Goal: Information Seeking & Learning: Learn about a topic

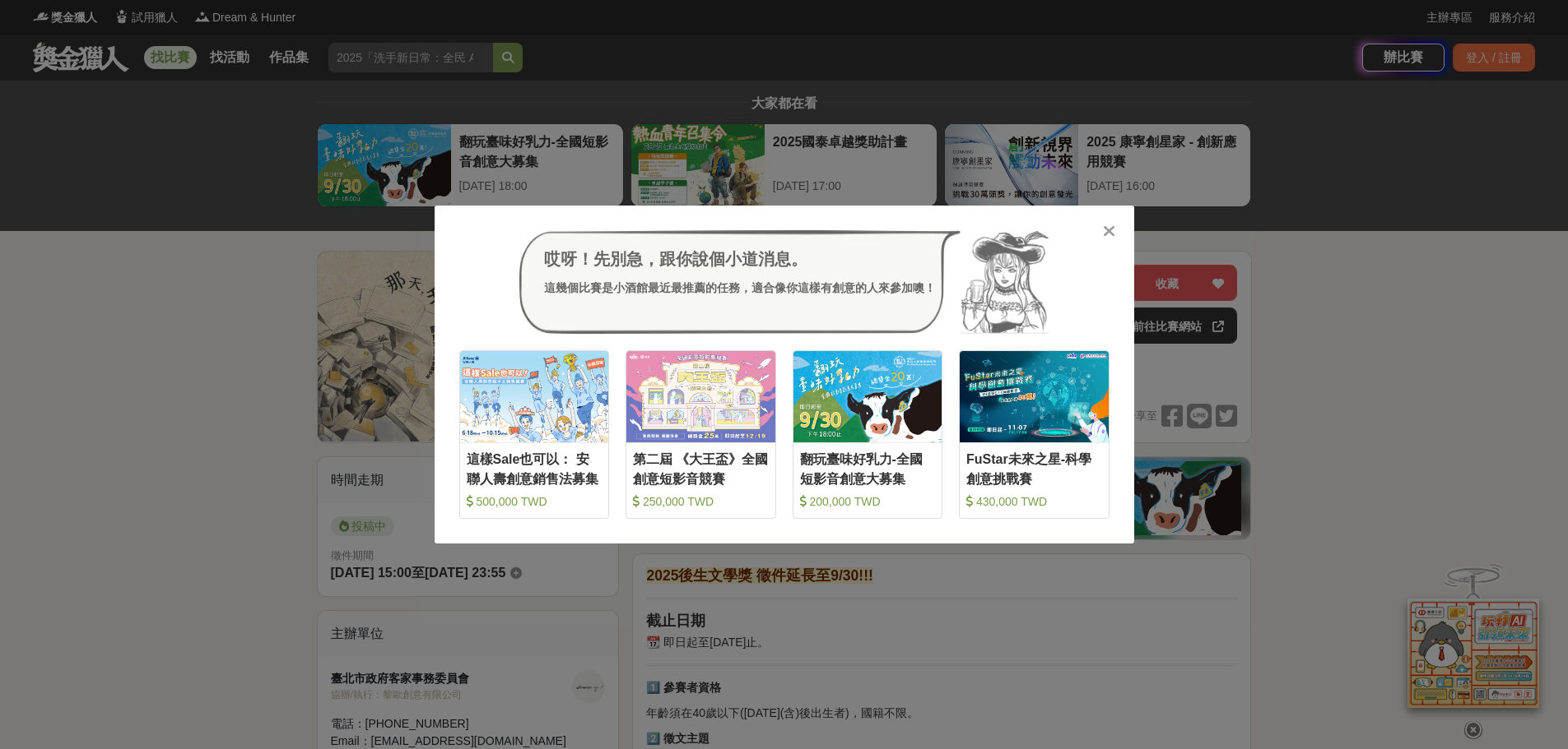
click at [1107, 233] on icon at bounding box center [1108, 230] width 12 height 16
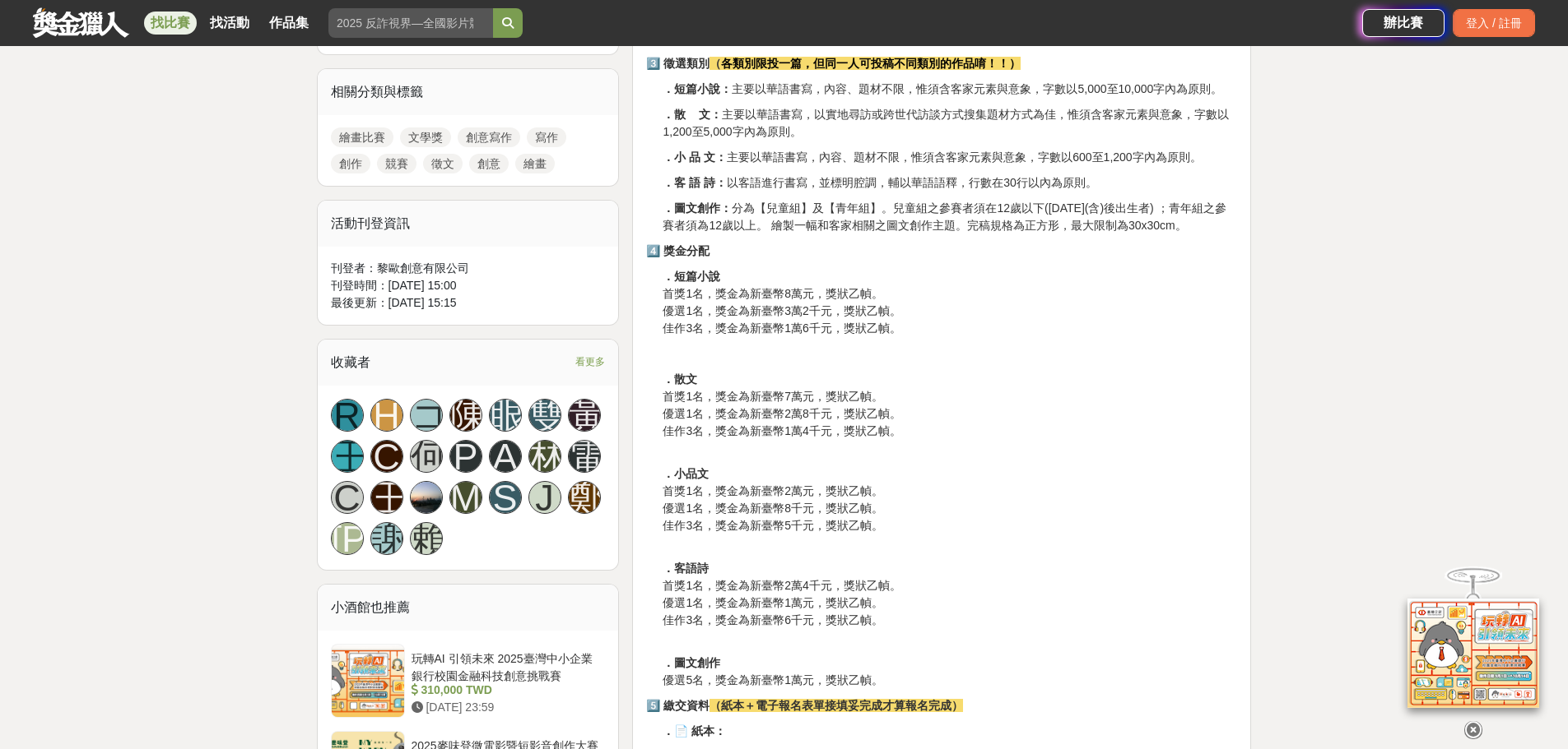
scroll to position [740, 0]
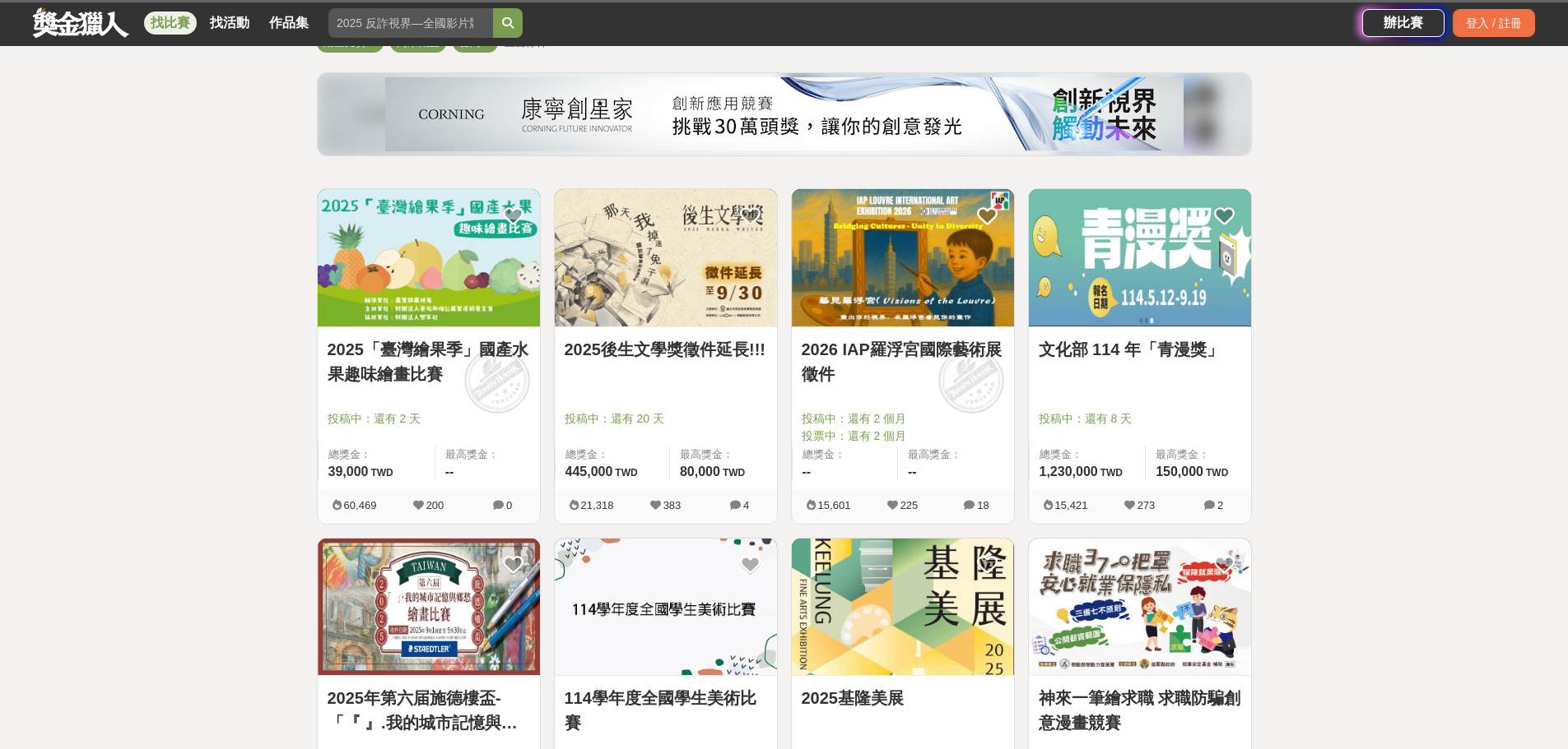
scroll to position [165, 0]
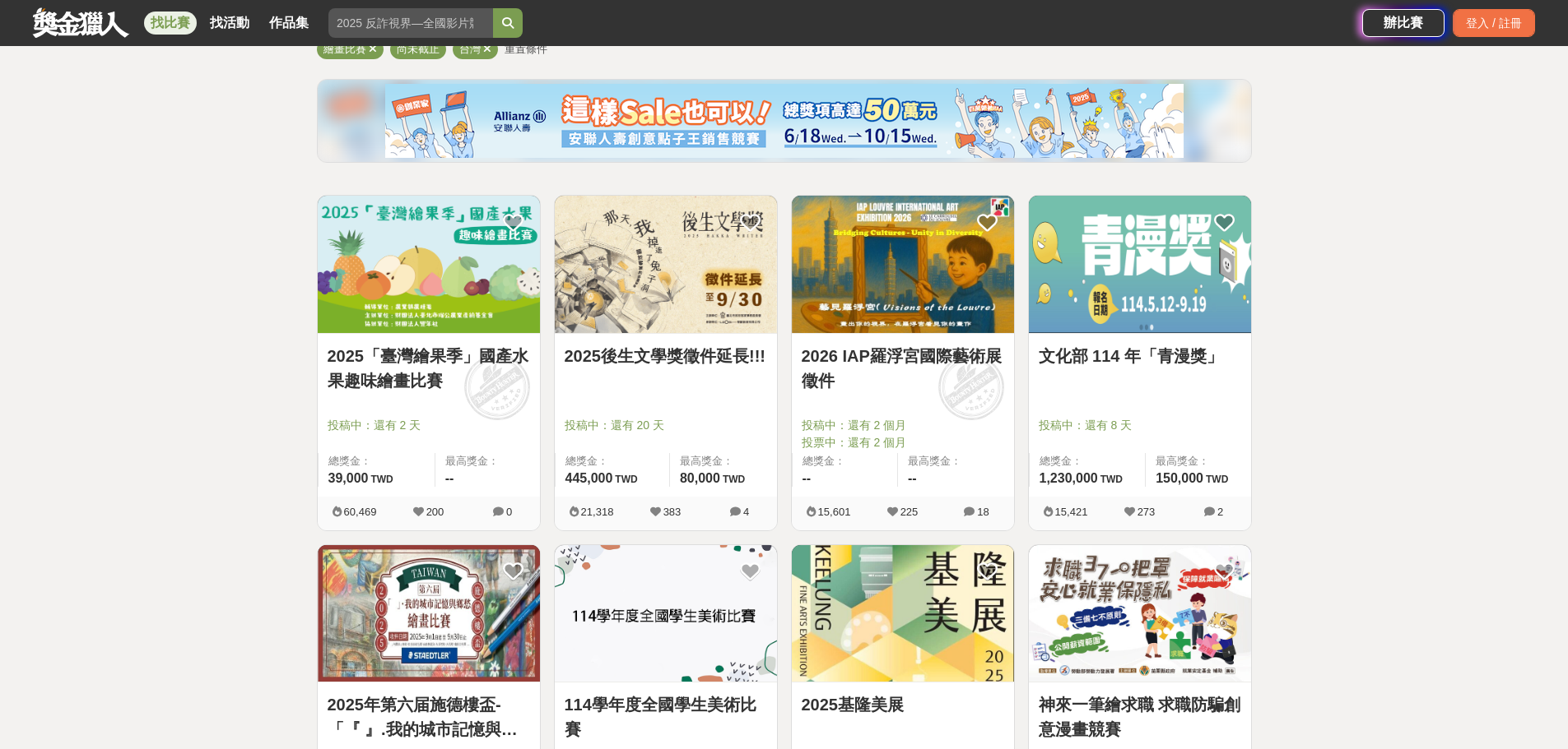
click at [1116, 364] on link "文化部 114 年「青漫獎」" at bounding box center [1139, 356] width 202 height 25
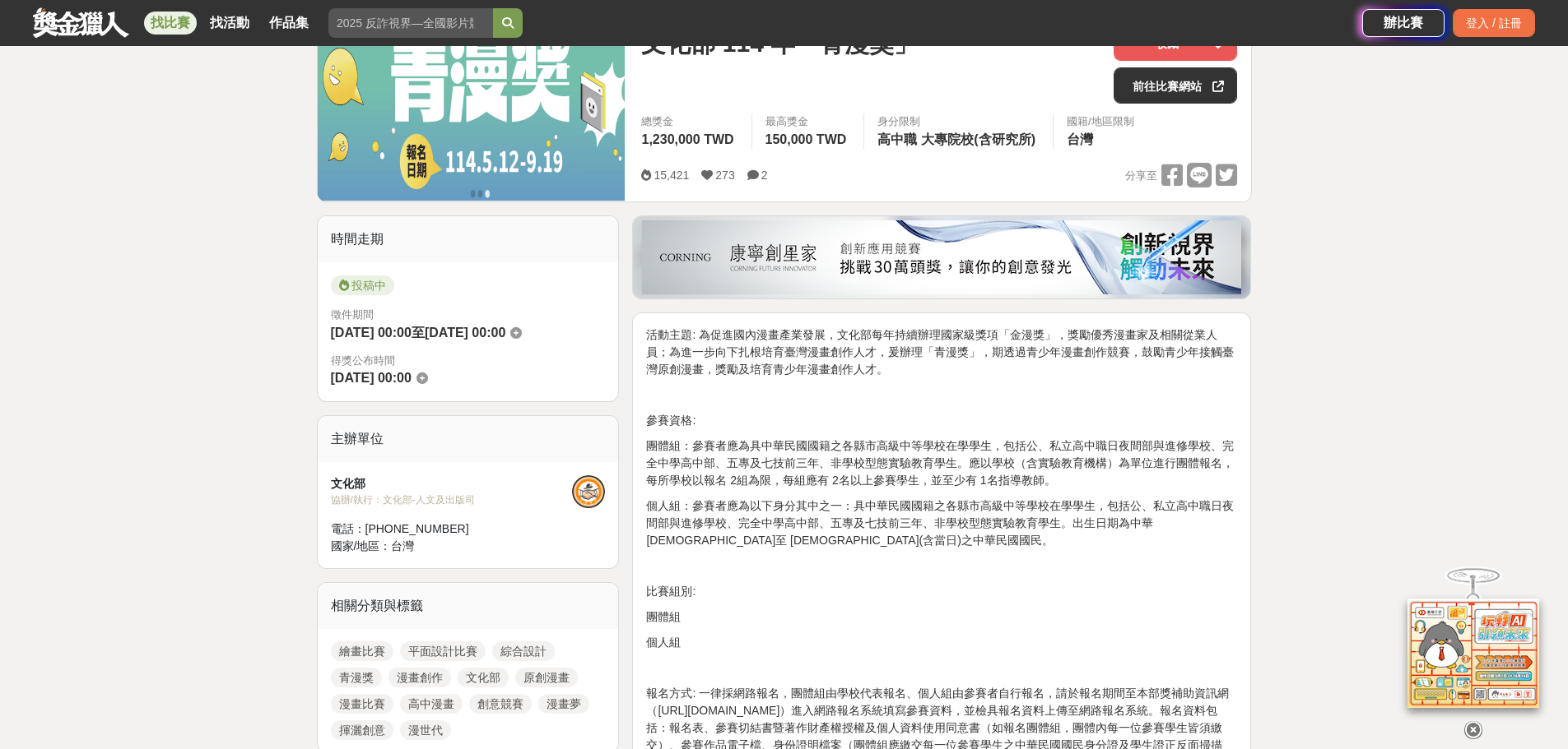
scroll to position [247, 0]
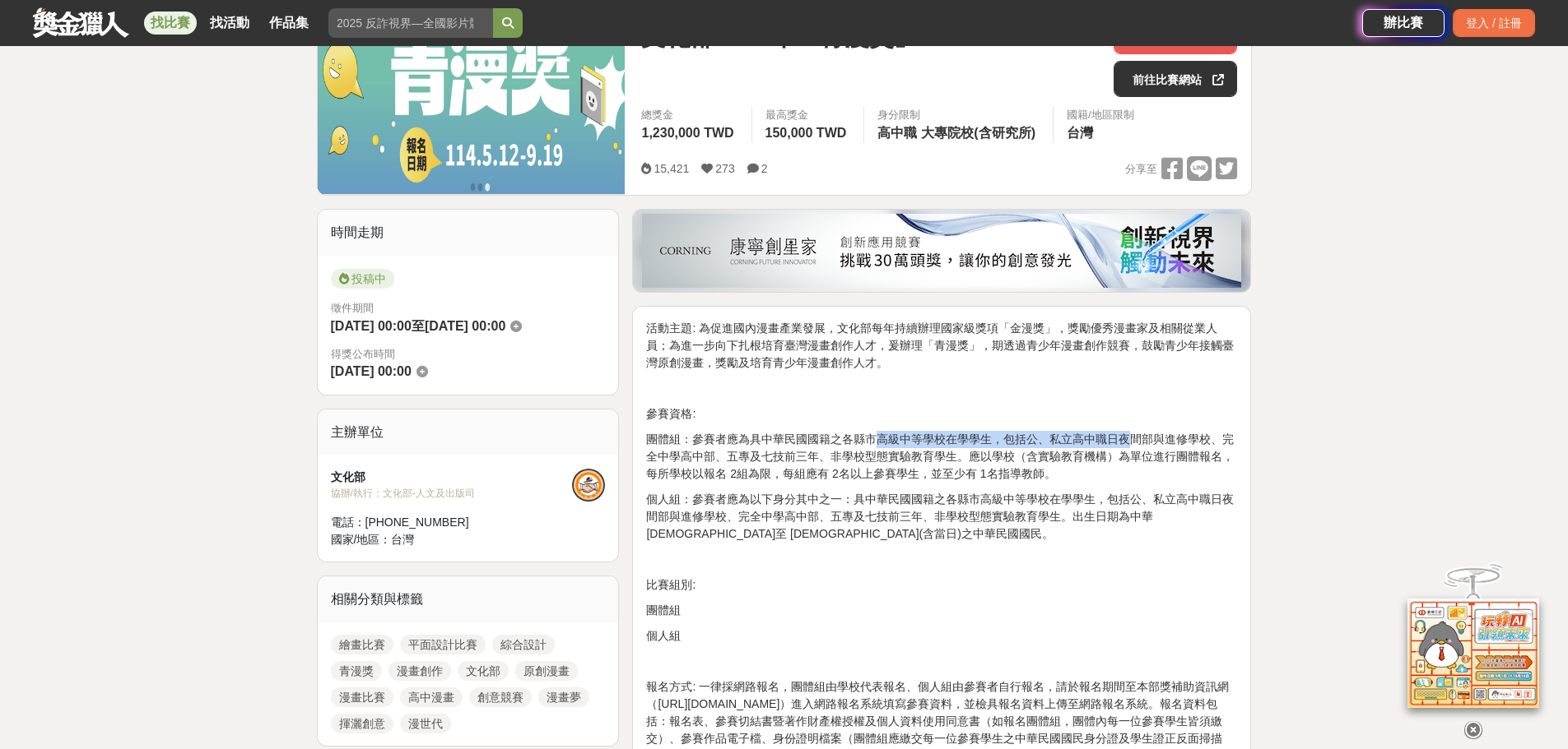
drag, startPoint x: 877, startPoint y: 440, endPoint x: 1130, endPoint y: 438, distance: 253.0
click at [1130, 438] on p "團體組：參賽者應為具中華民國國籍之各縣市高級中等學校在學學生，包括公、私立高中職日夜間部與進修學校、完全中學高中部、五專及七技前三年、非學校型態實驗教育學生。…" at bounding box center [941, 457] width 591 height 52
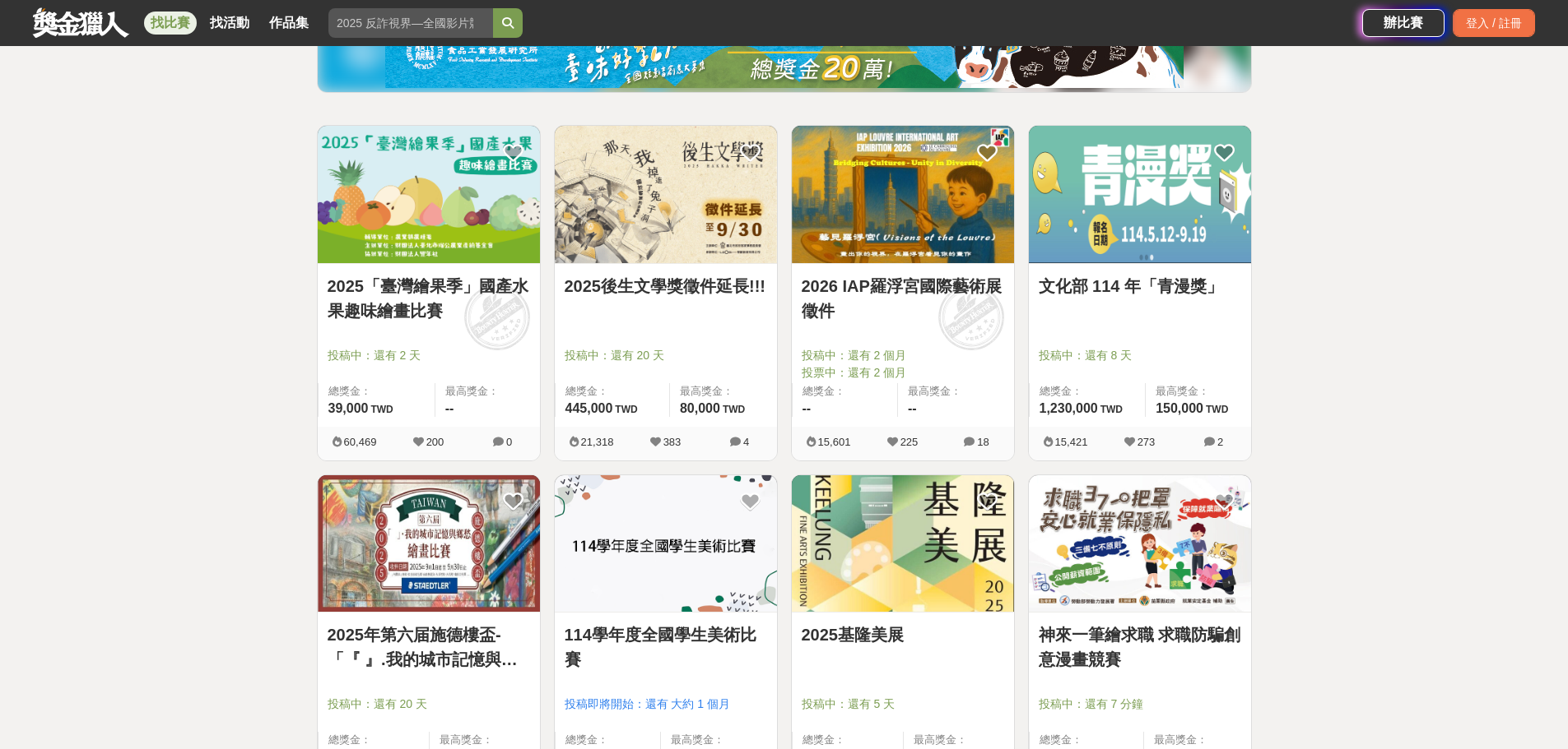
scroll to position [329, 0]
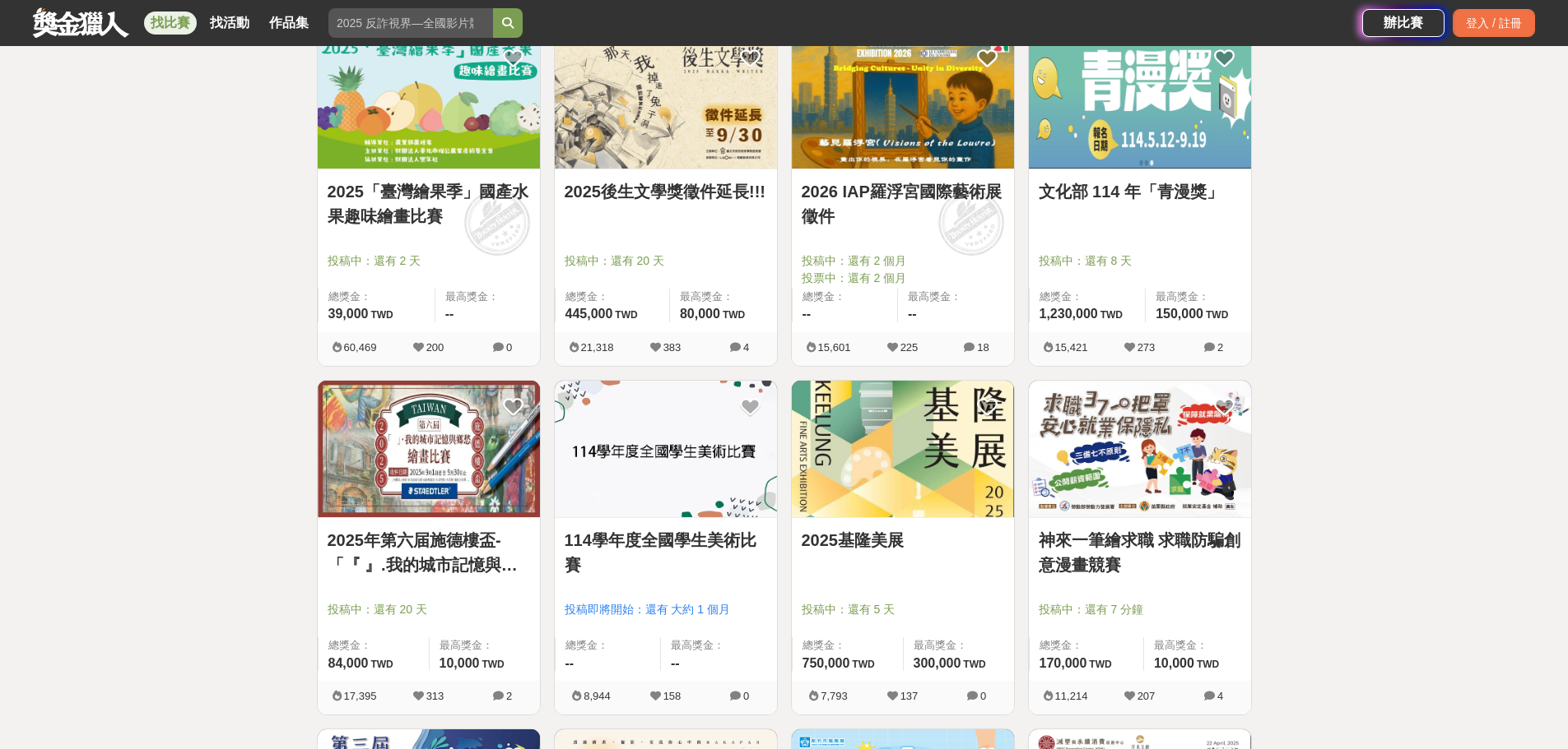
click at [444, 472] on img at bounding box center [429, 449] width 222 height 137
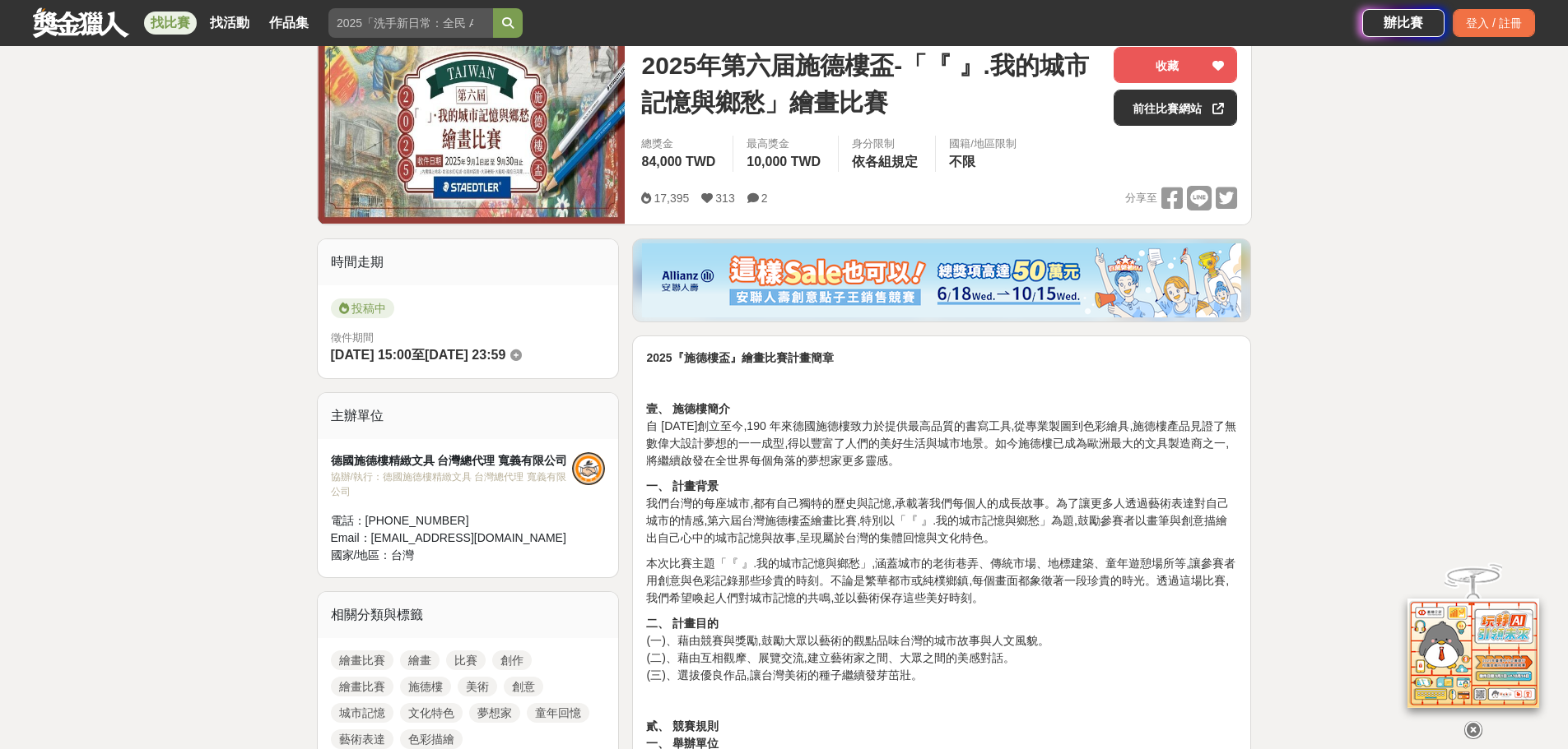
scroll to position [247, 0]
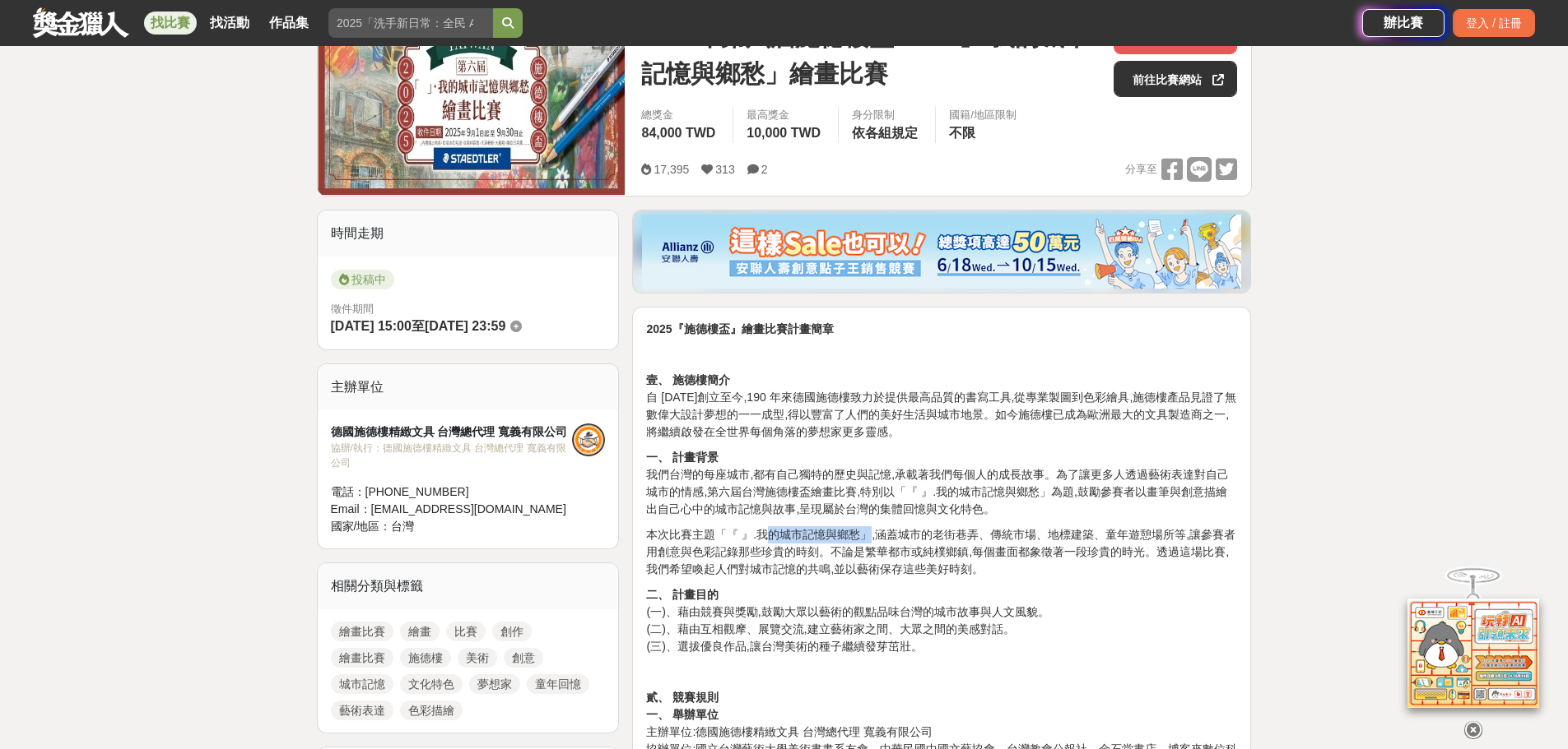
drag, startPoint x: 761, startPoint y: 534, endPoint x: 861, endPoint y: 531, distance: 100.0
click at [861, 531] on p "本次比賽主題「『 』.我的城市記憶與鄉愁」,涵蓋城市的老街巷弄、傳統市場、地標建築、童年遊憩場所等,讓參賽者用創意與色彩記錄那些珍貴的時刻。不論是繁華都市或純…" at bounding box center [941, 552] width 591 height 52
click at [947, 536] on p "本次比賽主題「『 』.我的城市記憶與鄉愁」,涵蓋城市的老街巷弄、傳統市場、地標建築、童年遊憩場所等,讓參賽者用創意與色彩記錄那些珍貴的時刻。不論是繁華都市或純…" at bounding box center [941, 552] width 591 height 52
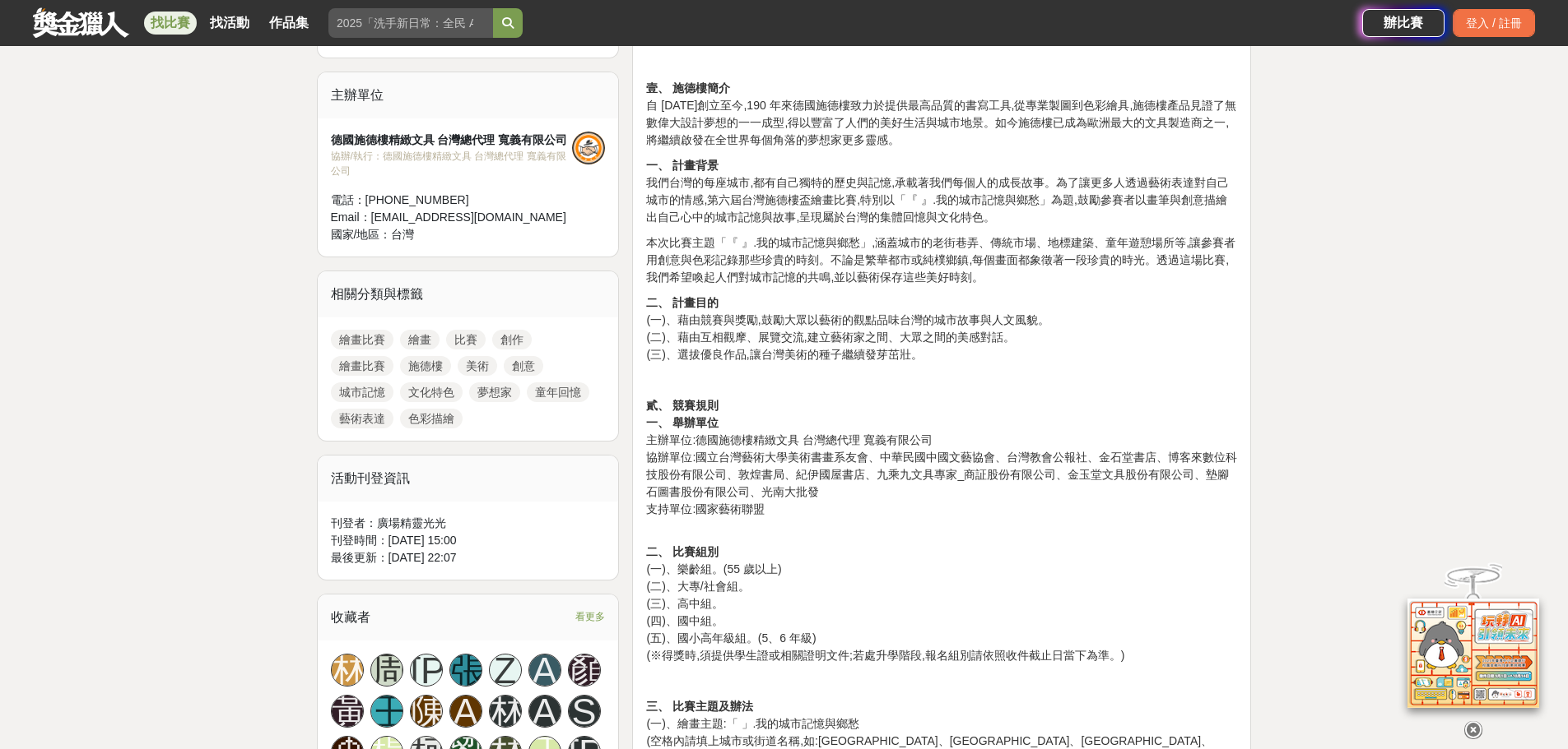
scroll to position [575, 0]
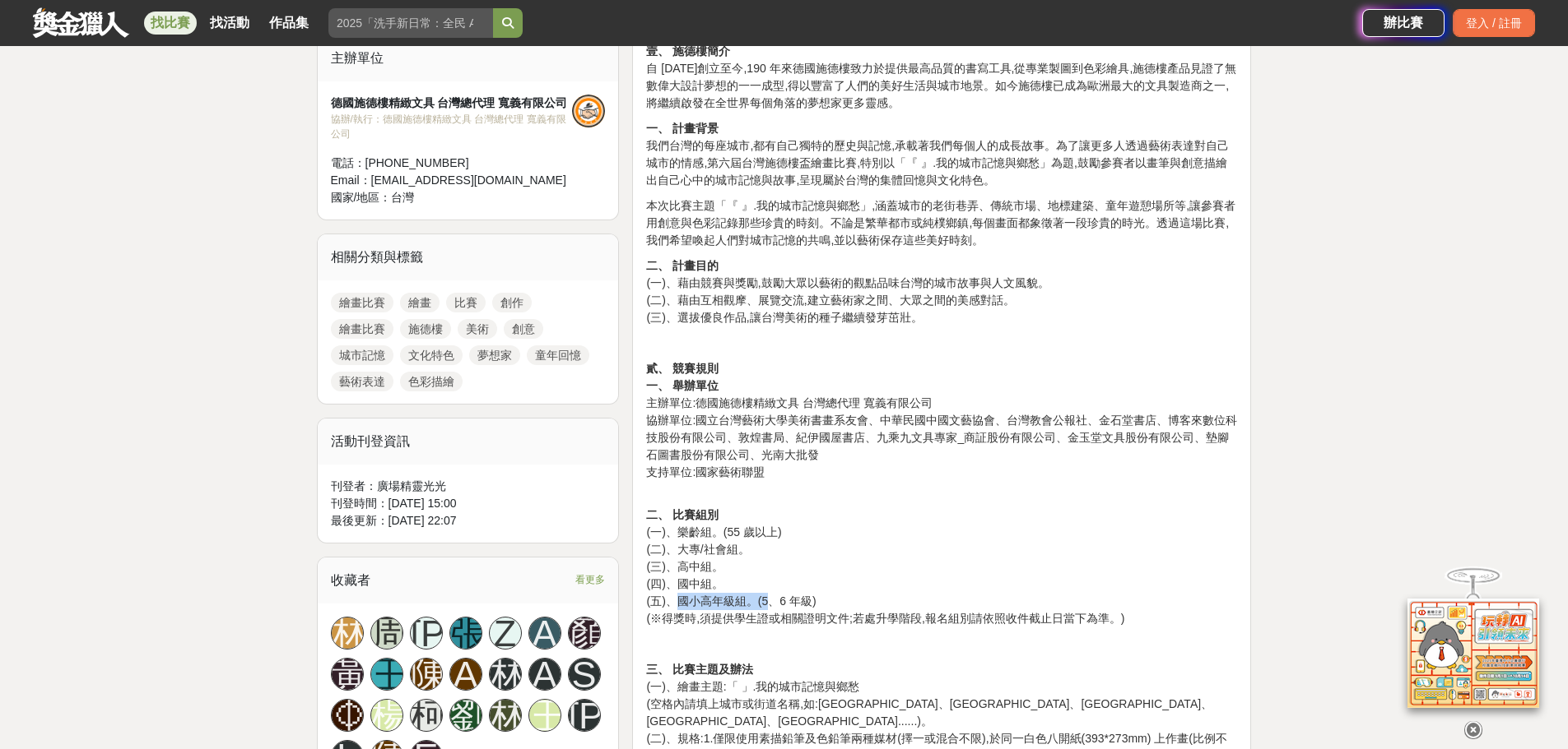
drag, startPoint x: 678, startPoint y: 604, endPoint x: 772, endPoint y: 594, distance: 94.5
click at [772, 594] on p "二、 比賽組別 (一)、樂齡組。(55 歲以上) (二)、大專/社會組。 (三)、高中組。 (四)、國中組。 (五)、國小高年級組。(5、6 年級) (※得獎…" at bounding box center [941, 558] width 591 height 138
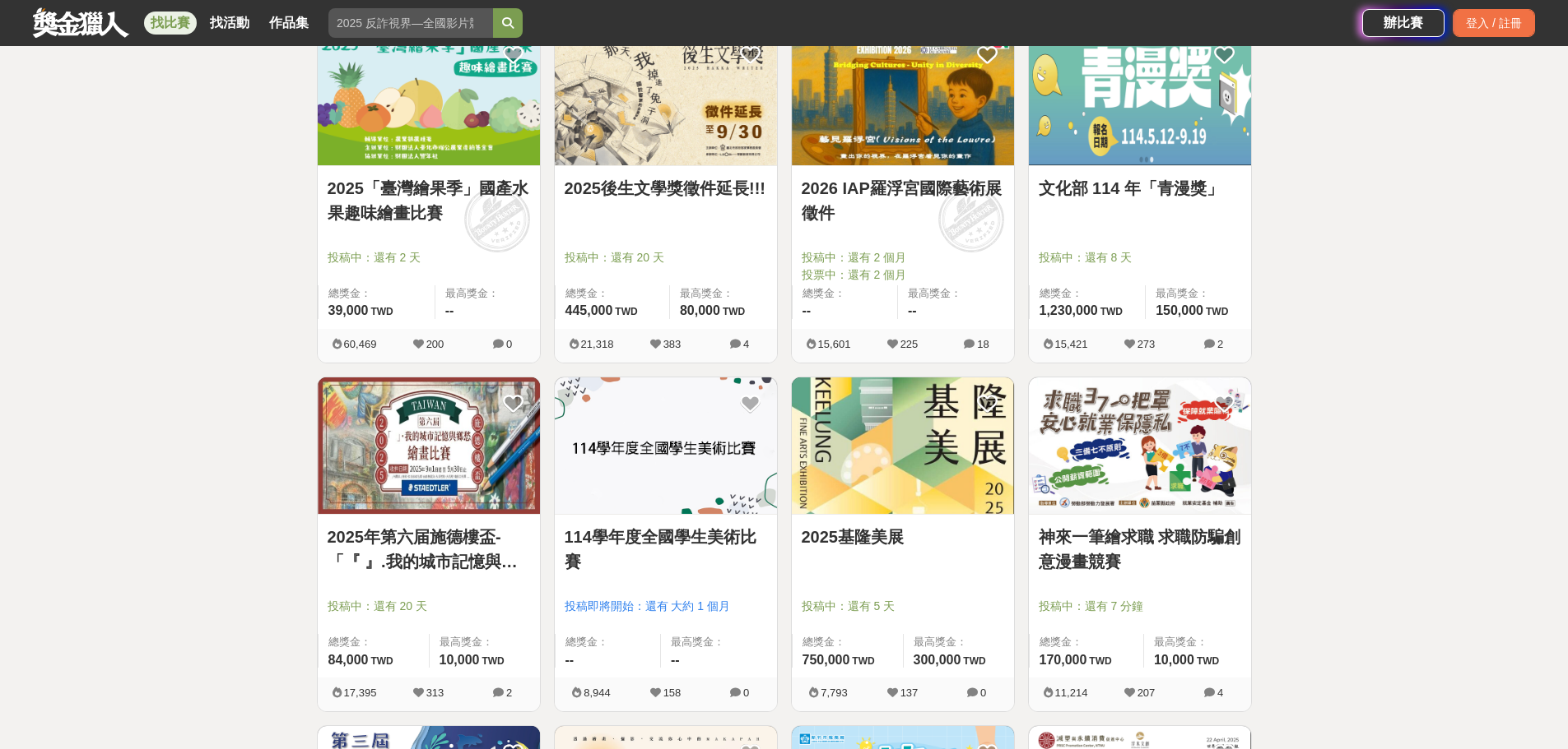
scroll to position [329, 0]
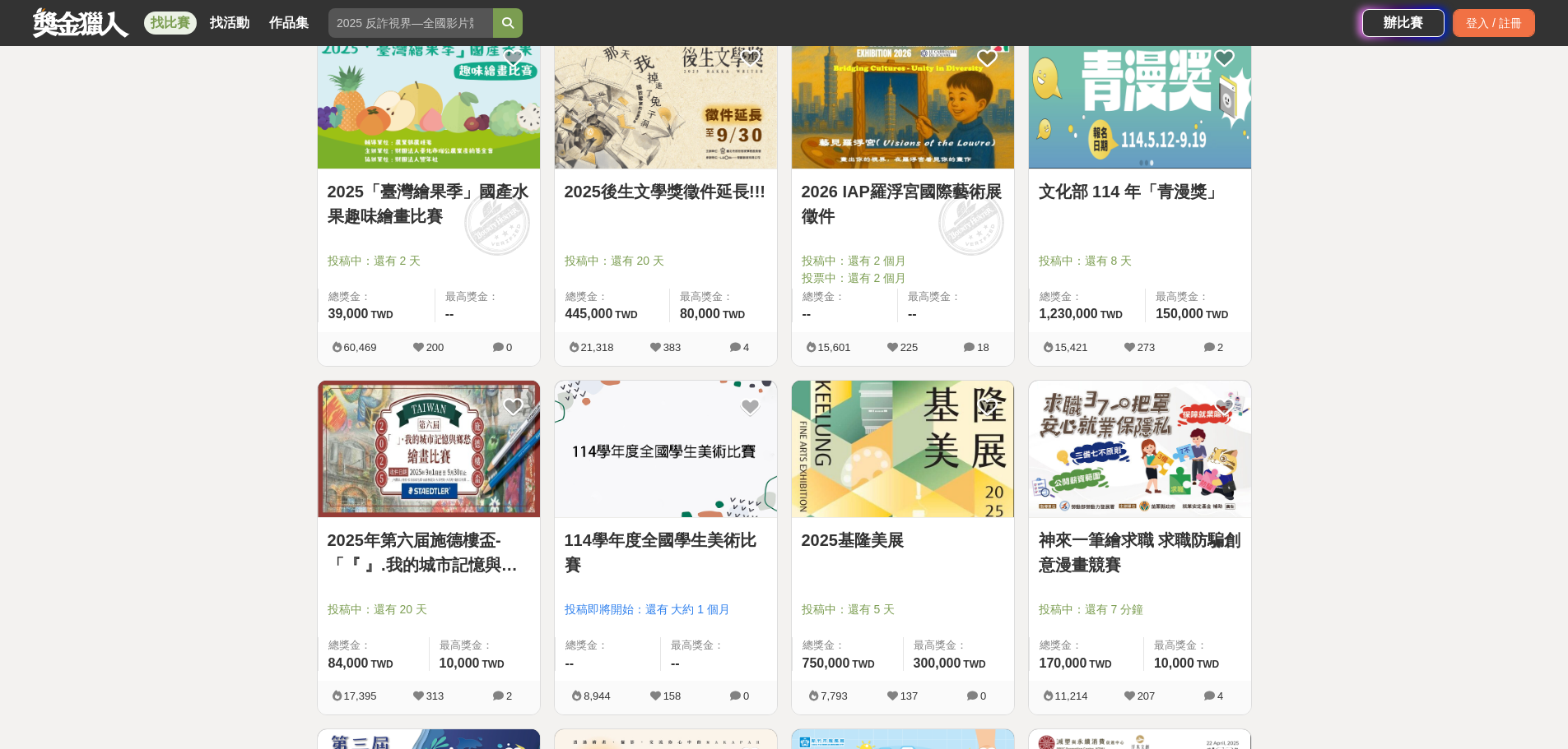
click at [676, 453] on img at bounding box center [666, 449] width 222 height 137
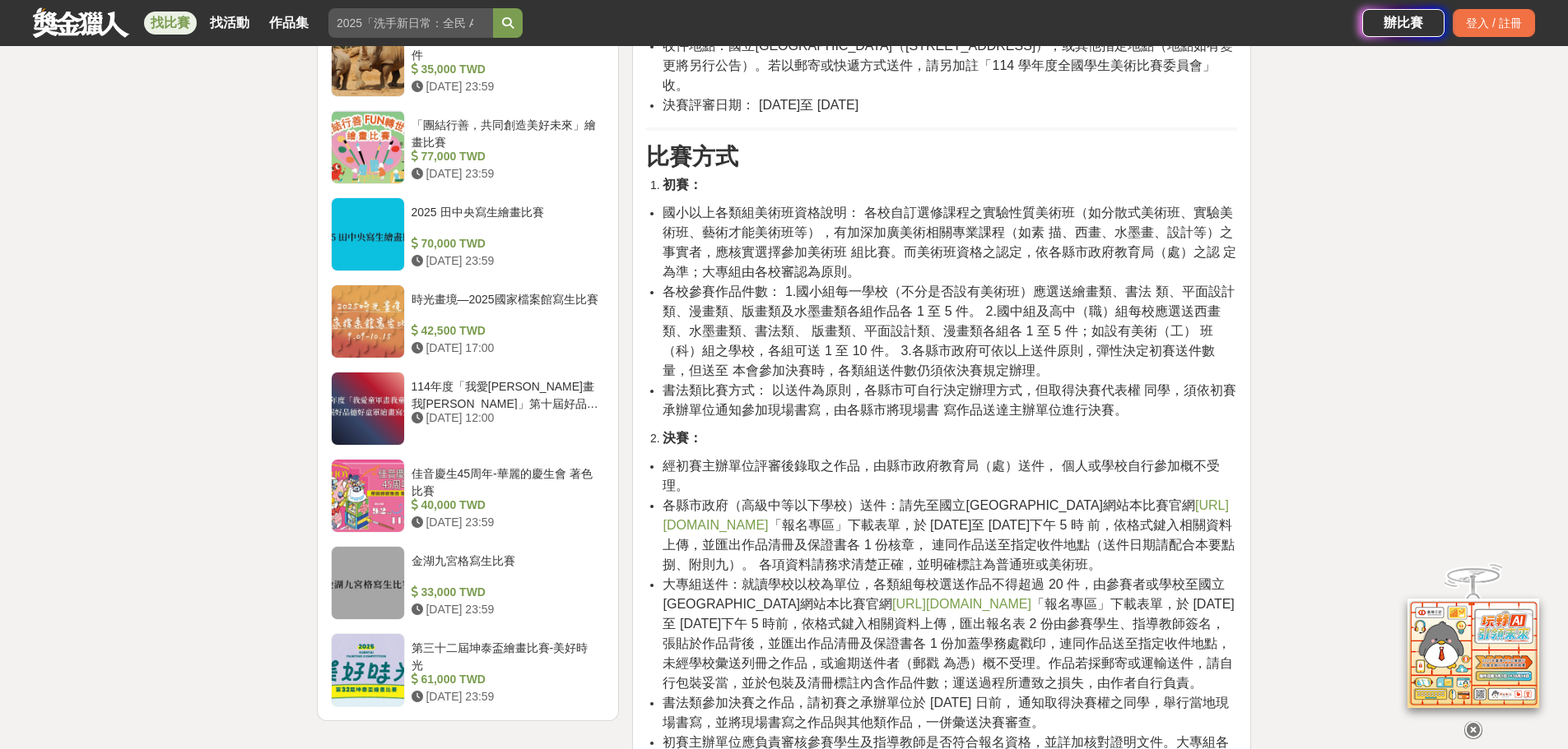
scroll to position [1810, 0]
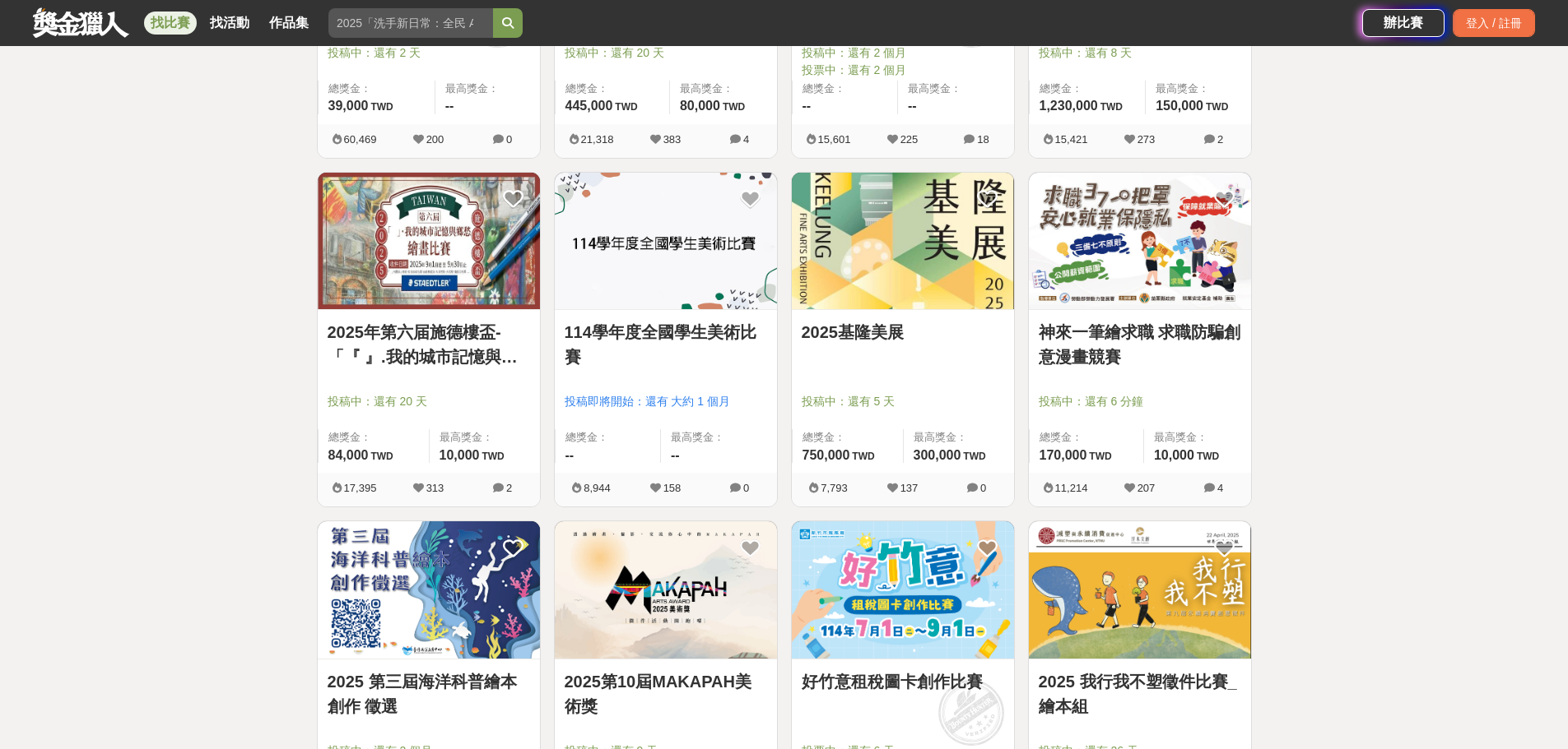
scroll to position [575, 0]
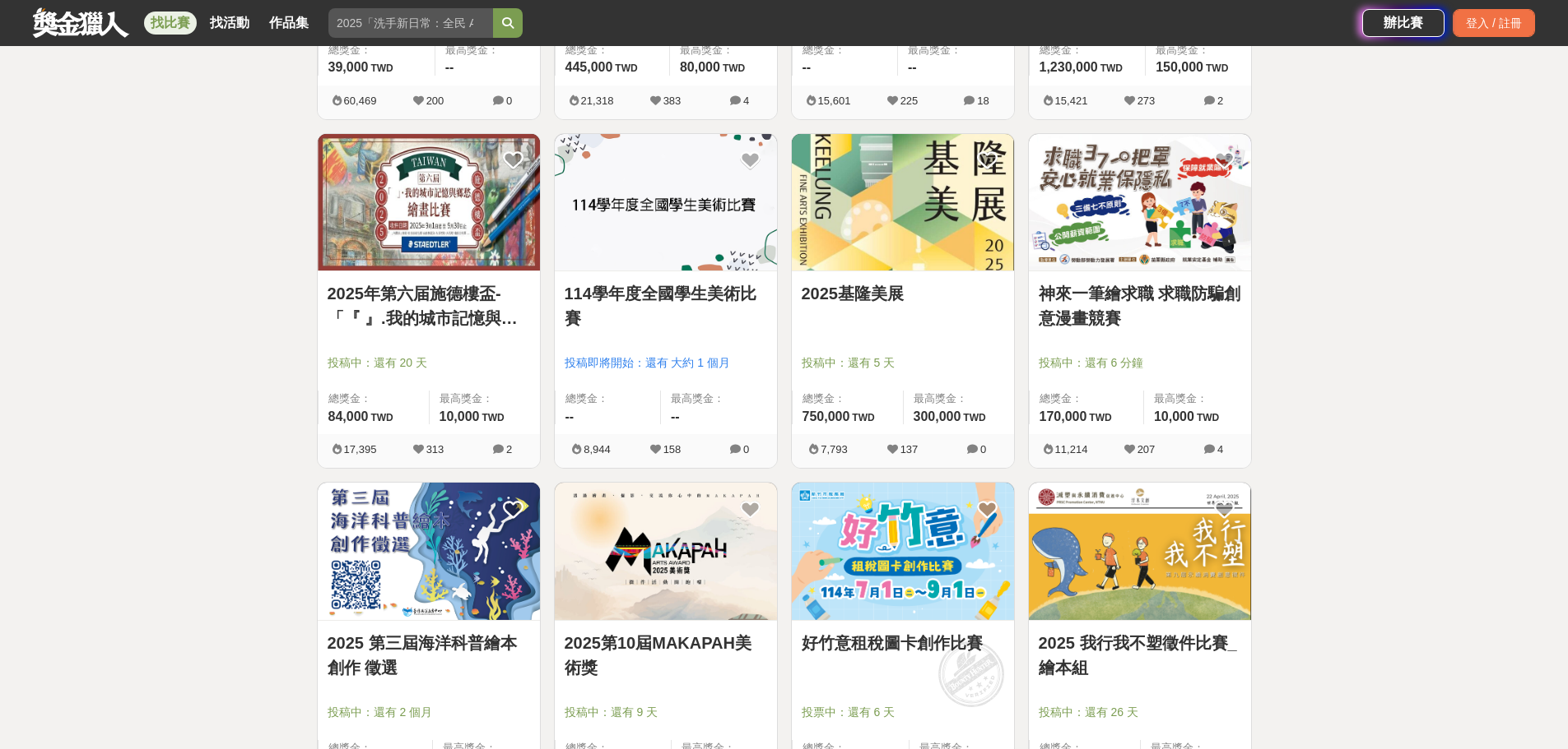
click at [1126, 298] on link "神來一筆繪求職 求職防騙創意漫畫競賽" at bounding box center [1139, 306] width 202 height 49
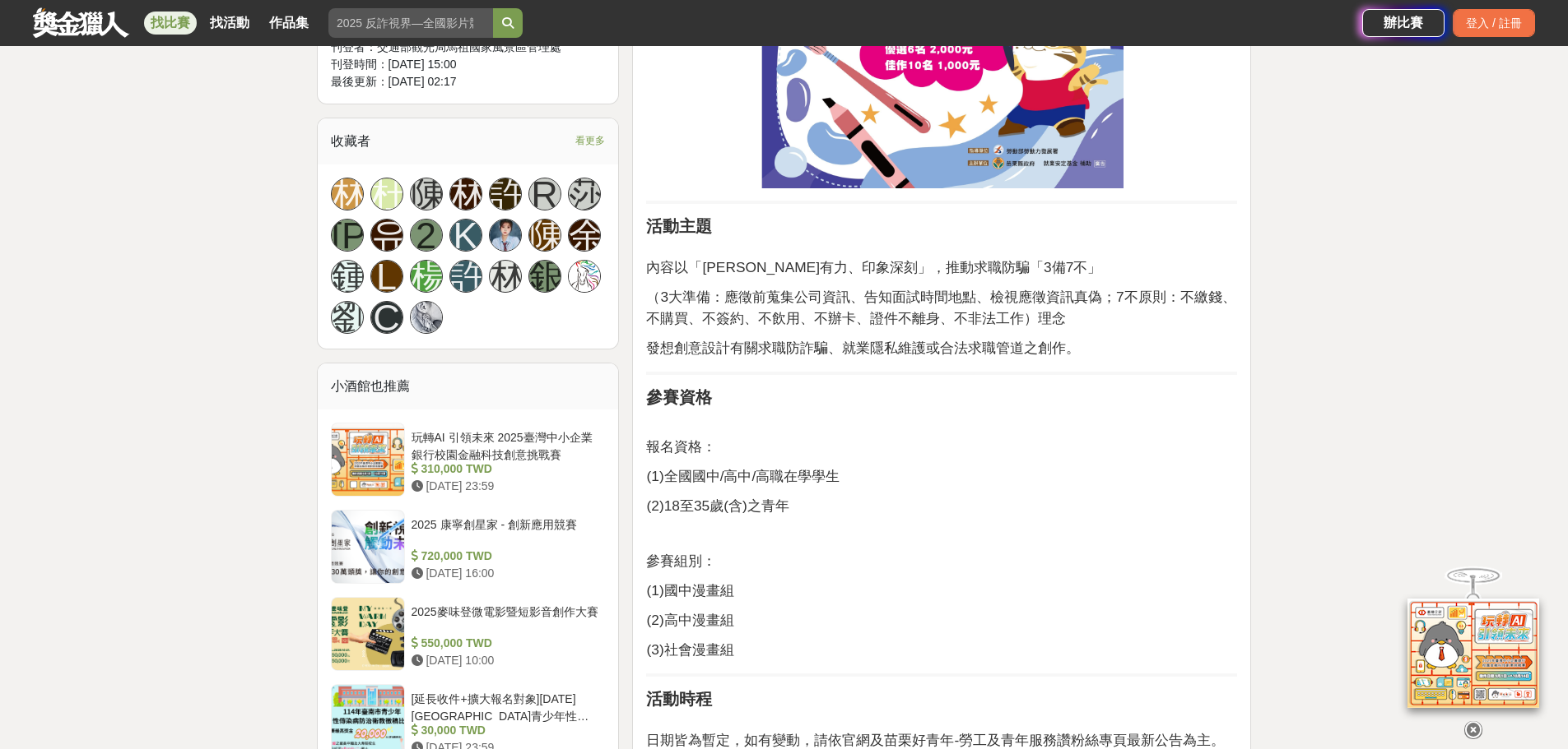
scroll to position [1152, 0]
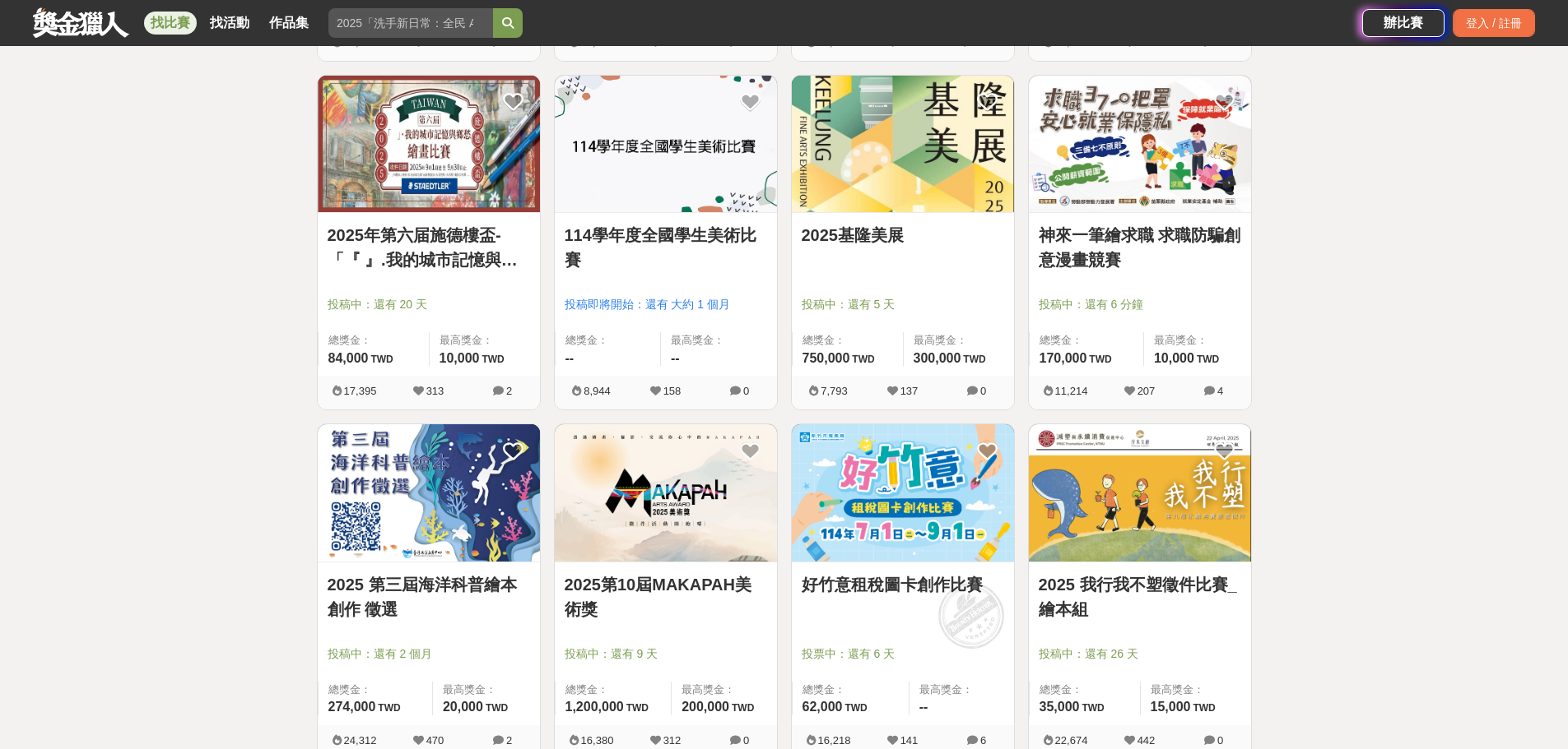
scroll to position [740, 0]
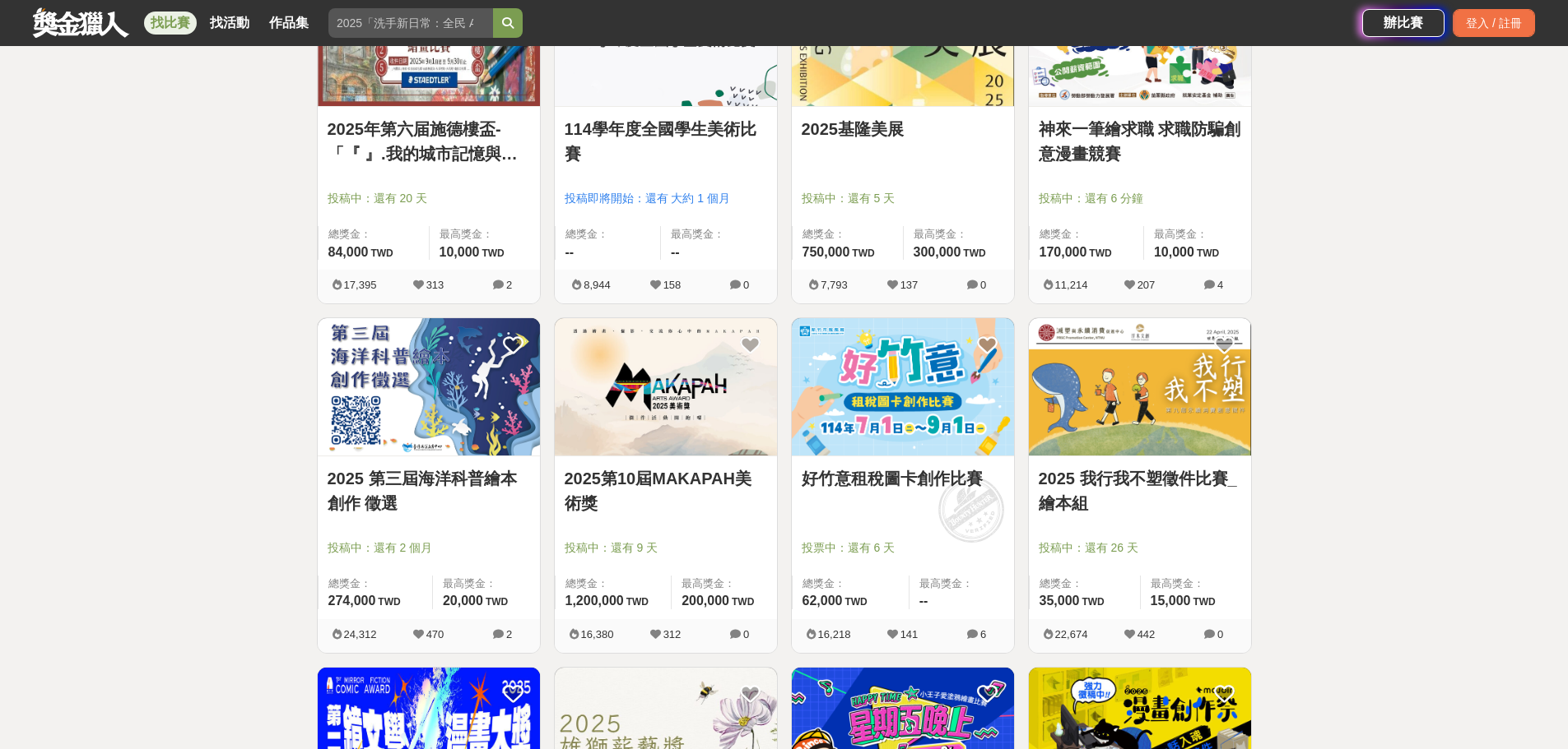
click at [438, 499] on link "2025 第三屆海洋科普繪本創作 徵選" at bounding box center [428, 491] width 202 height 49
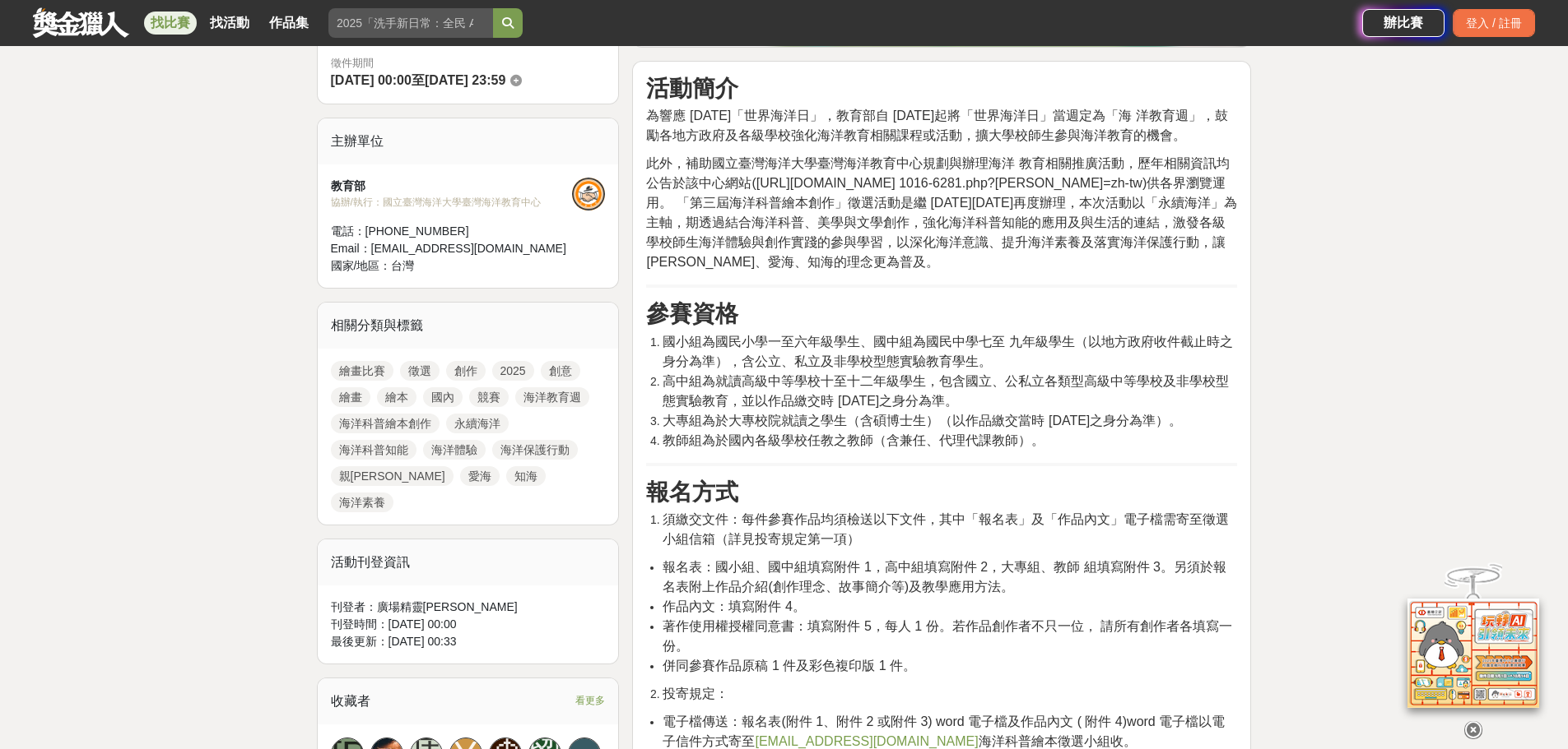
scroll to position [494, 0]
drag, startPoint x: 712, startPoint y: 338, endPoint x: 995, endPoint y: 344, distance: 283.1
click at [995, 344] on span "國小組為國民小學一至六年級學生、國中組為國民中學七至 九年級學生（以地方政府收件截止時之身分為準），含公立、私立及非學校型態實驗教育學生。" at bounding box center [947, 351] width 569 height 34
click at [724, 379] on span "高中組為就讀高級中等學校十至十二年級學生，包含國立、公私立各類型高級中等學校及非學校型態實驗教育，並以作品繳交時 114 年 10 月 31 日之身分為準。" at bounding box center [945, 391] width 566 height 34
drag, startPoint x: 742, startPoint y: 519, endPoint x: 1115, endPoint y: 524, distance: 373.0
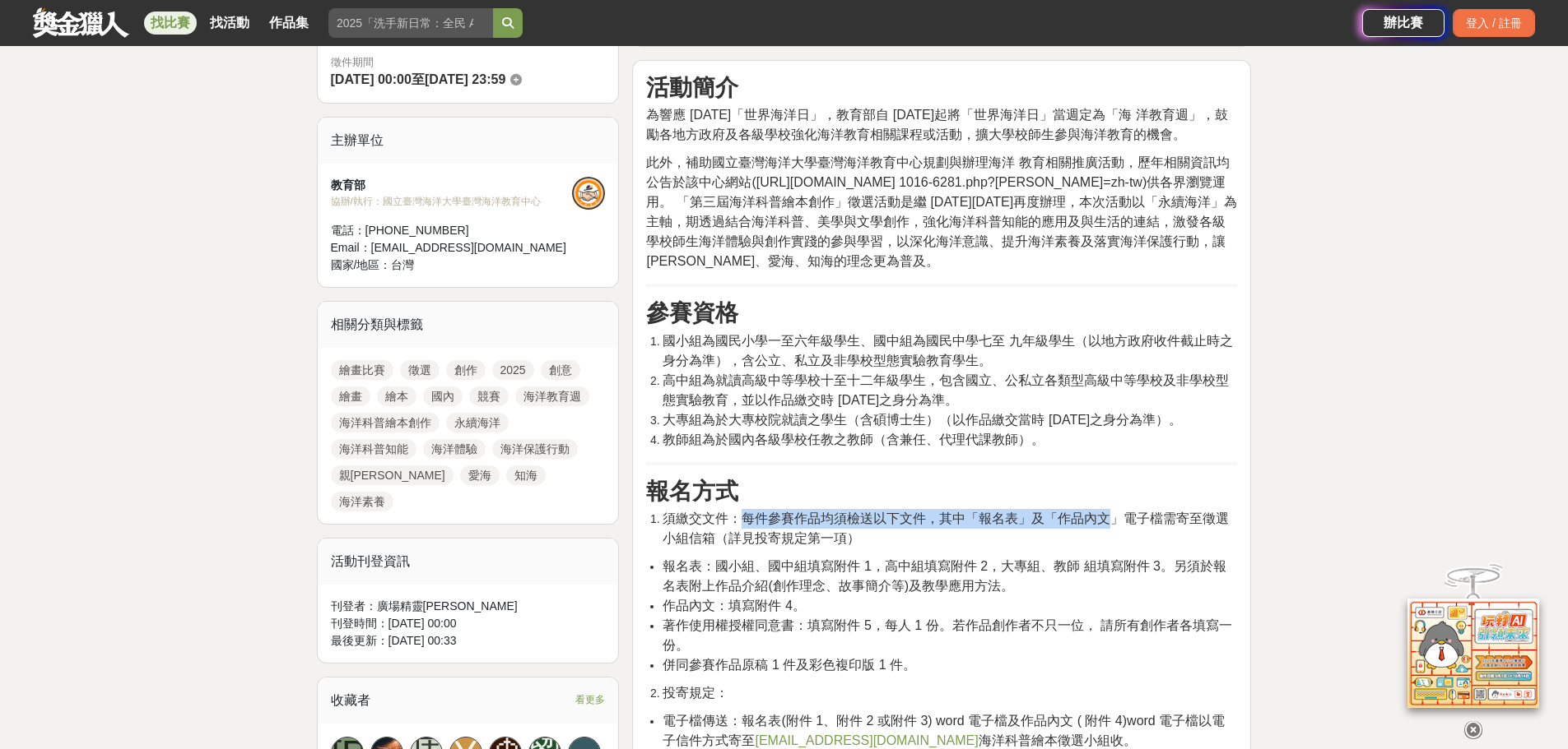
click at [1115, 524] on span "須繳交文件：每件參賽作品均須檢送以下文件，其中「報名表」及「作品內文」電子檔需寄至徵選小組信箱（詳見投寄規定第一項）" at bounding box center [945, 529] width 566 height 34
drag, startPoint x: 667, startPoint y: 541, endPoint x: 874, endPoint y: 540, distance: 207.0
click at [874, 540] on li "須繳交文件：每件參賽作品均須檢送以下文件，其中「報名表」及「作品內文」電子檔需寄至徵選小組信箱（詳見投寄規定第一項）" at bounding box center [950, 529] width 575 height 40
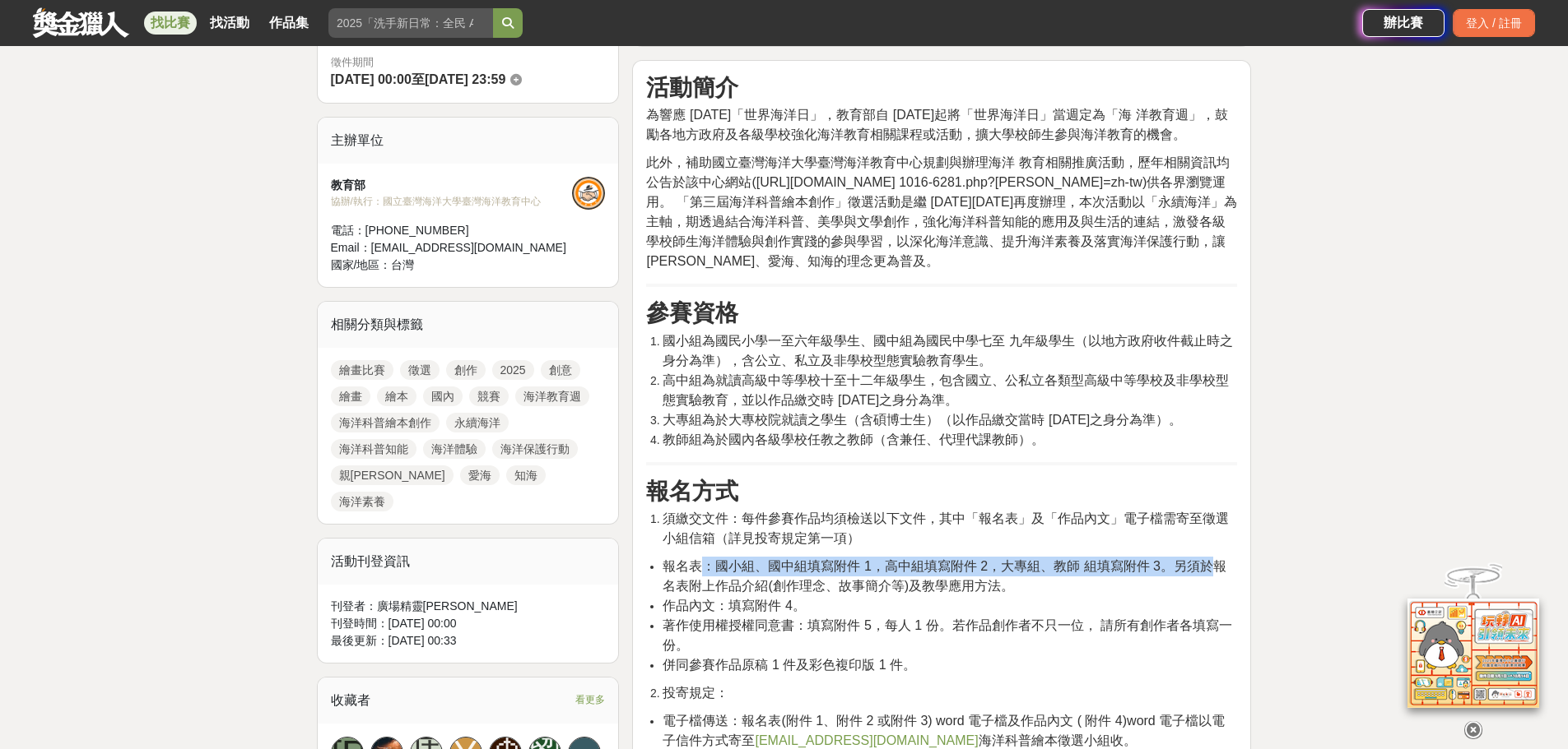
drag, startPoint x: 707, startPoint y: 570, endPoint x: 1215, endPoint y: 560, distance: 508.1
click at [1215, 560] on span "報名表：國小組、國中組填寫附件 1，高中組填寫附件 2，大專組、教師 組填寫附件 3。另須於報名表附上作品介紹(創作理念、故事簡介等)及教學應用方法。" at bounding box center [943, 576] width 563 height 34
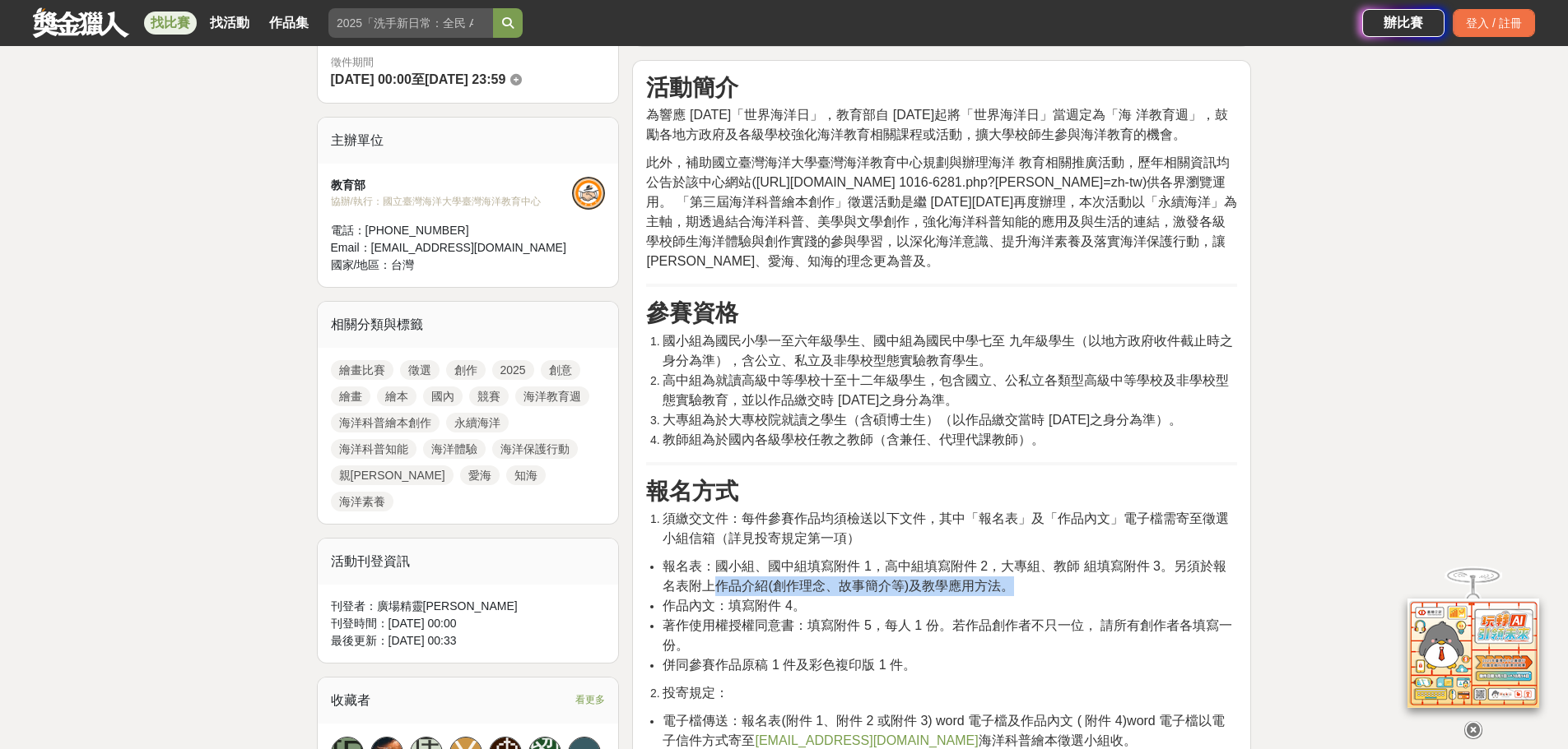
drag, startPoint x: 699, startPoint y: 590, endPoint x: 1026, endPoint y: 590, distance: 327.0
click at [1026, 590] on li "報名表：國小組、國中組填寫附件 1，高中組填寫附件 2，大專組、教師 組填寫附件 3。另須於報名表附上作品介紹(創作理念、故事簡介等)及教學應用方法。" at bounding box center [950, 576] width 575 height 40
click at [803, 618] on span "著作使用權授權同意書：填寫附件 5，每人 1 份。若作品創作者不只一位， 請所有創作者各填寫一份。" at bounding box center [947, 635] width 569 height 34
drag, startPoint x: 661, startPoint y: 603, endPoint x: 818, endPoint y: 613, distance: 157.3
click at [818, 613] on ul "報名表：國小組、國中組填寫附件 1，高中組填寫附件 2，大專組、教師 組填寫附件 3。另須於報名表附上作品介紹(創作理念、故事簡介等)及教學應用方法。 作品內…" at bounding box center [941, 615] width 591 height 119
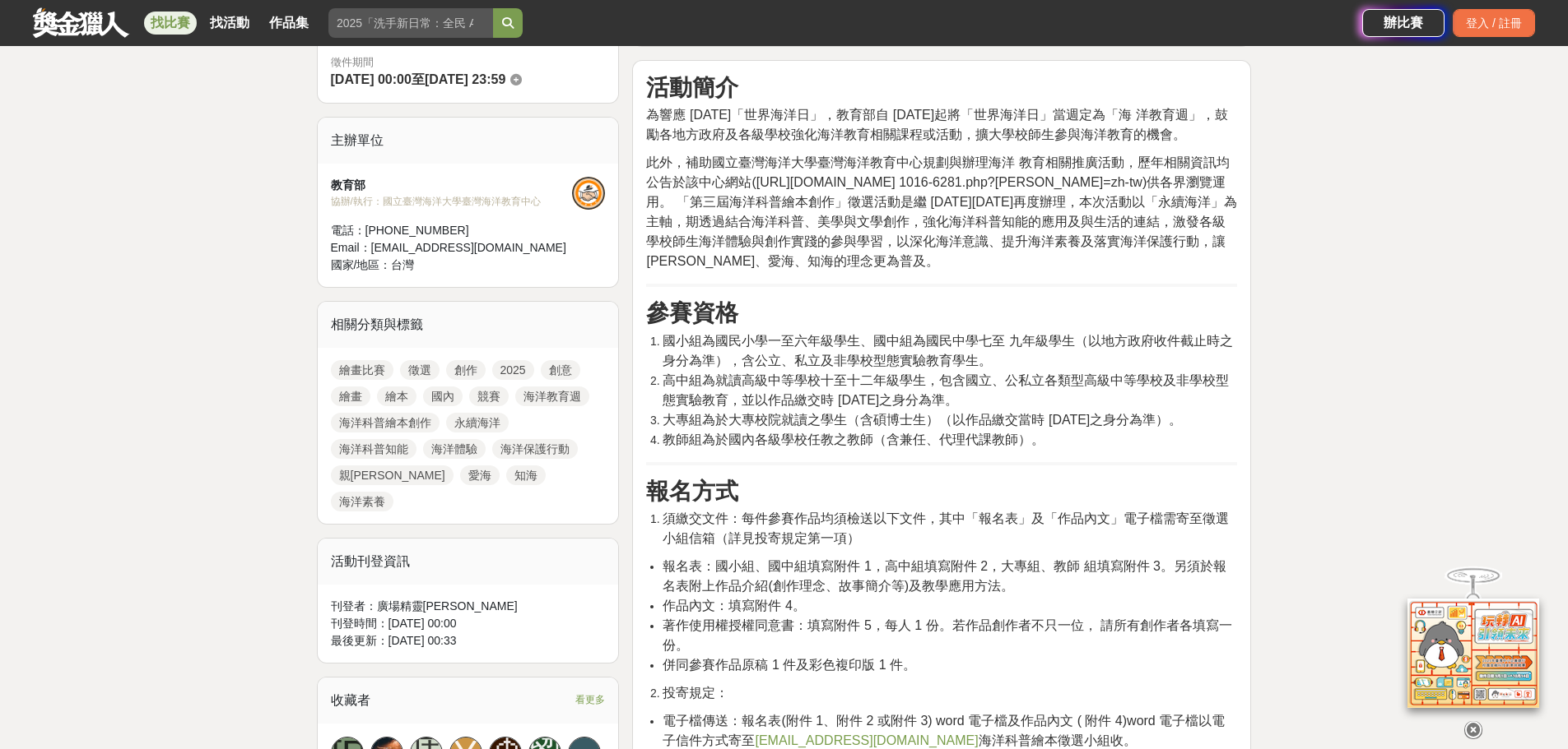
click at [784, 627] on span "著作使用權授權同意書：填寫附件 5，每人 1 份。若作品創作者不只一位， 請所有創作者各填寫一份。" at bounding box center [947, 635] width 569 height 34
drag, startPoint x: 669, startPoint y: 627, endPoint x: 1056, endPoint y: 612, distance: 387.3
click at [1056, 612] on ul "報名表：國小組、國中組填寫附件 1，高中組填寫附件 2，大專組、教師 組填寫附件 3。另須於報名表附上作品介紹(創作理念、故事簡介等)及教學應用方法。 作品內…" at bounding box center [941, 615] width 591 height 119
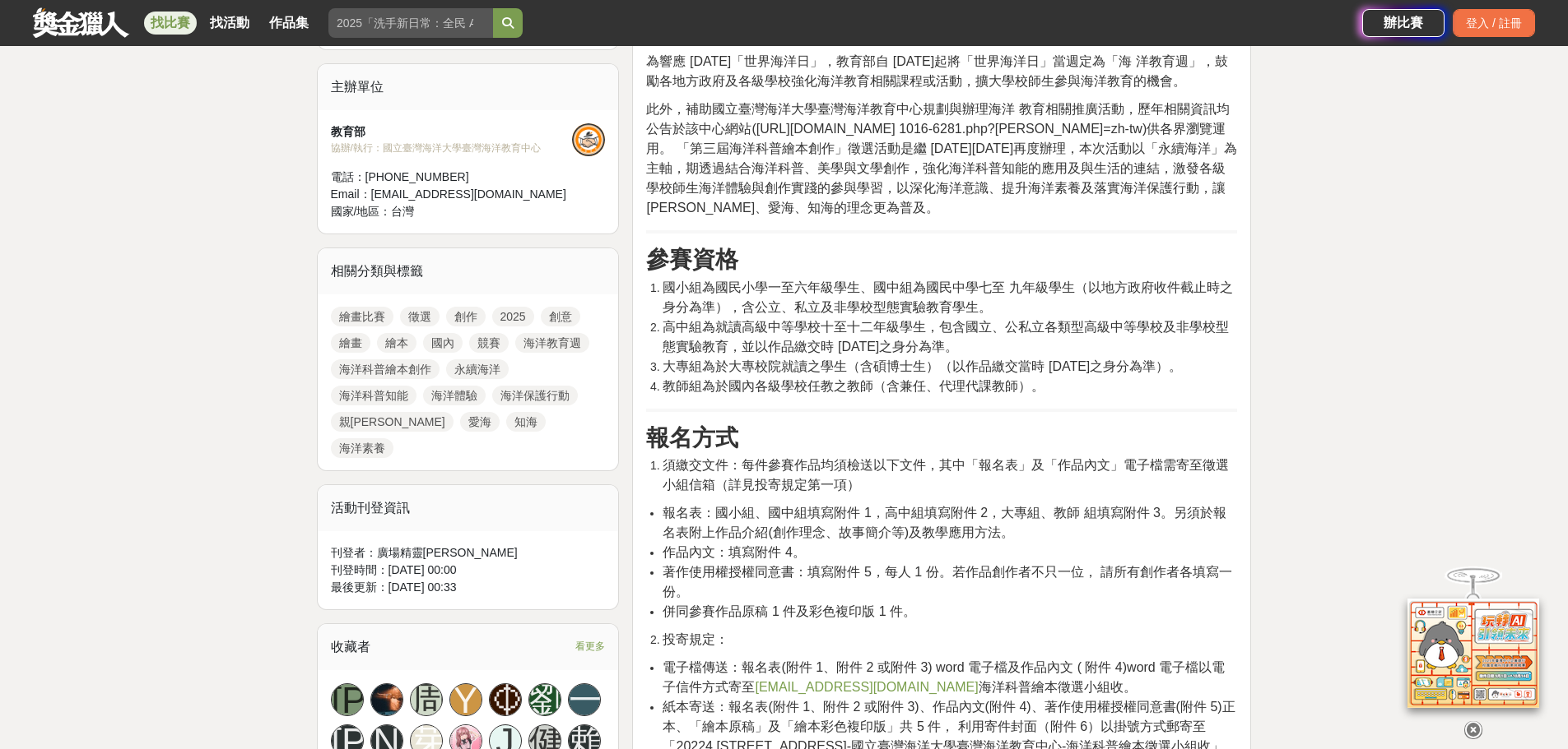
scroll to position [575, 0]
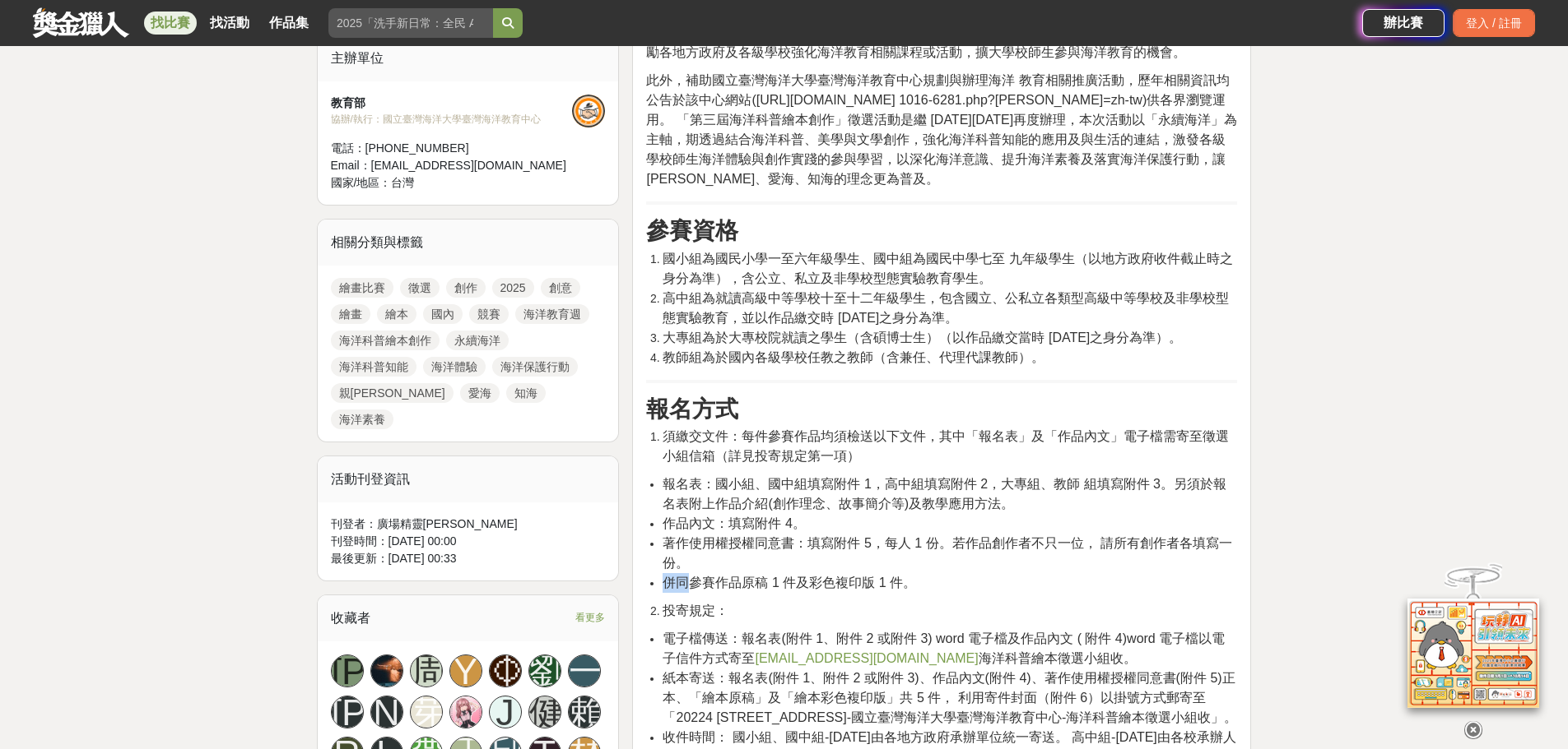
drag, startPoint x: 668, startPoint y: 584, endPoint x: 694, endPoint y: 582, distance: 26.1
click at [694, 582] on span "併同參賽作品原稿 1 件及彩色複印版 1 件。" at bounding box center [788, 582] width 253 height 14
drag, startPoint x: 688, startPoint y: 586, endPoint x: 876, endPoint y: 590, distance: 188.0
click at [876, 590] on span "併同參賽作品原稿 1 件及彩色複印版 1 件。" at bounding box center [788, 582] width 253 height 14
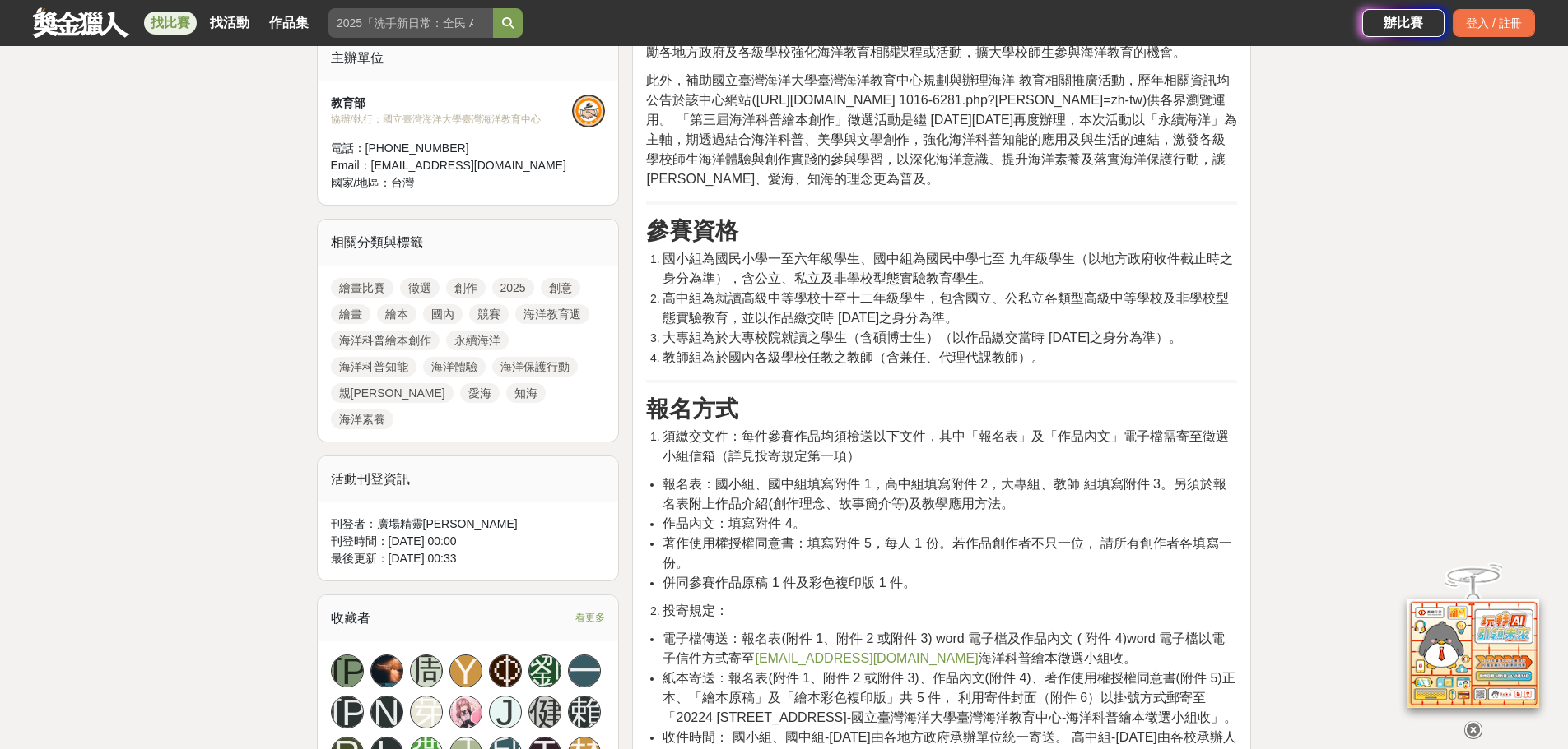
click at [817, 303] on span "高中組為就讀高級中等學校十至十二年級學生，包含國立、公私立各類型高級中等學校及非學校型態實驗教育，並以作品繳交時 114 年 10 月 31 日之身分為準。" at bounding box center [945, 308] width 566 height 34
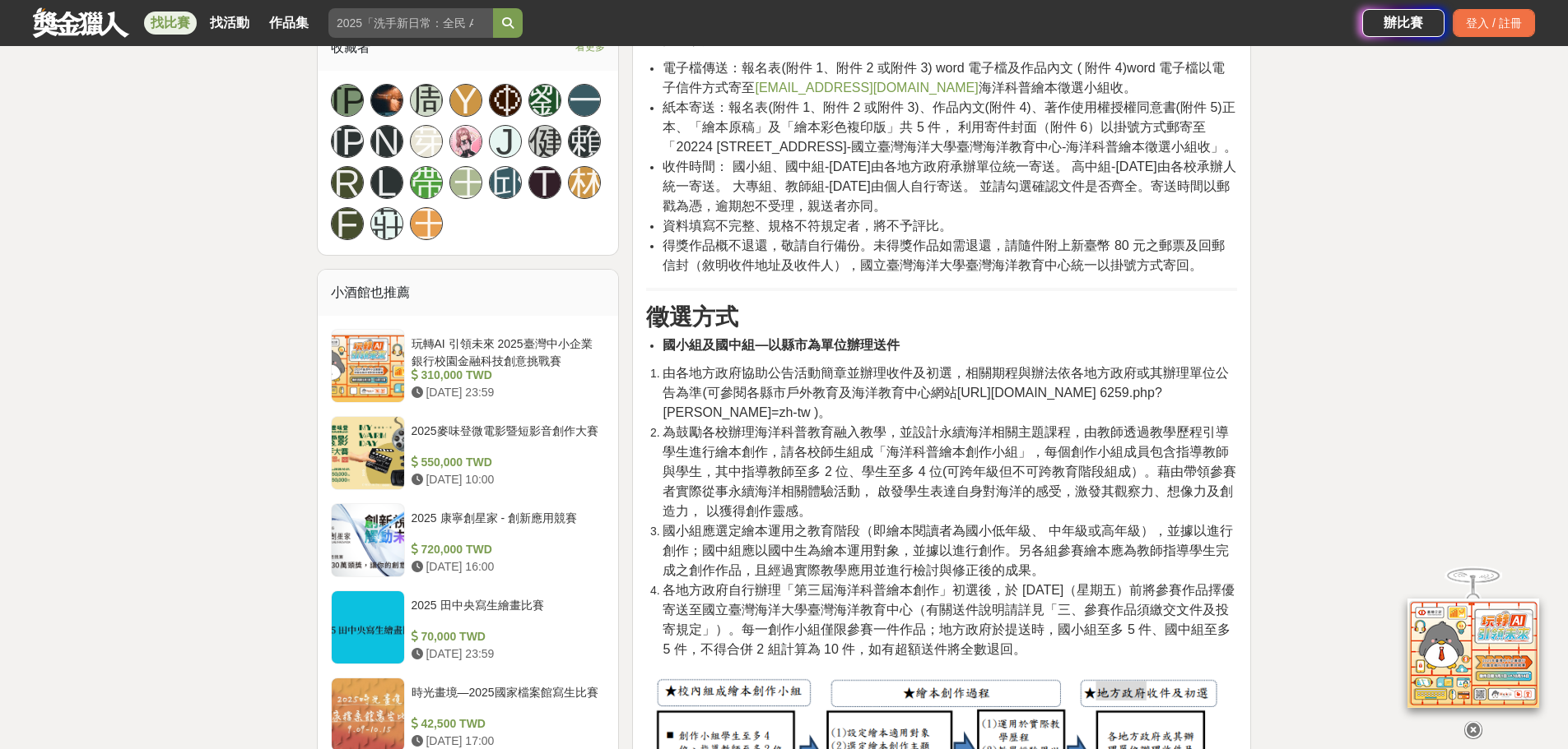
scroll to position [1152, 0]
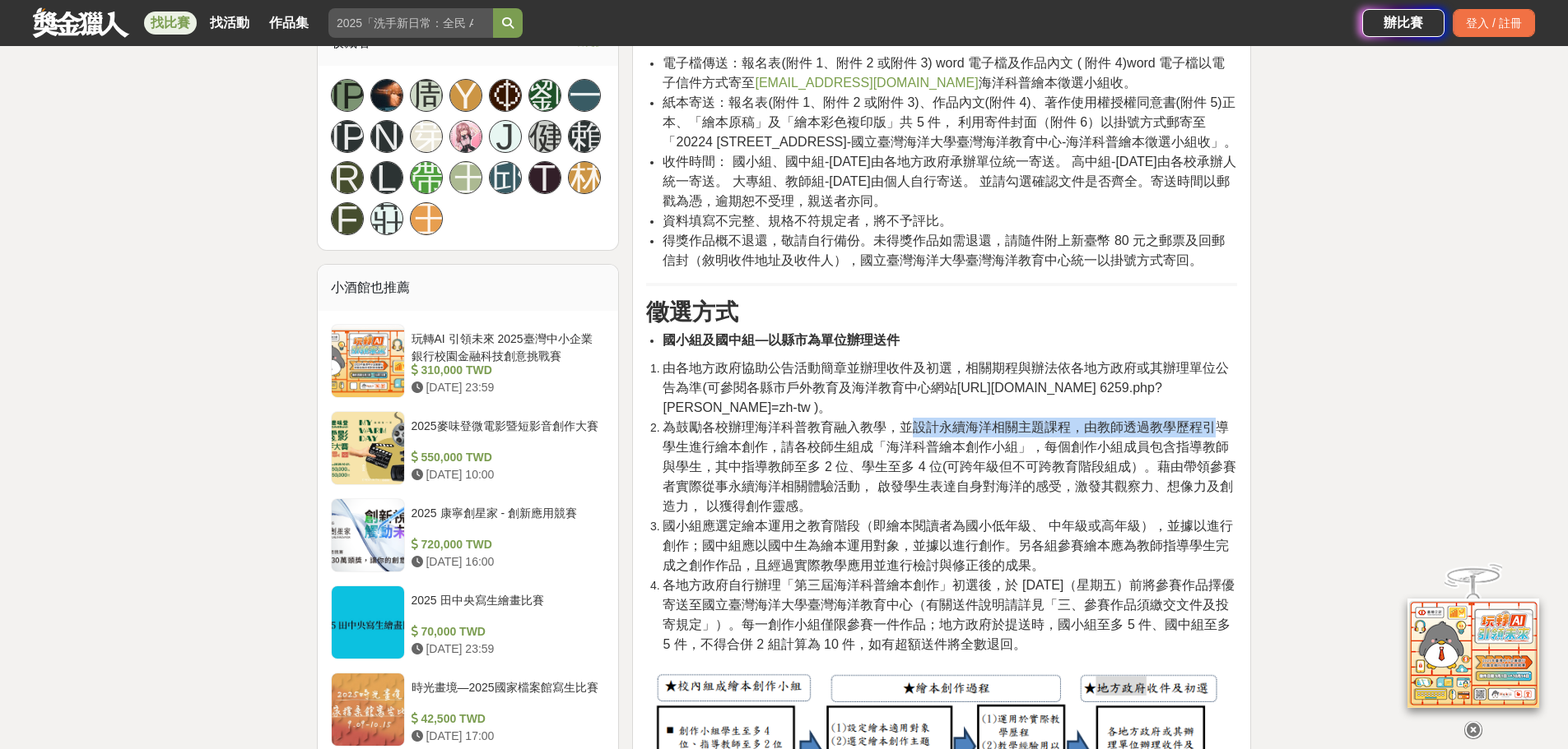
drag, startPoint x: 911, startPoint y: 448, endPoint x: 1220, endPoint y: 450, distance: 309.0
click at [1220, 450] on span "為鼓勵各校辦理海洋科普教育融入教學，並設計永續海洋相關主題課程，由教師透過教學歷程引導學生進行繪本創作，請各校師生組成「海洋科普繪本創作小組」，每個創作小組成…" at bounding box center [949, 466] width 574 height 93
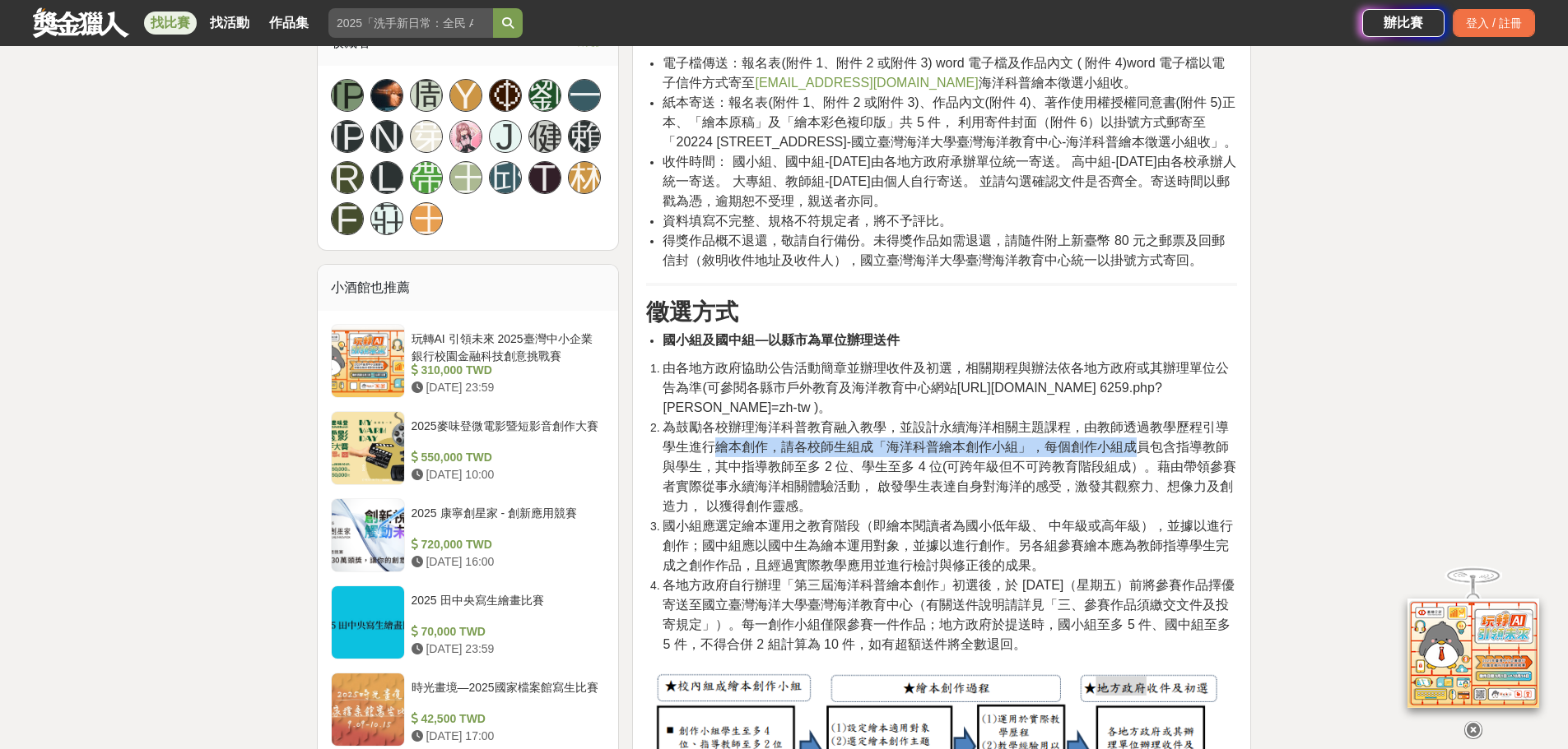
drag, startPoint x: 712, startPoint y: 465, endPoint x: 1135, endPoint y: 465, distance: 423.0
click at [1135, 465] on span "為鼓勵各校辦理海洋科普教育融入教學，並設計永續海洋相關主題課程，由教師透過教學歷程引導學生進行繪本創作，請各校師生組成「海洋科普繪本創作小組」，每個創作小組成…" at bounding box center [949, 466] width 574 height 93
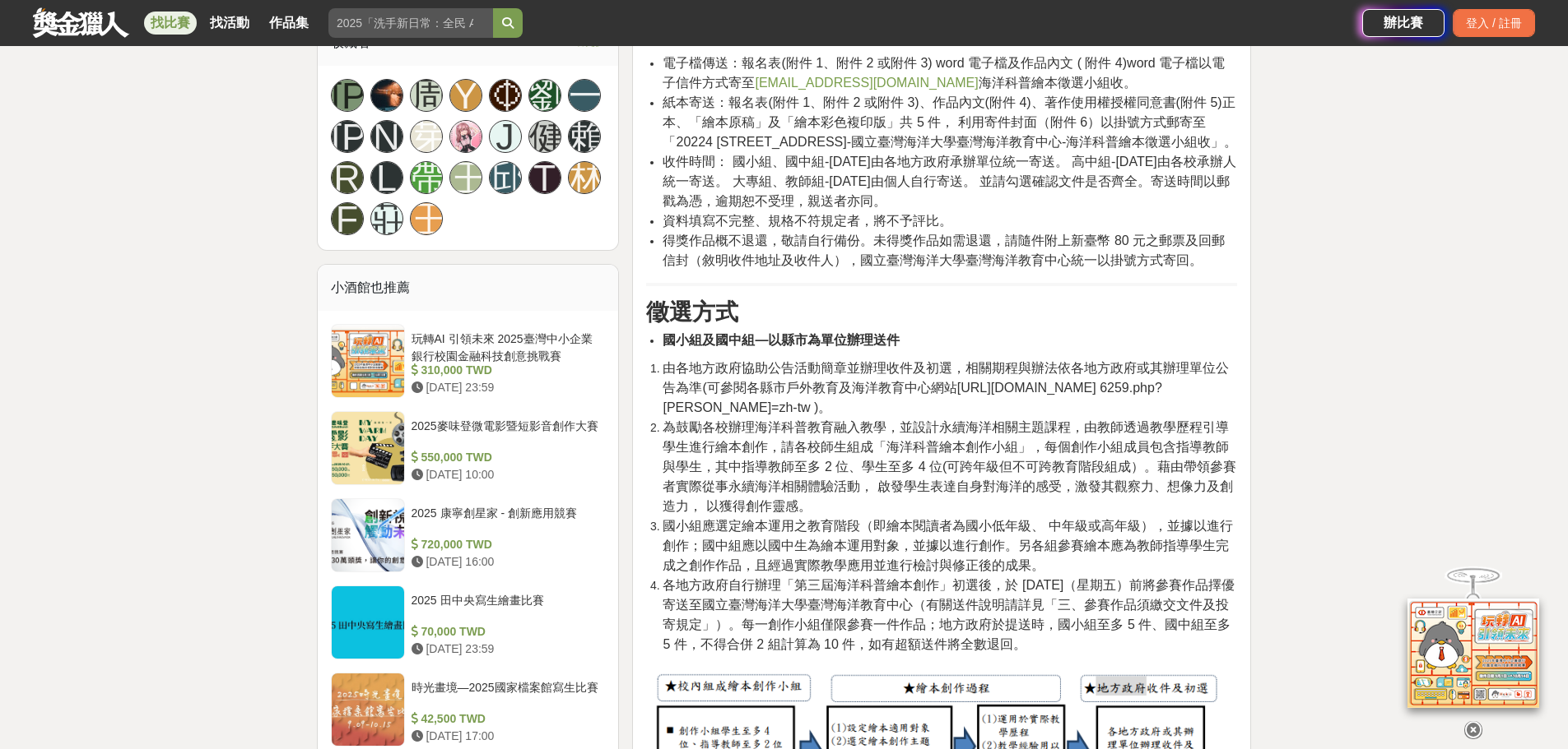
drag, startPoint x: 819, startPoint y: 491, endPoint x: 789, endPoint y: 491, distance: 30.0
click at [818, 491] on span "為鼓勵各校辦理海洋科普教育融入教學，並設計永續海洋相關主題課程，由教師透過教學歷程引導學生進行繪本創作，請各校師生組成「海洋科普繪本創作小組」，每個創作小組成…" at bounding box center [949, 466] width 574 height 93
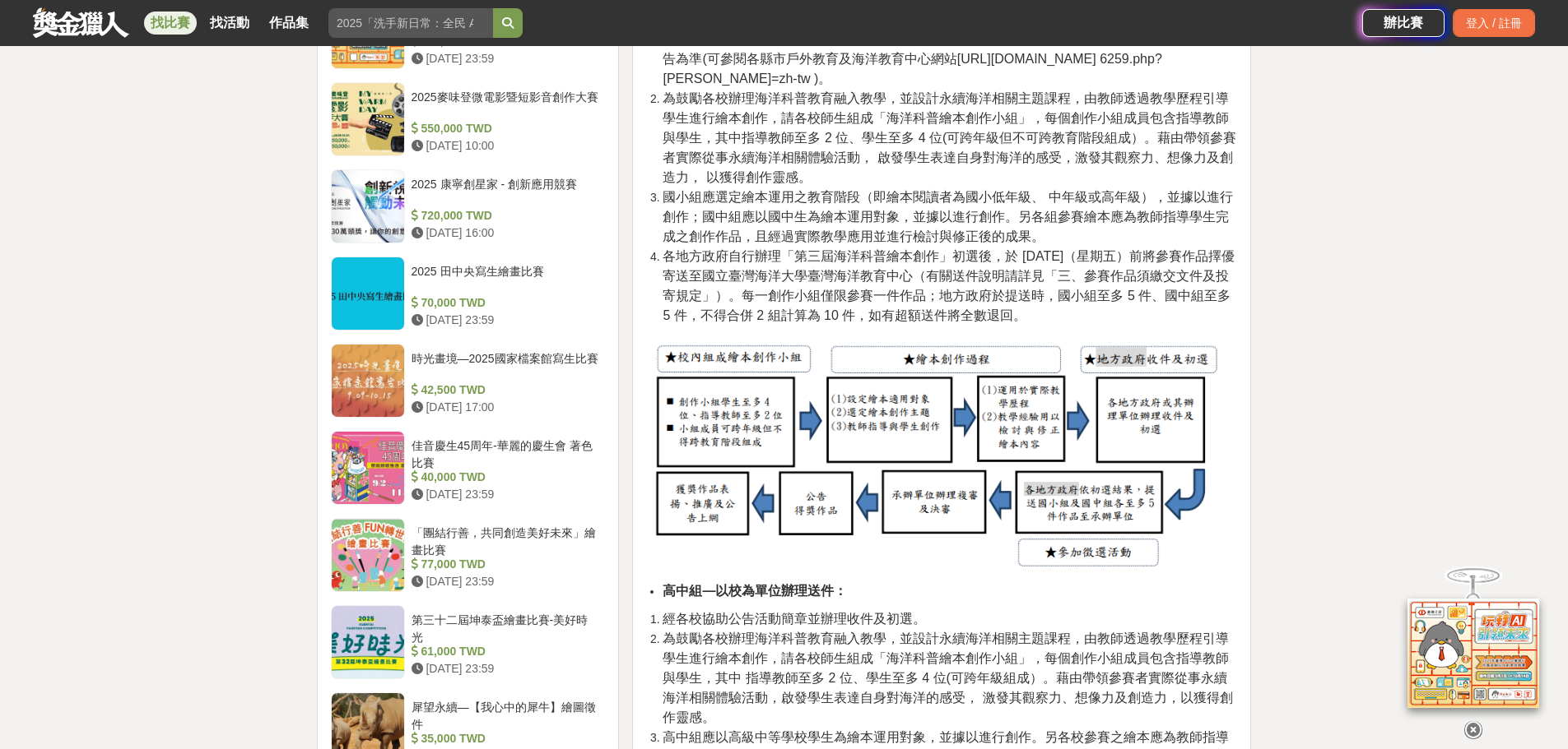
scroll to position [1562, 0]
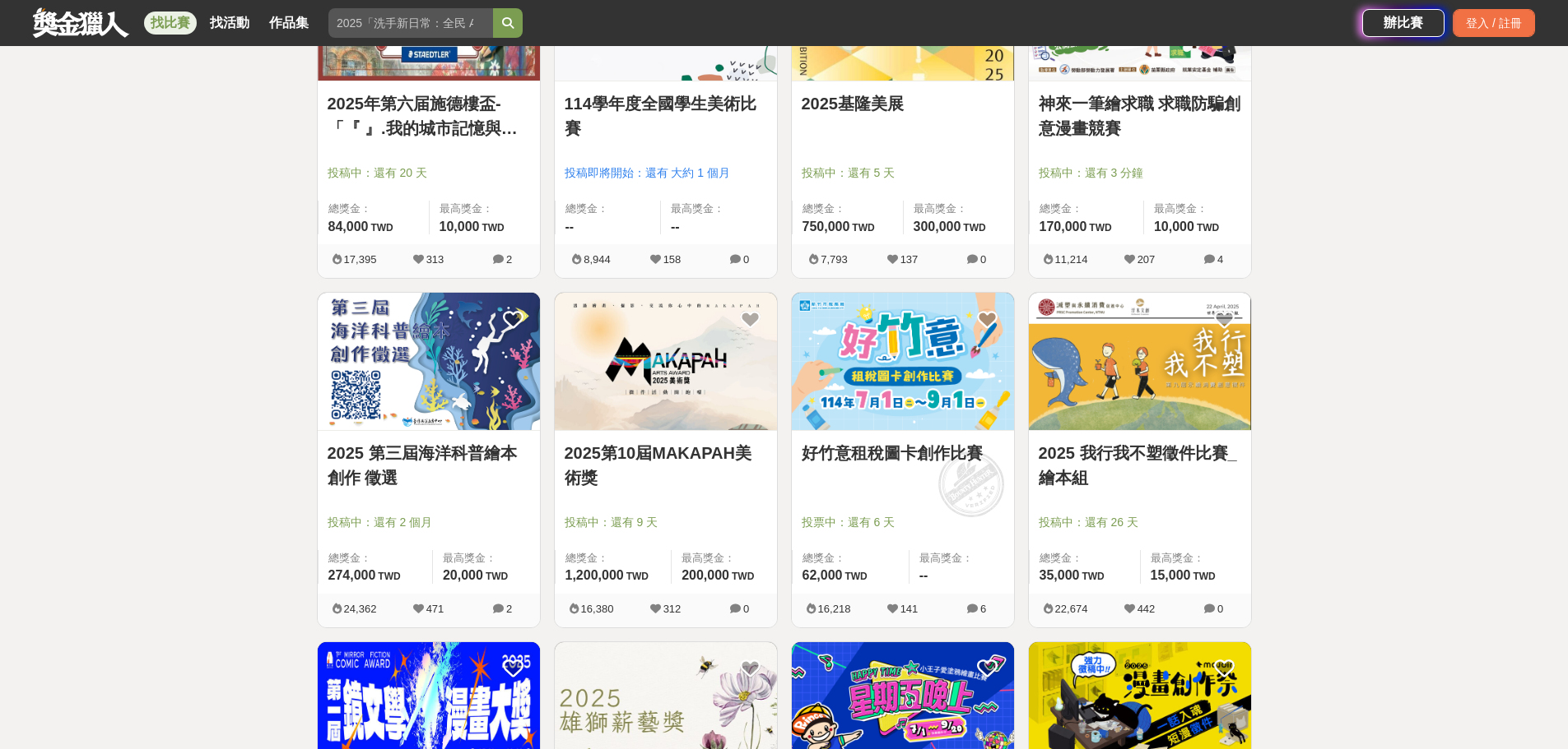
scroll to position [740, 0]
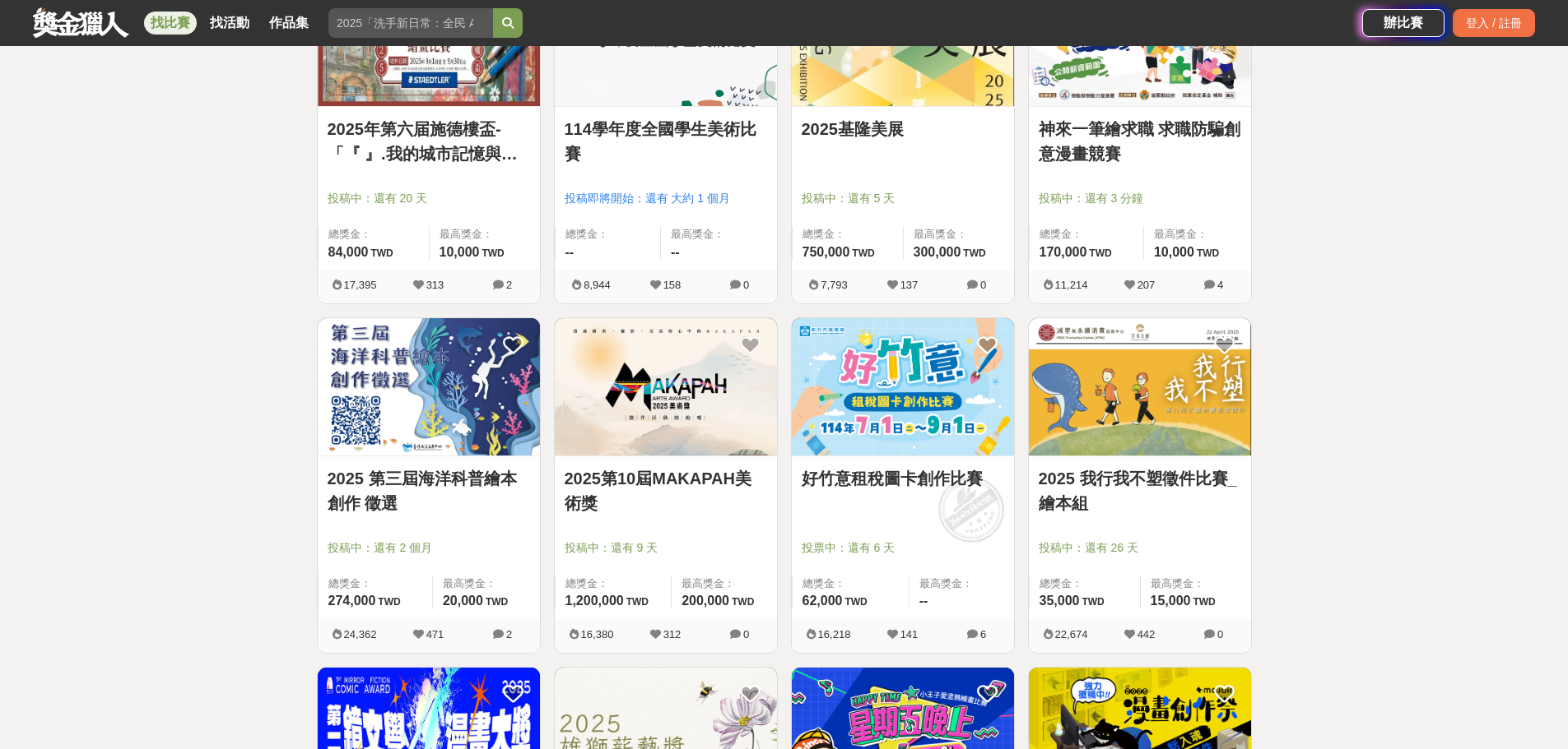
click at [1172, 483] on link "2025 我行我不塑徵件比賽_繪本組" at bounding box center [1139, 491] width 202 height 49
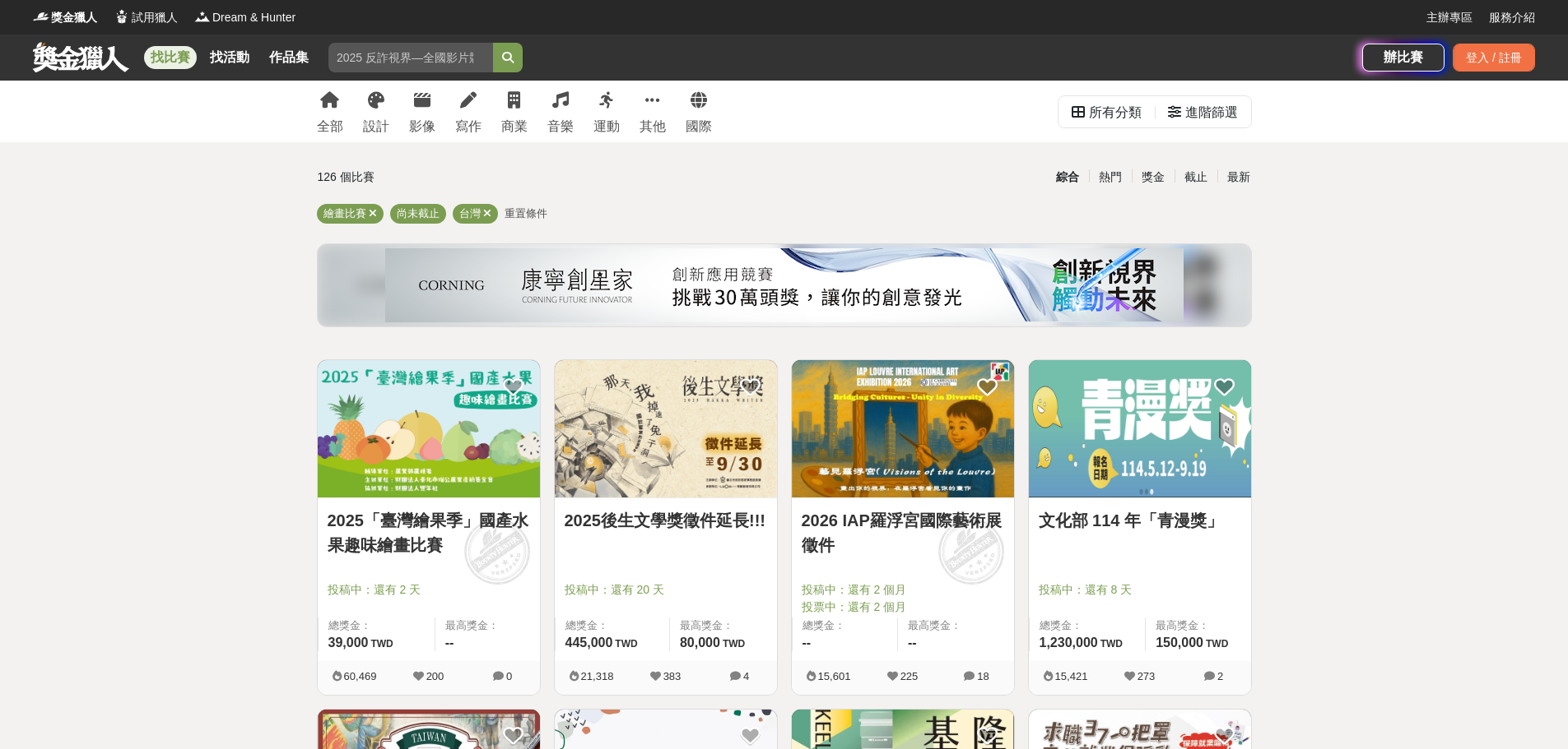
click at [526, 213] on span "重置條件" at bounding box center [526, 213] width 43 height 12
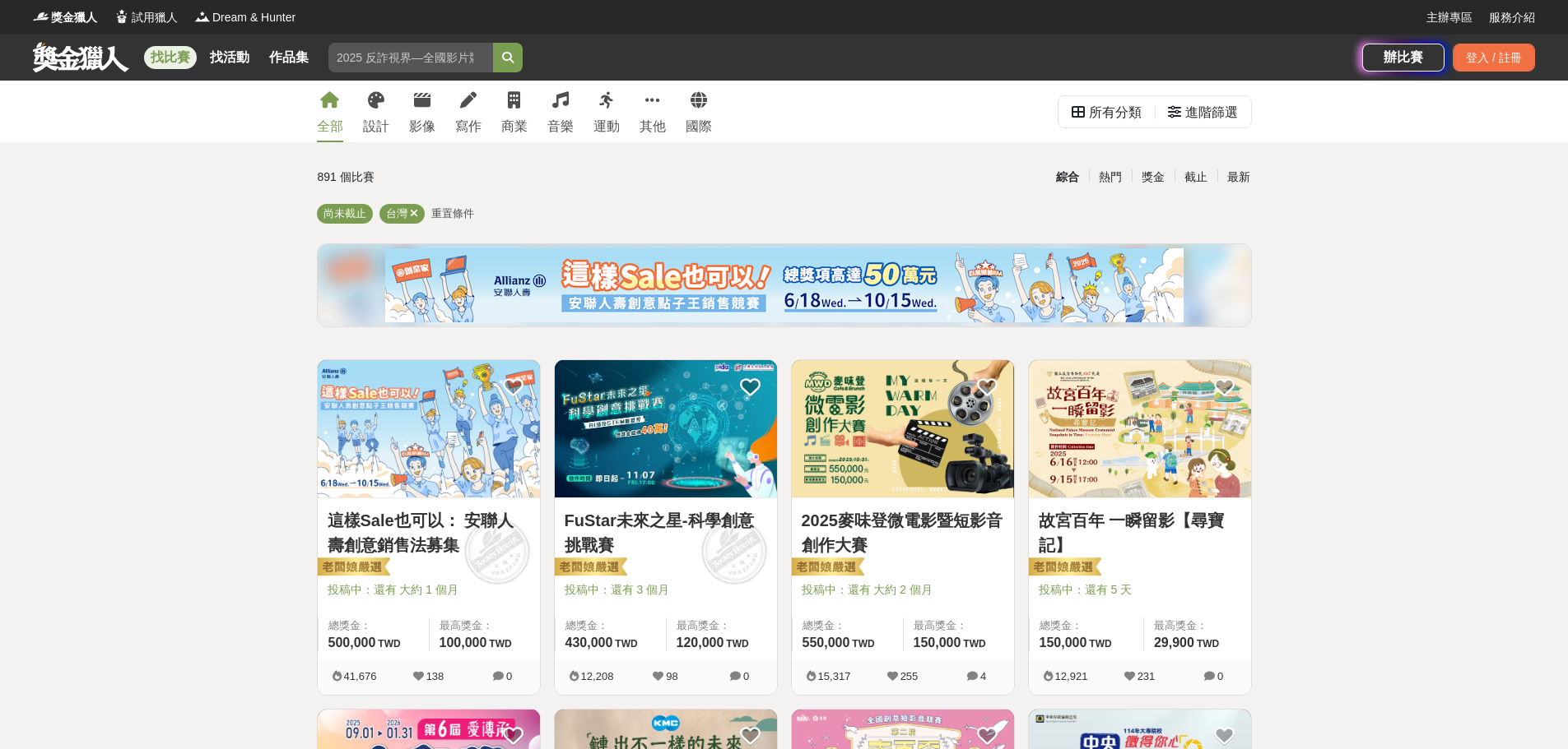
click at [452, 219] on span "重置條件" at bounding box center [452, 213] width 43 height 12
click at [1110, 119] on div "所有分類" at bounding box center [1116, 112] width 53 height 33
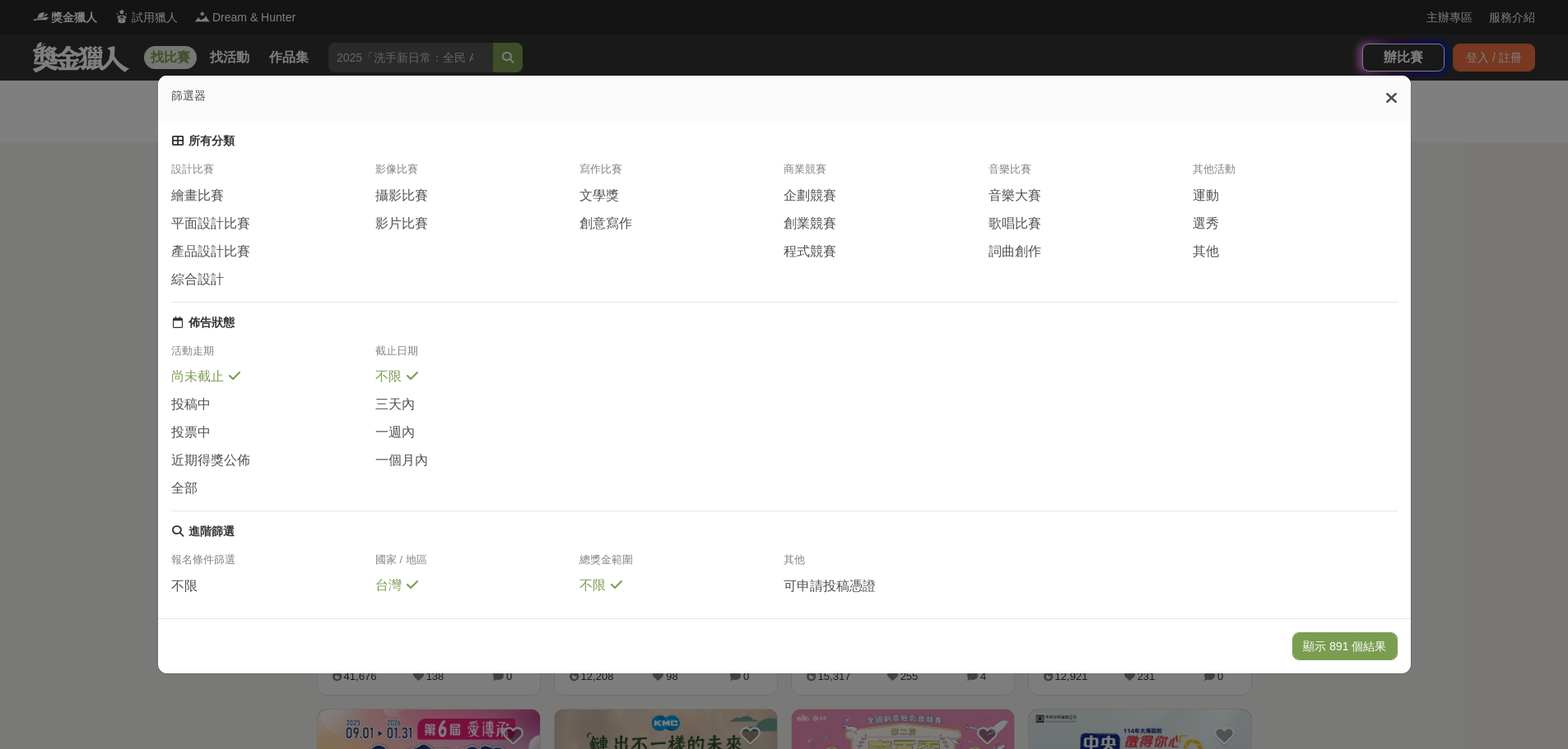
click at [1393, 99] on icon at bounding box center [1391, 98] width 12 height 16
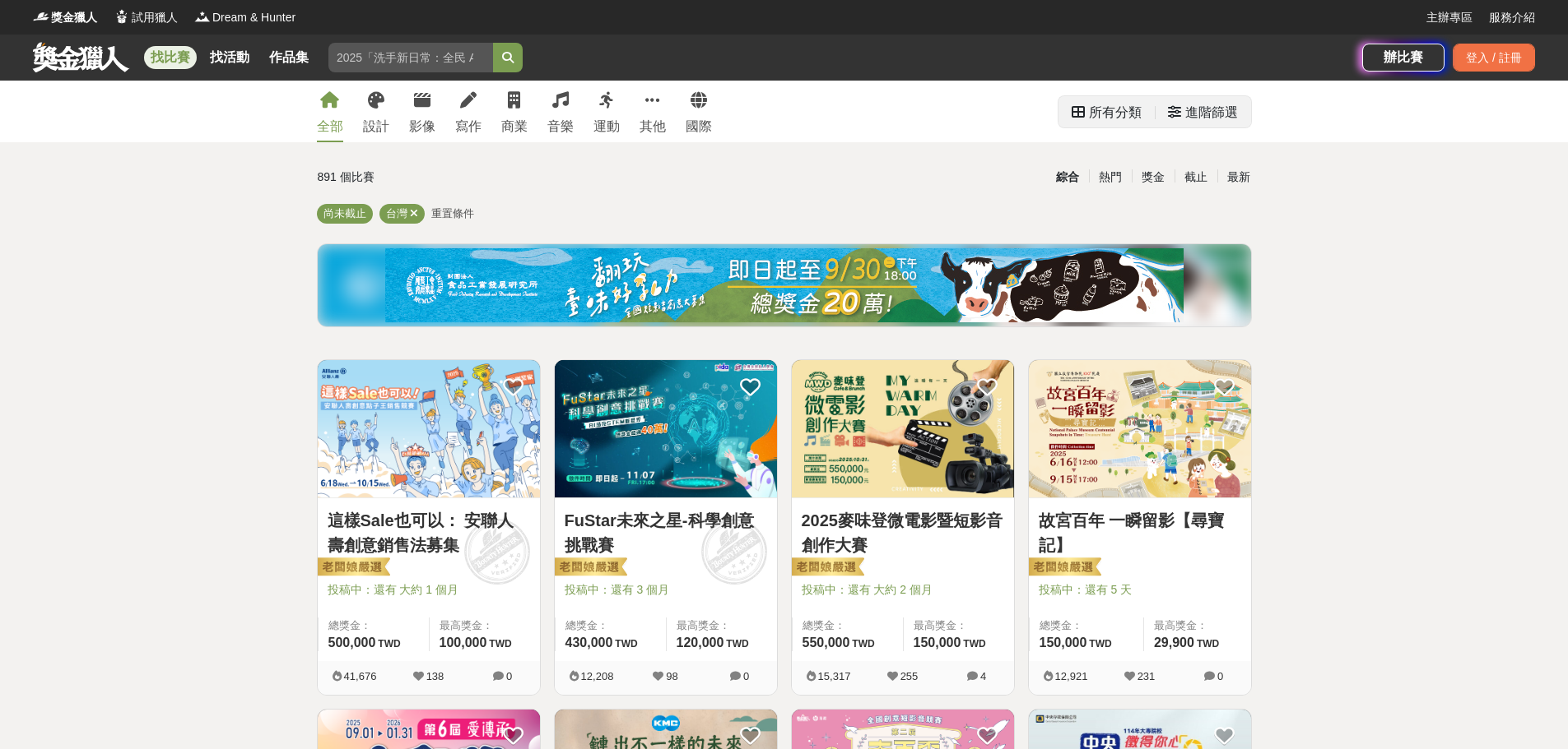
click at [1189, 119] on div "進階篩選" at bounding box center [1211, 112] width 53 height 33
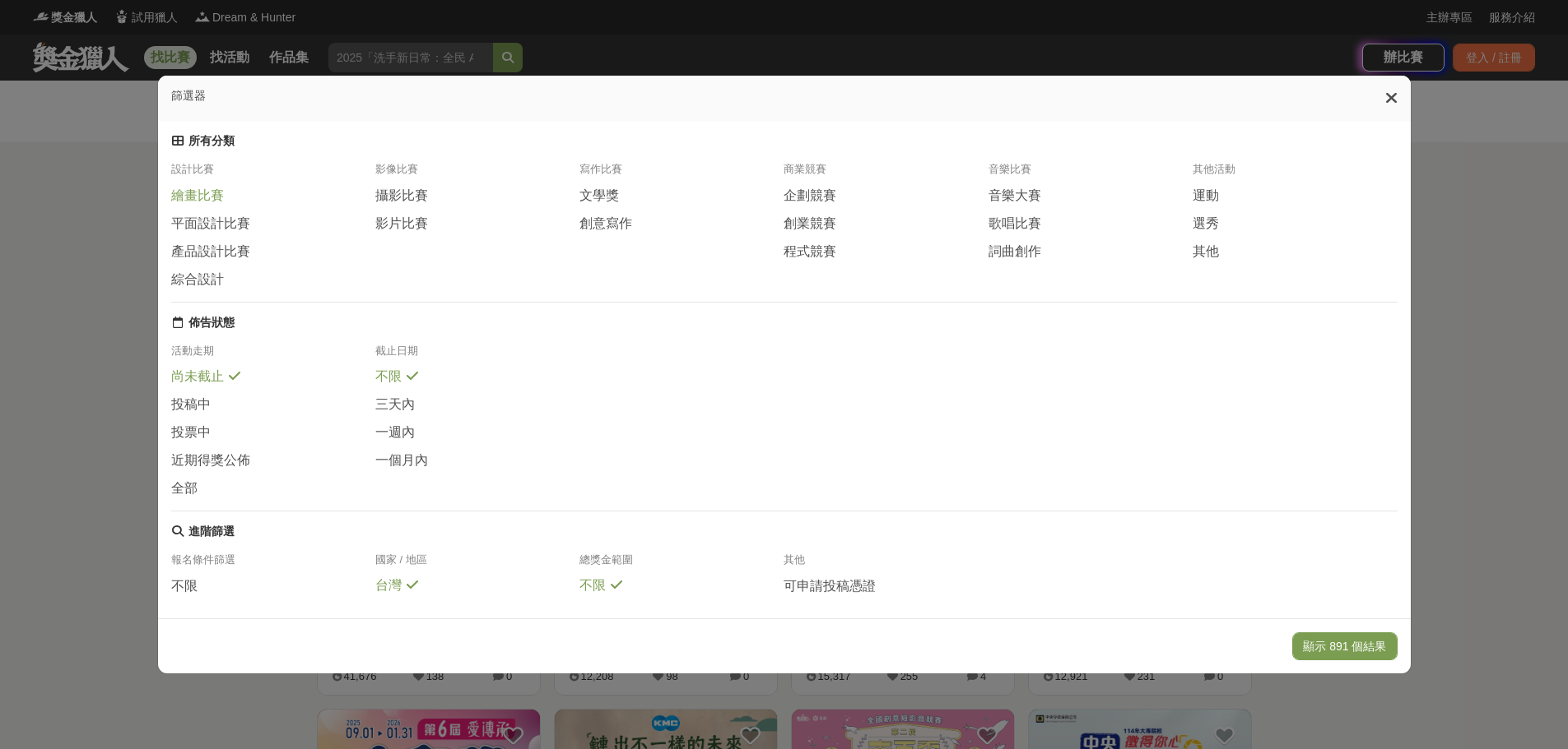
click at [195, 205] on span "繪畫比賽" at bounding box center [197, 196] width 53 height 17
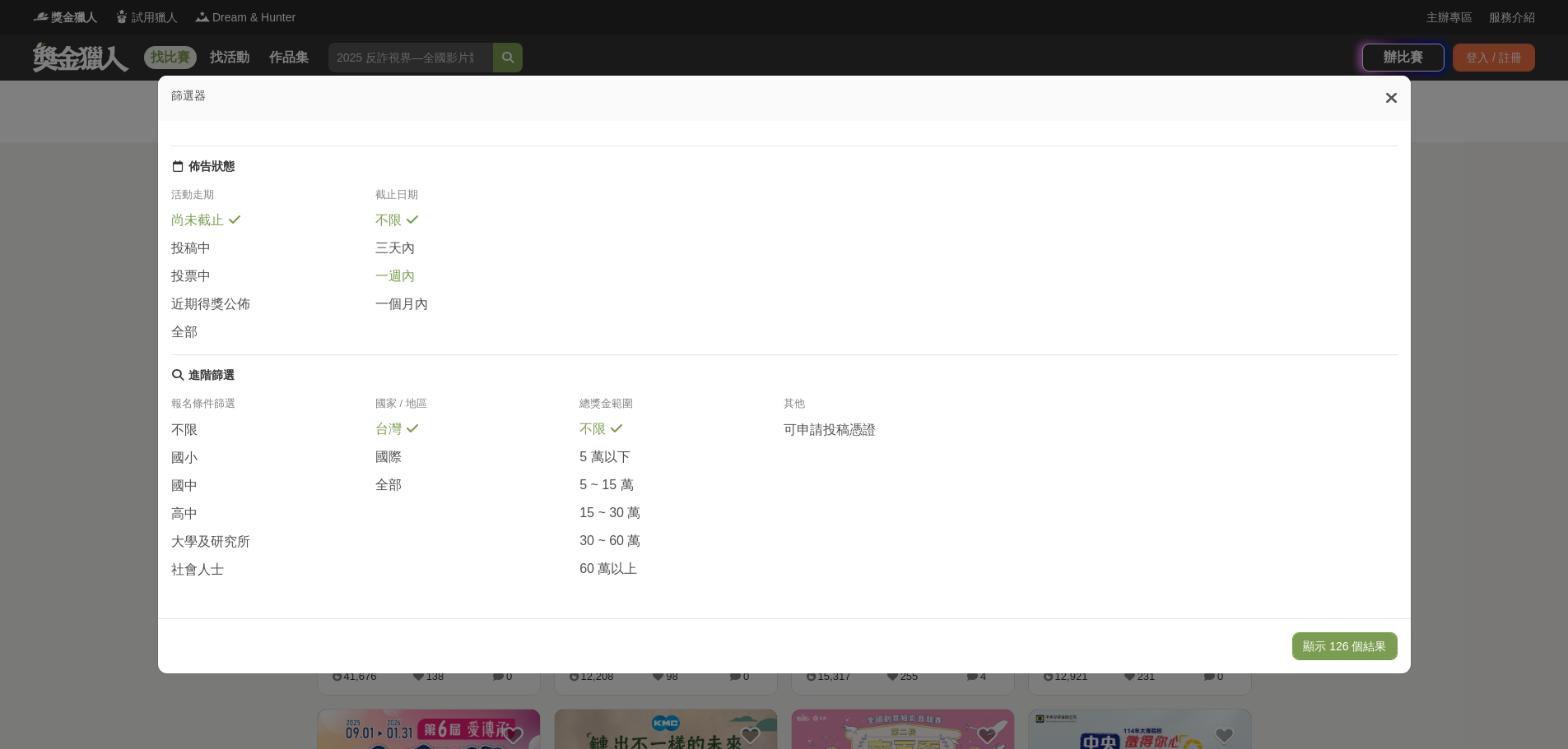
scroll to position [194, 0]
click at [186, 459] on span "國小" at bounding box center [184, 459] width 27 height 17
click at [1351, 647] on button "顯示 33 個結果" at bounding box center [1347, 646] width 98 height 27
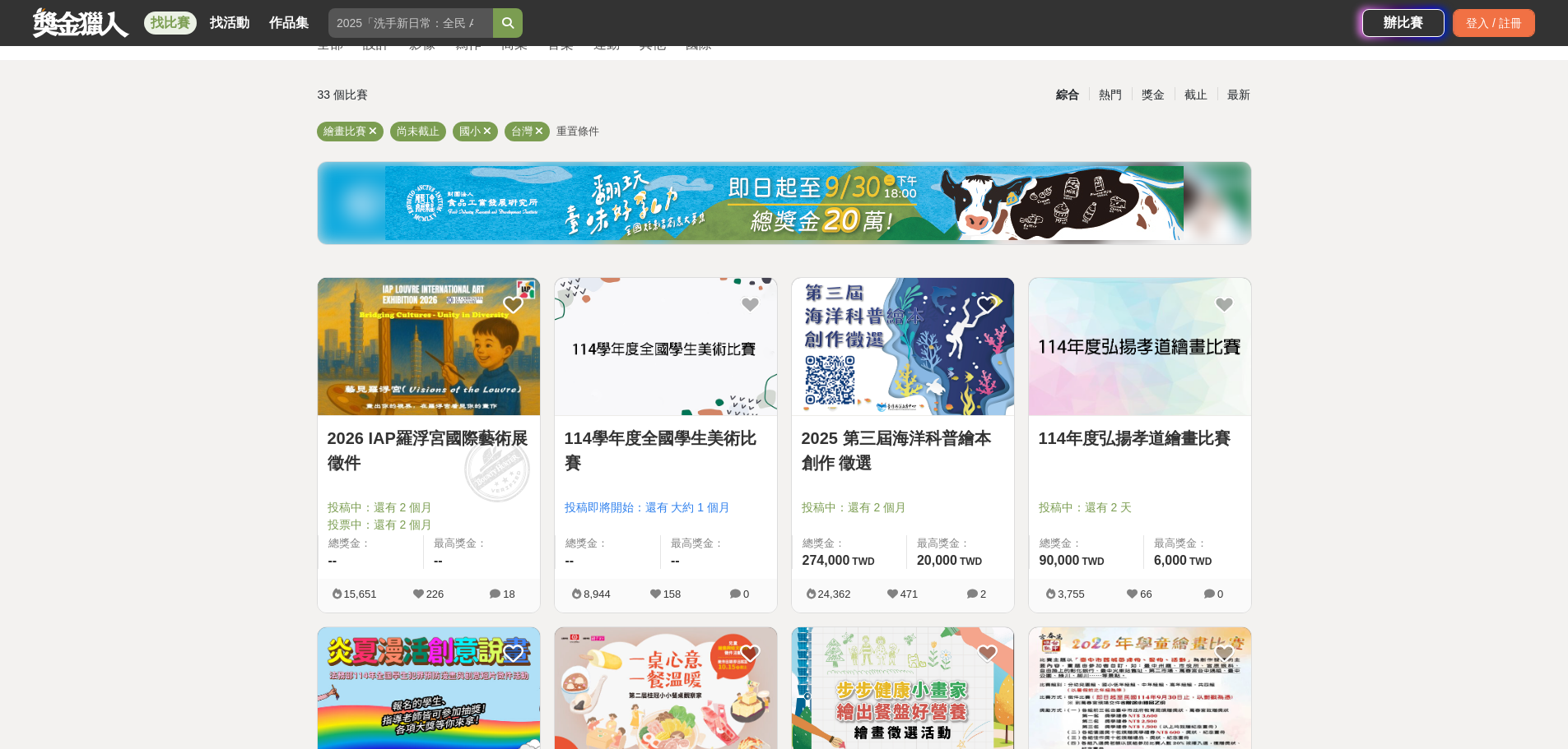
scroll to position [165, 0]
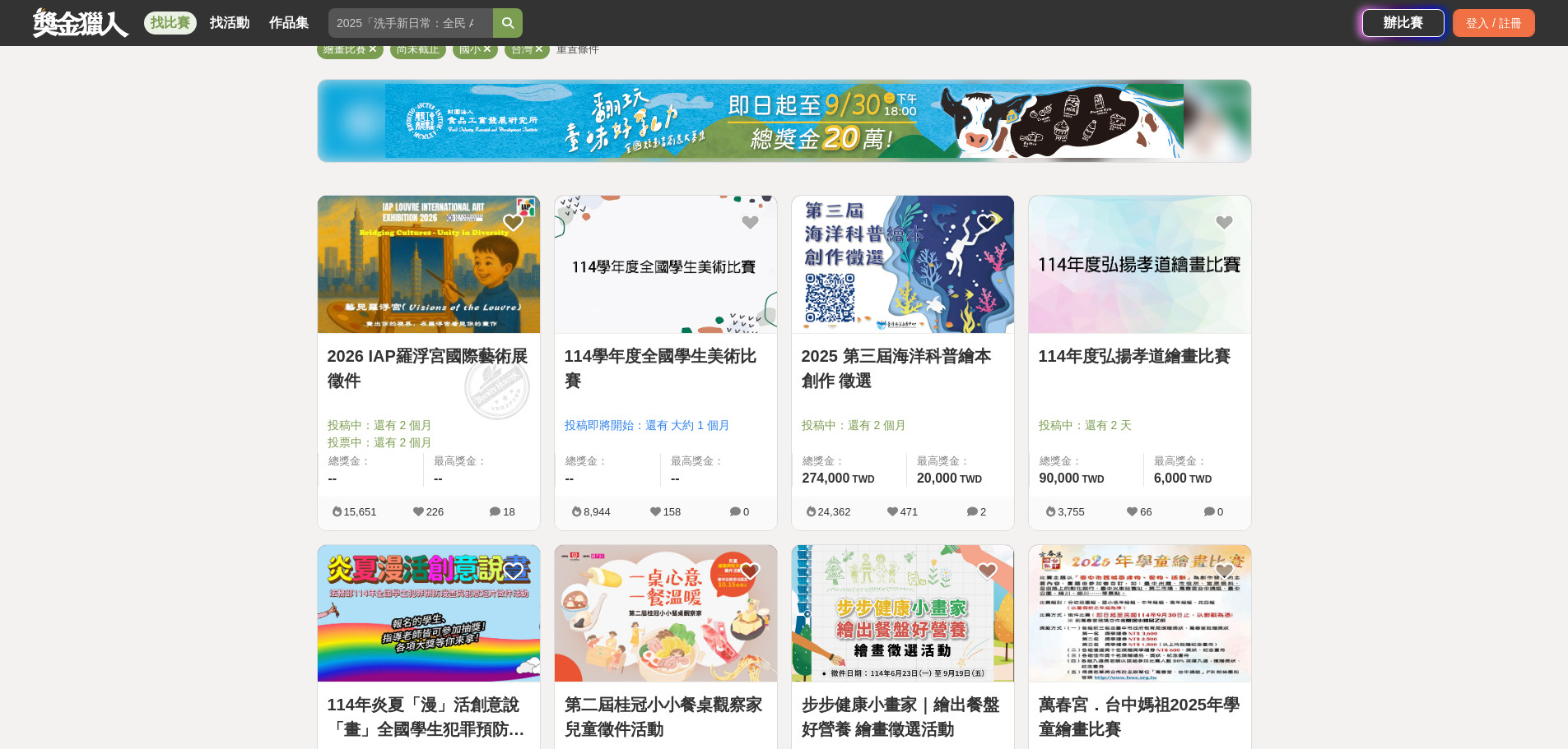
click at [1106, 359] on link "114年度弘揚孝道繪畫比賽" at bounding box center [1139, 356] width 202 height 25
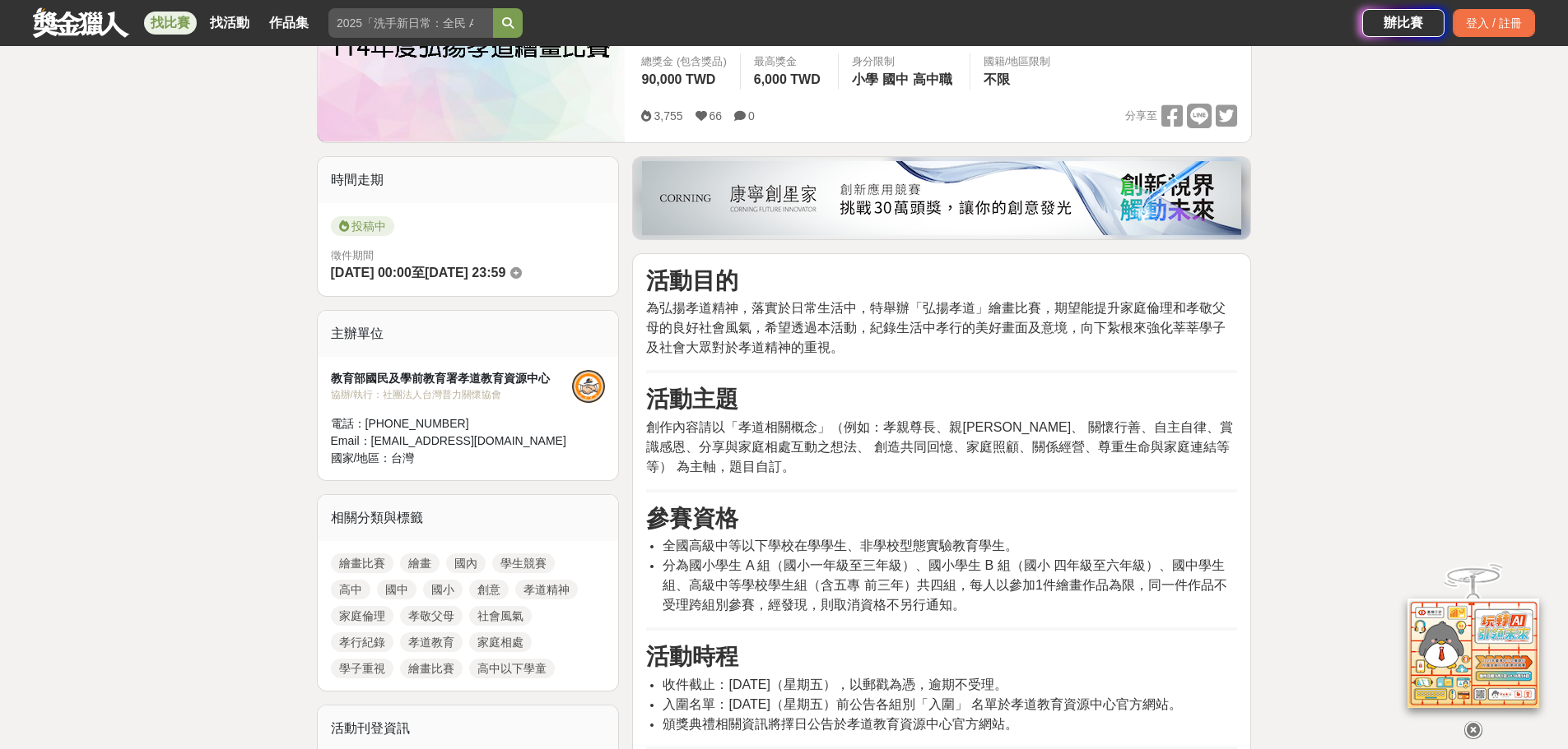
scroll to position [329, 0]
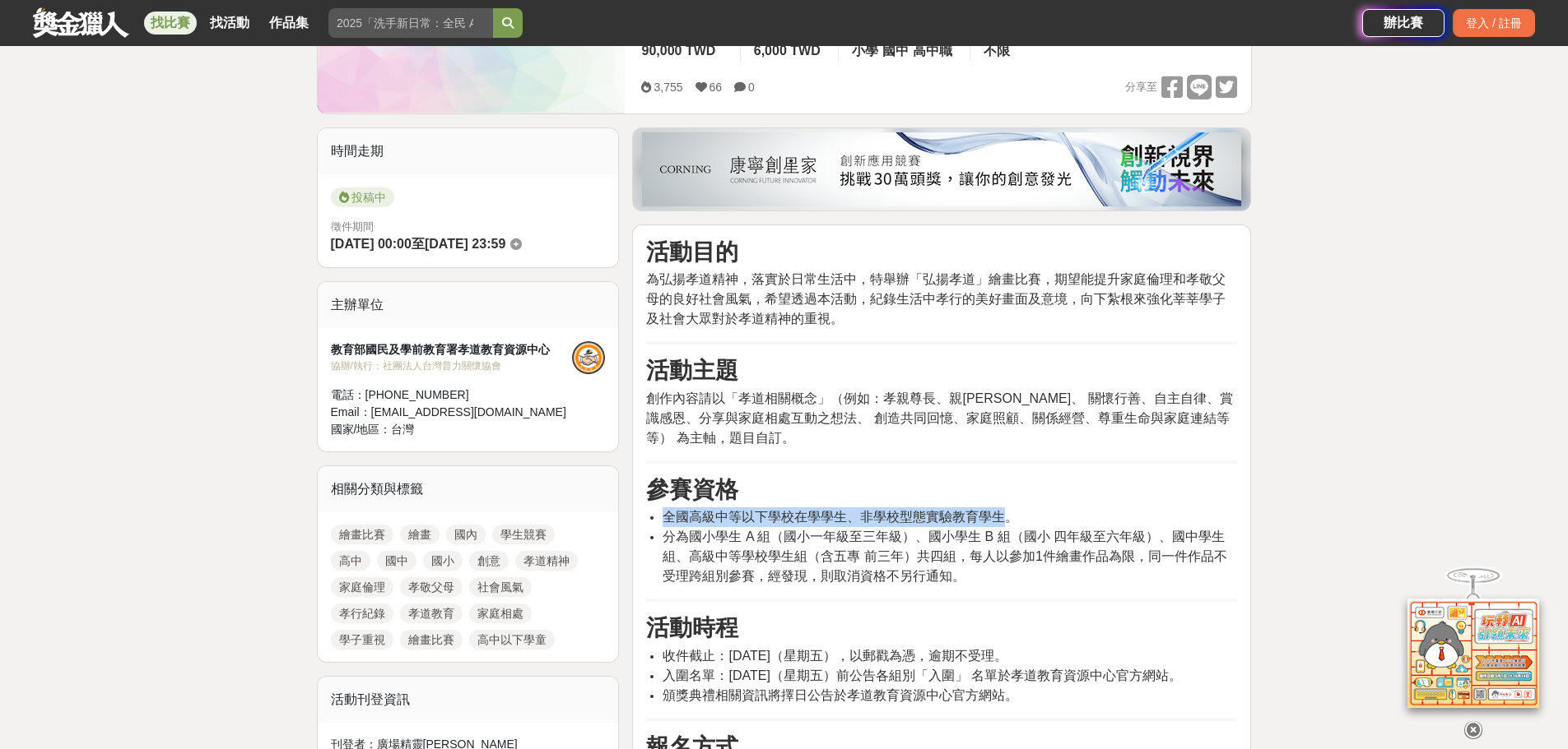
drag, startPoint x: 660, startPoint y: 517, endPoint x: 1004, endPoint y: 521, distance: 344.0
click at [1004, 521] on ul "全國高級中等以下學校在學學生、非學校型態實驗教育學生。 分為國小學生 A 組（國小一年級至三年級）、國小學生 B 組（國小 四年級至六年級）、國中學生組、高級…" at bounding box center [941, 546] width 591 height 79
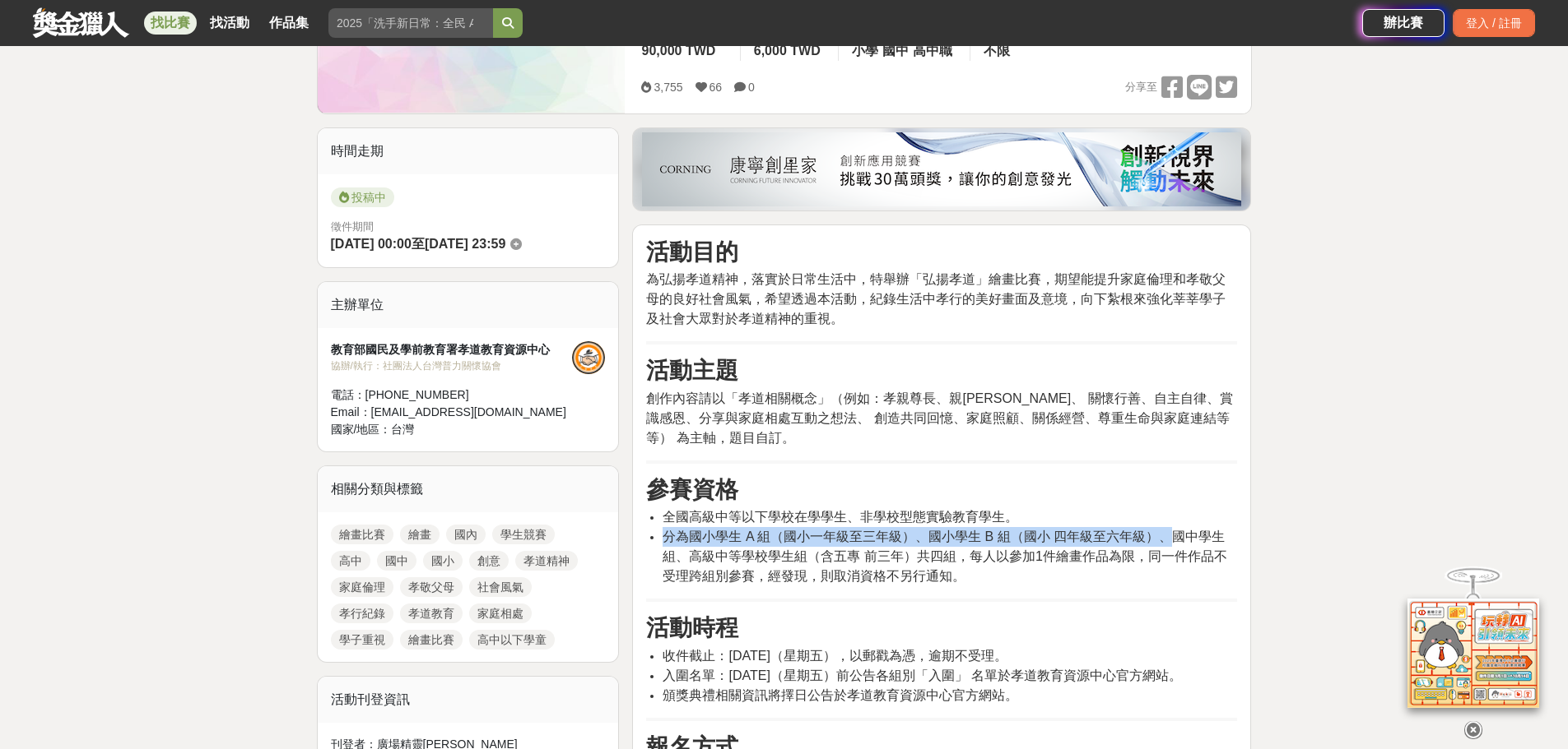
drag, startPoint x: 667, startPoint y: 537, endPoint x: 1153, endPoint y: 538, distance: 486.0
click at [1153, 538] on span "分為國小學生 A 組（國小一年級至三年級）、國小學生 B 組（國小 四年級至六年級）、國中學生組、高級中等學校學生組（含五專 前三年）共四組，每人以參加1件繪…" at bounding box center [944, 557] width 563 height 53
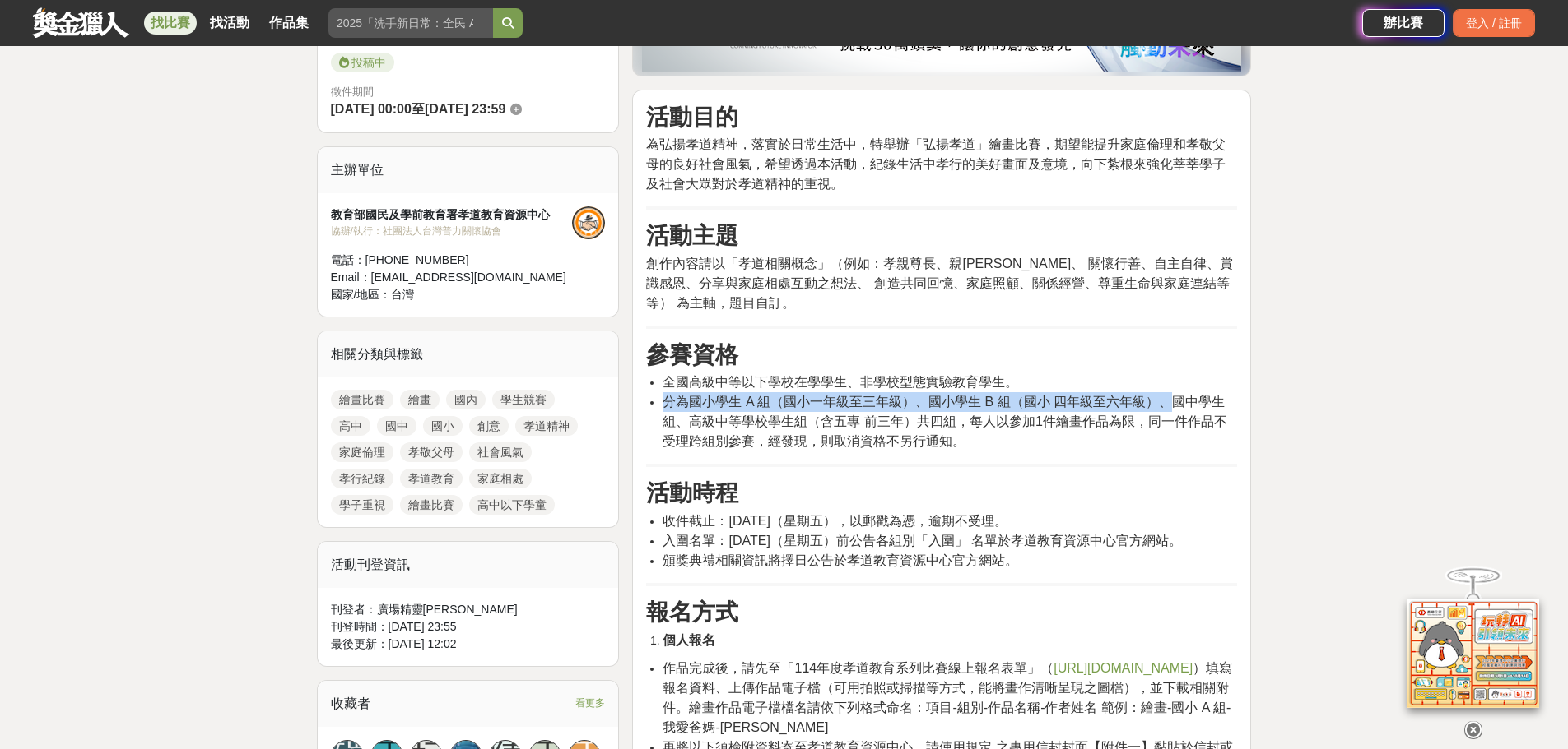
scroll to position [494, 0]
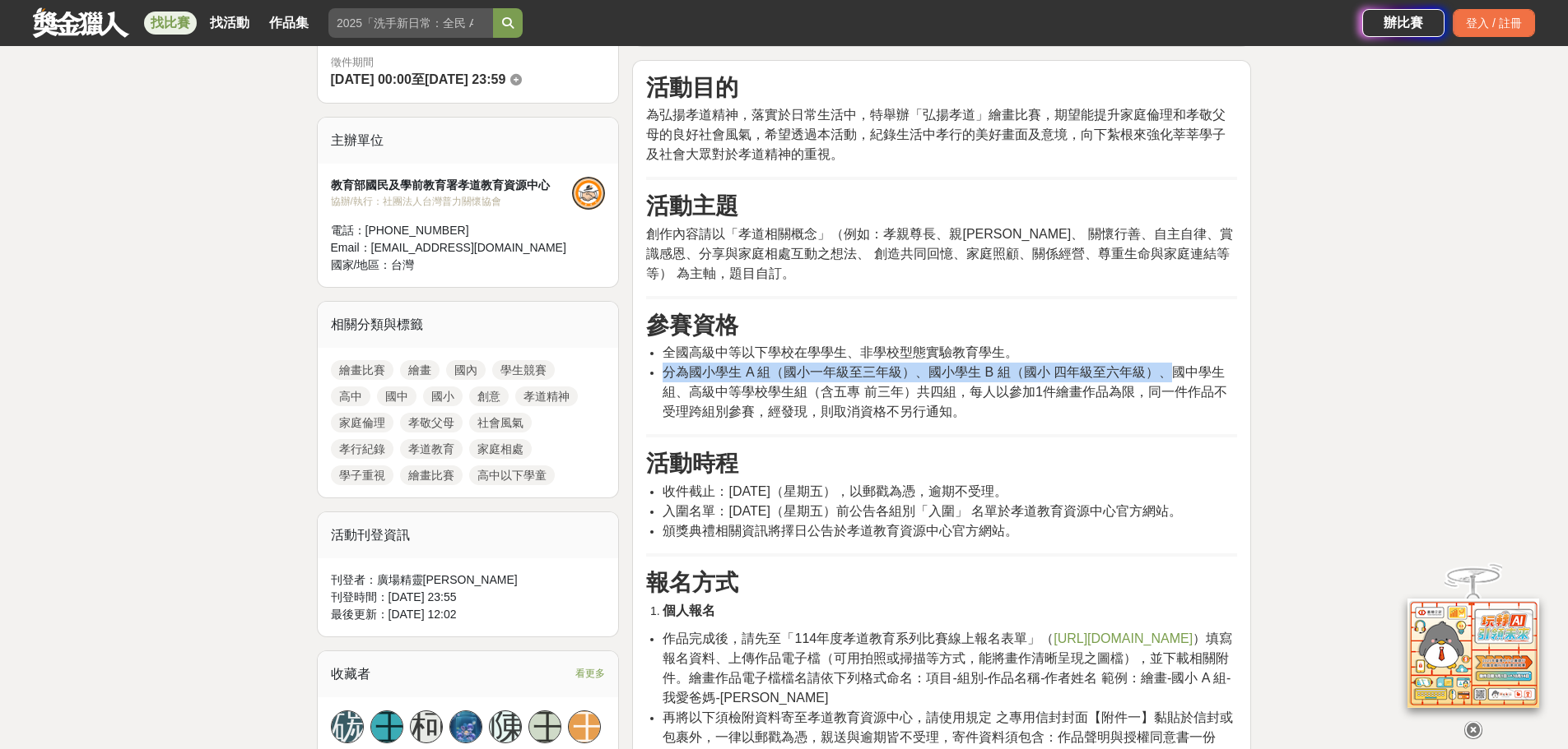
drag, startPoint x: 729, startPoint y: 490, endPoint x: 1074, endPoint y: 494, distance: 345.0
click at [1074, 494] on li "收件截止：114年9月12日（星期五），以郵戳為憑，逾期不受理。" at bounding box center [950, 491] width 575 height 20
click at [830, 532] on span "頒獎典禮相關資訊將擇日公告於孝道教育資源中心官方網站。" at bounding box center [839, 531] width 356 height 14
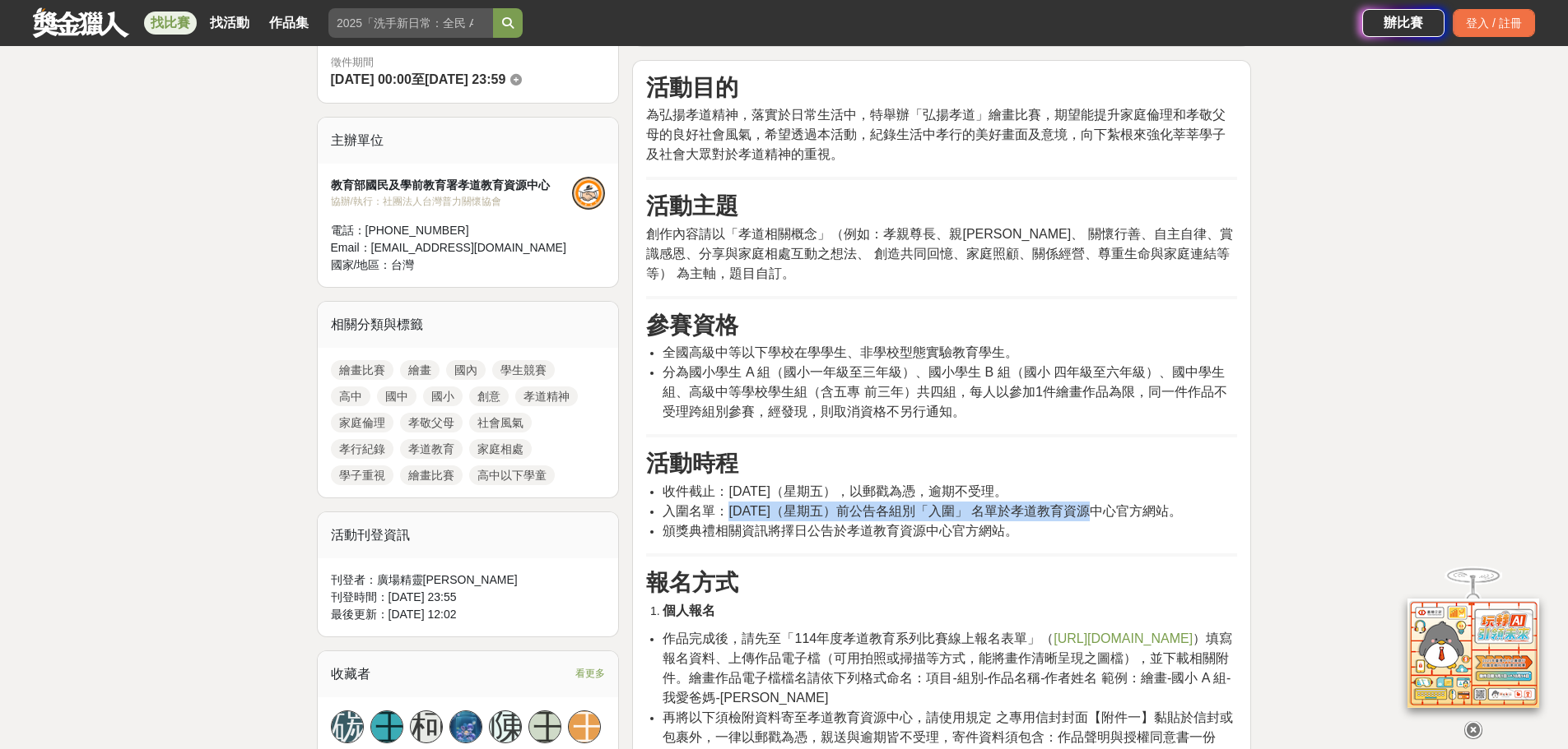
drag, startPoint x: 729, startPoint y: 510, endPoint x: 1091, endPoint y: 519, distance: 362.1
click at [1091, 519] on span "入圍名單：114年11月28日（星期五）前公告各組別「入圍」 名單於孝道教育資源中心官方網站。" at bounding box center [921, 511] width 519 height 14
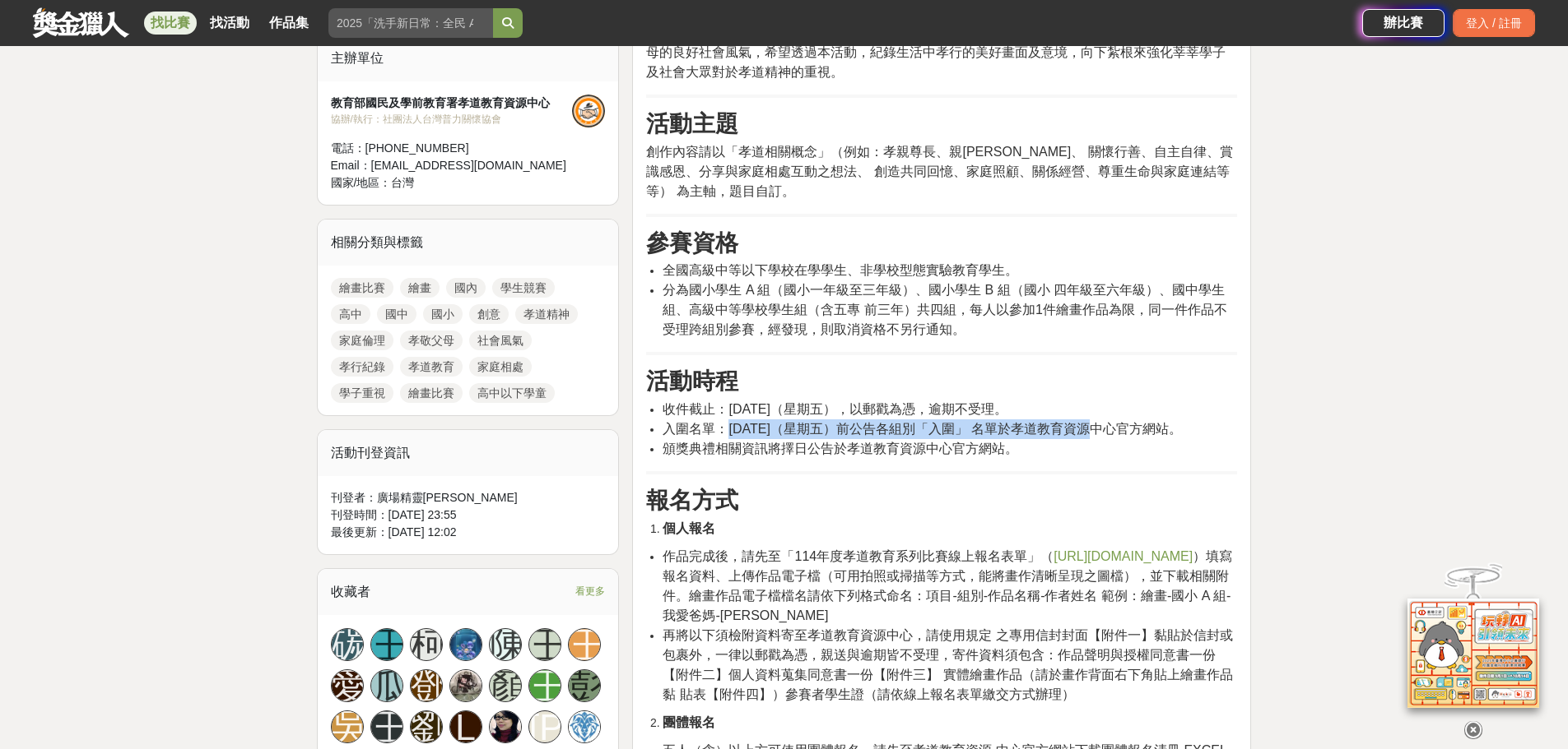
scroll to position [658, 0]
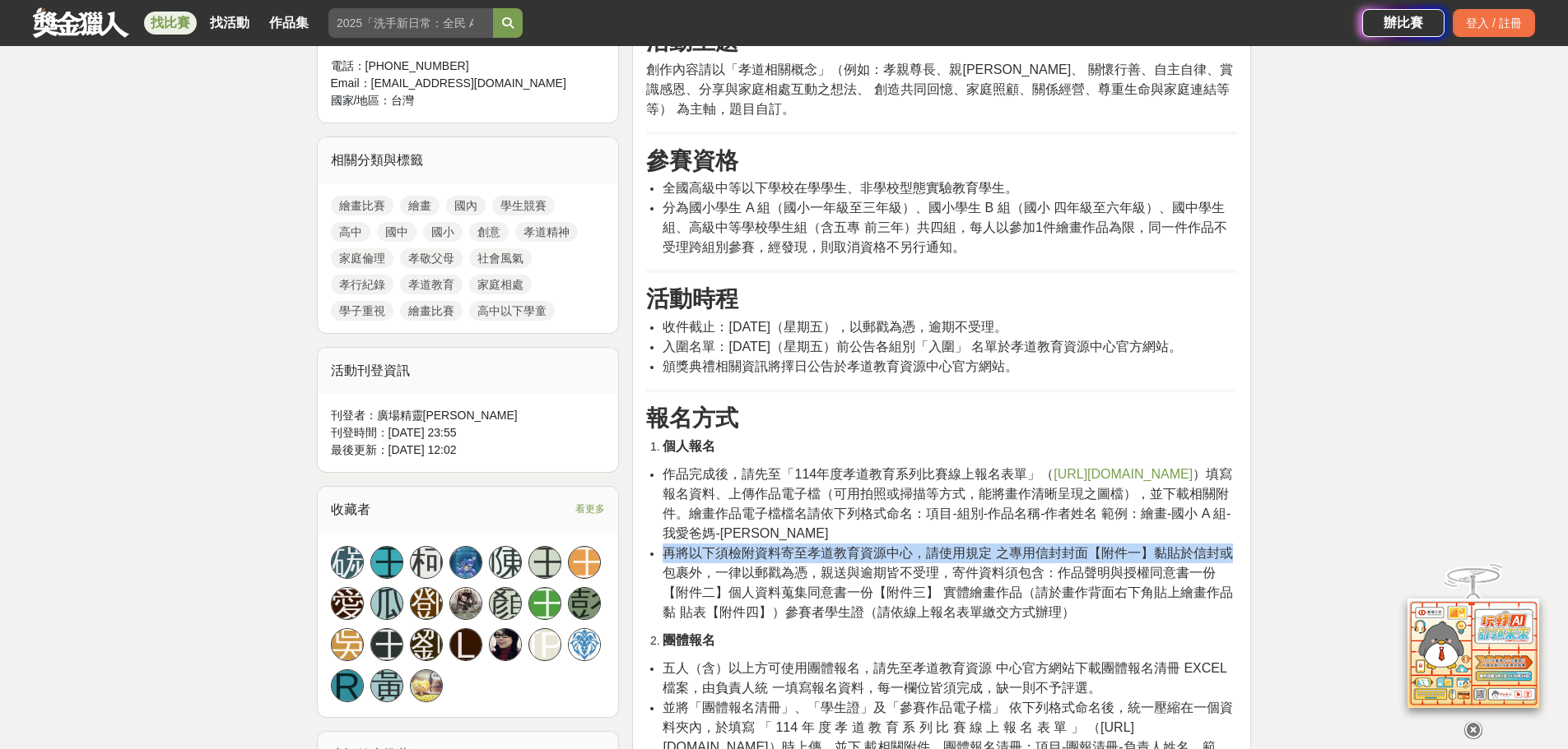
drag, startPoint x: 668, startPoint y: 551, endPoint x: 1232, endPoint y: 562, distance: 564.1
click at [1232, 562] on span "再將以下須檢附資料寄至孝道教育資源中心，請使用規定 之專用信封封面【附件一】黏貼於信封或包裹外，一律以郵戳為憑，親送與逾期皆不受理，寄件資料須包含：作品聲明與…" at bounding box center [947, 582] width 569 height 73
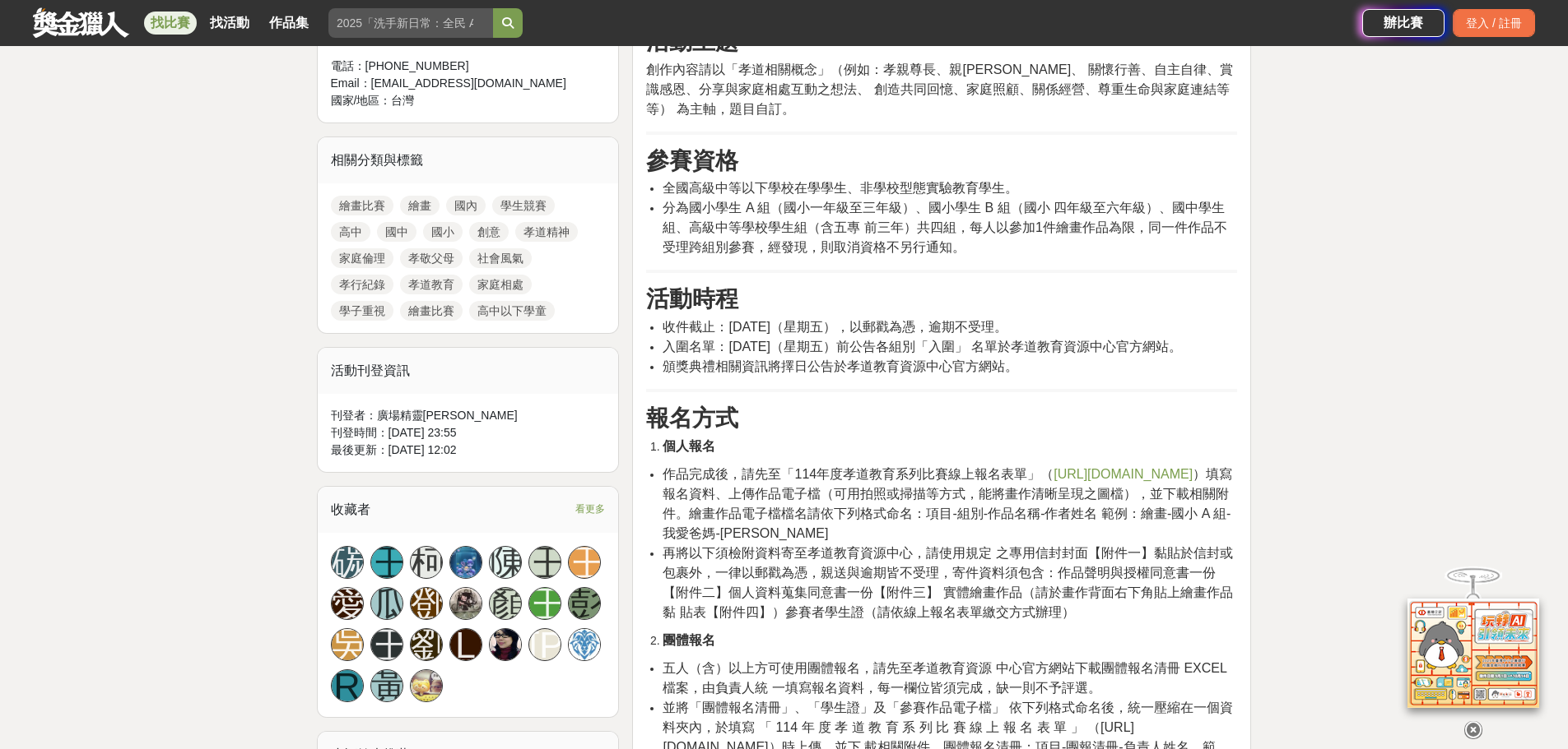
click at [1034, 582] on span "再將以下須檢附資料寄至孝道教育資源中心，請使用規定 之專用信封封面【附件一】黏貼於信封或包裹外，一律以郵戳為憑，親送與逾期皆不受理，寄件資料須包含：作品聲明與…" at bounding box center [947, 582] width 569 height 73
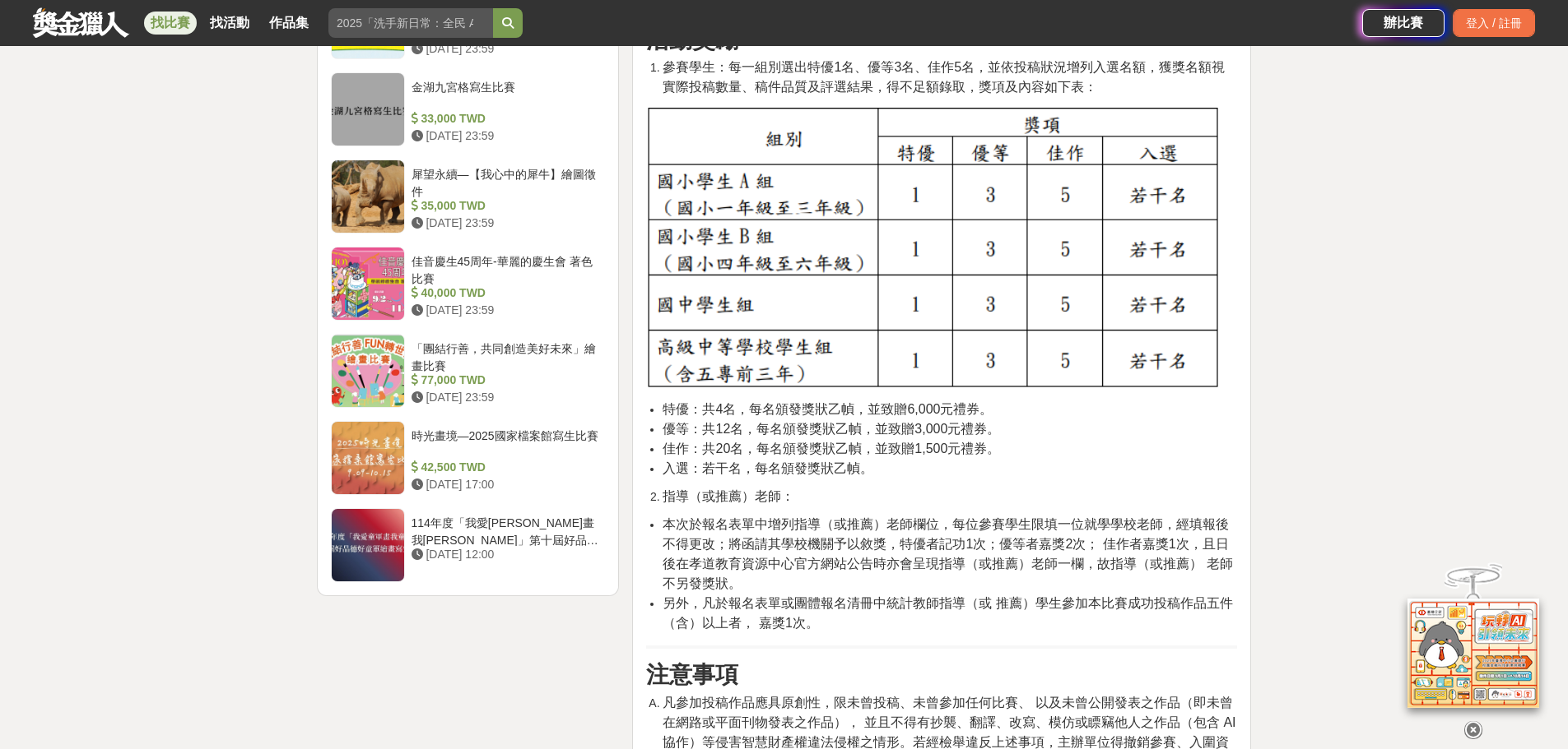
scroll to position [1891, 0]
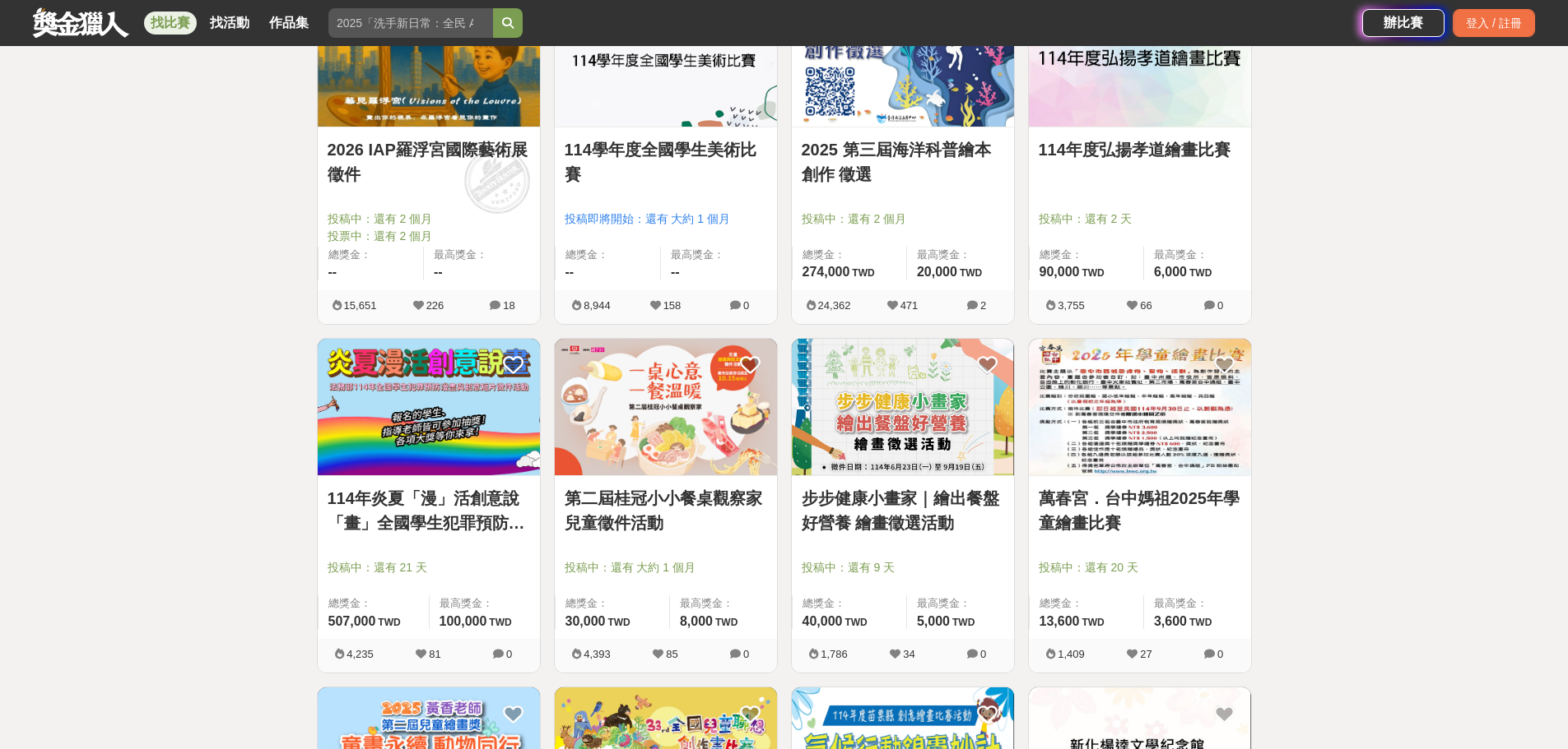
scroll to position [411, 0]
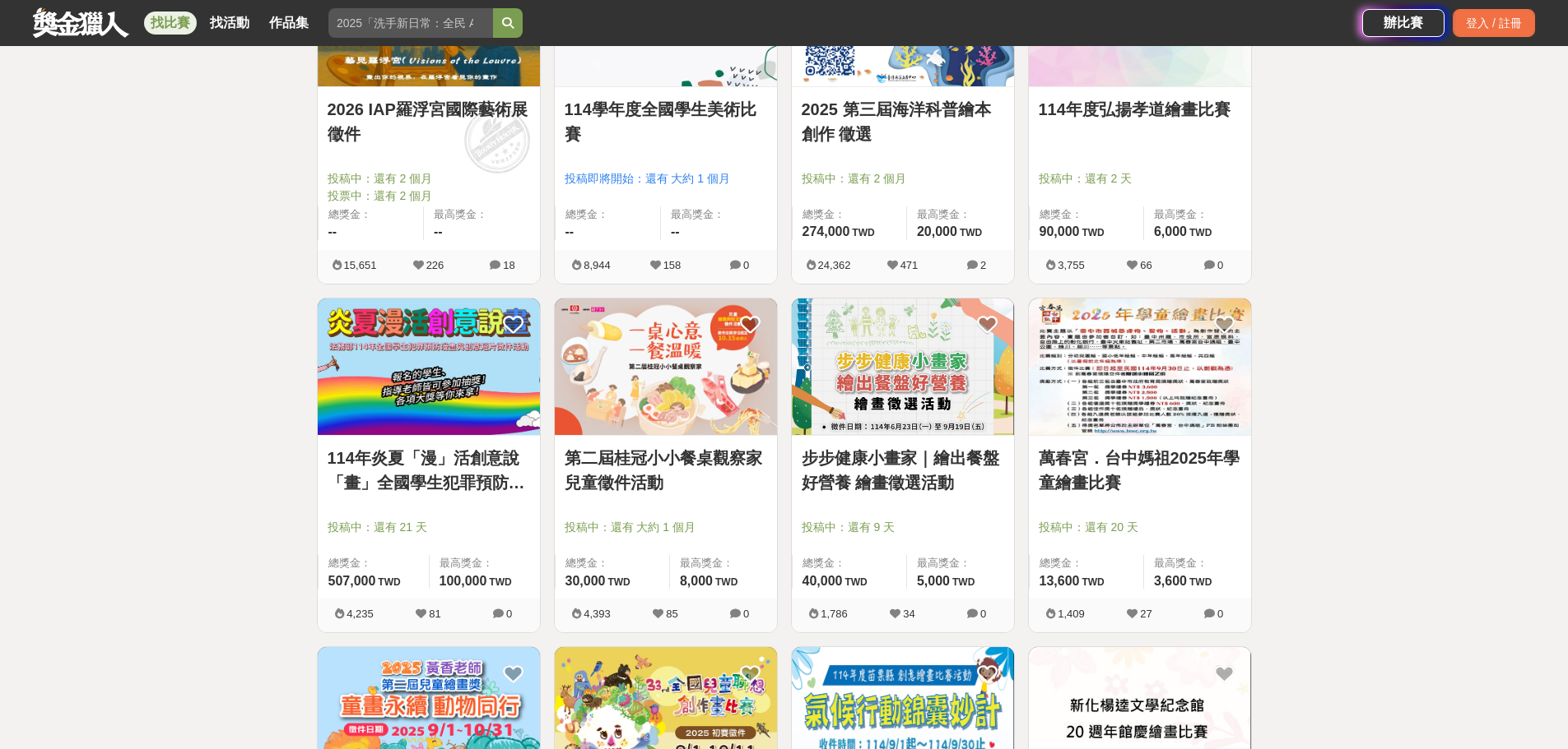
click at [908, 462] on link "步步健康小畫家｜繪出餐盤好營養 繪畫徵選活動" at bounding box center [902, 470] width 202 height 49
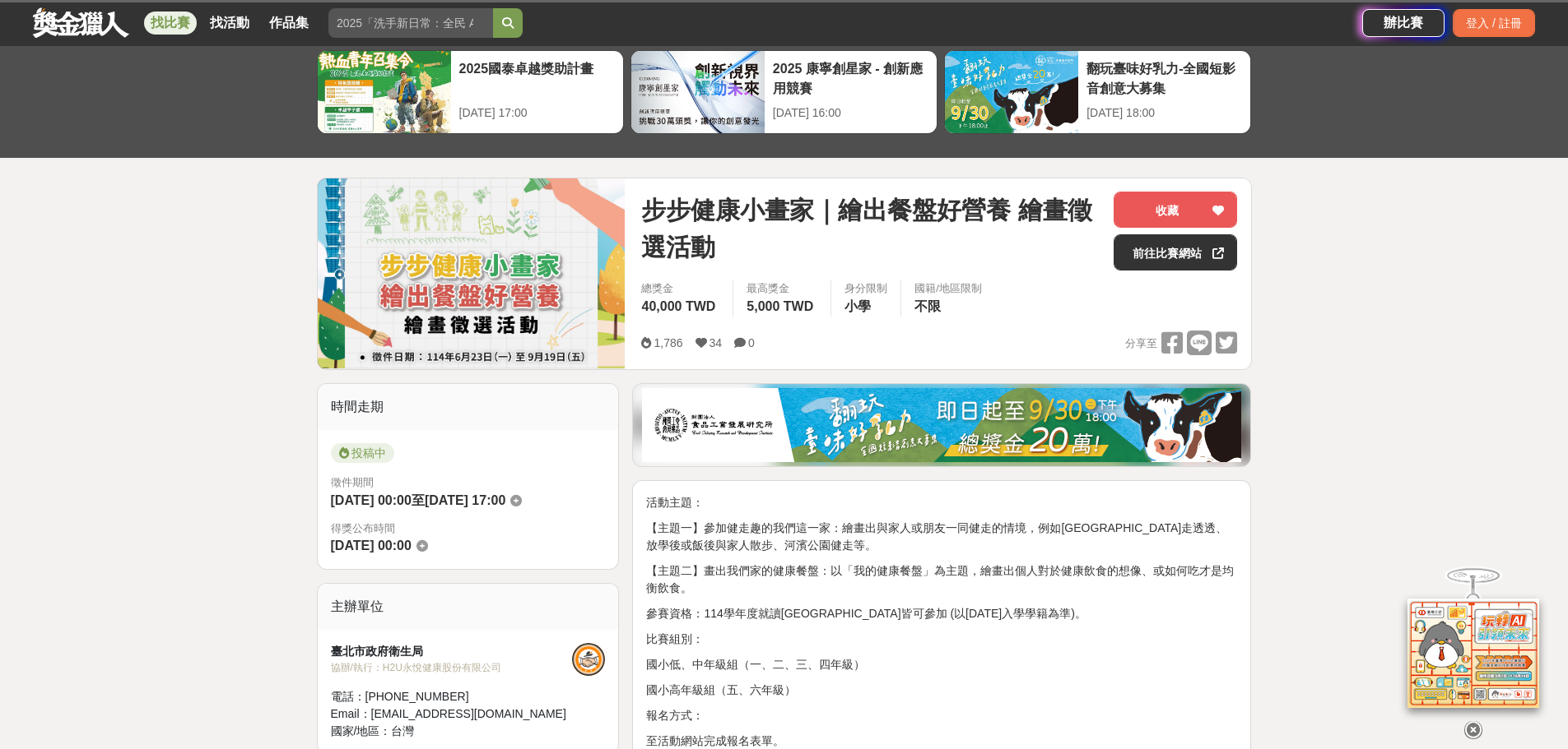
scroll to position [247, 0]
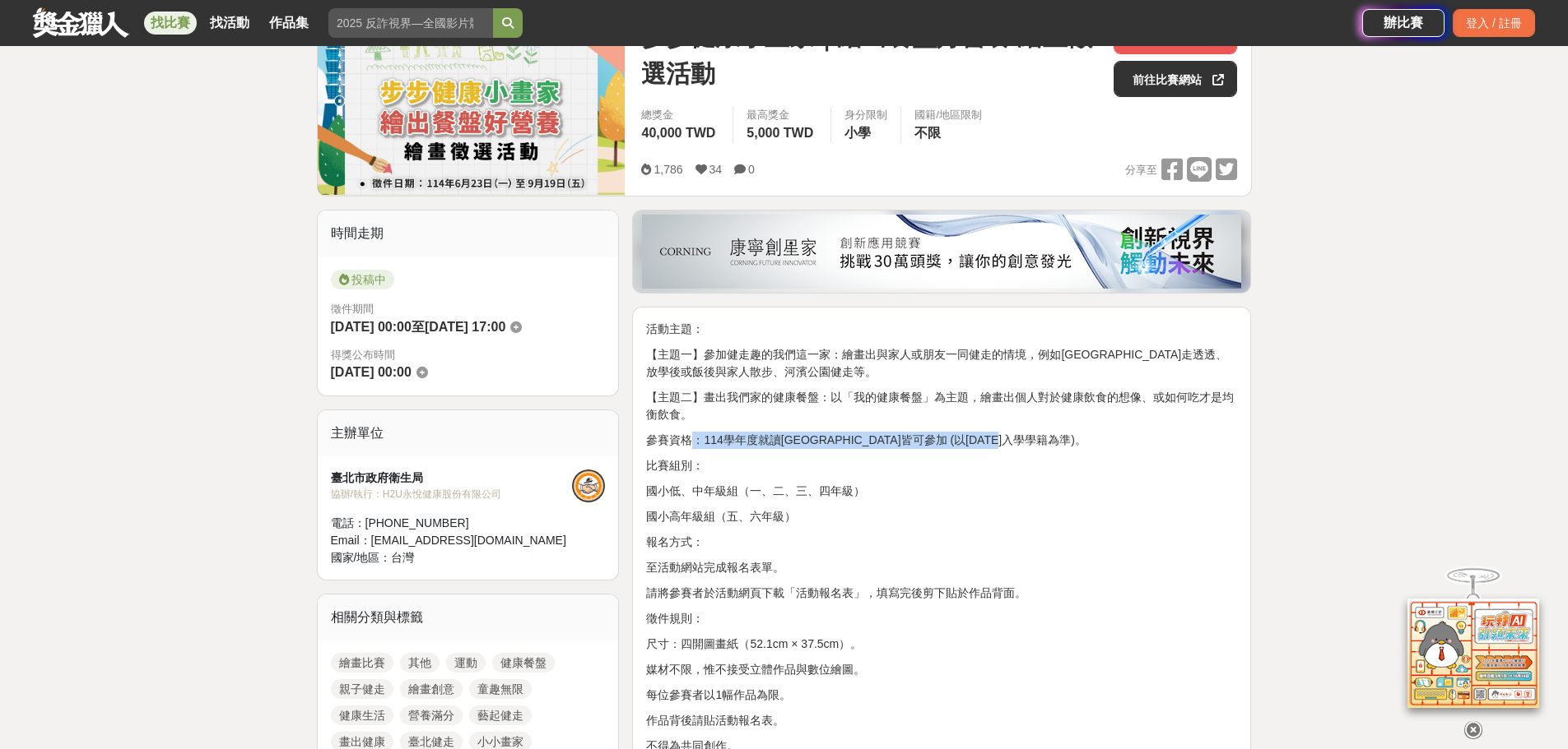
drag, startPoint x: 697, startPoint y: 441, endPoint x: 1069, endPoint y: 441, distance: 372.0
click at [1069, 441] on p "參賽資格：114學年度就讀臺北市國小學童皆可參加 (以114年9 月入學學籍為準)。" at bounding box center [941, 440] width 591 height 17
click at [1046, 474] on p "比賽組別：" at bounding box center [941, 466] width 591 height 17
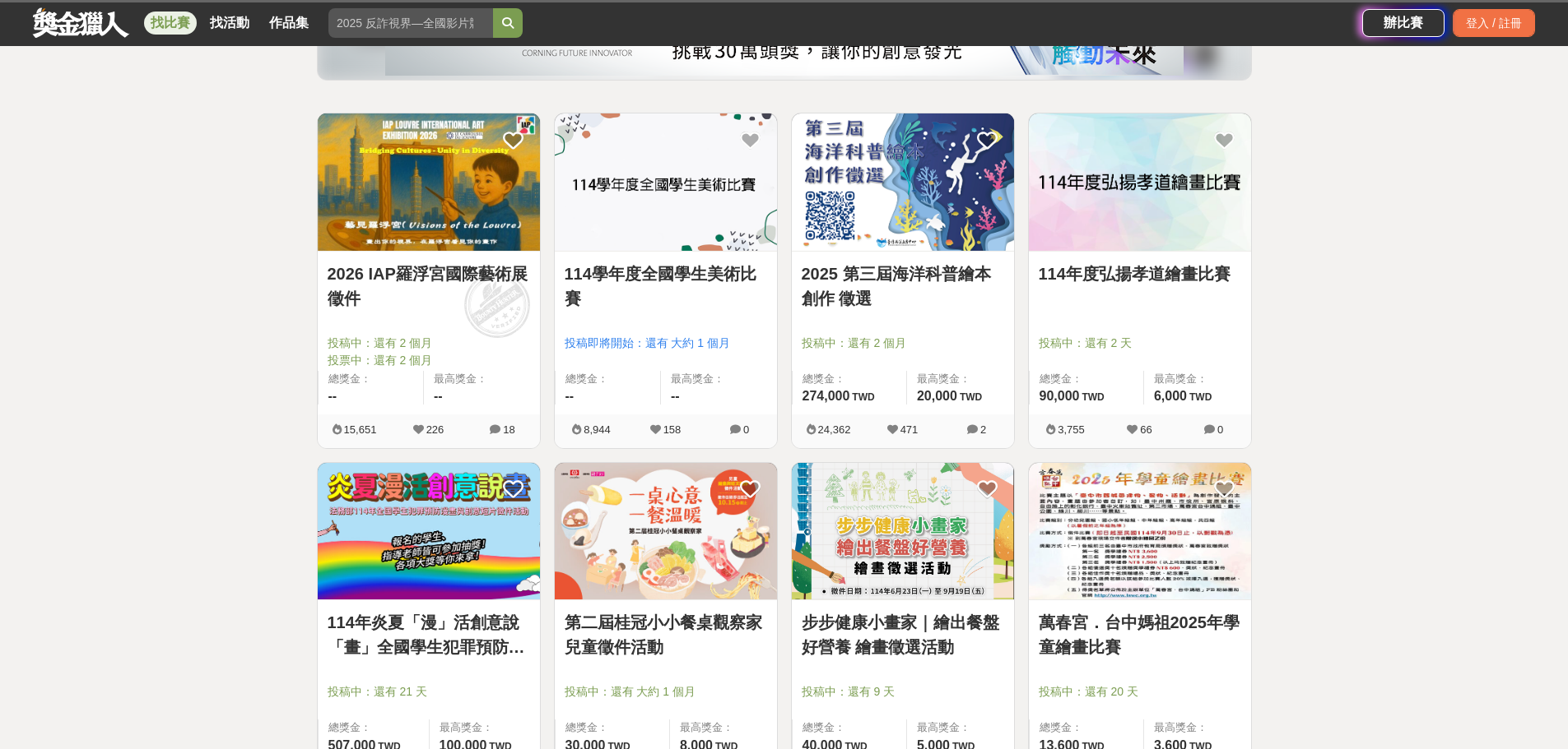
scroll to position [411, 0]
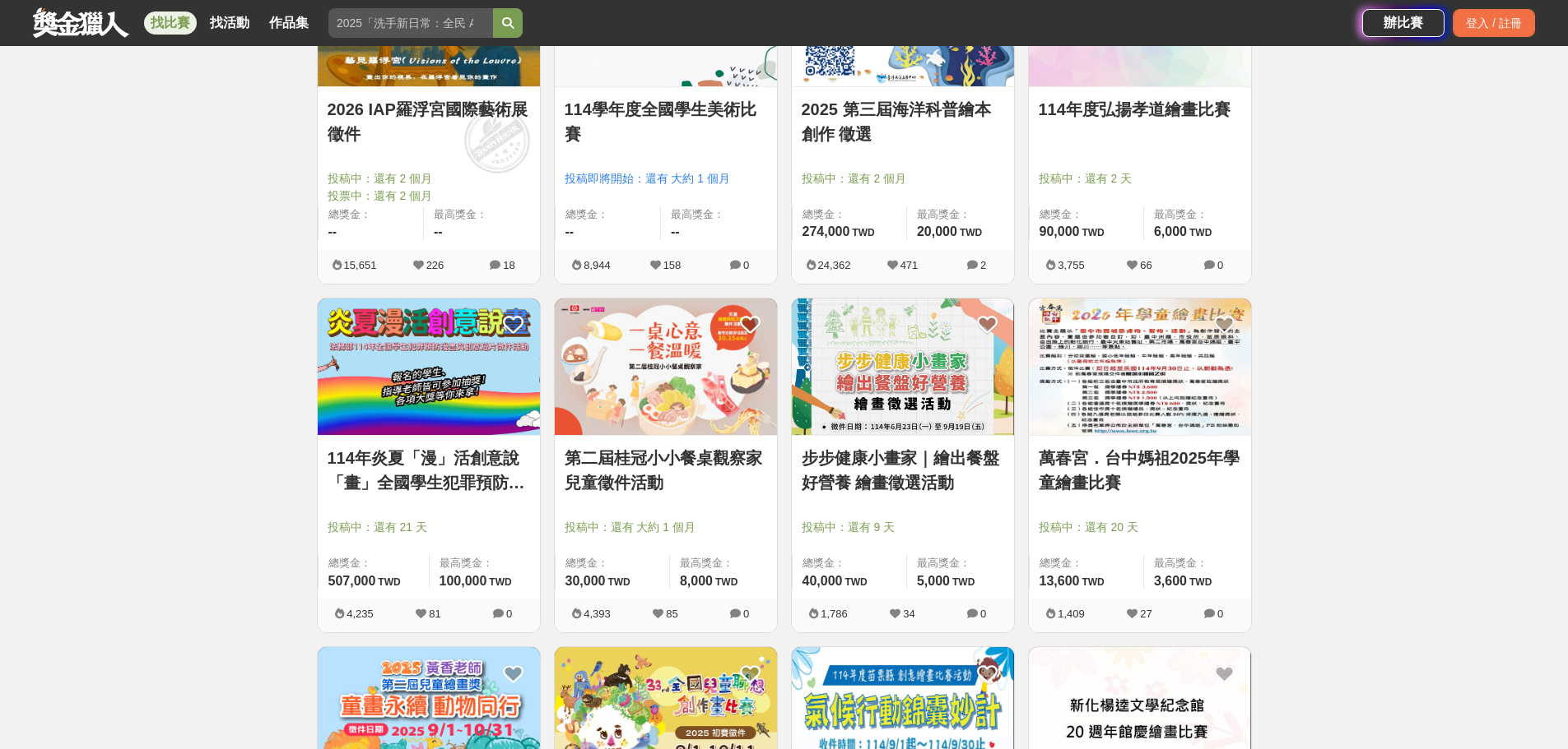
click at [688, 441] on div "第二屆桂冠小小餐桌觀察家兒童徵件活動 投稿中：還有 大約 1 個月 總獎金： 30,000 30,000 TWD 最高獎金： 8,000 TWD" at bounding box center [666, 518] width 222 height 163
click at [686, 419] on img at bounding box center [666, 367] width 222 height 137
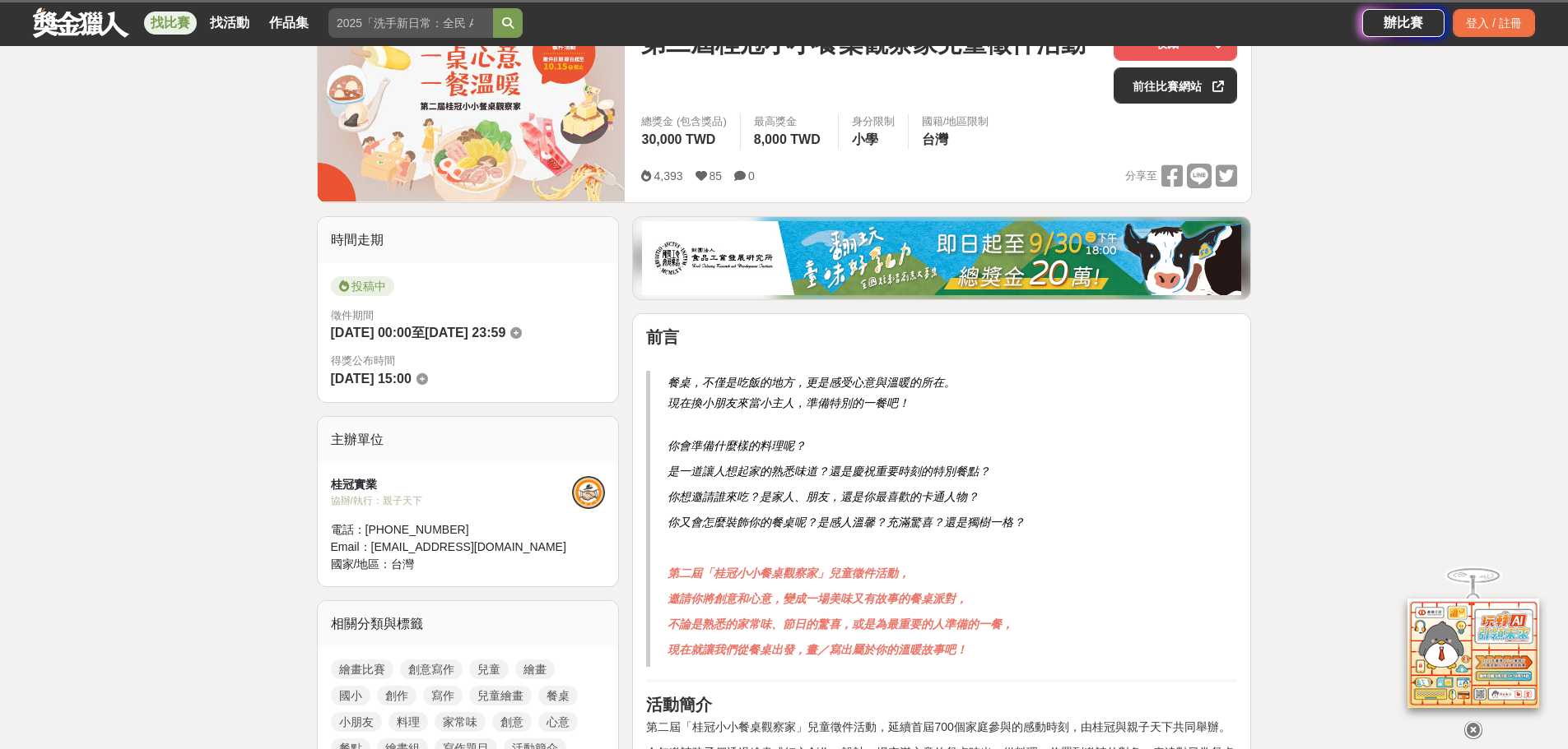
scroll to position [247, 0]
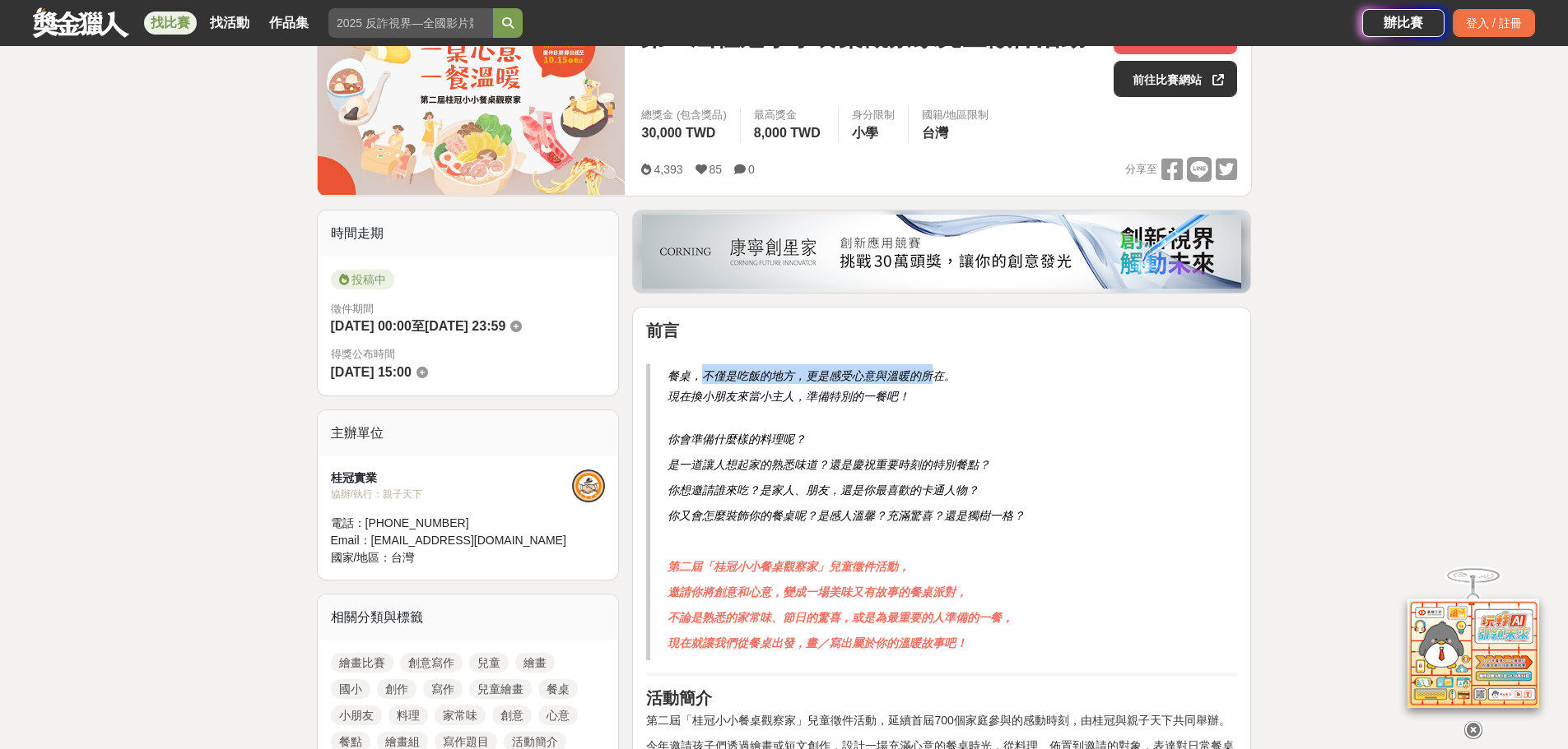
drag, startPoint x: 701, startPoint y: 379, endPoint x: 935, endPoint y: 380, distance: 234.0
click at [935, 380] on span "餐桌，不僅是吃飯的地方，更是感受心意與溫暖的所在。" at bounding box center [812, 376] width 288 height 13
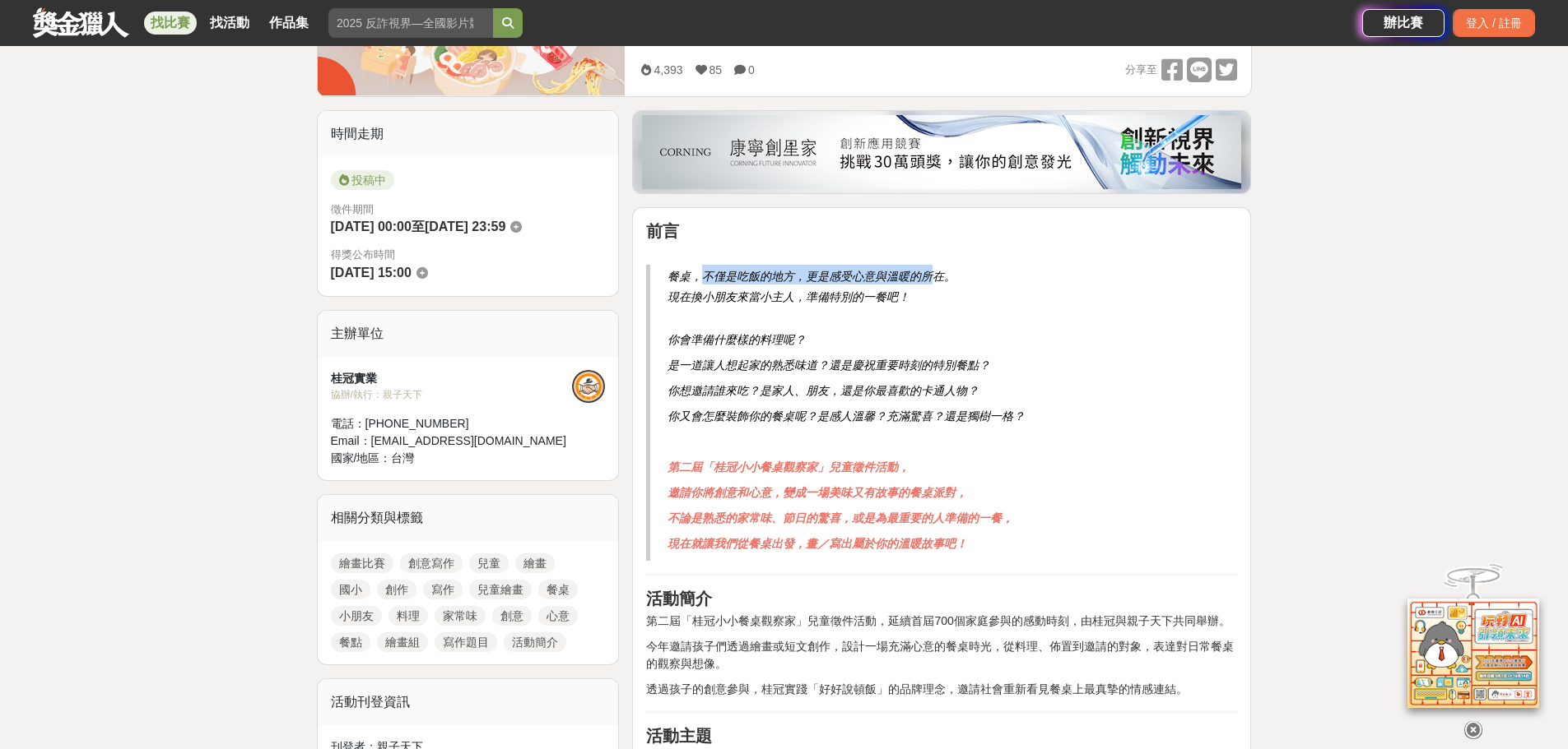
scroll to position [411, 0]
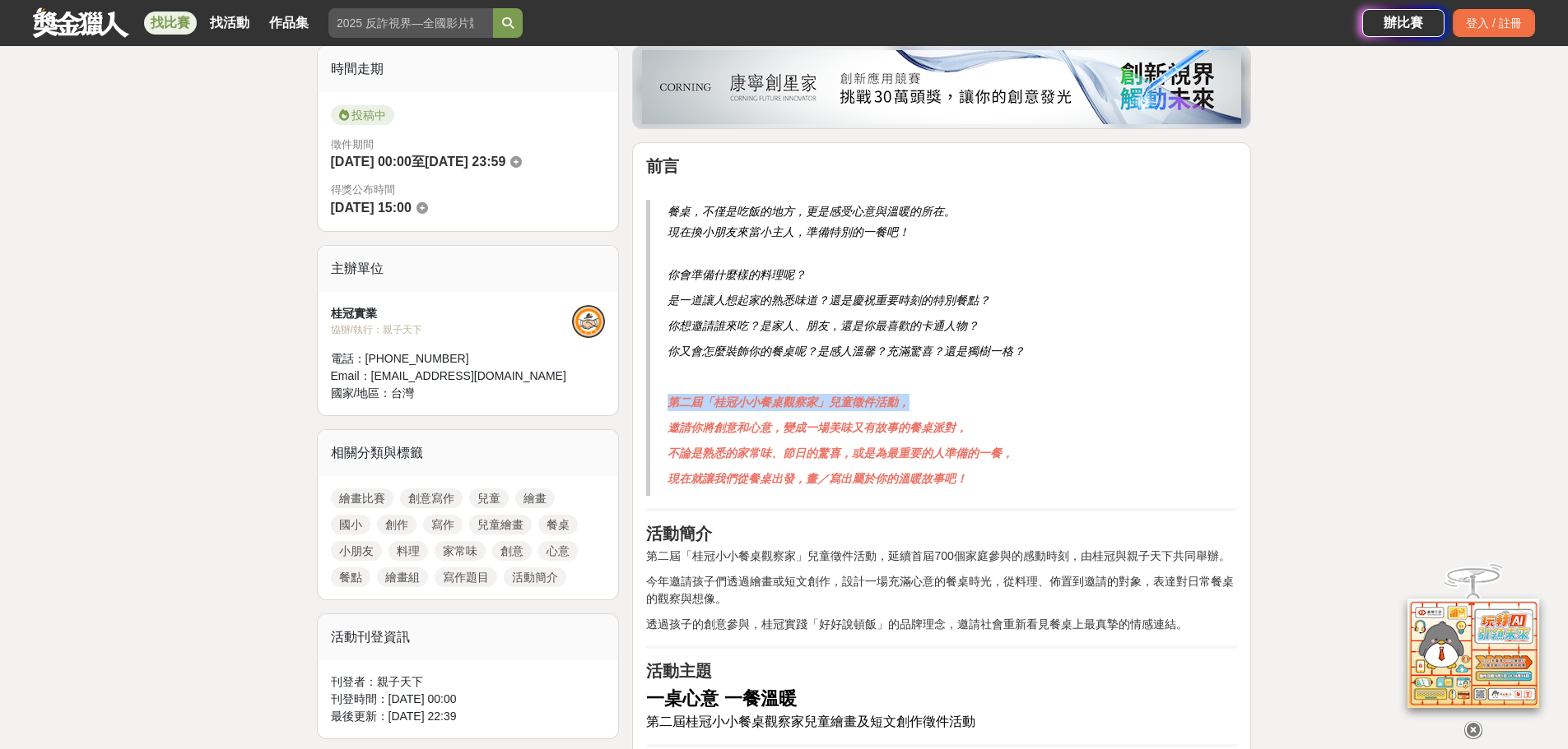
drag, startPoint x: 673, startPoint y: 404, endPoint x: 932, endPoint y: 404, distance: 259.0
click at [932, 404] on p "第二屆「桂冠小小餐桌觀察家」兒童徵件活動，" at bounding box center [944, 403] width 552 height 17
drag, startPoint x: 673, startPoint y: 428, endPoint x: 987, endPoint y: 432, distance: 314.0
click at [987, 432] on p "邀請你將創意和心意，變成一場美味又有故事的餐桌派對，" at bounding box center [944, 428] width 552 height 17
click at [842, 460] on strong "不論是熟悉的家常味、節日的驚喜，或是為最重要的人準備的一餐，" at bounding box center [840, 453] width 345 height 13
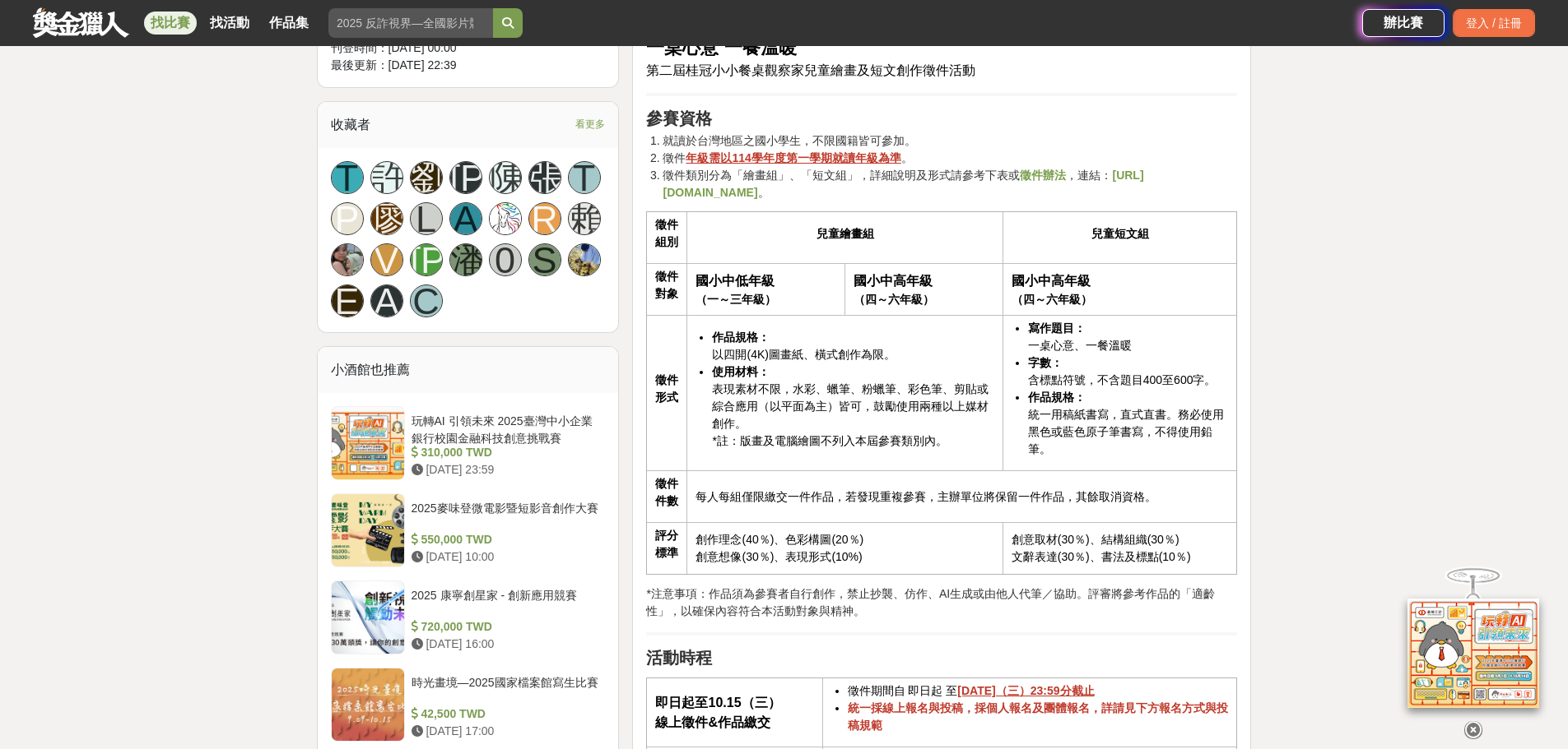
scroll to position [1069, 0]
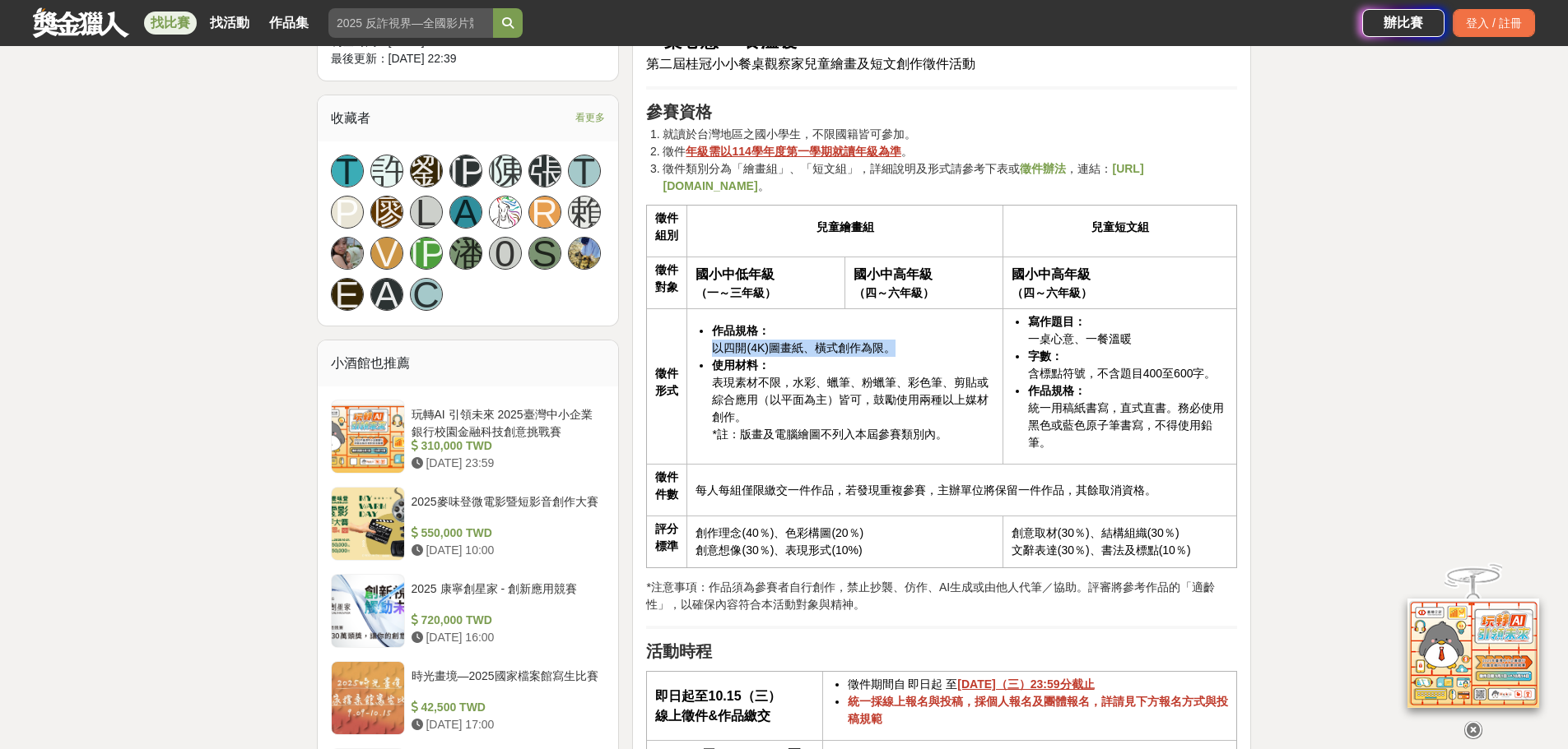
drag, startPoint x: 713, startPoint y: 345, endPoint x: 911, endPoint y: 351, distance: 198.1
click at [911, 351] on li "作品規格： 以四開(4K)圖畫紙、橫式創作為限。" at bounding box center [852, 339] width 282 height 34
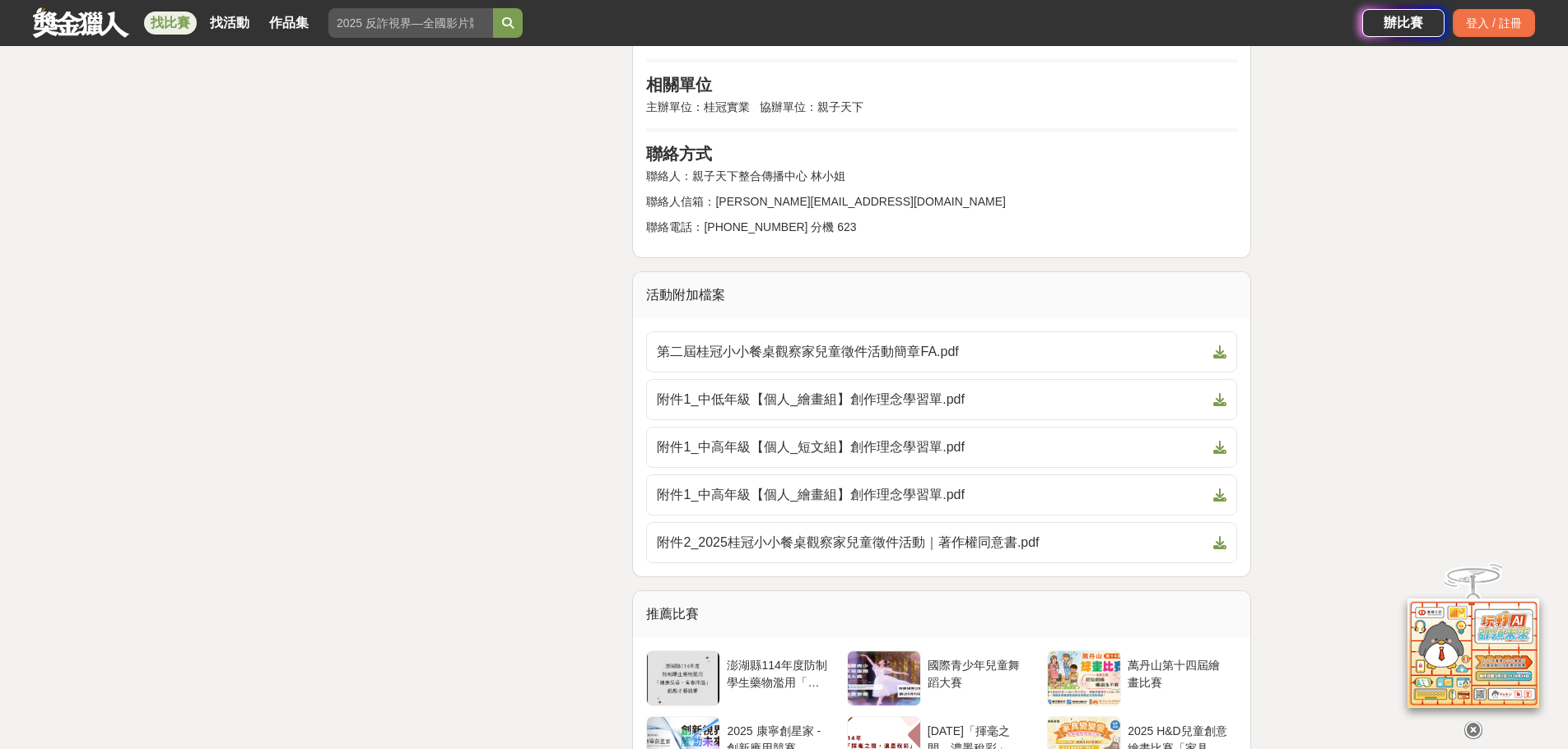
scroll to position [3619, 0]
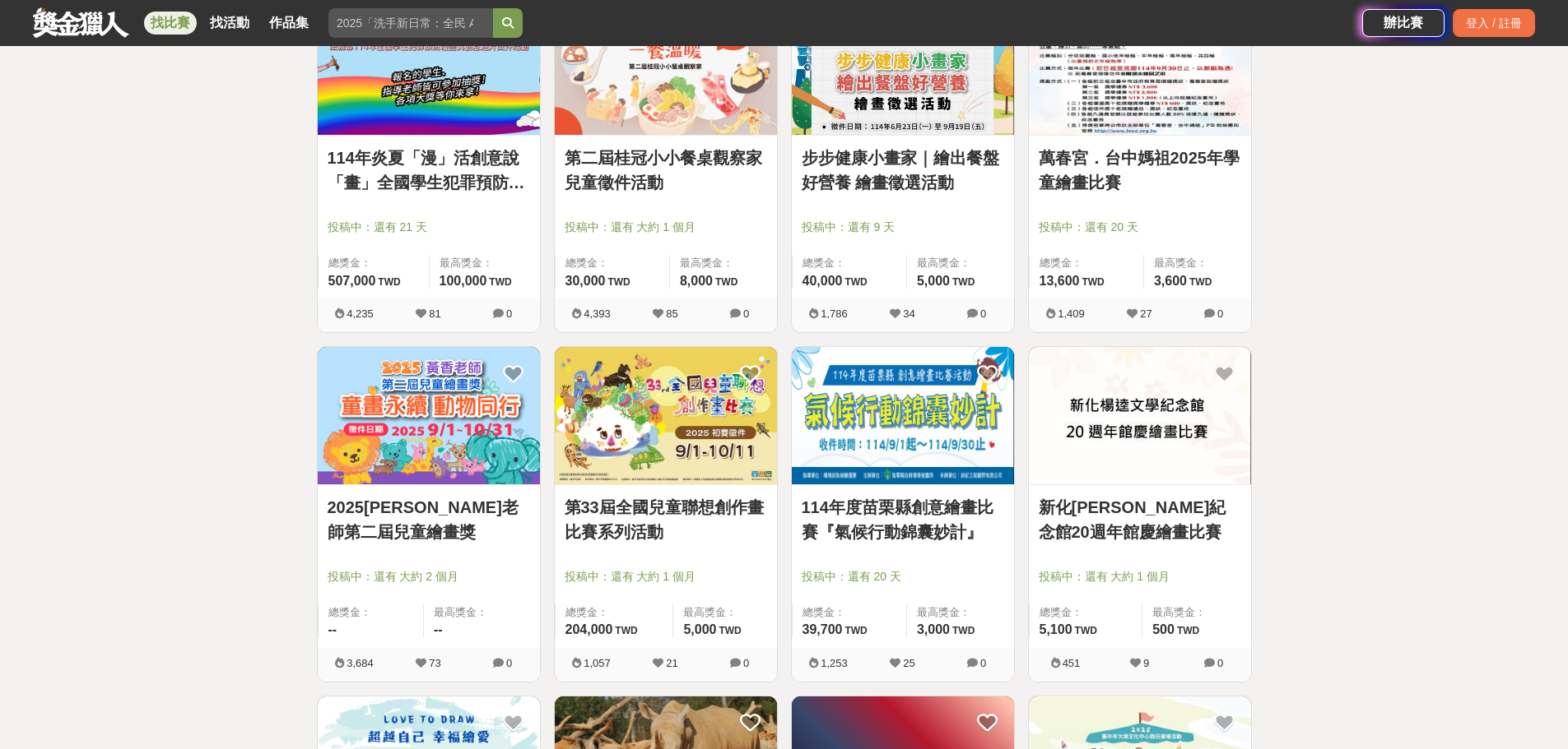
scroll to position [740, 0]
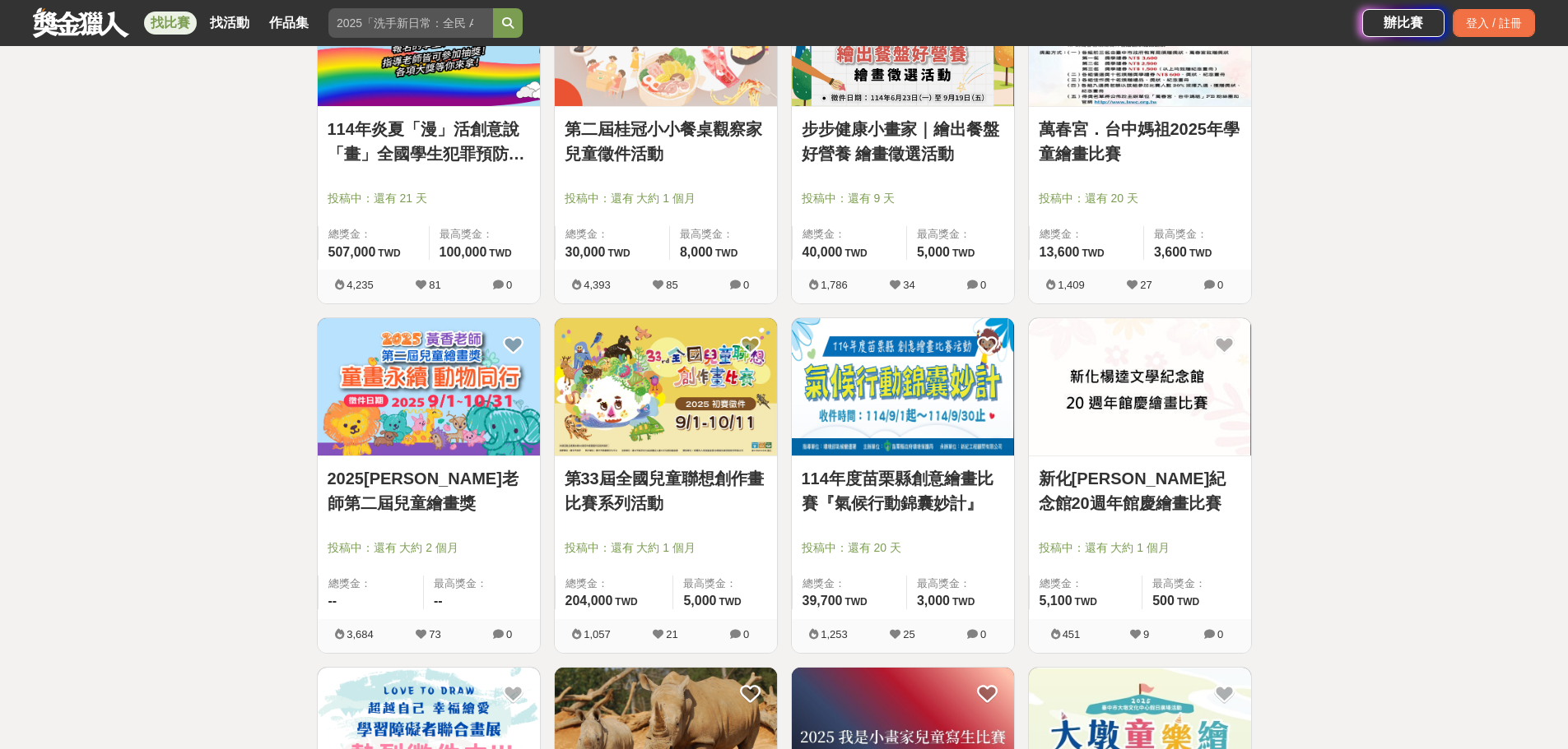
click at [425, 506] on link "2025黃香老師第二屆兒童繪畫獎" at bounding box center [428, 491] width 202 height 49
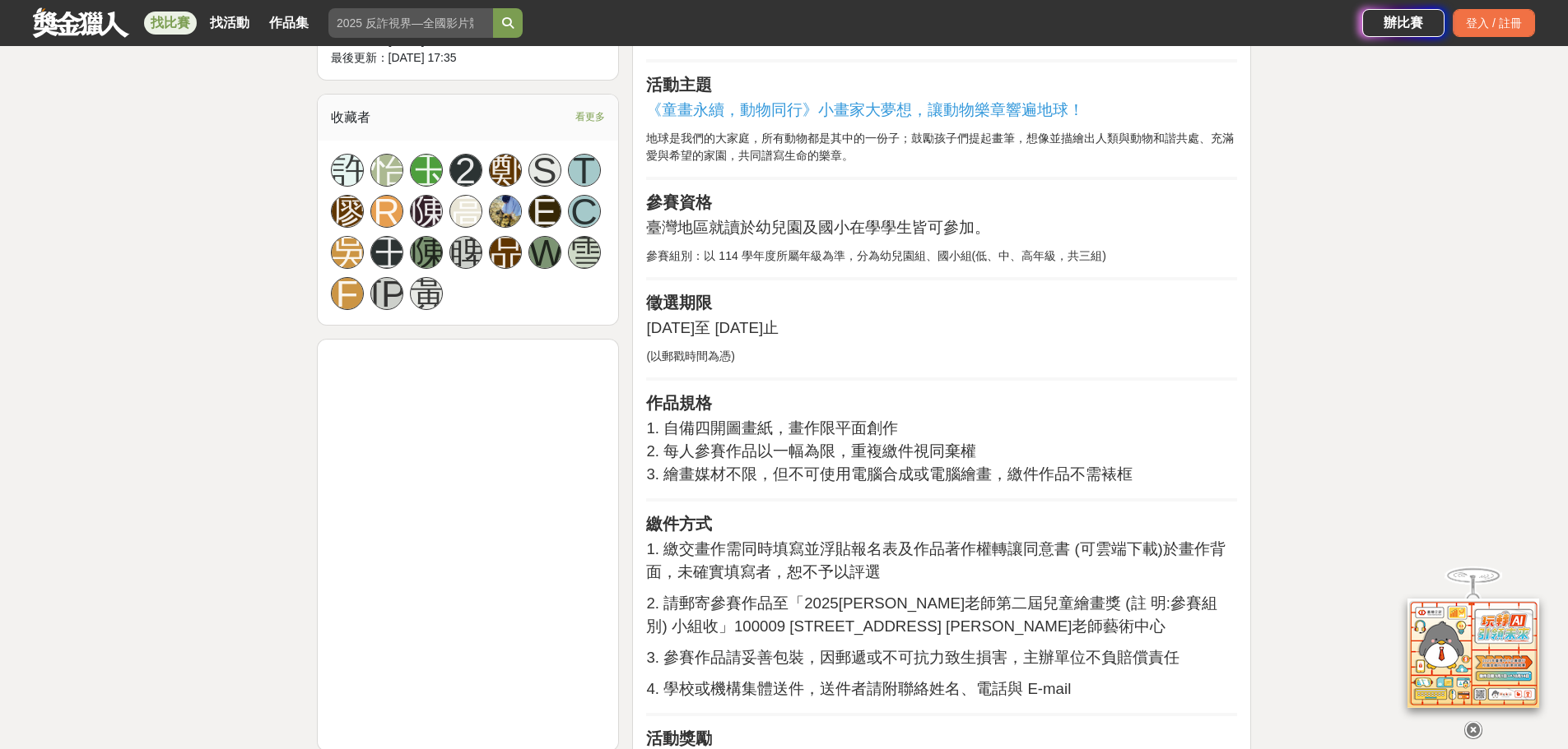
scroll to position [1152, 0]
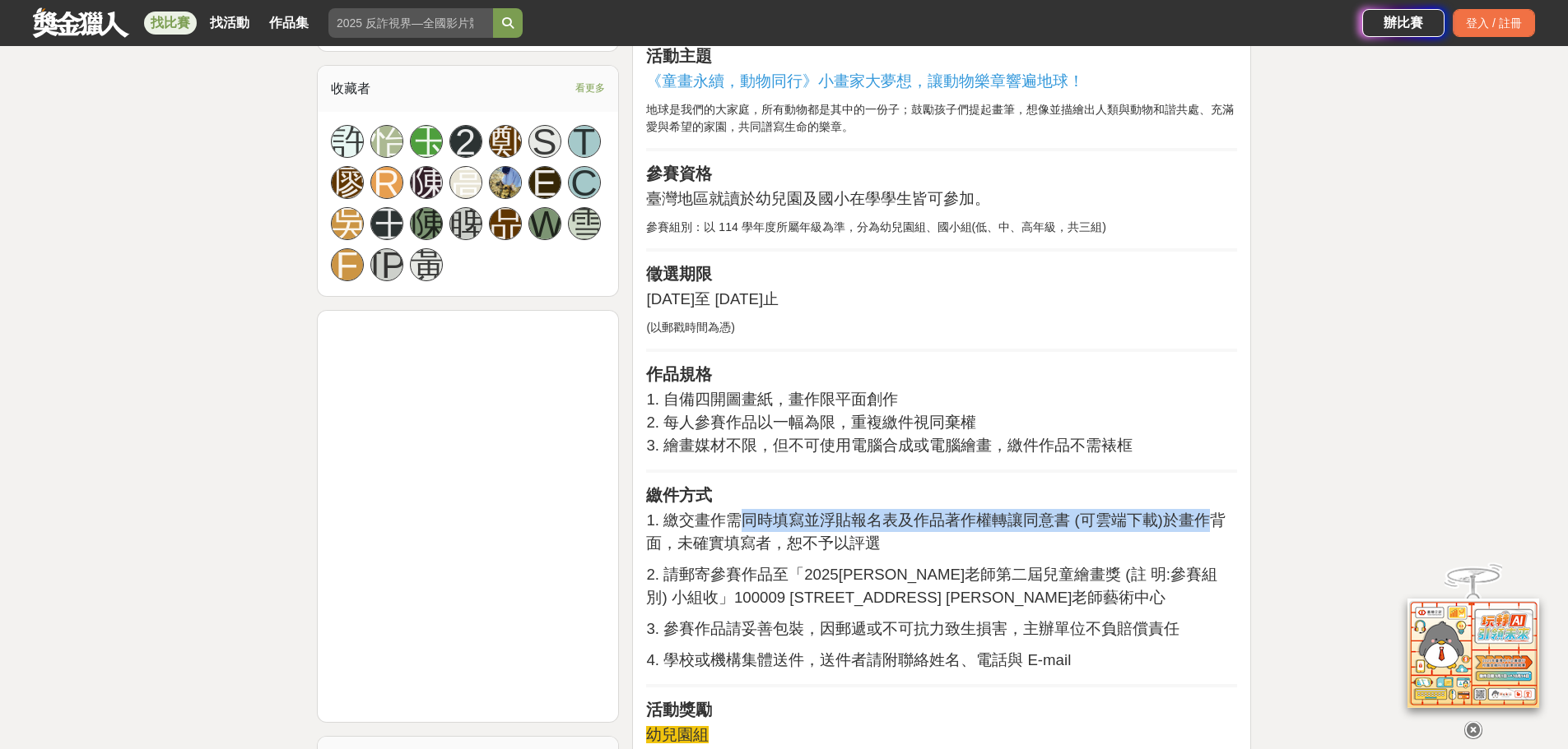
drag, startPoint x: 736, startPoint y: 498, endPoint x: 1196, endPoint y: 504, distance: 460.0
click at [1196, 512] on span "1. 繳交畫作需同時填寫並浮貼報名表及作品著作權轉讓同意書 (可雲端下載)於畫作背面，未確實填寫者，恕不予以評選" at bounding box center [935, 532] width 579 height 41
drag, startPoint x: 680, startPoint y: 518, endPoint x: 896, endPoint y: 524, distance: 216.1
click at [896, 524] on p "1. 繳交畫作需同時填寫並浮貼報名表及作品著作權轉讓同意書 (可雲端下載)於畫作背面，未確實填寫者，恕不予以評選" at bounding box center [941, 532] width 591 height 46
click at [764, 566] on span "2. 請郵寄參賽作品至「2025黃香老師第二屆兒童繪畫獎 (註 明:參賽組別) 小組收」100009 臺北市忠孝東路一段85號19樓 黃香老師藝術中心" at bounding box center [931, 586] width 570 height 41
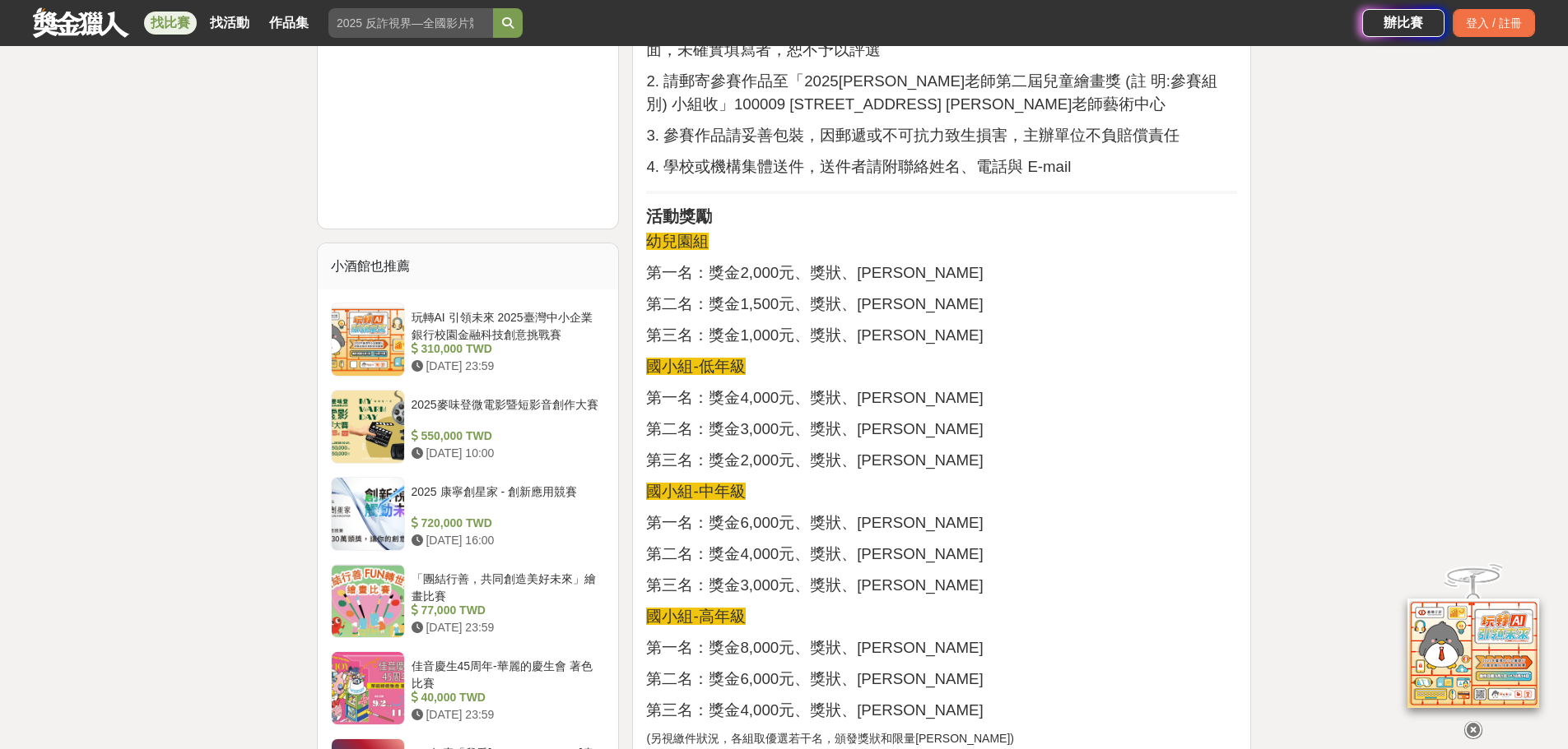
scroll to position [1727, 0]
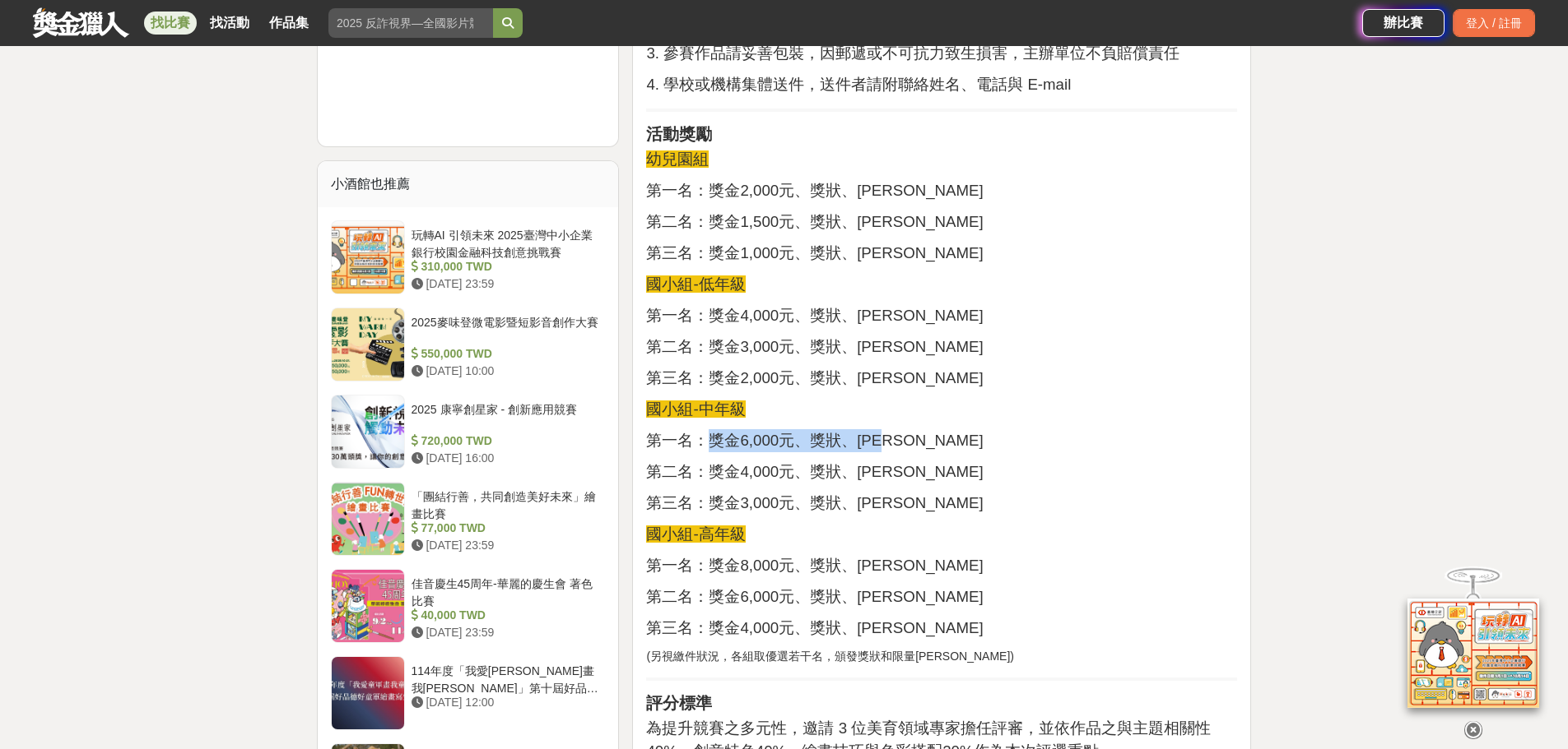
drag, startPoint x: 711, startPoint y: 418, endPoint x: 935, endPoint y: 423, distance: 224.1
click at [935, 429] on p "第一名：獎金6,000元、獎狀、紀念品" at bounding box center [941, 441] width 591 height 23
click at [917, 492] on p "第三名：獎金3,000元、獎狀、紀念品" at bounding box center [941, 503] width 591 height 23
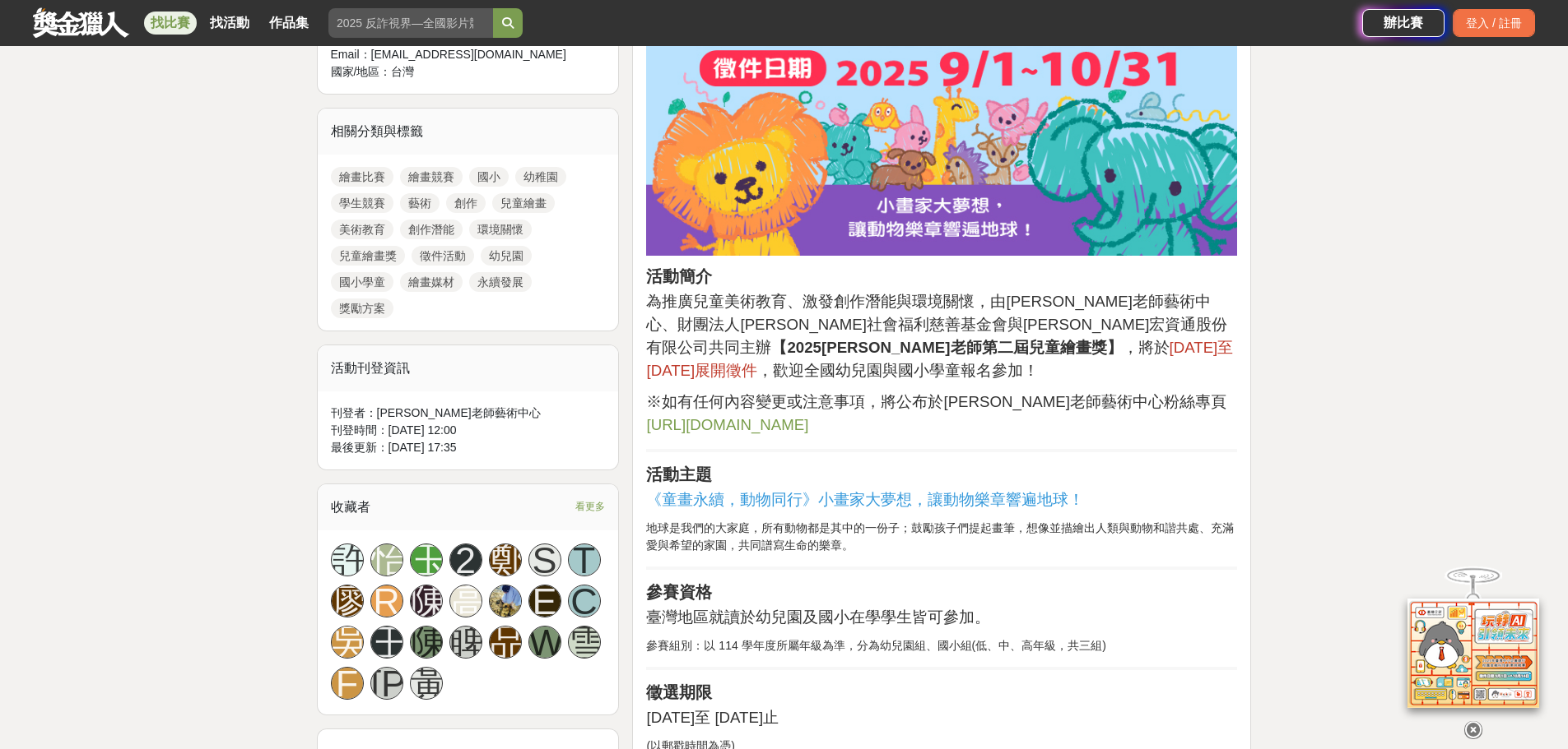
scroll to position [740, 0]
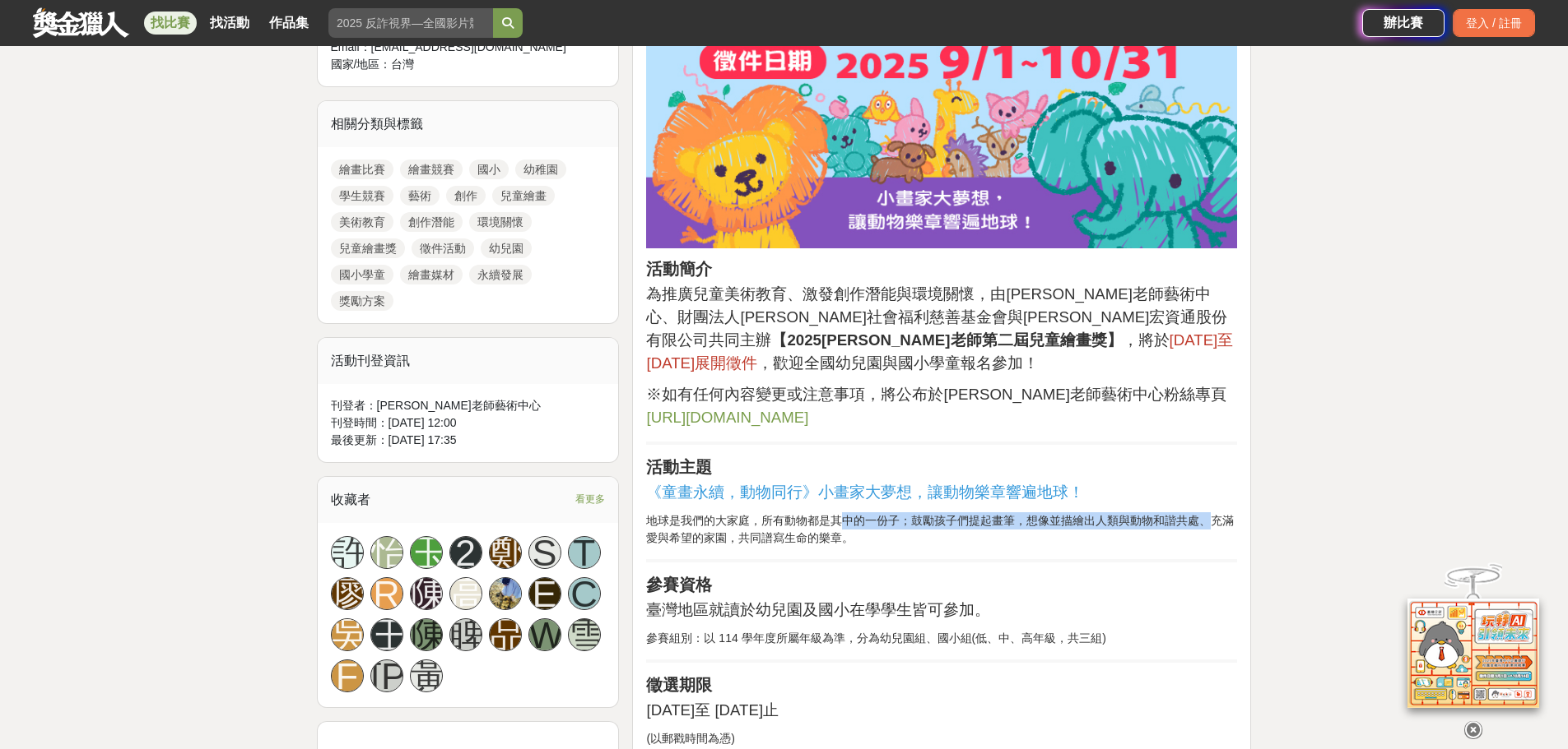
drag, startPoint x: 869, startPoint y: 499, endPoint x: 1209, endPoint y: 499, distance: 340.0
click at [1209, 512] on p "地球是我們的大家庭，所有動物都是其中的一份子；鼓勵孩子們提起畫筆，想像並描繪出人類與動物和諧共處、充滿愛與希望的家園，共同譜寫生命的樂章。" at bounding box center [941, 529] width 591 height 34
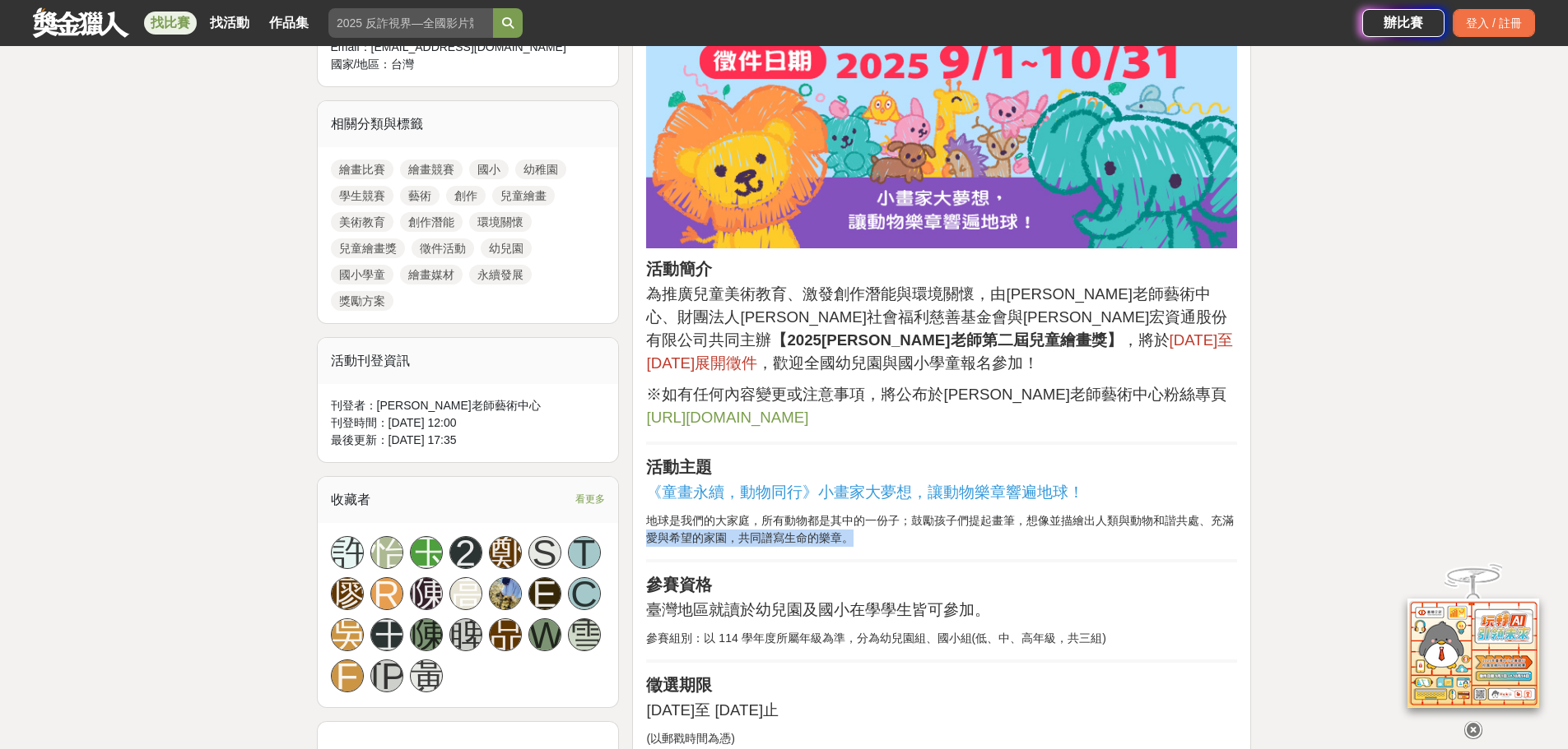
drag, startPoint x: 644, startPoint y: 514, endPoint x: 900, endPoint y: 521, distance: 256.1
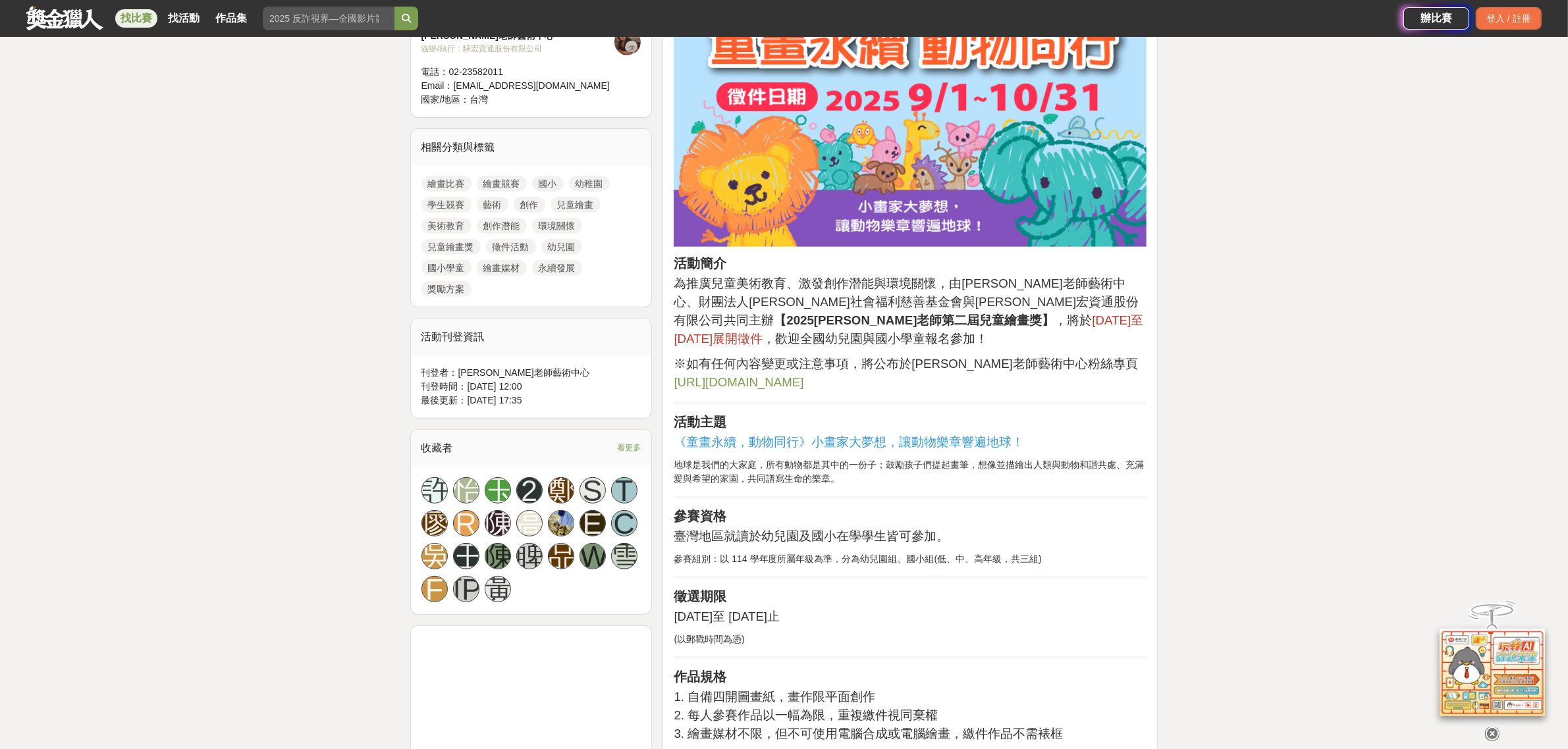
scroll to position [515, 0]
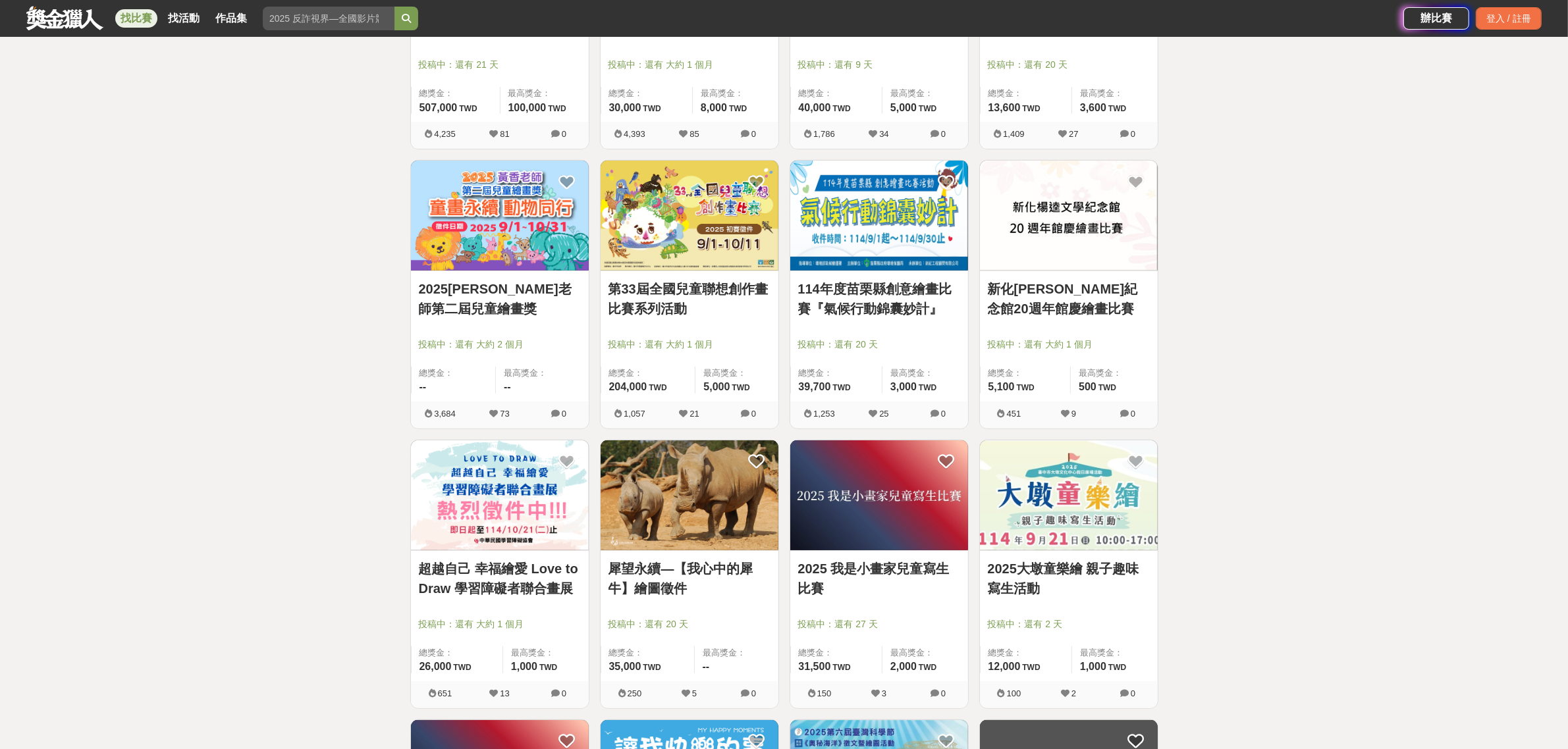
scroll to position [659, 0]
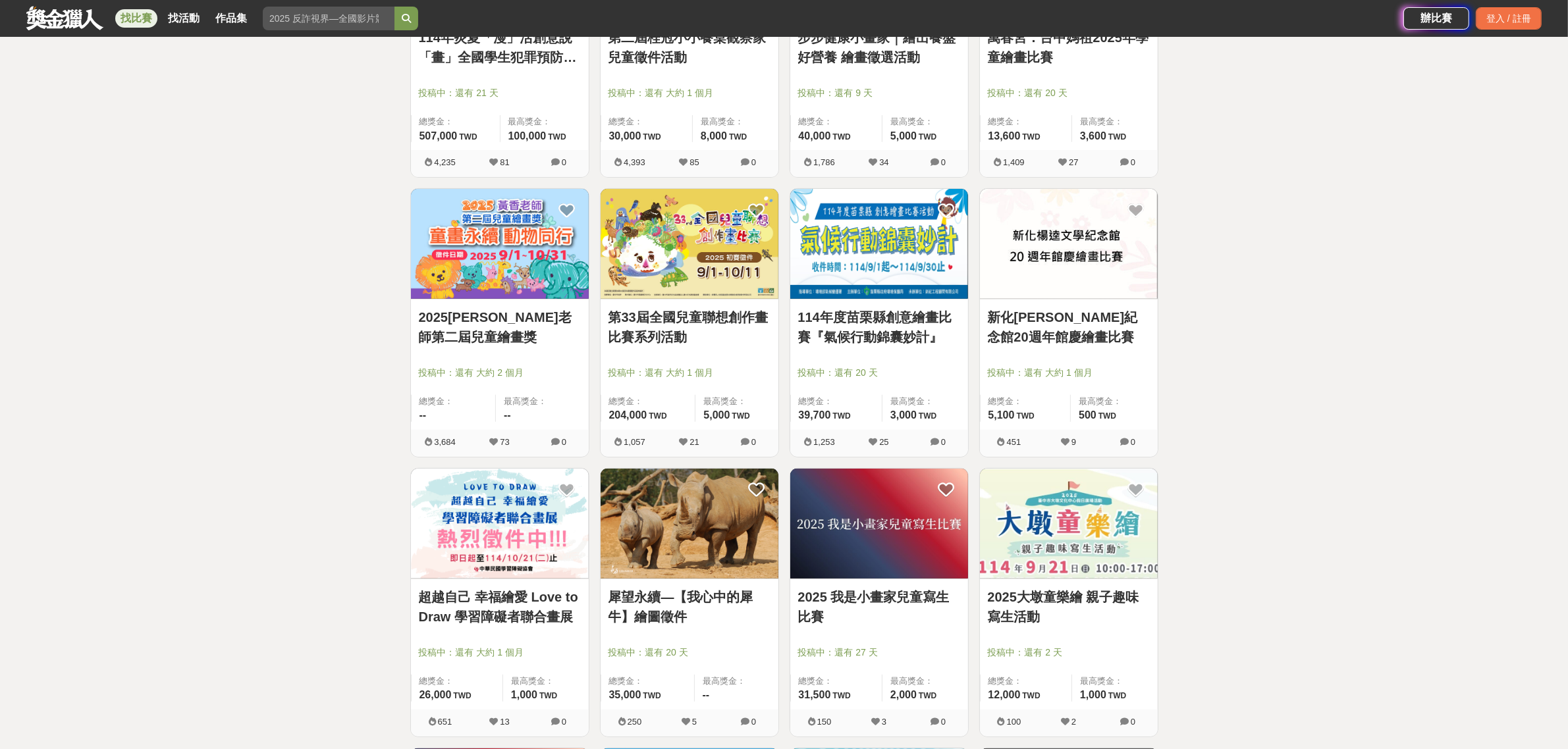
click at [721, 323] on link "第33屆全國兒童聯想創作畫比賽系列活動" at bounding box center [689, 327] width 162 height 39
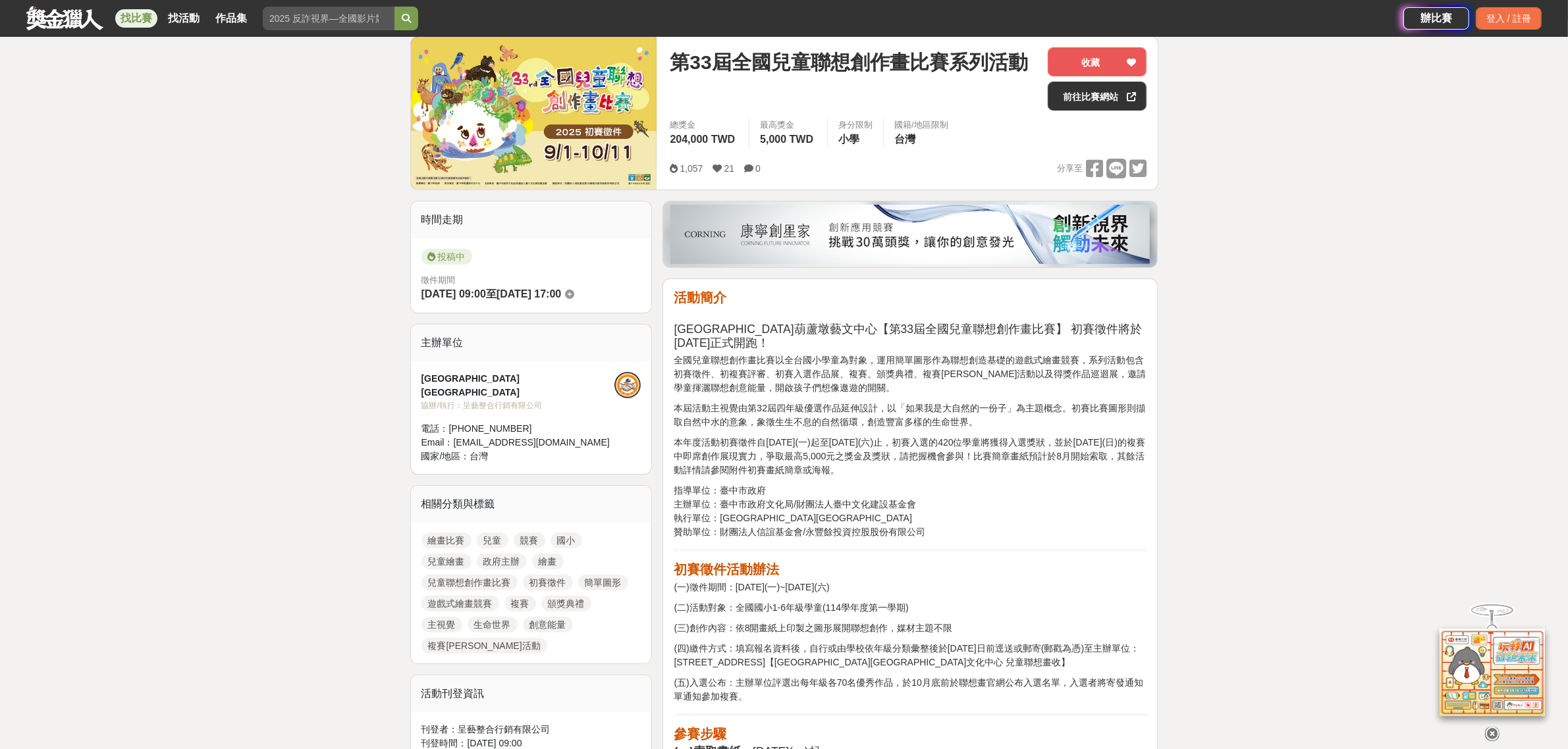
scroll to position [247, 0]
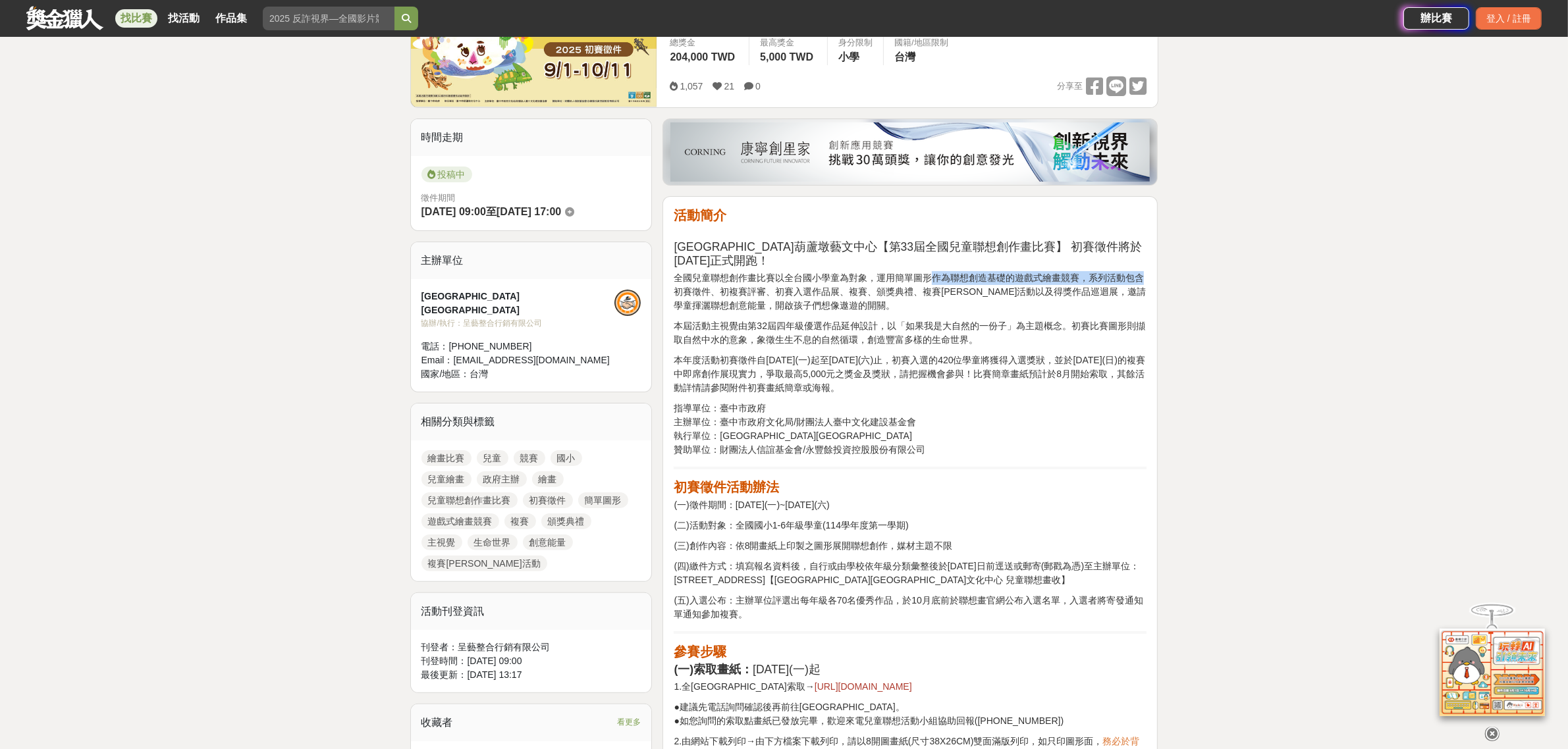
drag, startPoint x: 932, startPoint y: 266, endPoint x: 1152, endPoint y: 265, distance: 220.0
drag, startPoint x: 682, startPoint y: 275, endPoint x: 1071, endPoint y: 277, distance: 389.0
click at [1071, 277] on p "全國兒童聯想創作畫比賽以全台國小學童為對象，運用簡單圖形作為聯想創造基礎的遊戲式繪畫競賽，系列活動包含初賽徵件、初複賽評審、初賽入選作品展、複賽、頒獎典禮、複…" at bounding box center [909, 291] width 473 height 42
click at [994, 324] on p "本屆活動主視覺由第32屆四年級優選作品延伸設計，以「如果我是大自然的一份子」為主題概念。初賽比賽圖形則擷取自然中水的意象，象徵生生不息的自然循環，創造豐富多樣…" at bounding box center [909, 333] width 473 height 27
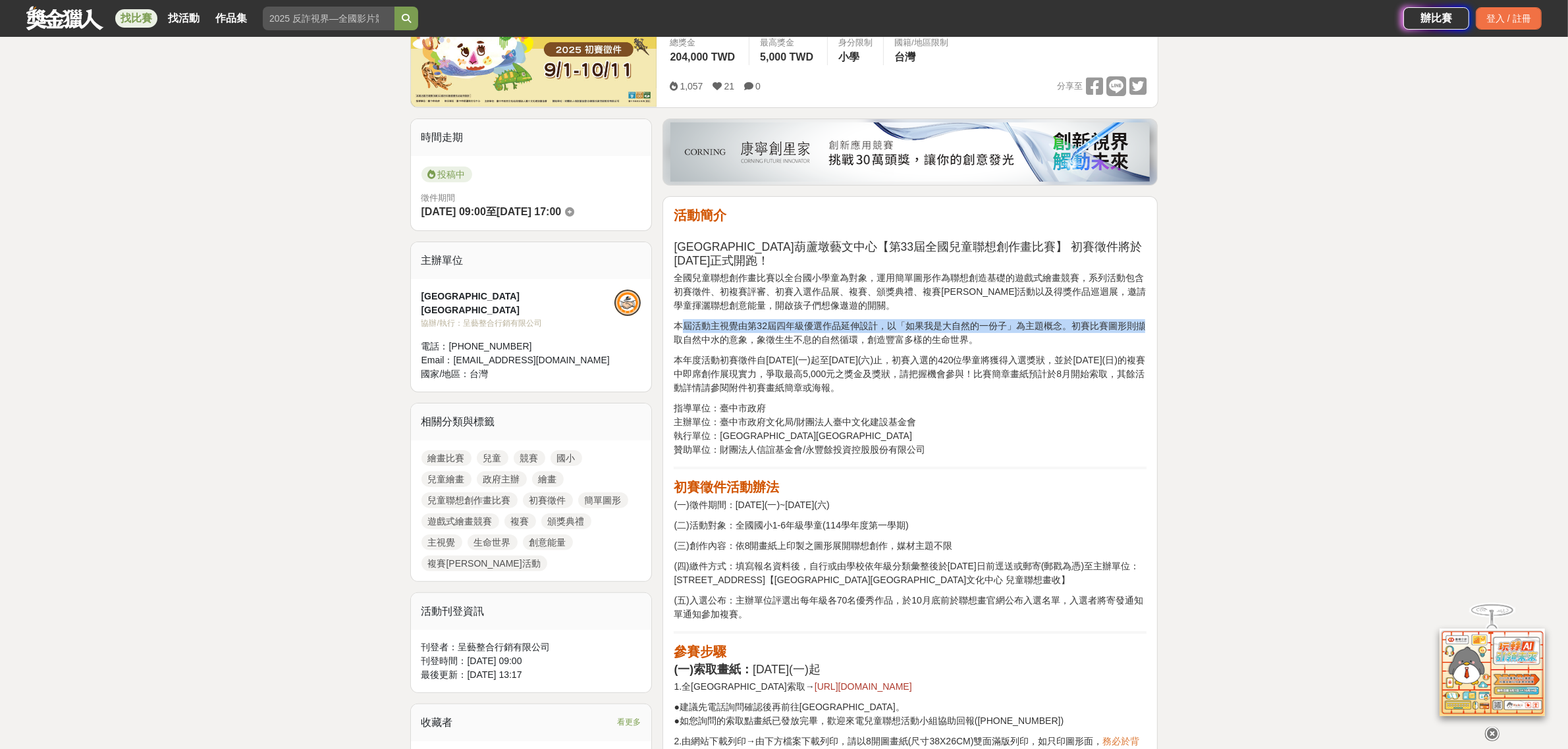
drag, startPoint x: 679, startPoint y: 308, endPoint x: 1148, endPoint y: 313, distance: 469.0
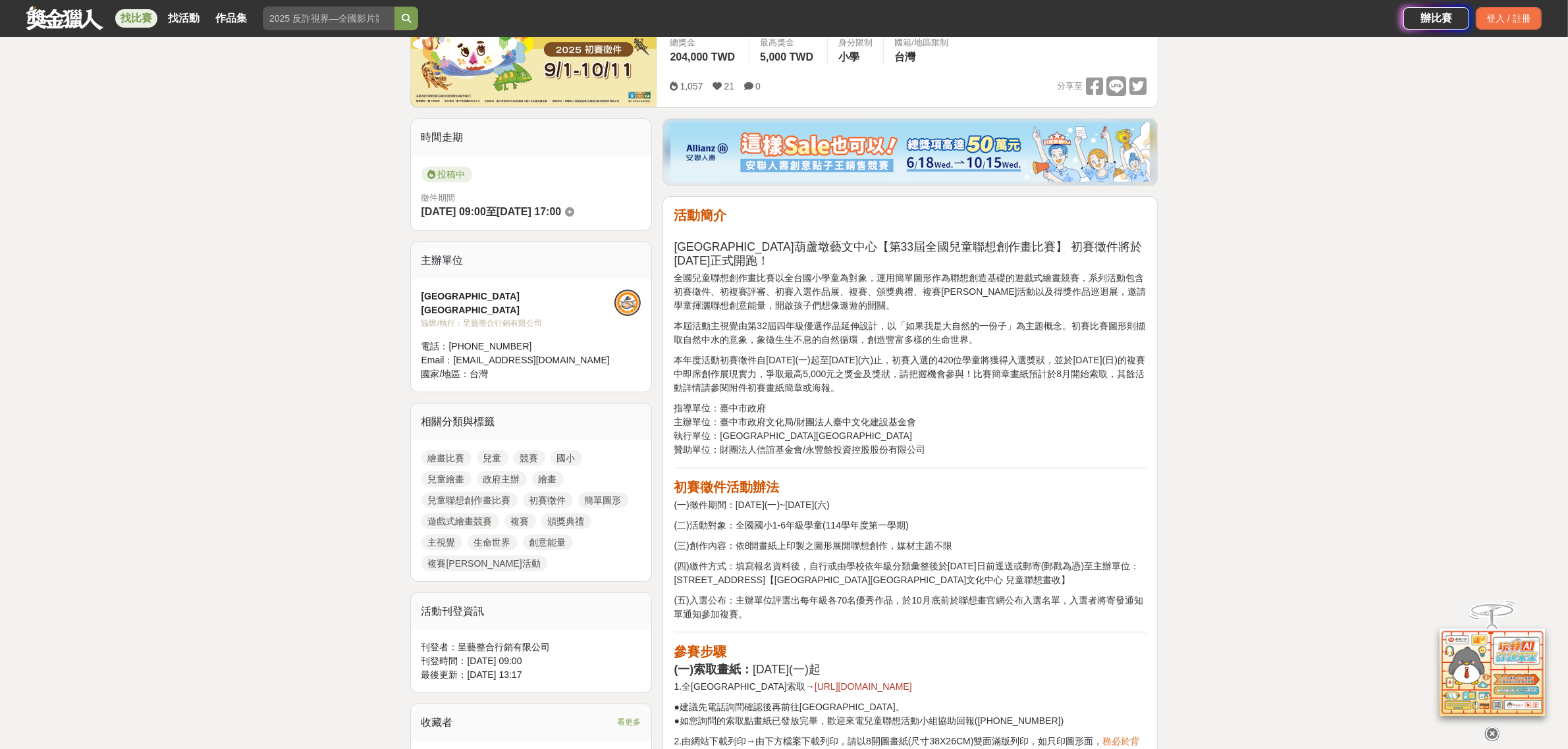
click at [751, 329] on p "本屆活動主視覺由第32屆四年級優選作品延伸設計，以「如果我是大自然的一份子」為主題概念。初賽比賽圖形則擷取自然中水的意象，象徵生生不息的自然循環，創造豐富多樣…" at bounding box center [909, 333] width 473 height 27
drag, startPoint x: 708, startPoint y: 325, endPoint x: 741, endPoint y: 325, distance: 33.0
click at [741, 325] on p "本屆活動主視覺由第32屆四年級優選作品延伸設計，以「如果我是大自然的一份子」為主題概念。初賽比賽圖形則擷取自然中水的意象，象徵生生不息的自然循環，創造豐富多樣…" at bounding box center [909, 333] width 473 height 27
click at [751, 355] on p "本年度活動初賽徵件自114年9月1日(一)起至10月11日(六)止，初賽入選的420位學童將獲得入選獎狀，並於11月30日(日)的複賽中即席創作展現實力，爭取…" at bounding box center [909, 374] width 473 height 42
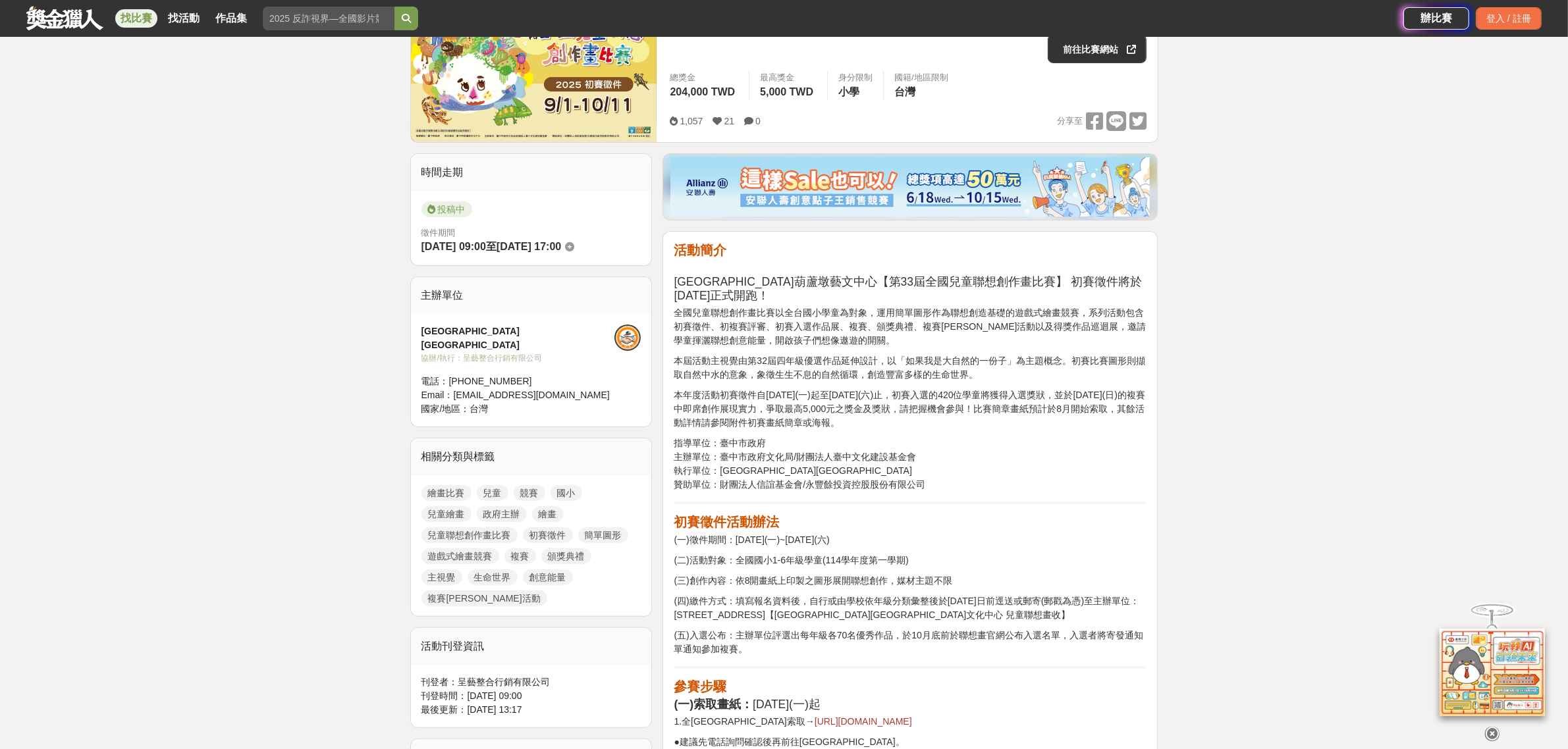
scroll to position [165, 0]
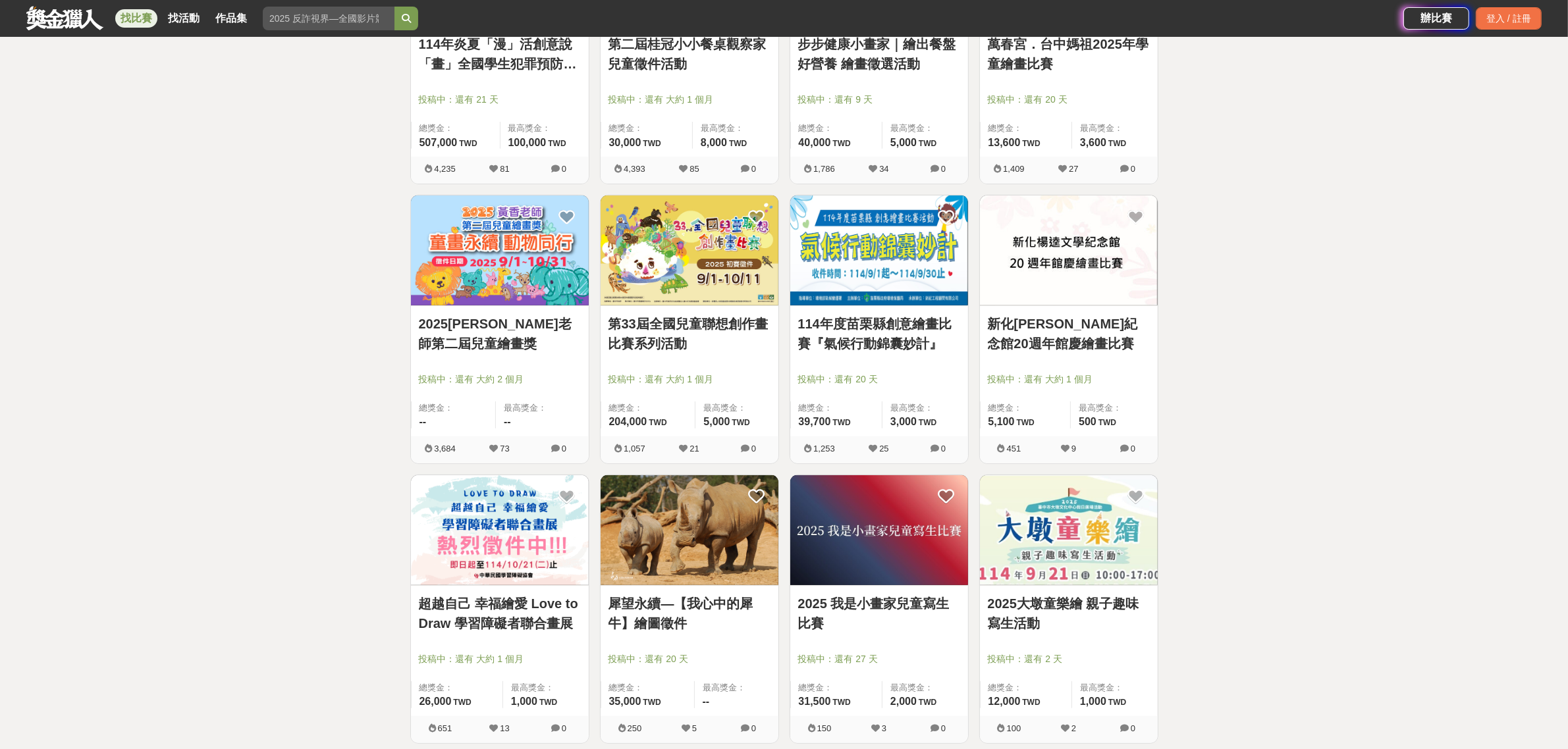
scroll to position [659, 0]
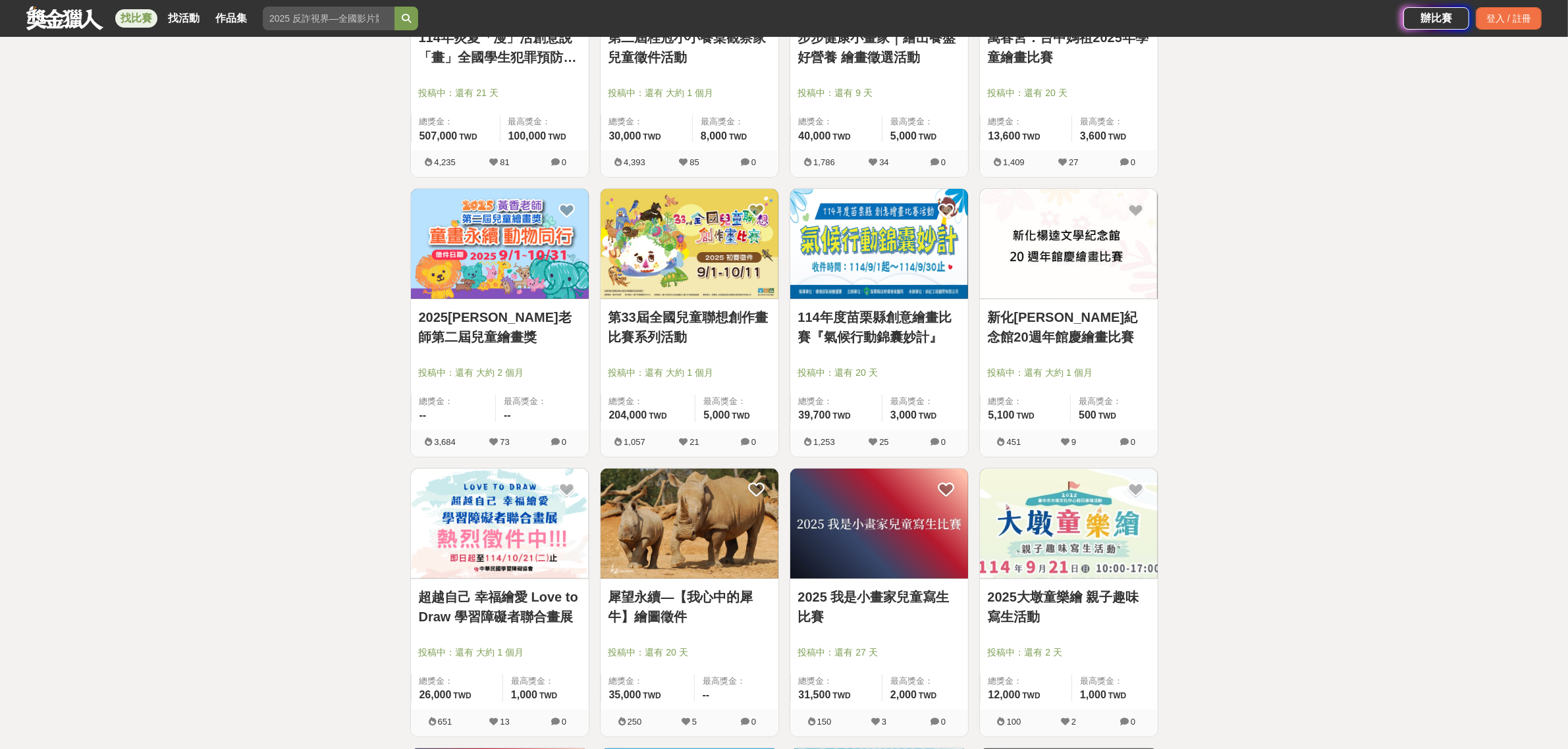
click at [1047, 329] on link "新化楊逵文學紀念館20週年館慶繪畫比賽" at bounding box center [1068, 327] width 162 height 39
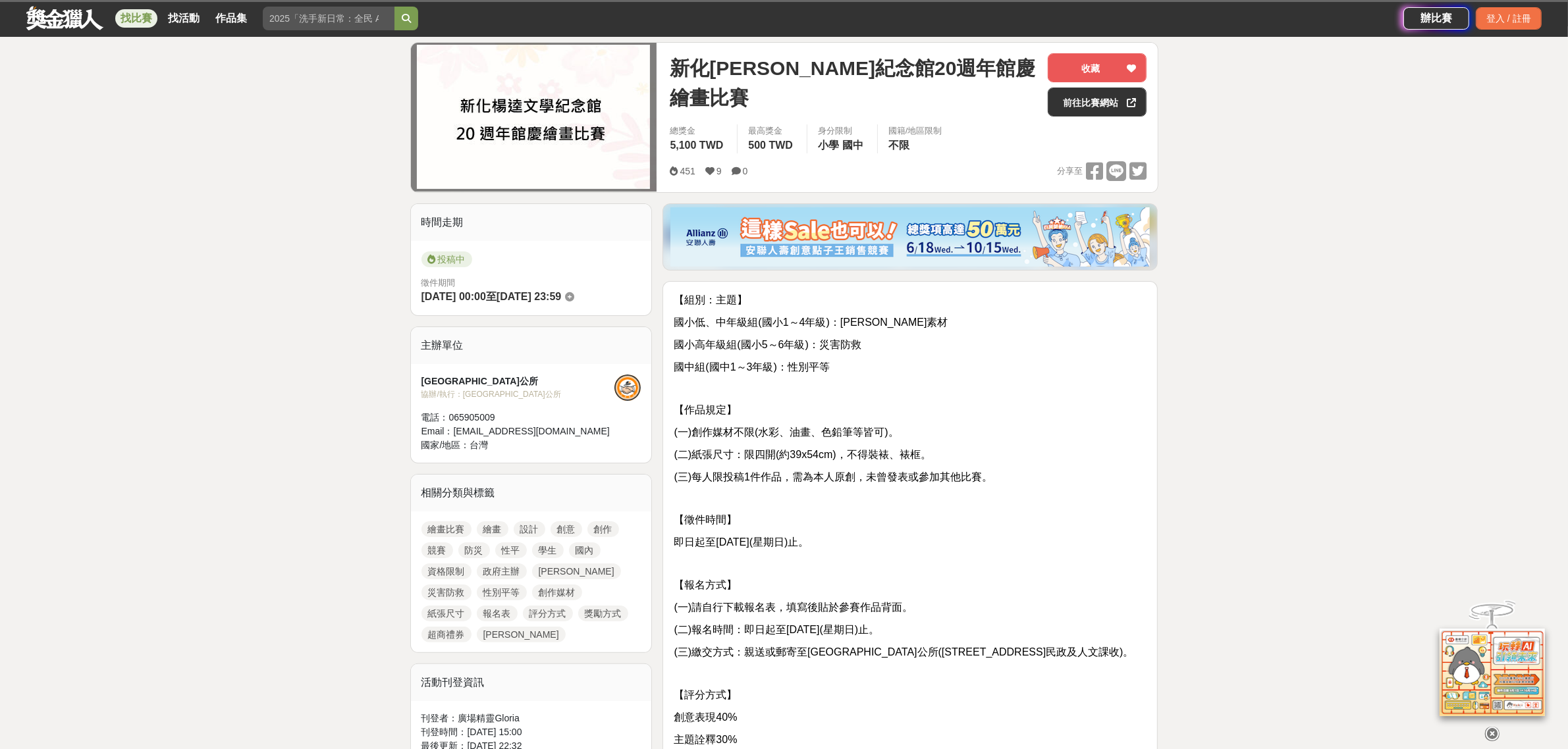
scroll to position [165, 0]
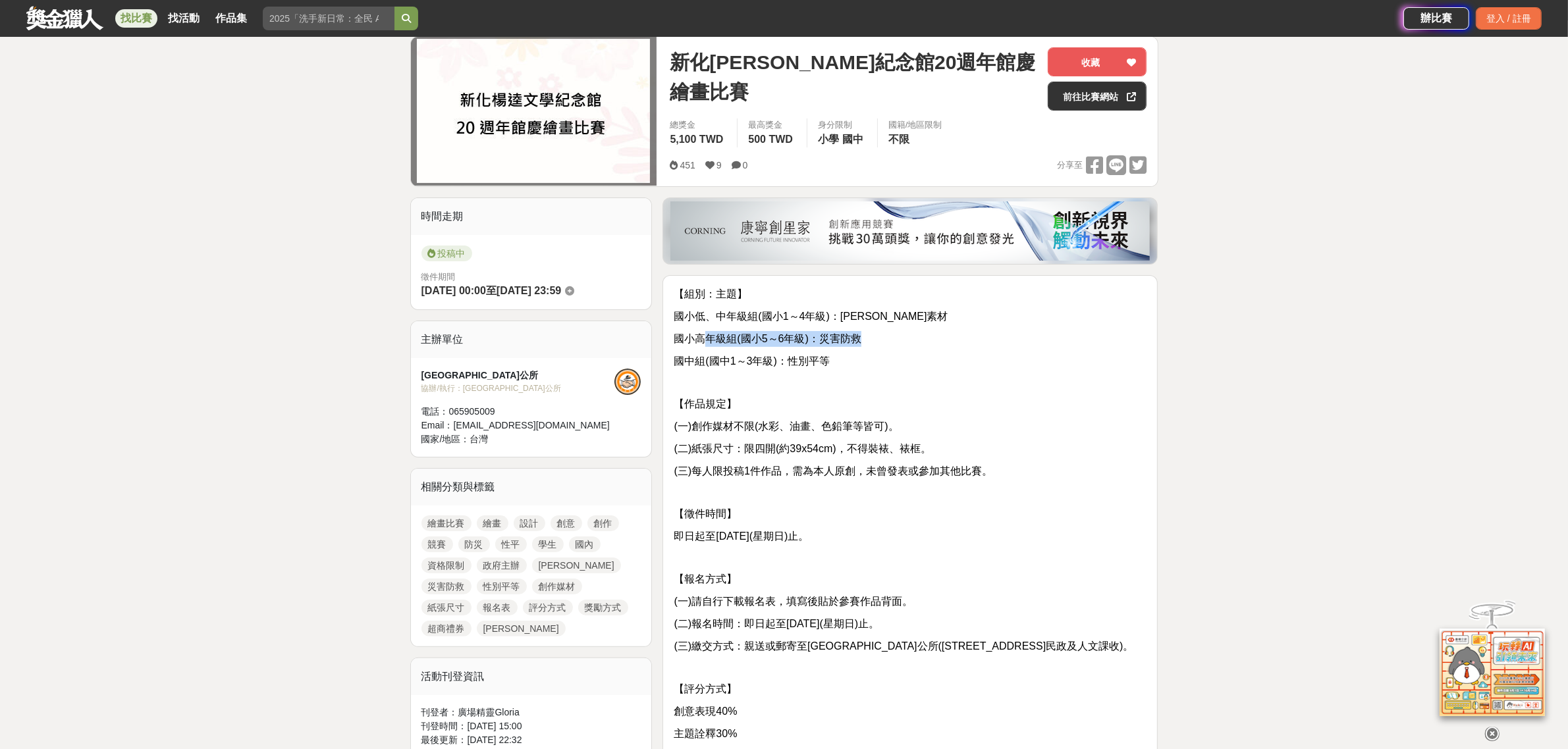
drag, startPoint x: 703, startPoint y: 335, endPoint x: 858, endPoint y: 335, distance: 155.0
click at [858, 335] on span "國小高年級組(國小5～6年級)：災害防救" at bounding box center [767, 338] width 187 height 11
drag, startPoint x: 772, startPoint y: 317, endPoint x: 922, endPoint y: 317, distance: 150.0
click at [922, 317] on p "國小低、中年級組(國小1～4年級)：楊逵相關素材" at bounding box center [909, 316] width 473 height 16
click at [910, 366] on p "國中組(國中1～3年級)：性別平等" at bounding box center [909, 361] width 473 height 16
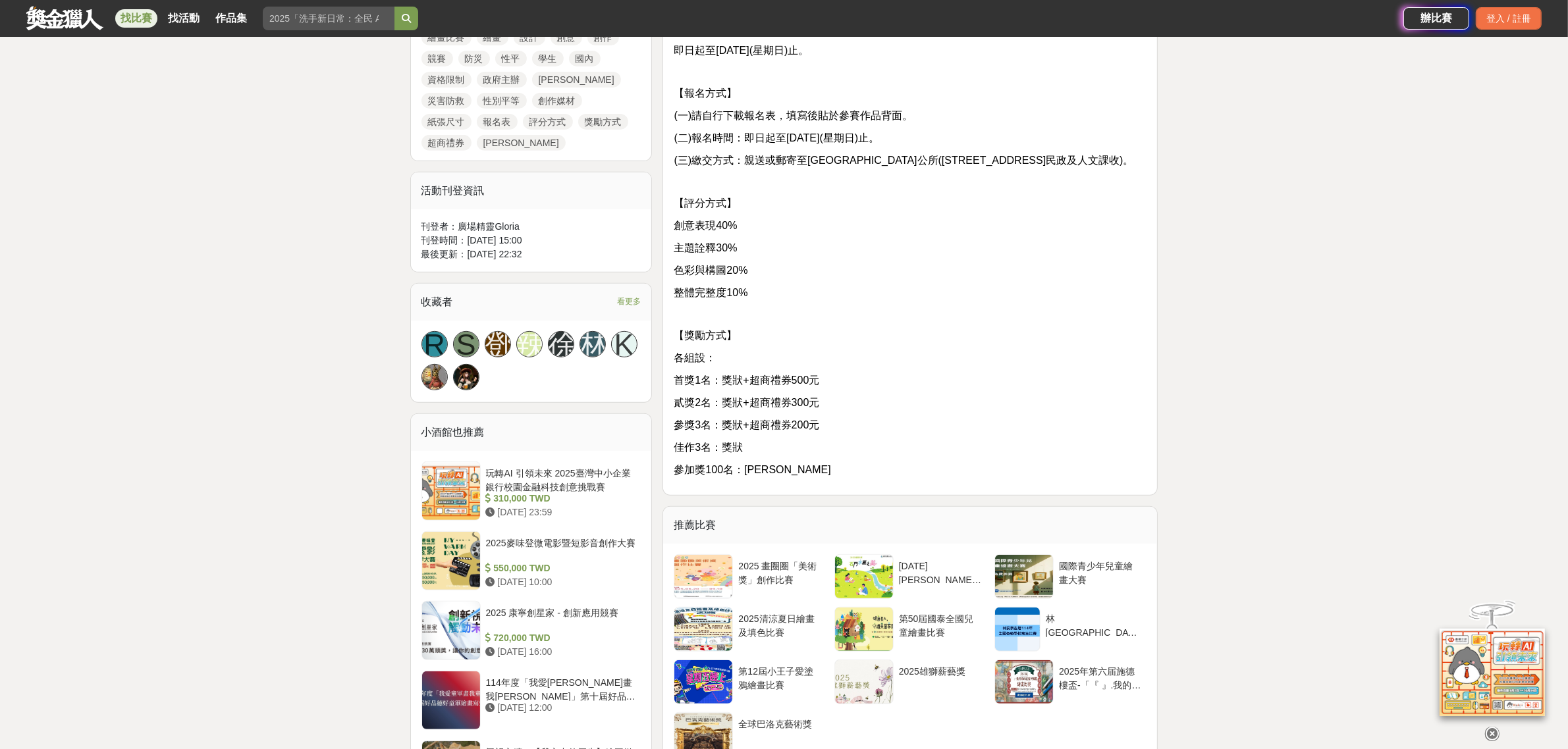
scroll to position [659, 0]
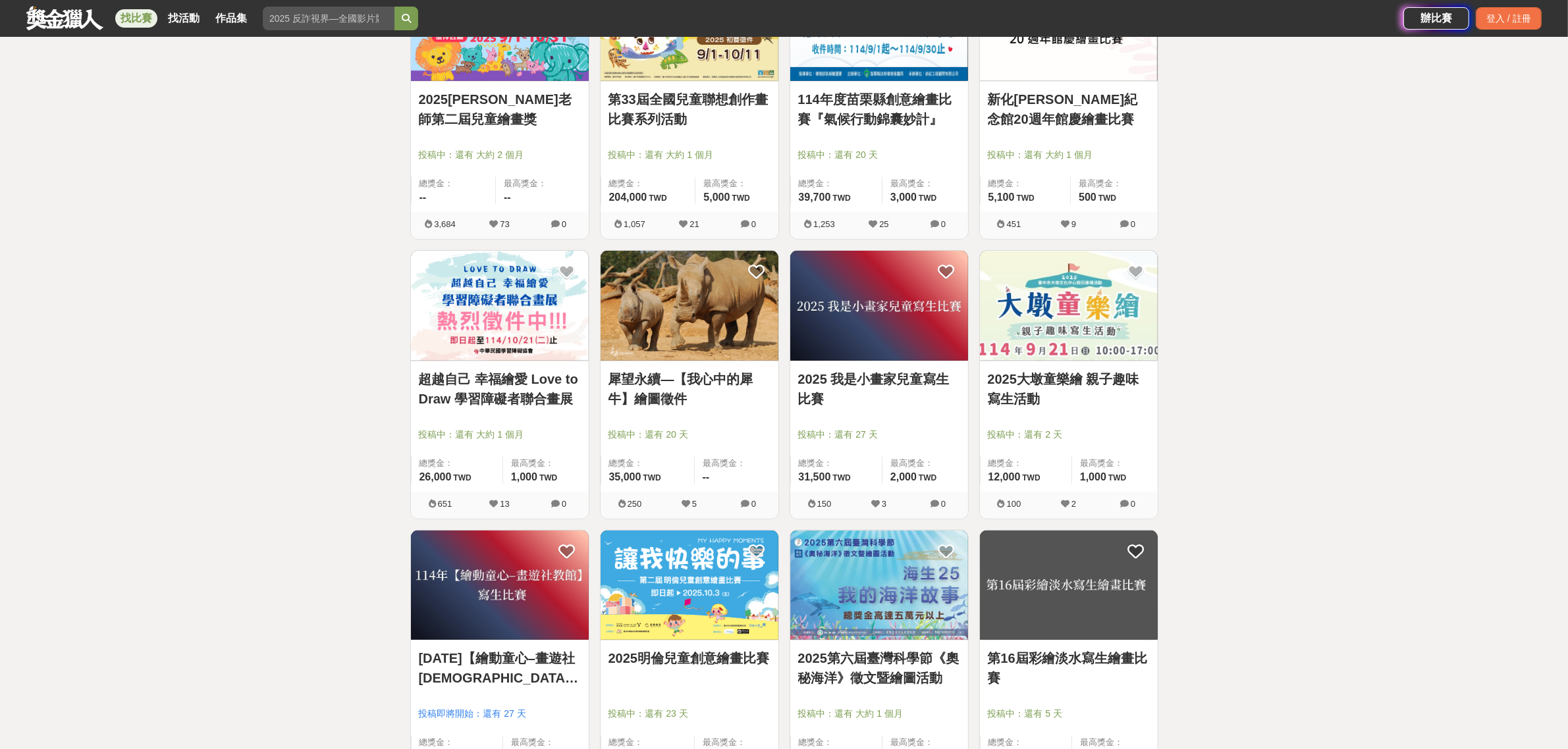
scroll to position [905, 0]
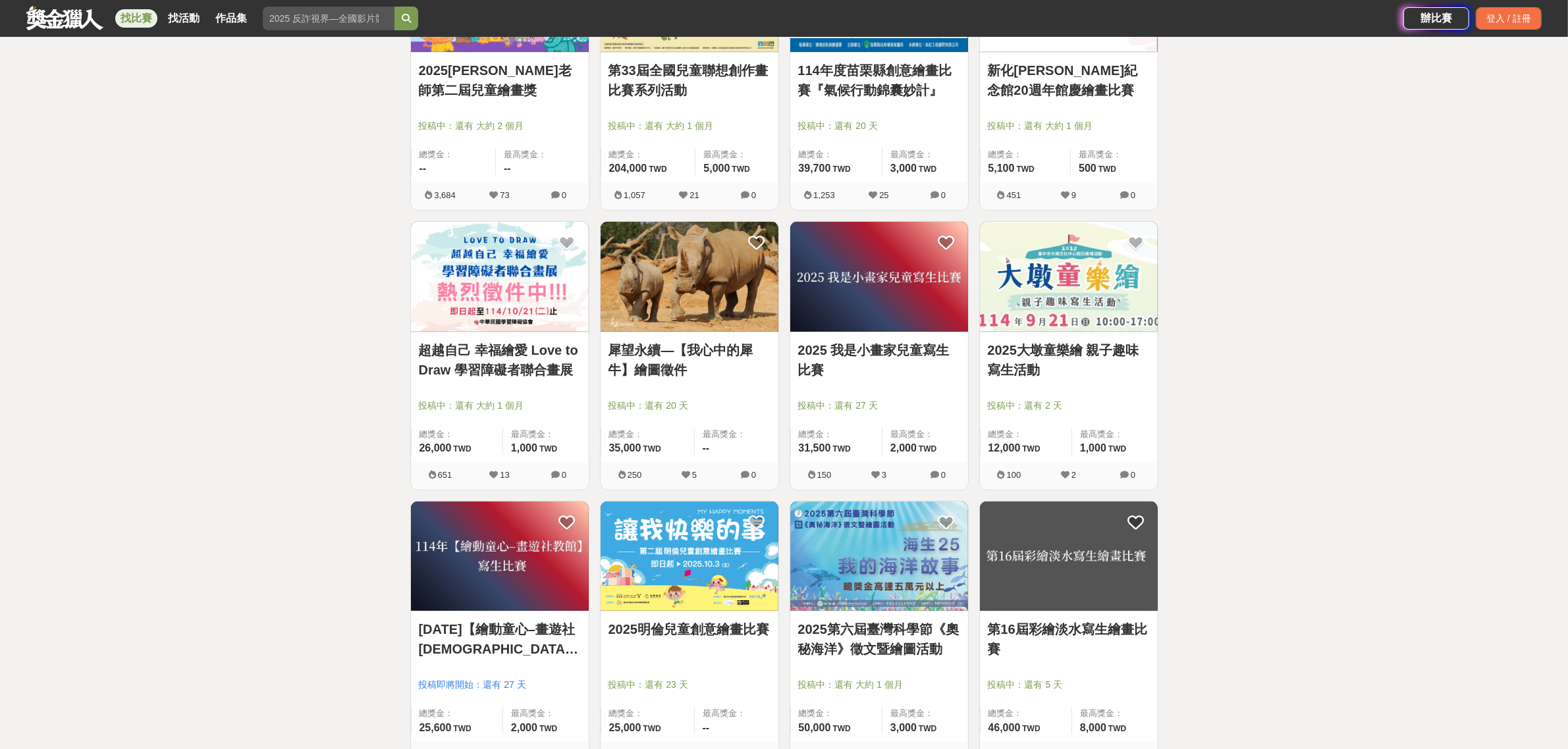
click at [448, 363] on link "超越自己 幸福繪愛 Love to Draw 學習障礙者聯合畫展" at bounding box center [499, 360] width 162 height 39
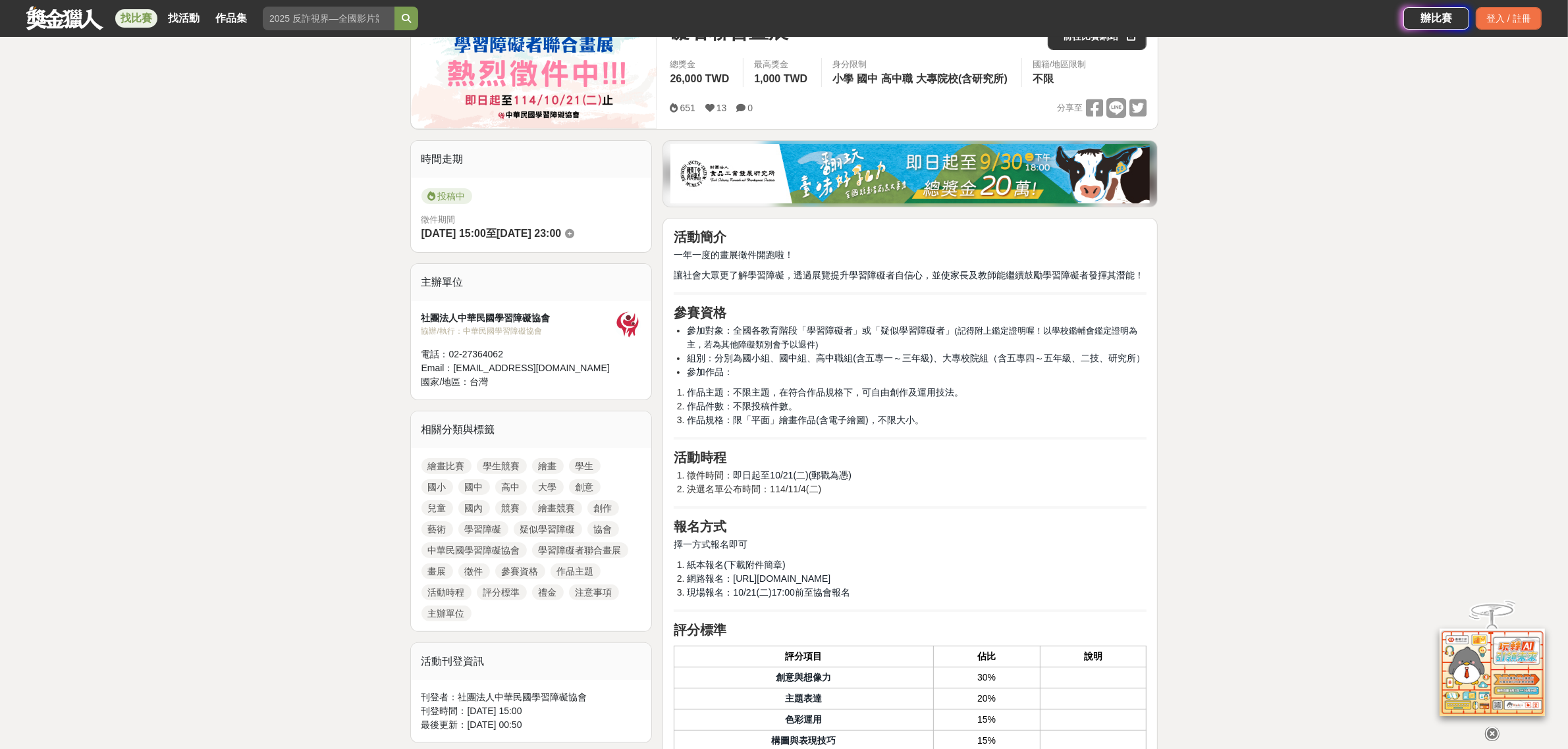
scroll to position [247, 0]
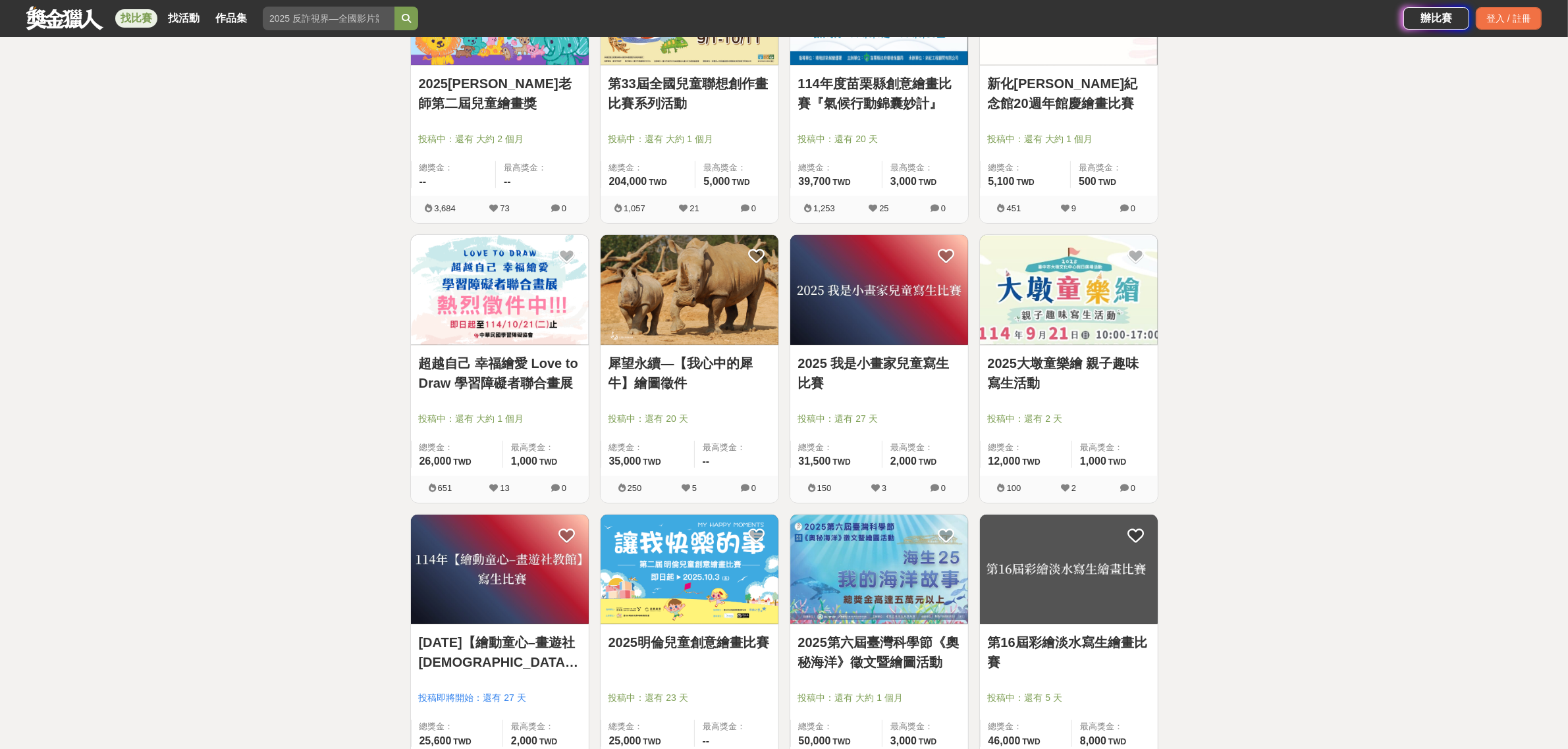
scroll to position [905, 0]
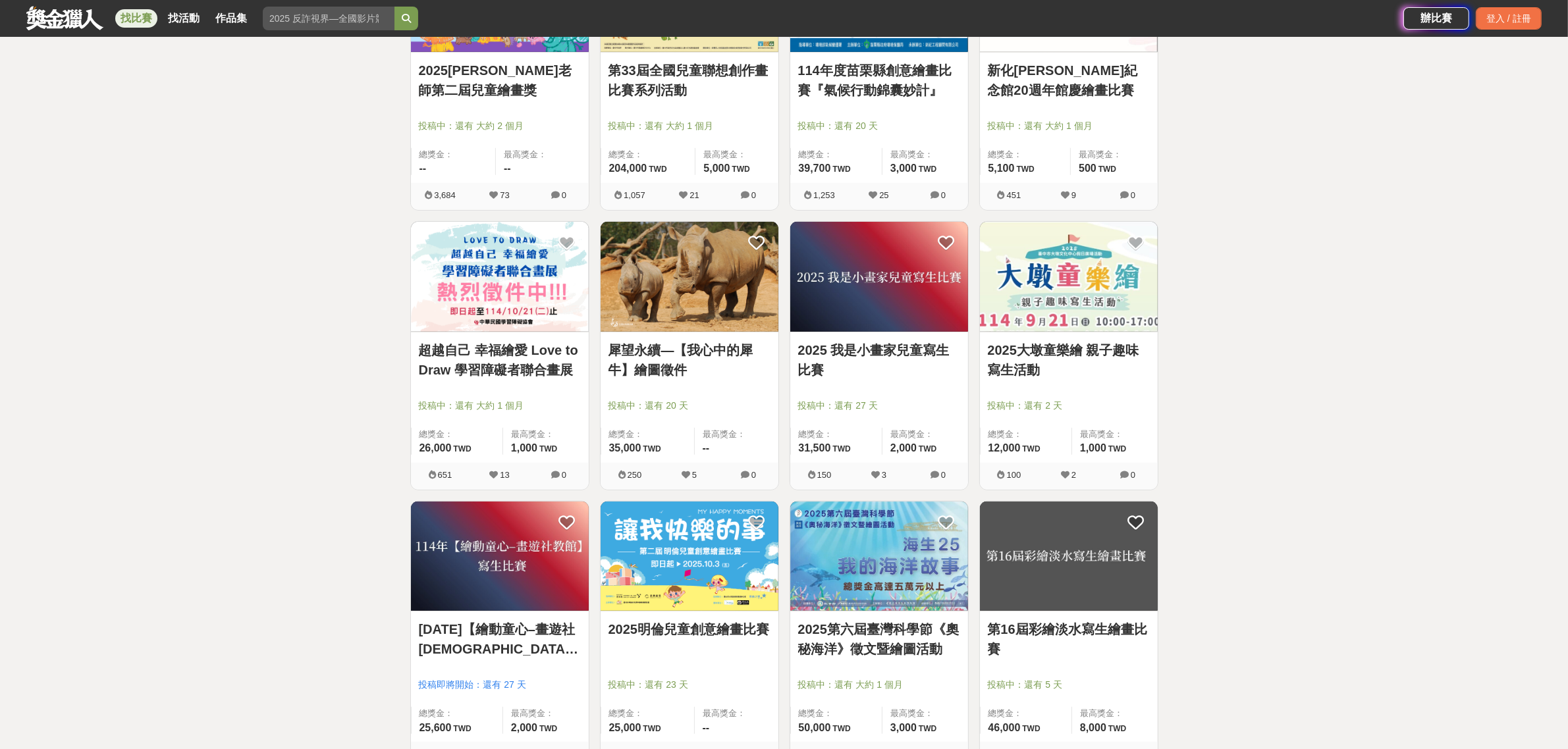
click at [713, 335] on div "犀望永續—【我心中的犀牛】繪圖徵件 投稿中：還有 20 天 總獎金： 35,000 35,000 TWD 最高獎金： --" at bounding box center [689, 398] width 178 height 131
click at [633, 370] on link "犀望永續—【我心中的犀牛】繪圖徵件" at bounding box center [689, 360] width 162 height 39
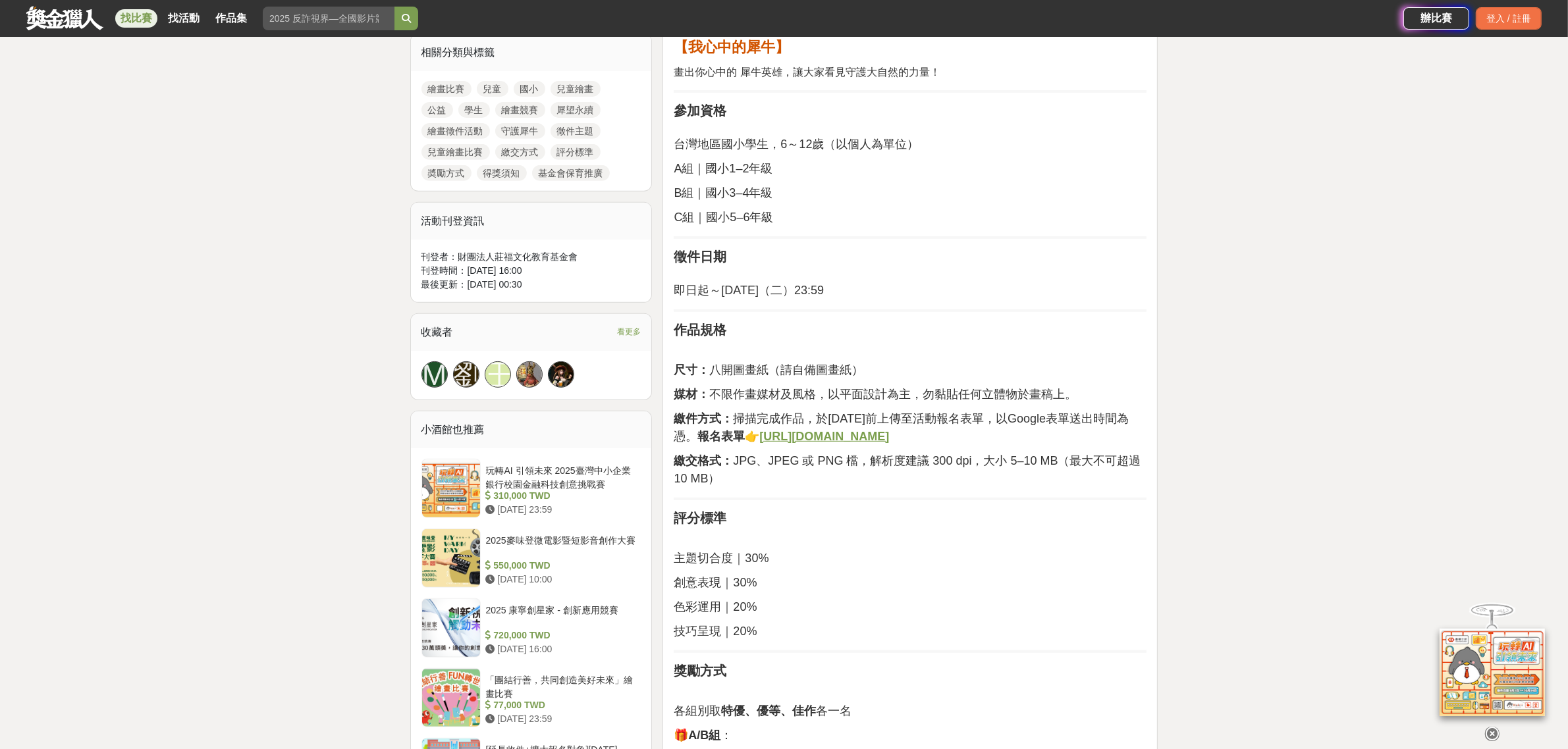
scroll to position [659, 0]
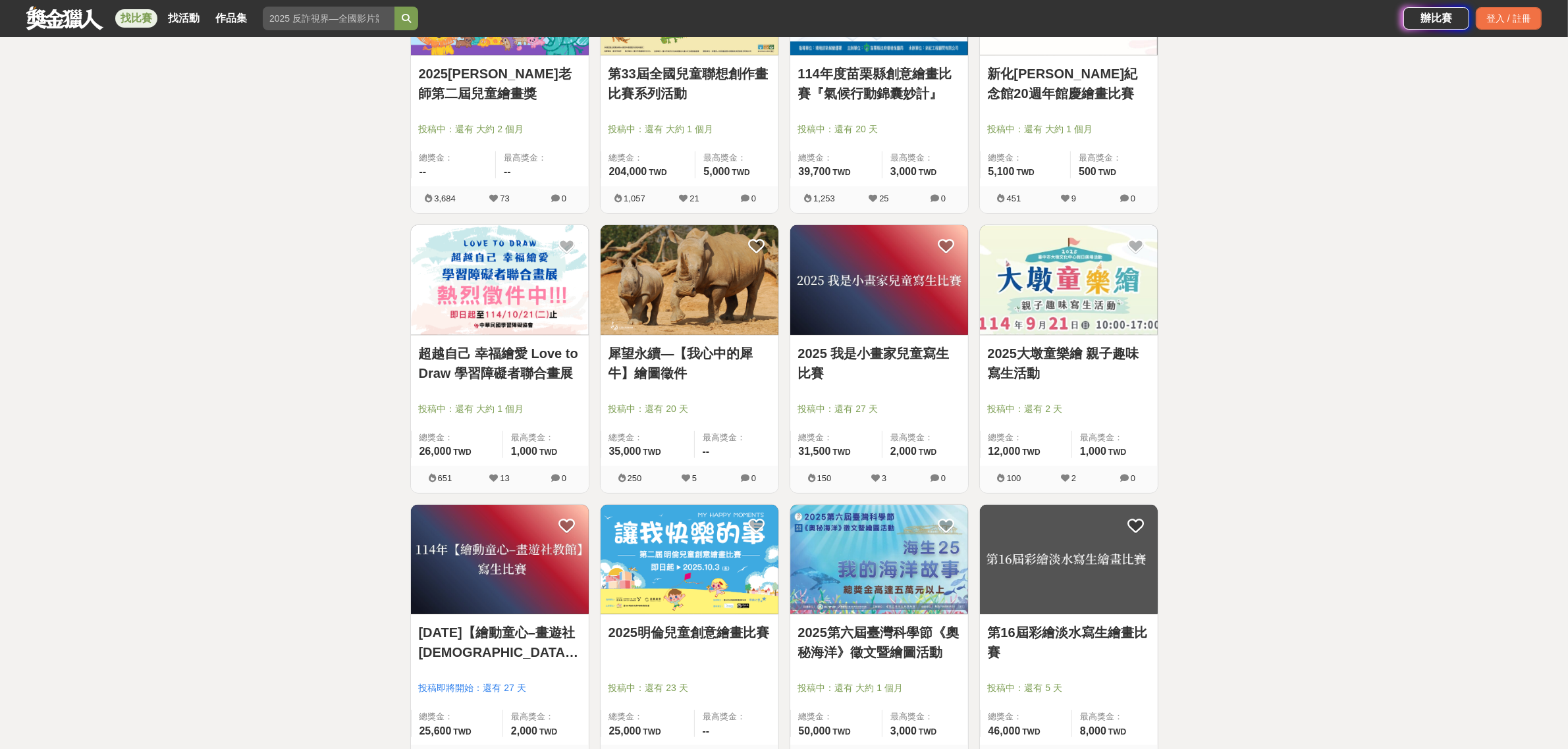
scroll to position [905, 0]
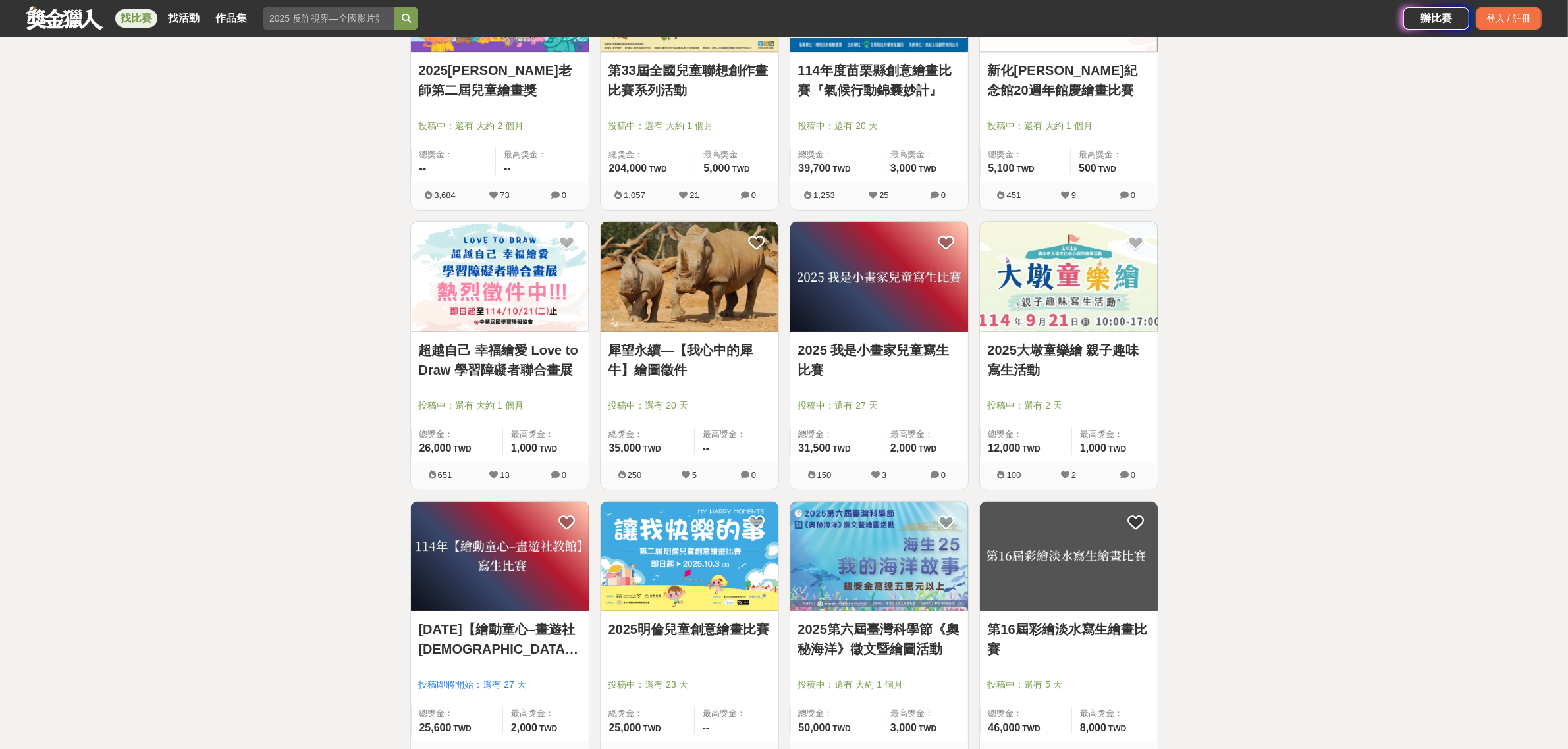
click at [917, 345] on link "2025 我是小畫家兒童寫生比賽" at bounding box center [878, 360] width 162 height 39
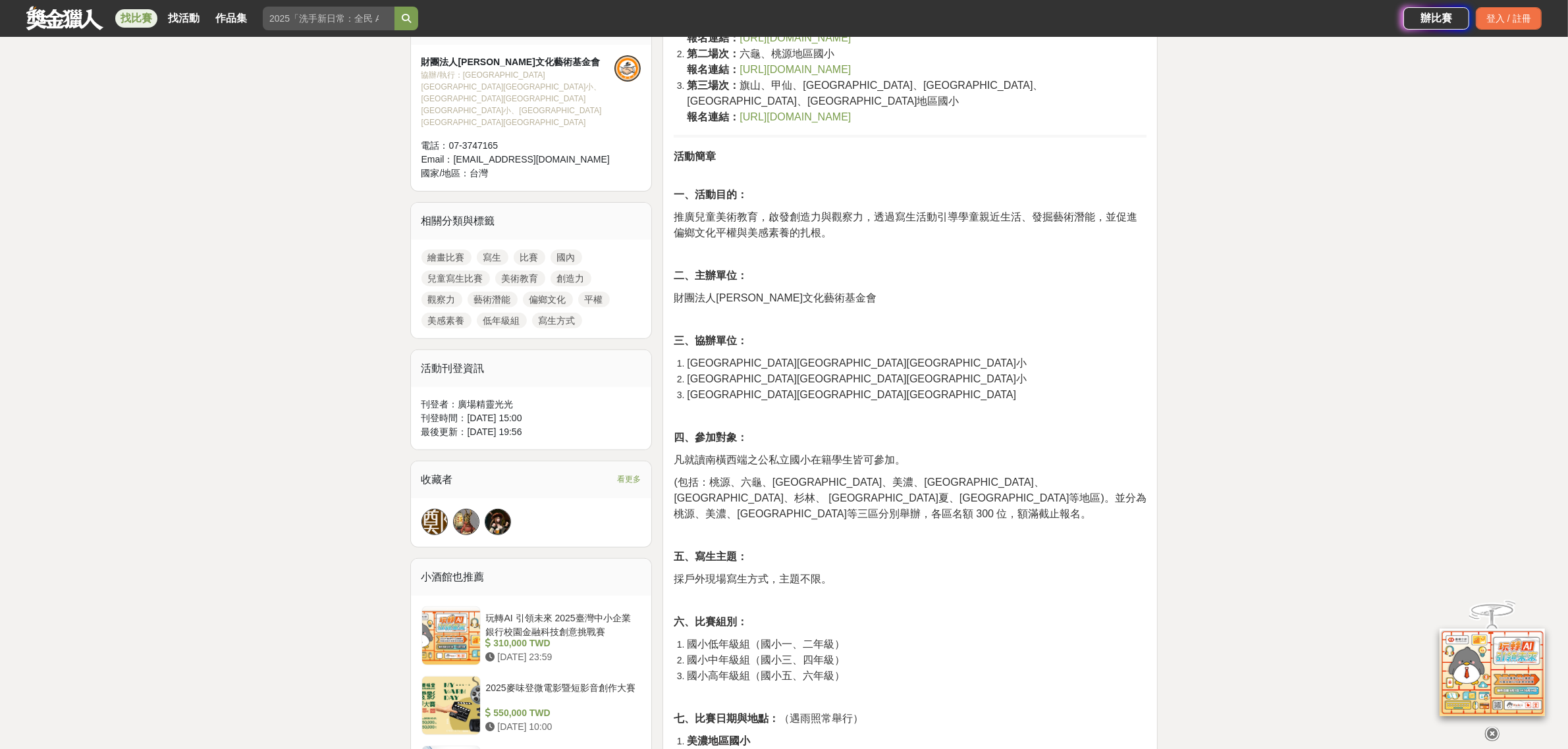
scroll to position [494, 0]
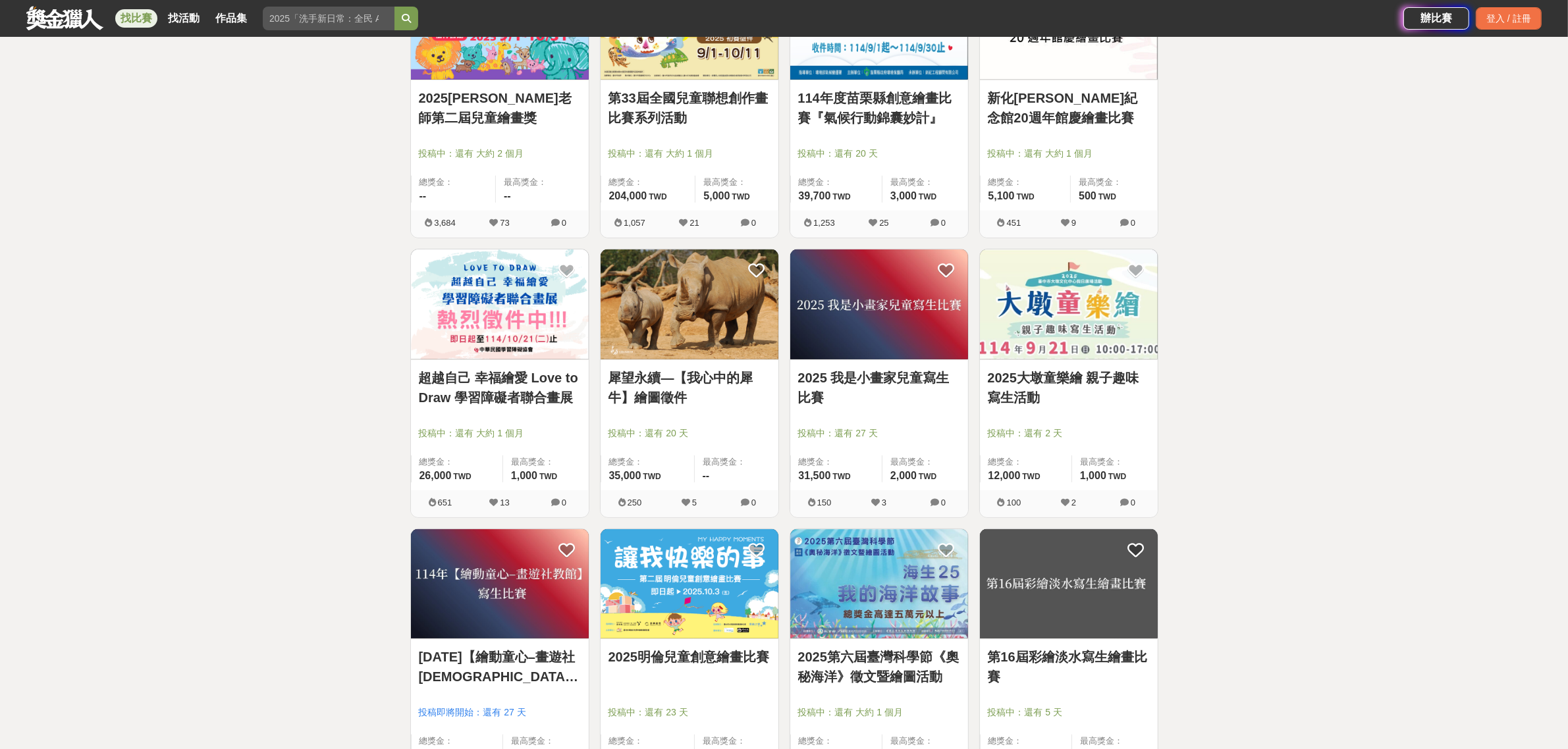
scroll to position [905, 0]
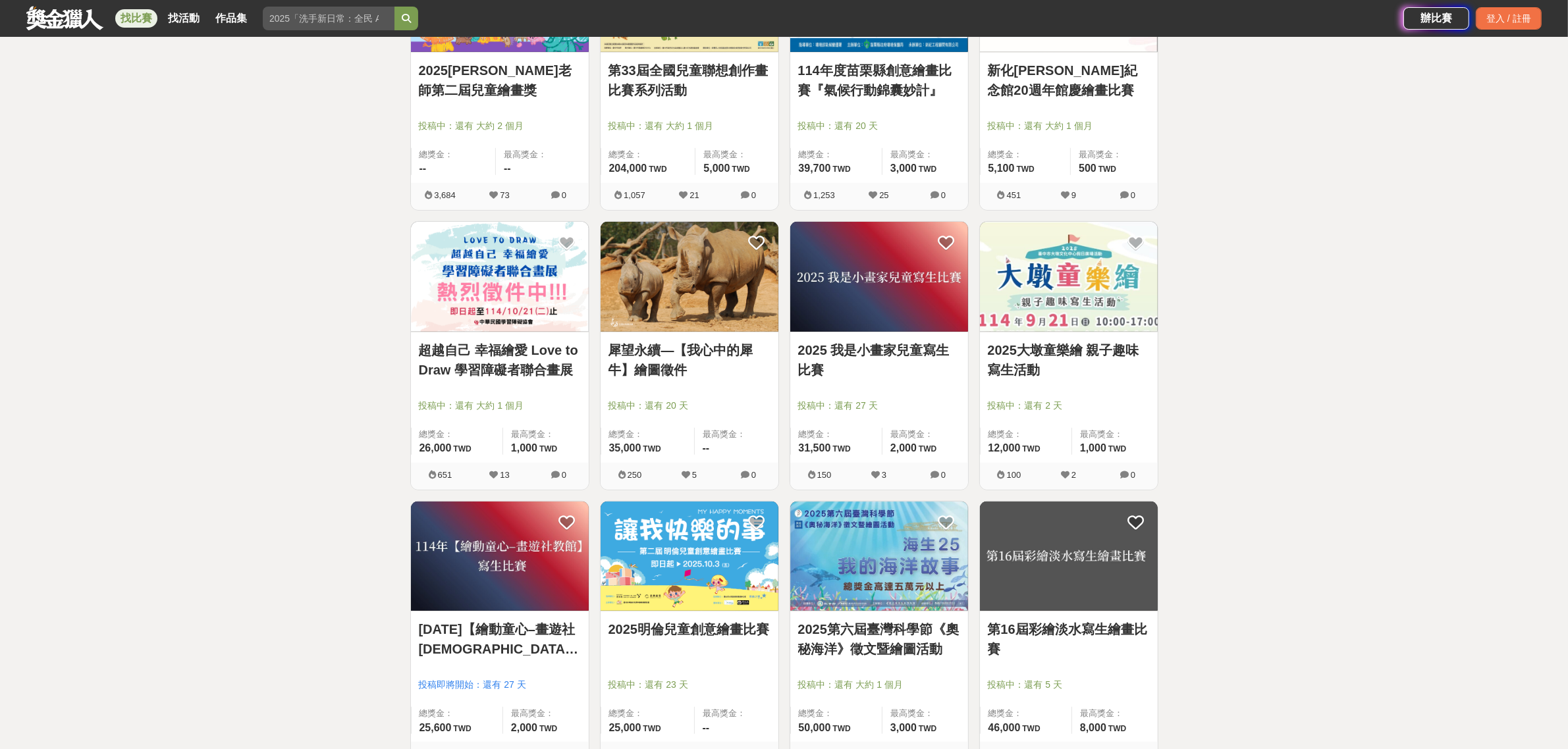
click at [1110, 365] on link "2025大墩童樂繪 親子趣味寫生活動" at bounding box center [1068, 360] width 162 height 39
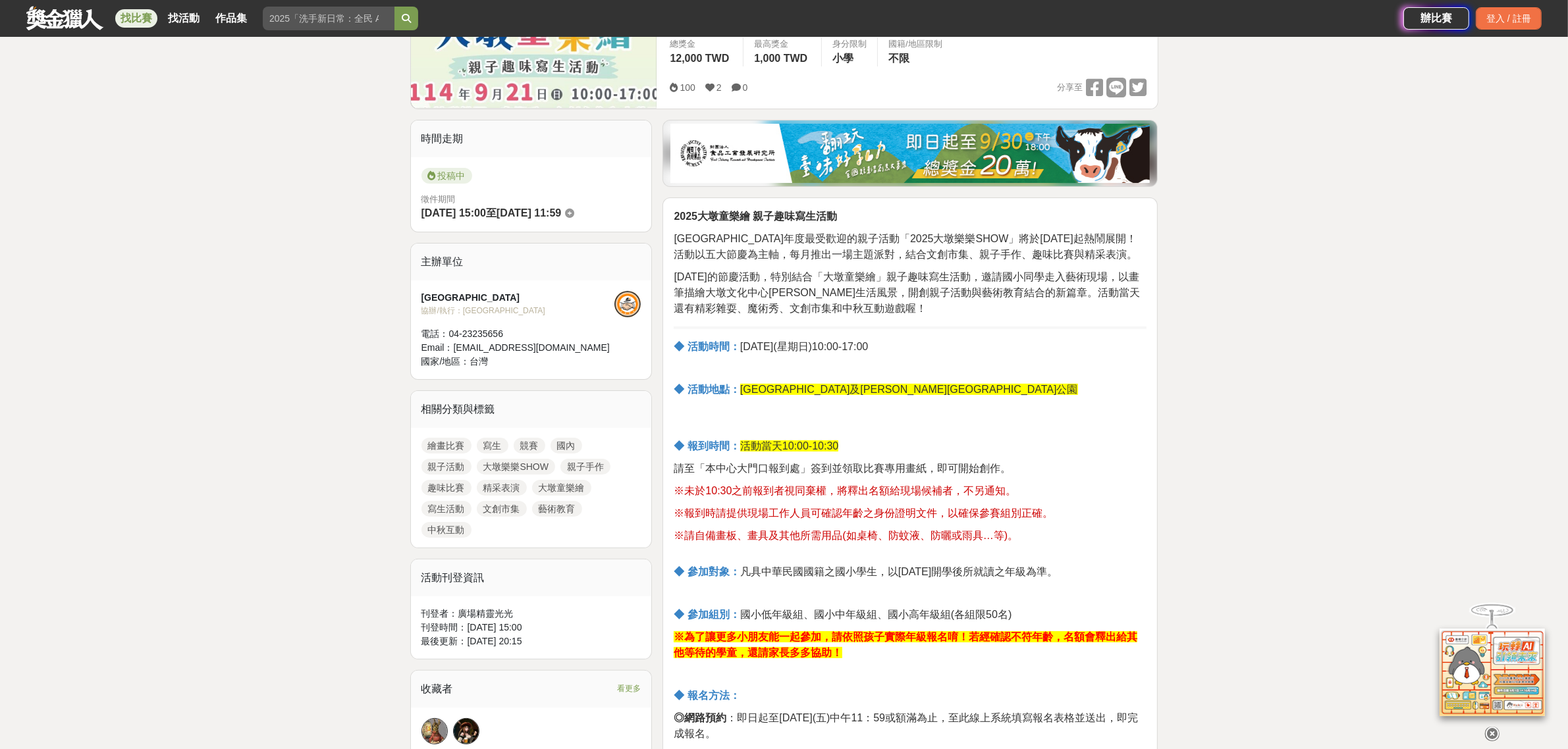
scroll to position [247, 0]
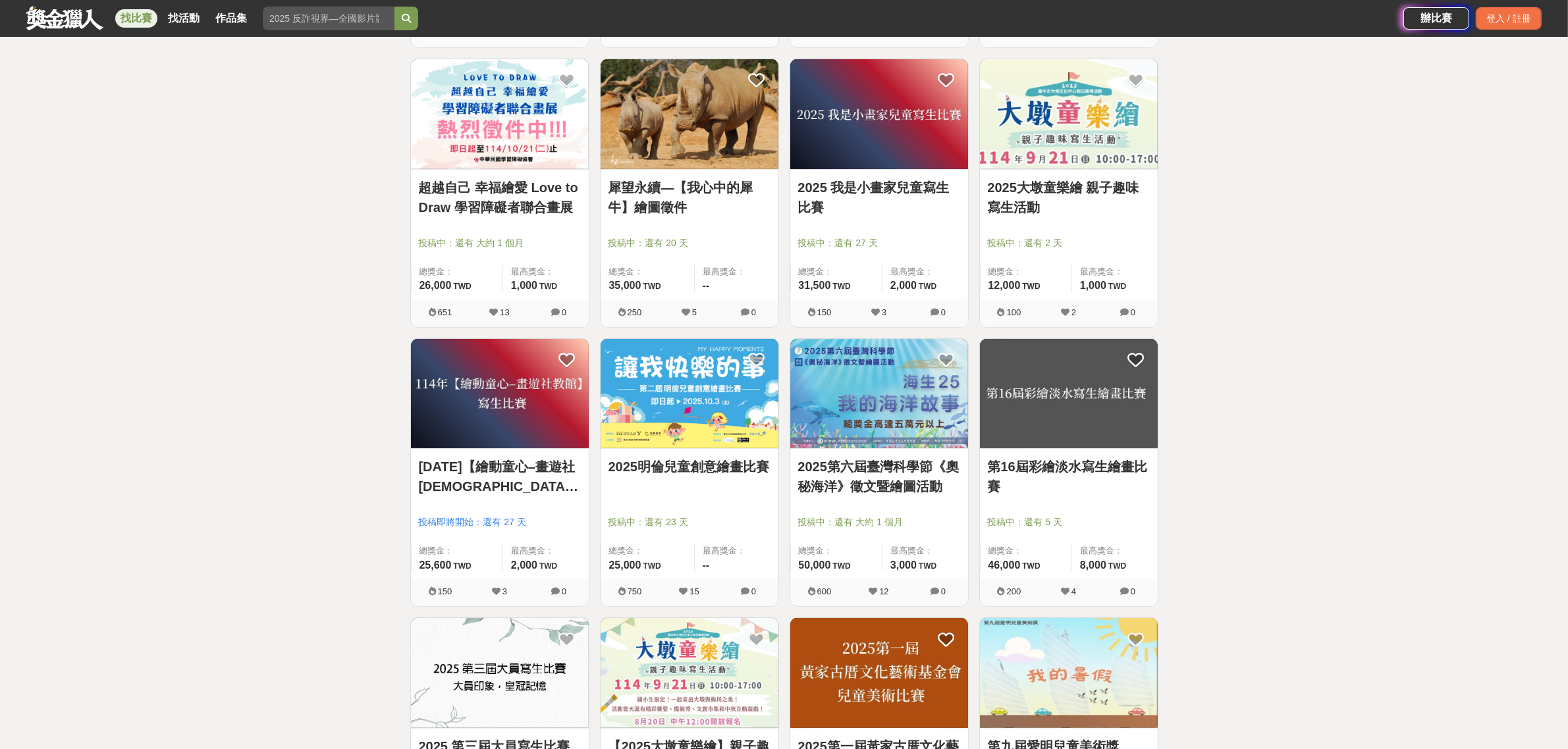
scroll to position [1070, 0]
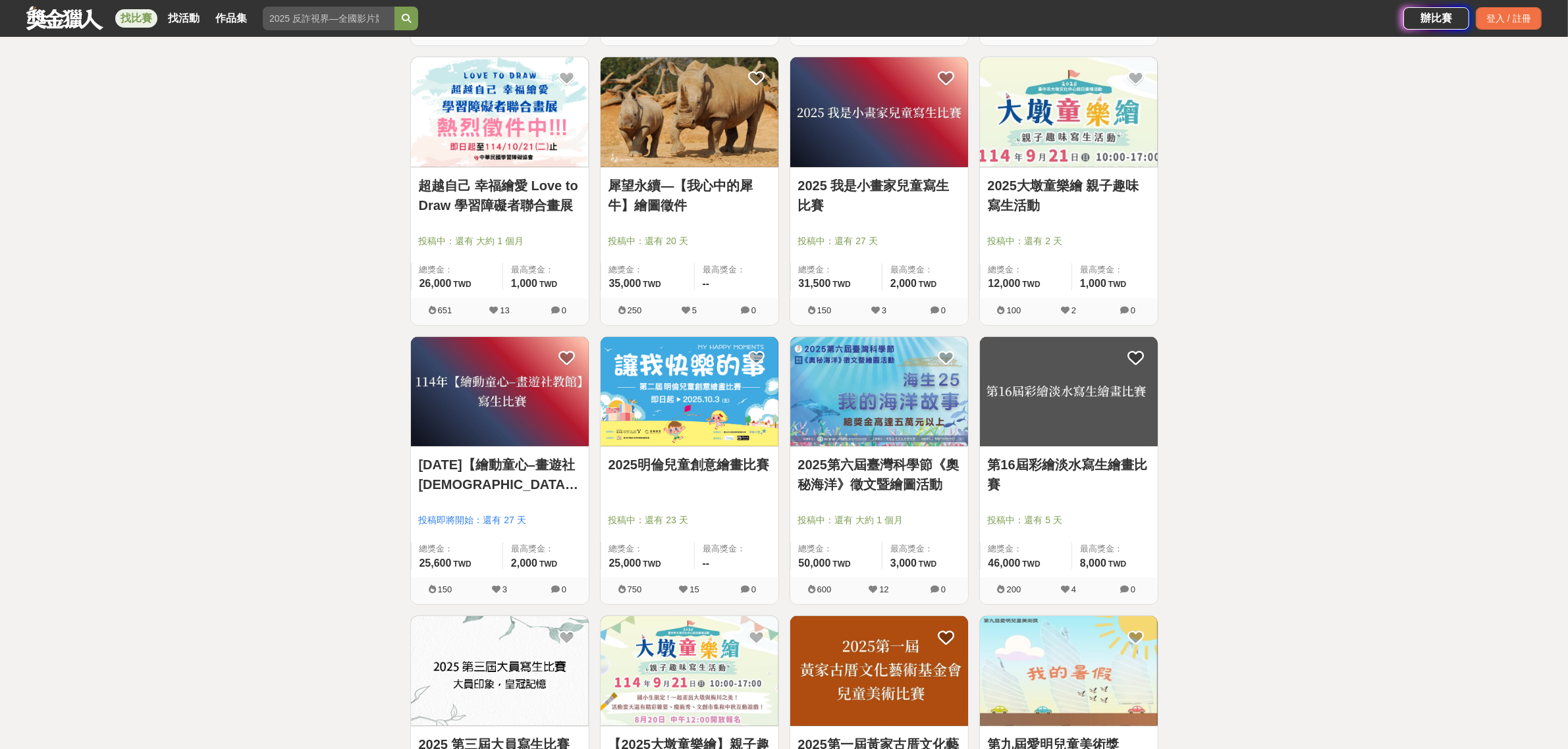
click at [704, 464] on link "2025明倫兒童創意繪畫比賽" at bounding box center [689, 464] width 162 height 20
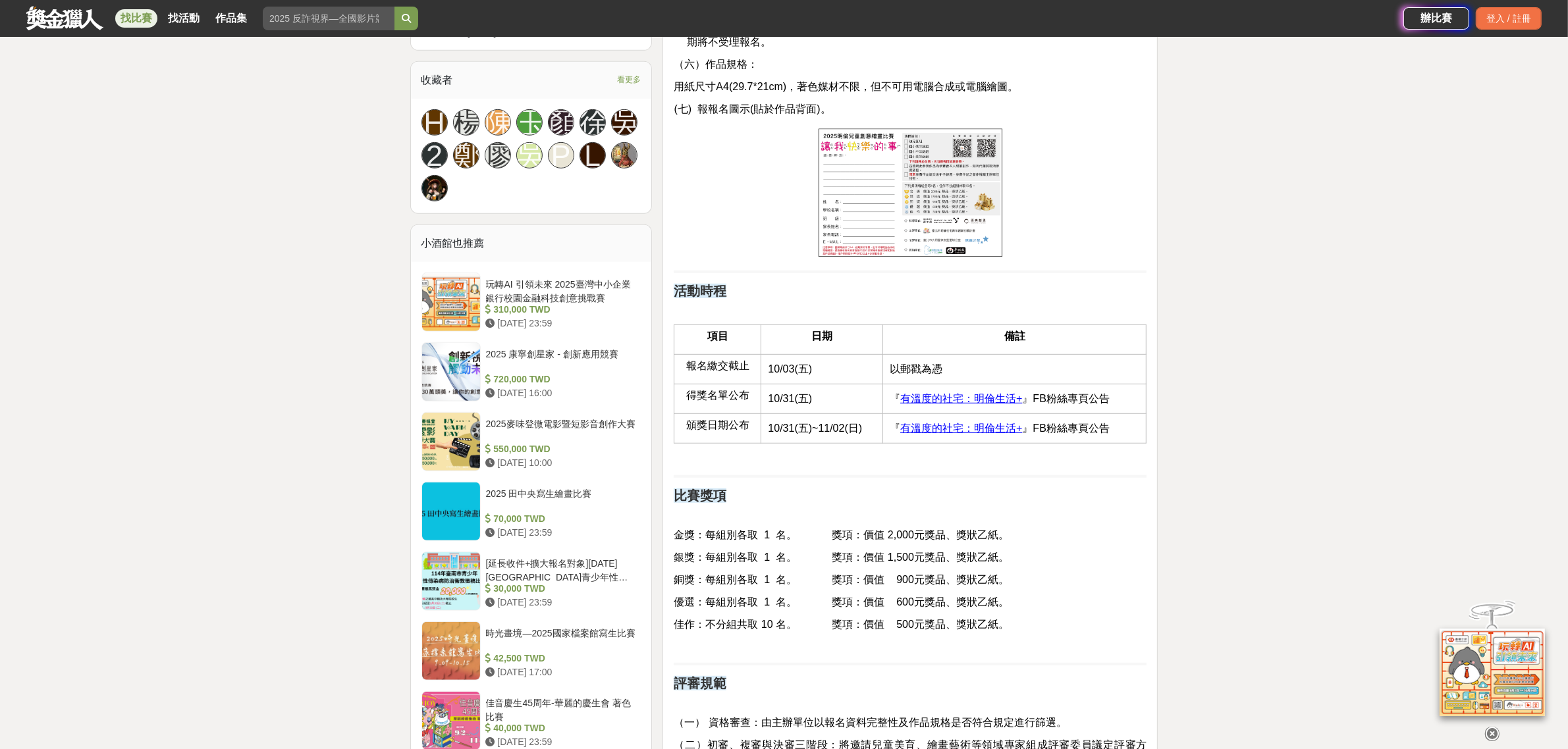
scroll to position [905, 0]
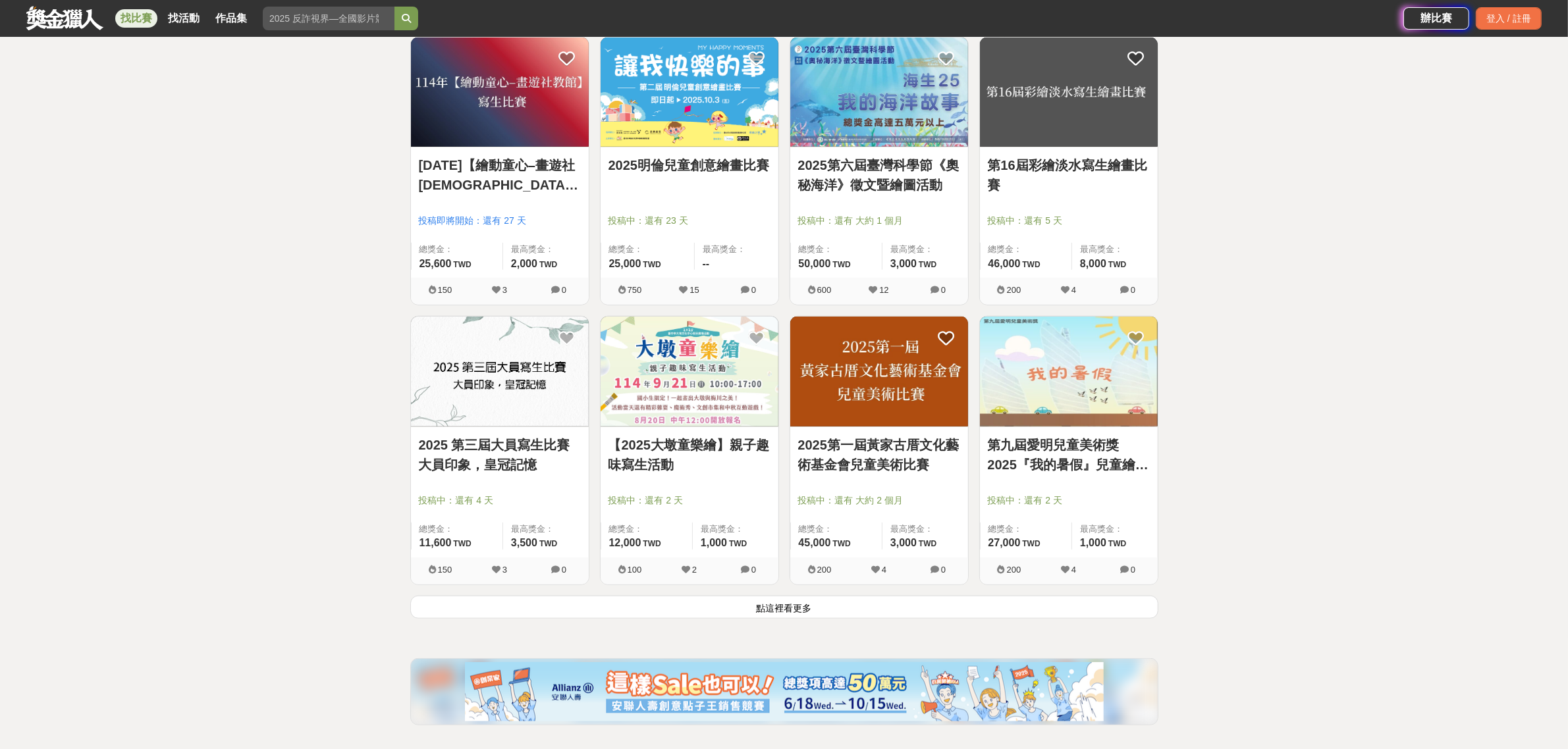
scroll to position [1399, 0]
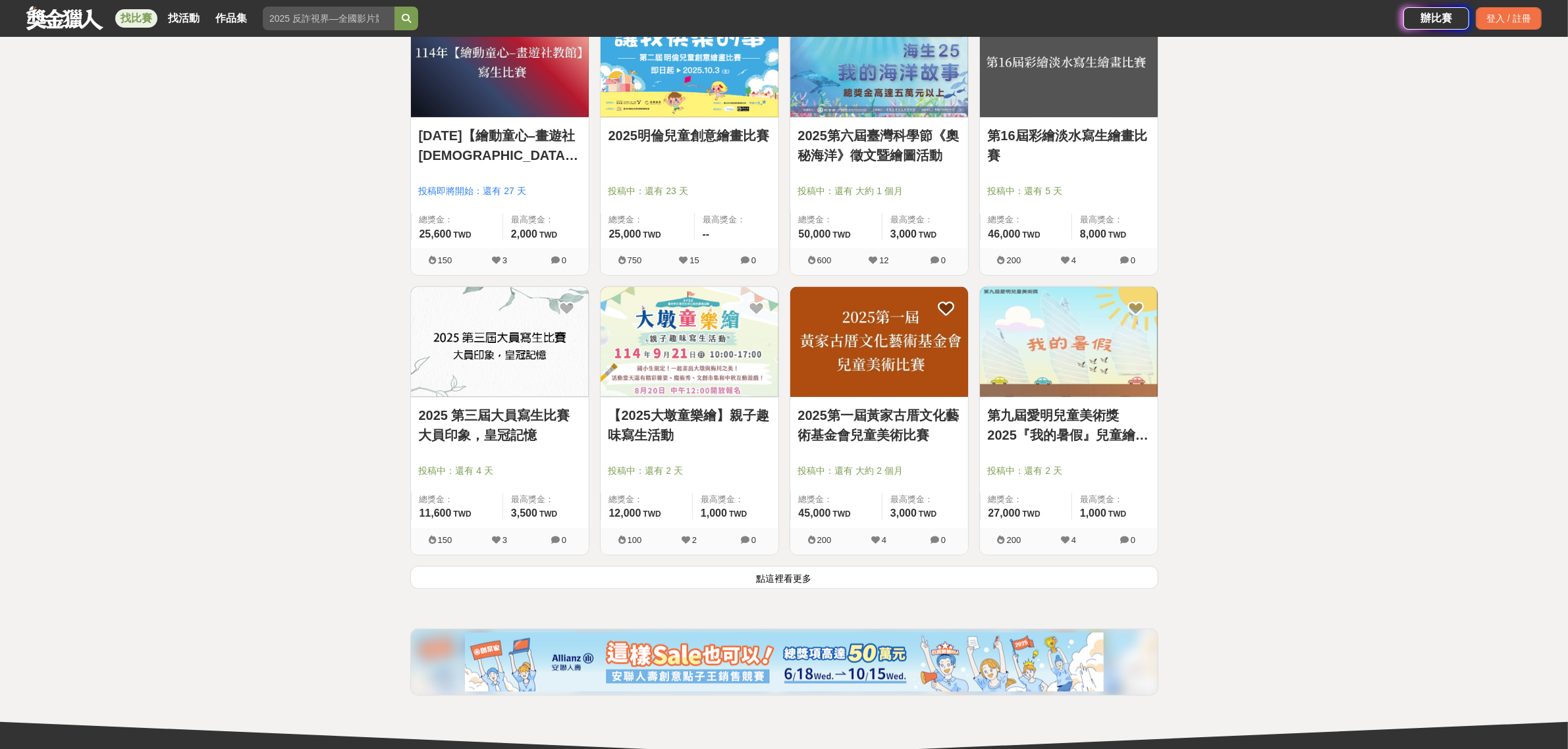
click at [1063, 421] on link "第九屆愛明兒童美術獎 2025『我的暑假』兒童繪畫比賽" at bounding box center [1068, 425] width 162 height 39
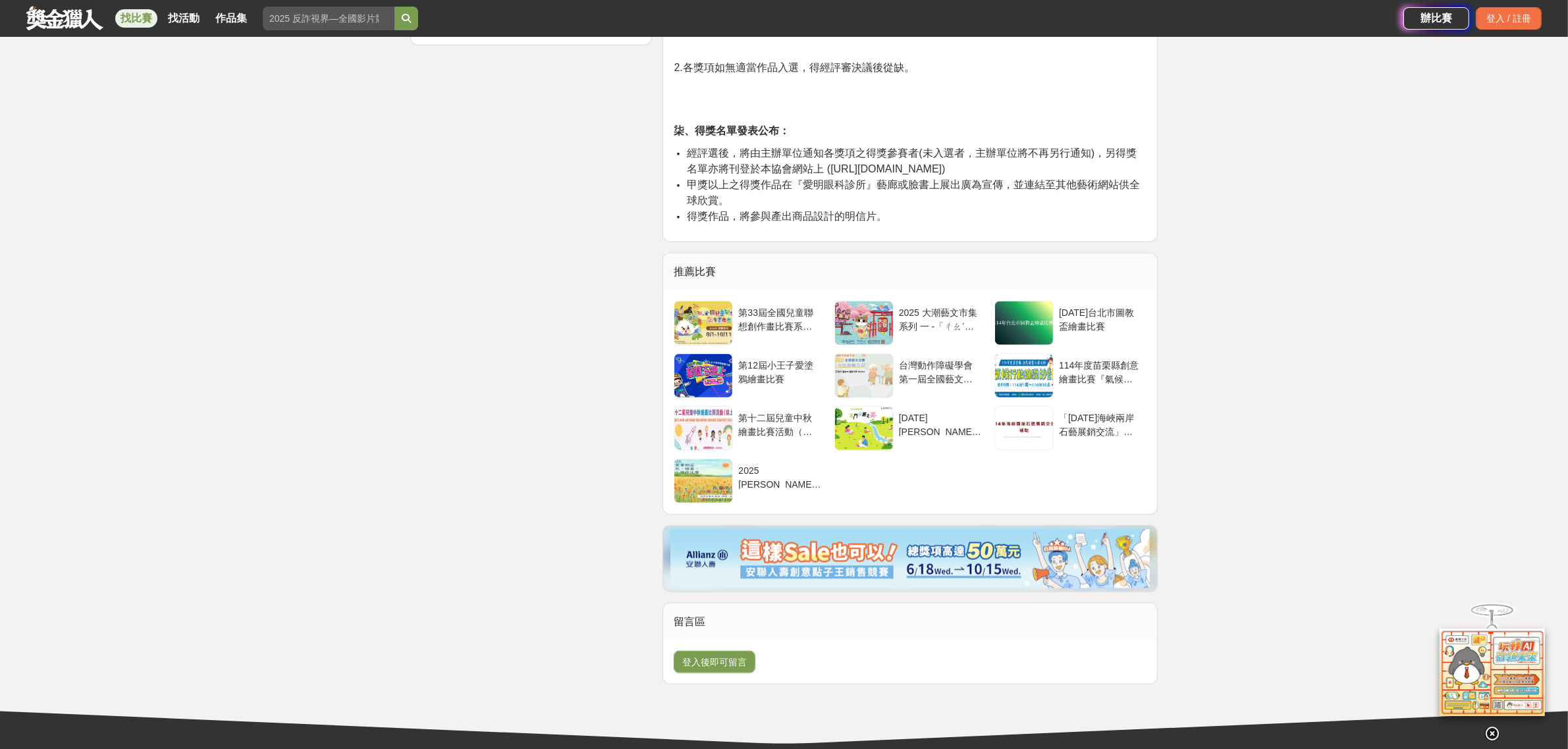
scroll to position [1827, 0]
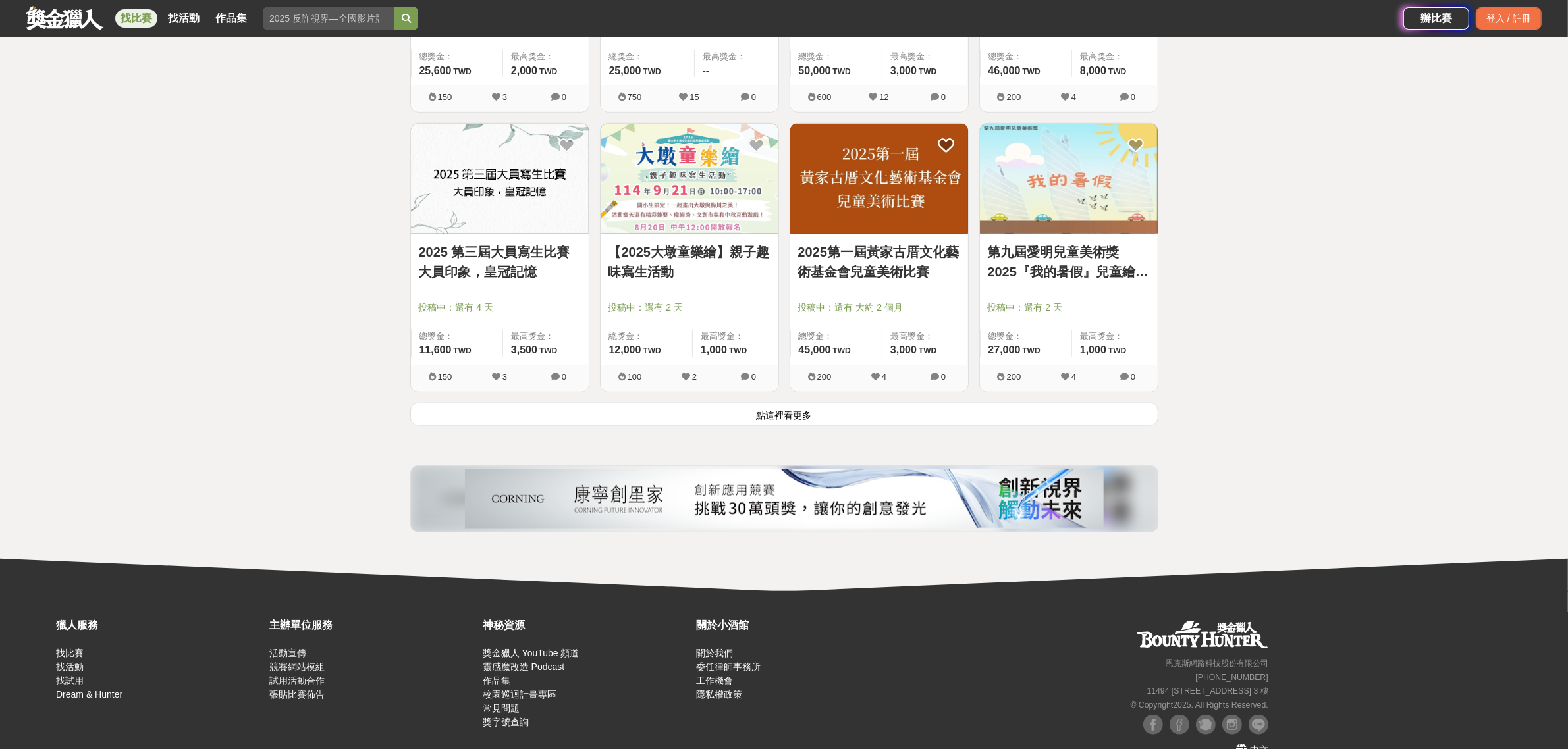
scroll to position [1563, 0]
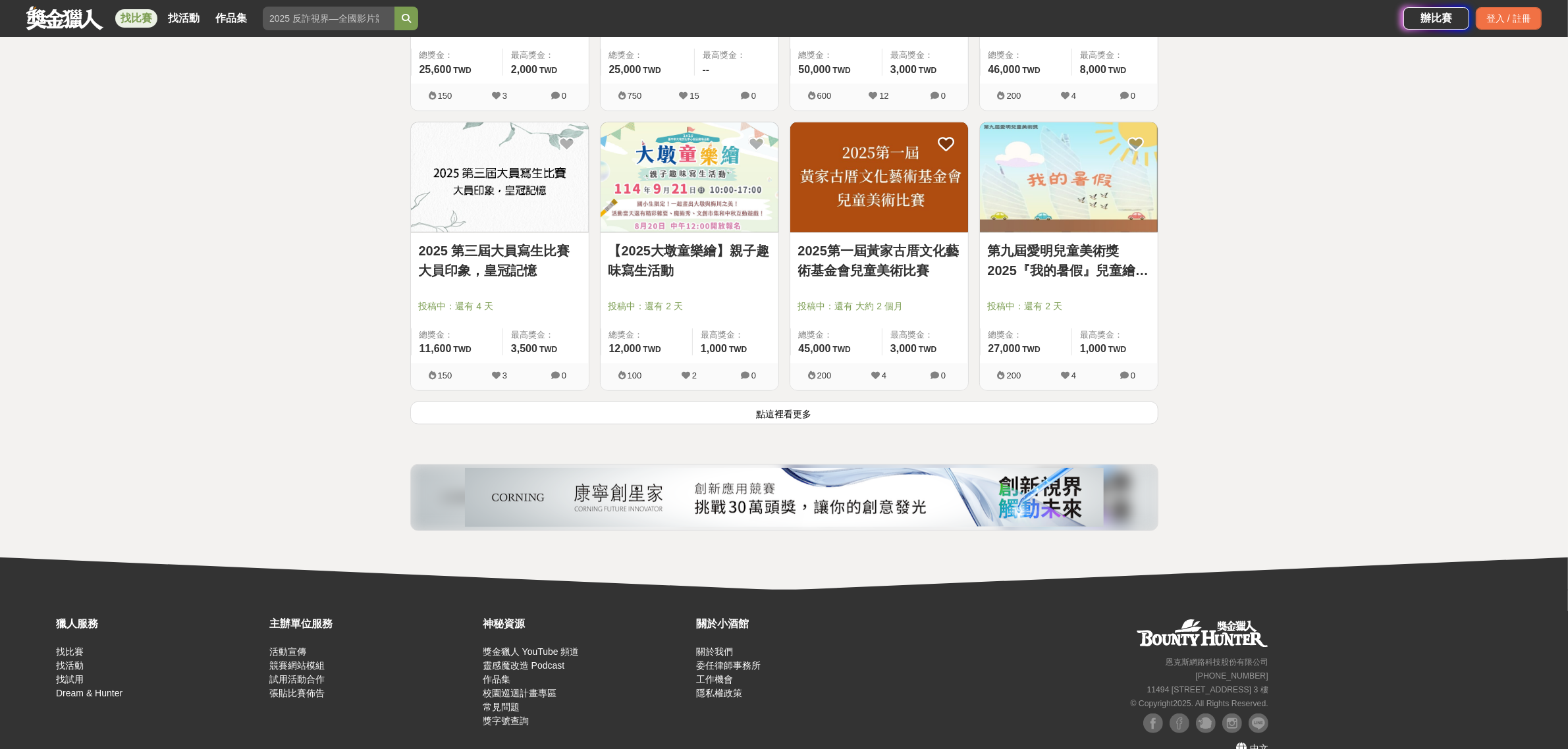
click at [776, 409] on button "點這裡看更多" at bounding box center [783, 413] width 748 height 23
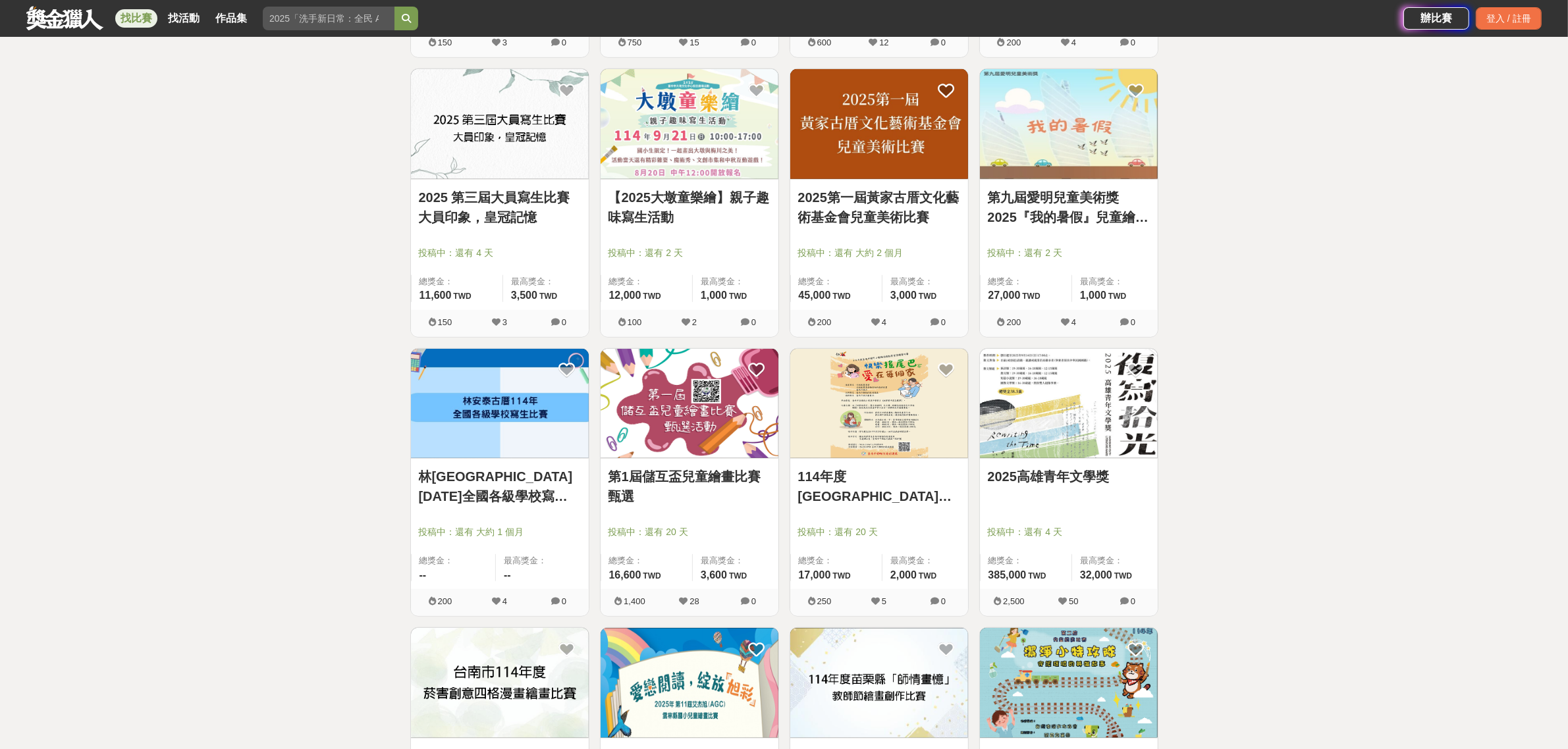
scroll to position [1646, 0]
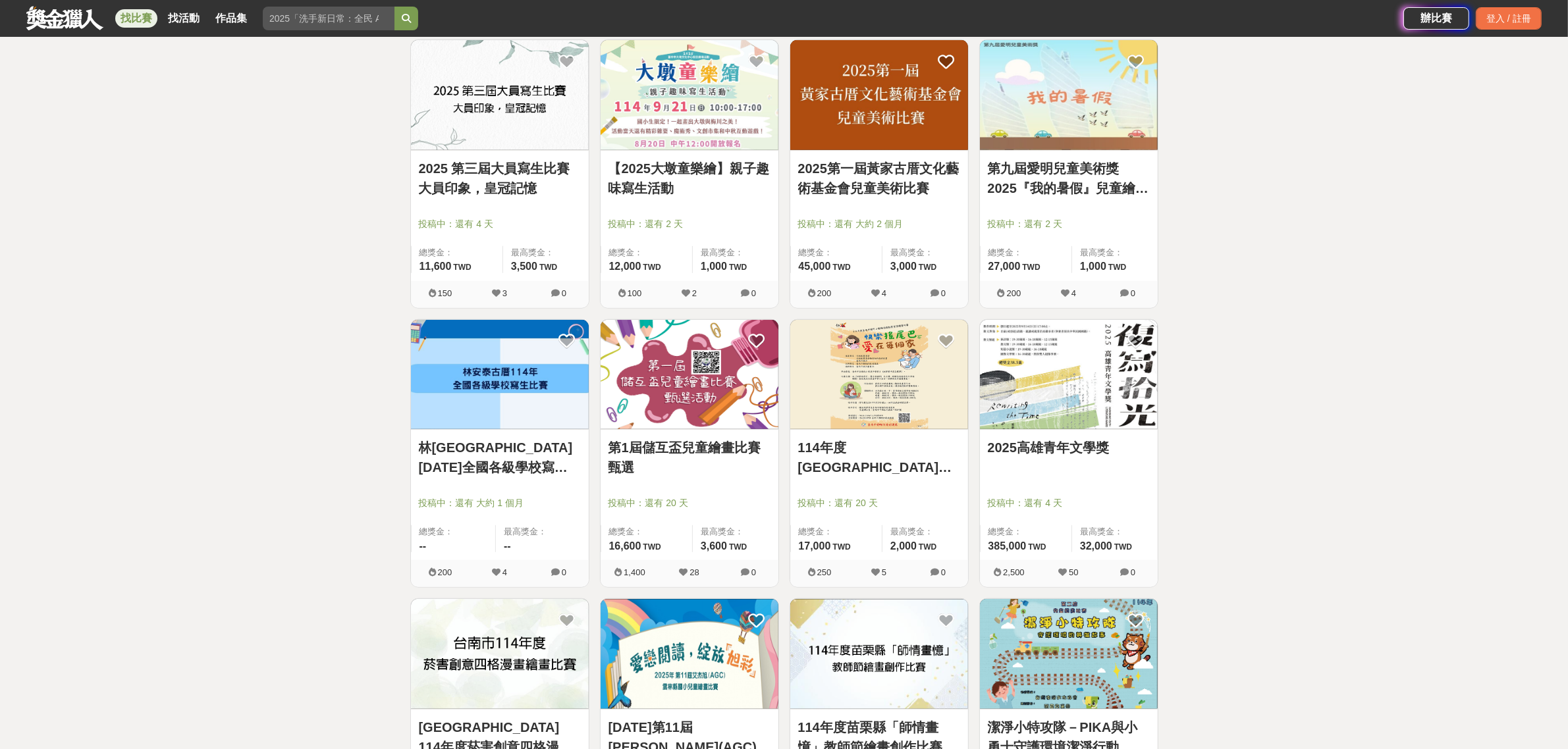
click at [728, 452] on link "第1屆儲互盃兒童繪畫比賽甄選" at bounding box center [689, 458] width 162 height 39
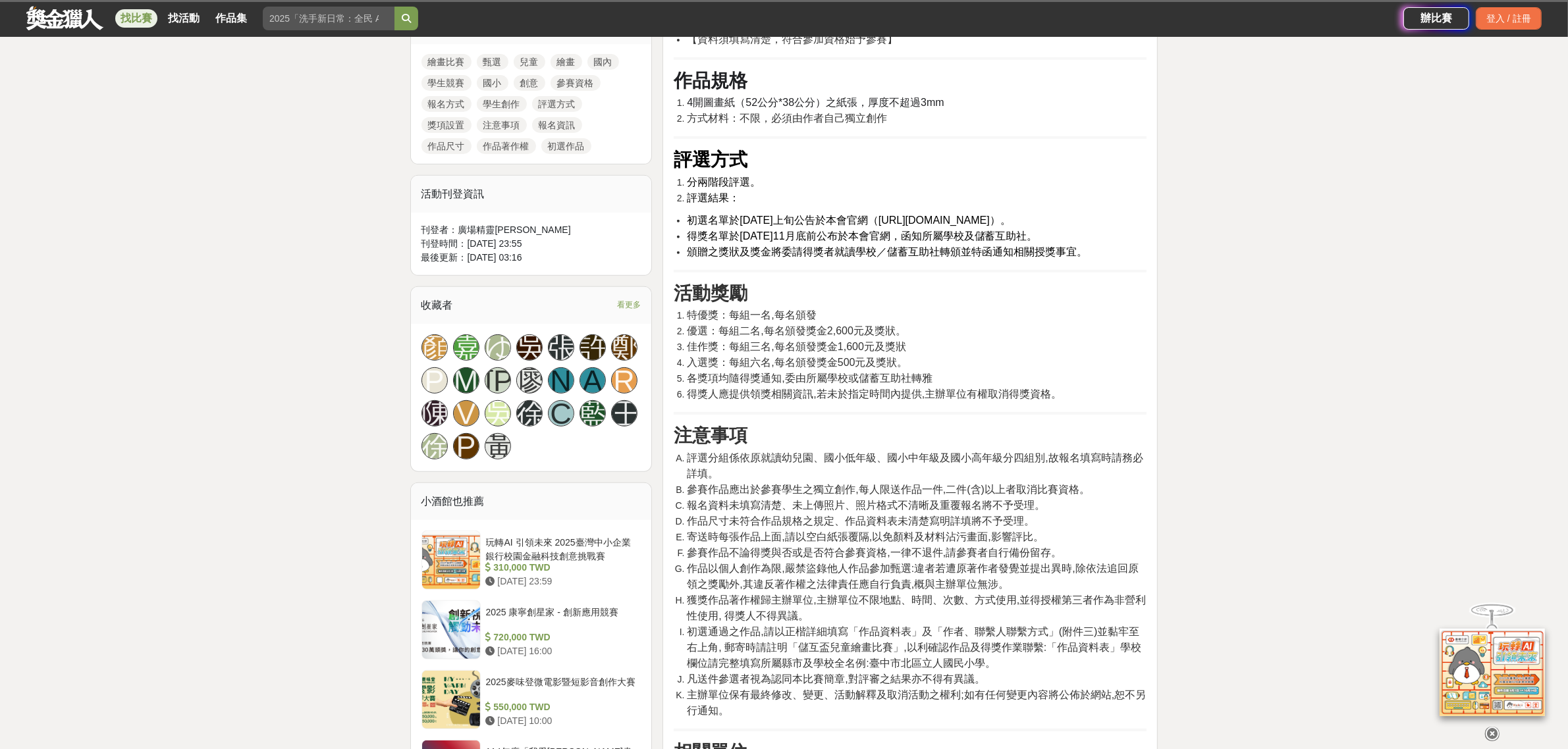
scroll to position [659, 0]
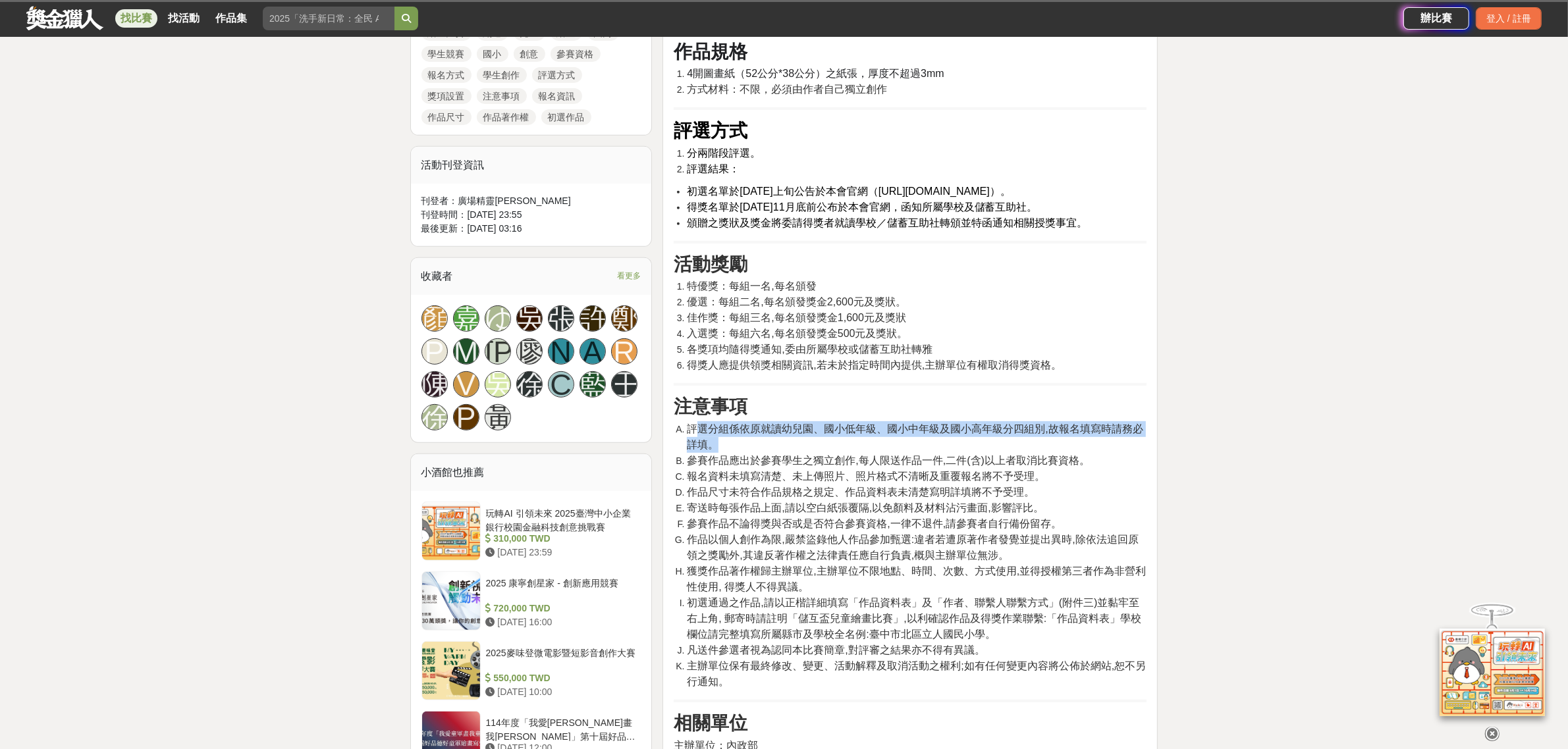
drag, startPoint x: 700, startPoint y: 458, endPoint x: 1114, endPoint y: 464, distance: 414.0
click at [1114, 453] on li "評選分組係依原就讀幼兒園、國小低年級、國小中年級及國小高年級分四組別,故報名填寫時請務必詳填。" at bounding box center [917, 437] width 460 height 32
click at [728, 466] on span "參賽作品應出於參賽學生之獨立創作,每人限送作品一件,二件(含)以上者取消比賽資格。" at bounding box center [888, 460] width 403 height 11
click at [731, 498] on span "作品尺寸未符合作品規格之規定、作品資料表未清楚寫明詳填將不予受理。" at bounding box center [861, 492] width 348 height 11
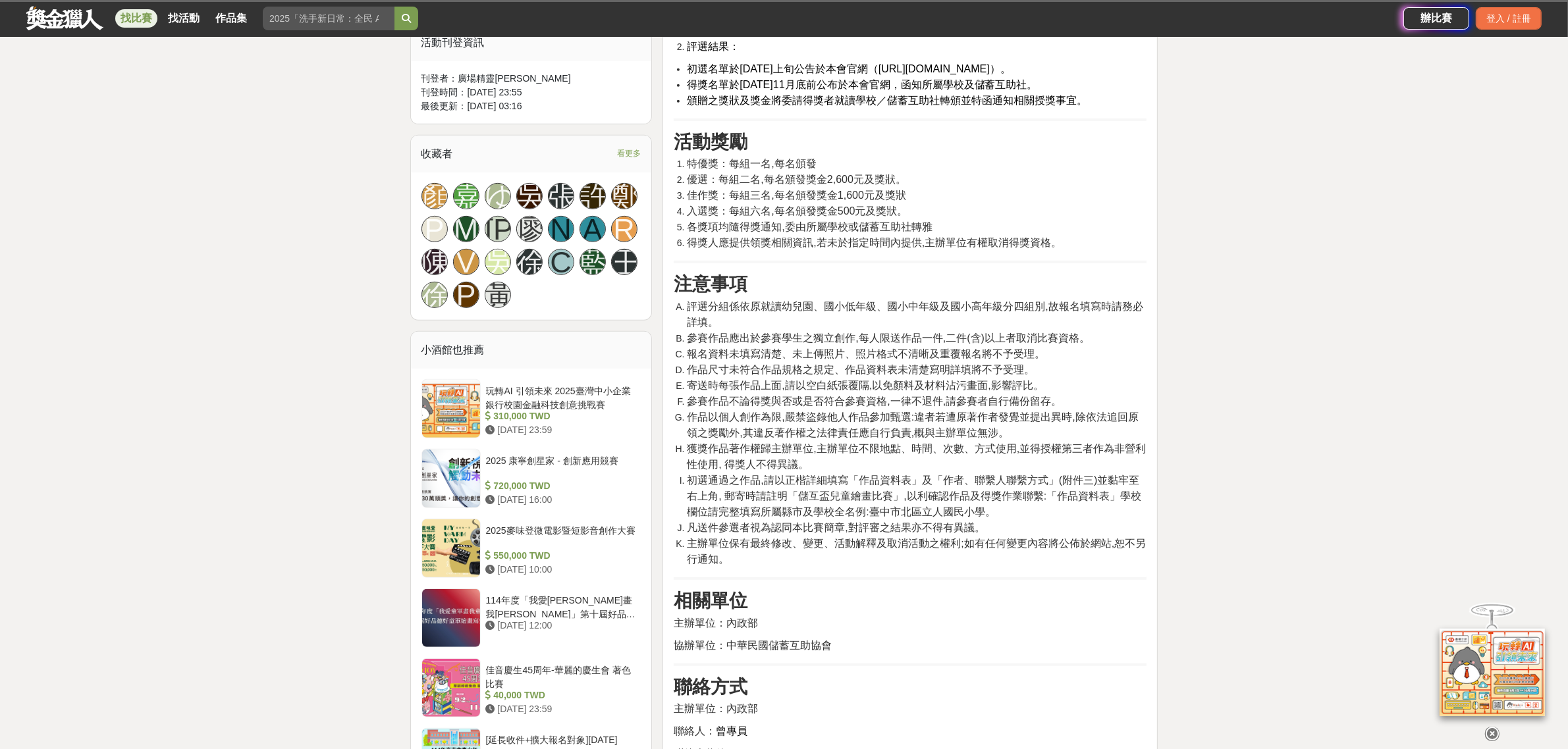
scroll to position [752, 0]
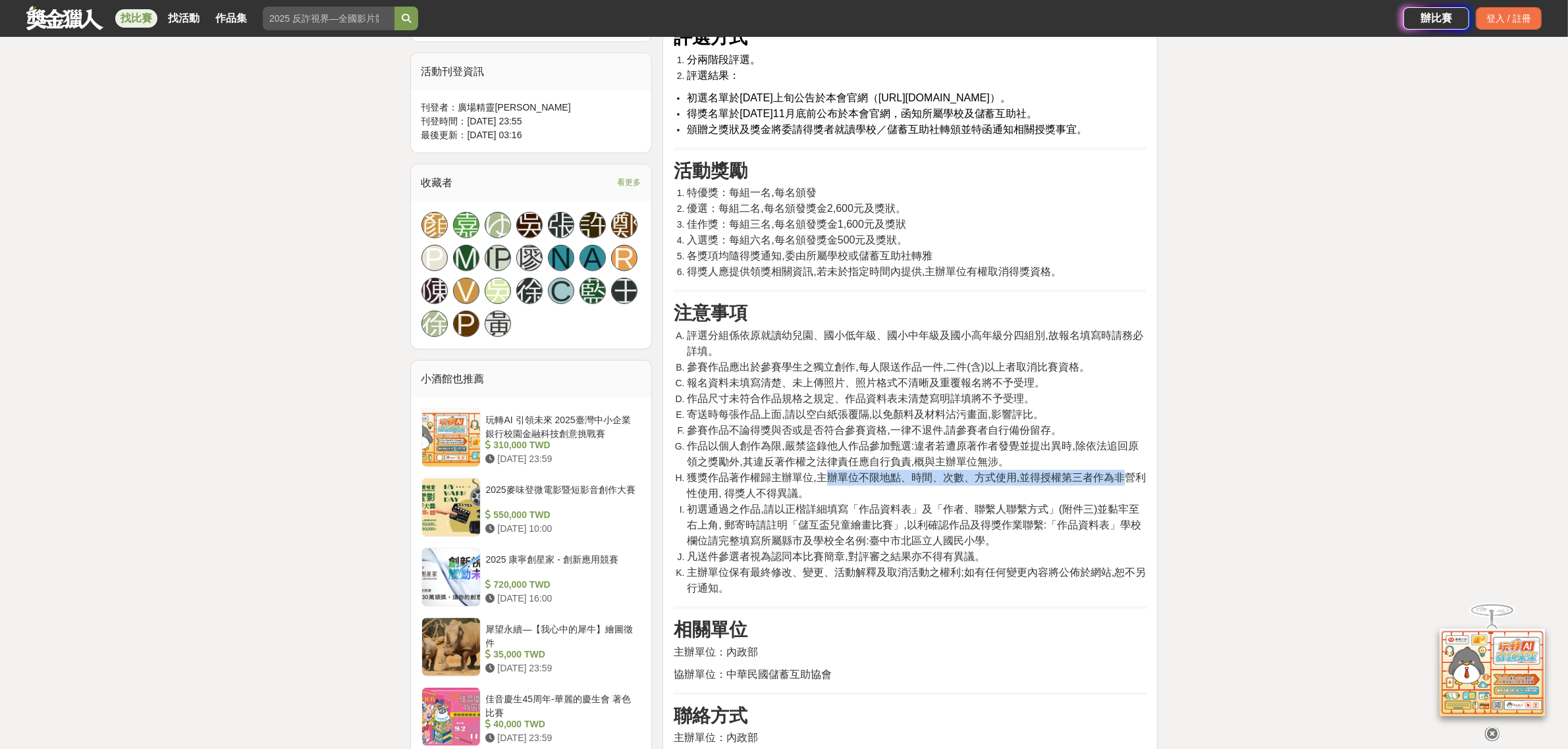
drag, startPoint x: 827, startPoint y: 505, endPoint x: 1124, endPoint y: 508, distance: 297.0
click at [1124, 499] on span "獲獎作品著作權歸主辦單位,主辦單位不限地點、時間、次數、方式使用,並得授權第三者作為非營利性使用, 得獎人不得異議。" at bounding box center [916, 486] width 459 height 27
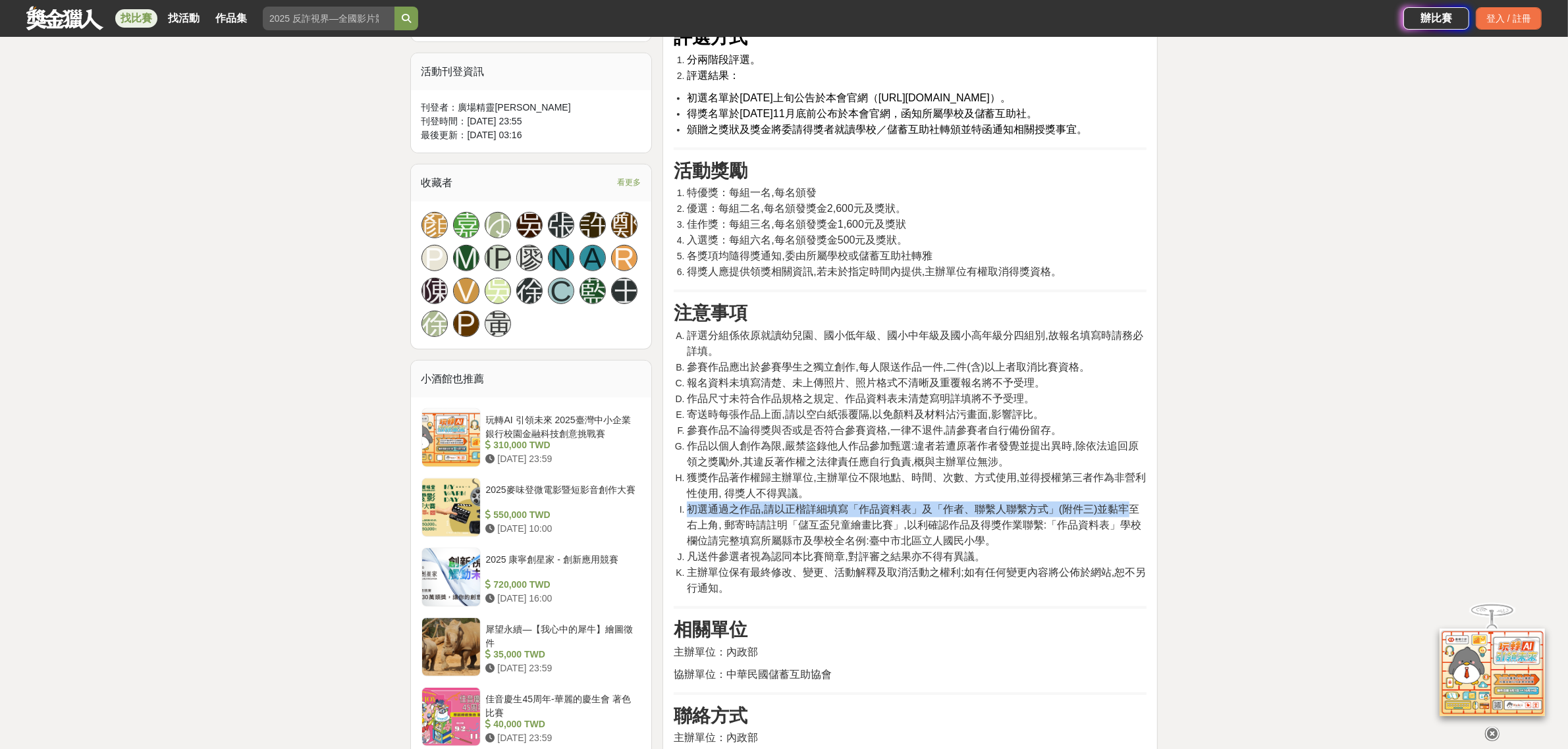
drag, startPoint x: 691, startPoint y: 535, endPoint x: 1115, endPoint y: 539, distance: 424.0
click at [1124, 535] on span "初選通過之作品,請以正楷詳細填寫「作品資料表」及「作者、聯繫人聯繫方式」(附件三)並黏牢至右上角, 郵寄時請註明「儲互盃兒童繪畫比賽」,以利確認作品及得獎作業…" at bounding box center [914, 525] width 455 height 42
click at [741, 546] on span "初選通過之作品,請以正楷詳細填寫「作品資料表」及「作者、聯繫人聯繫方式」(附件三)並黏牢至右上角, 郵寄時請註明「儲互盃兒童繪畫比賽」,以利確認作品及得獎作業…" at bounding box center [914, 525] width 455 height 42
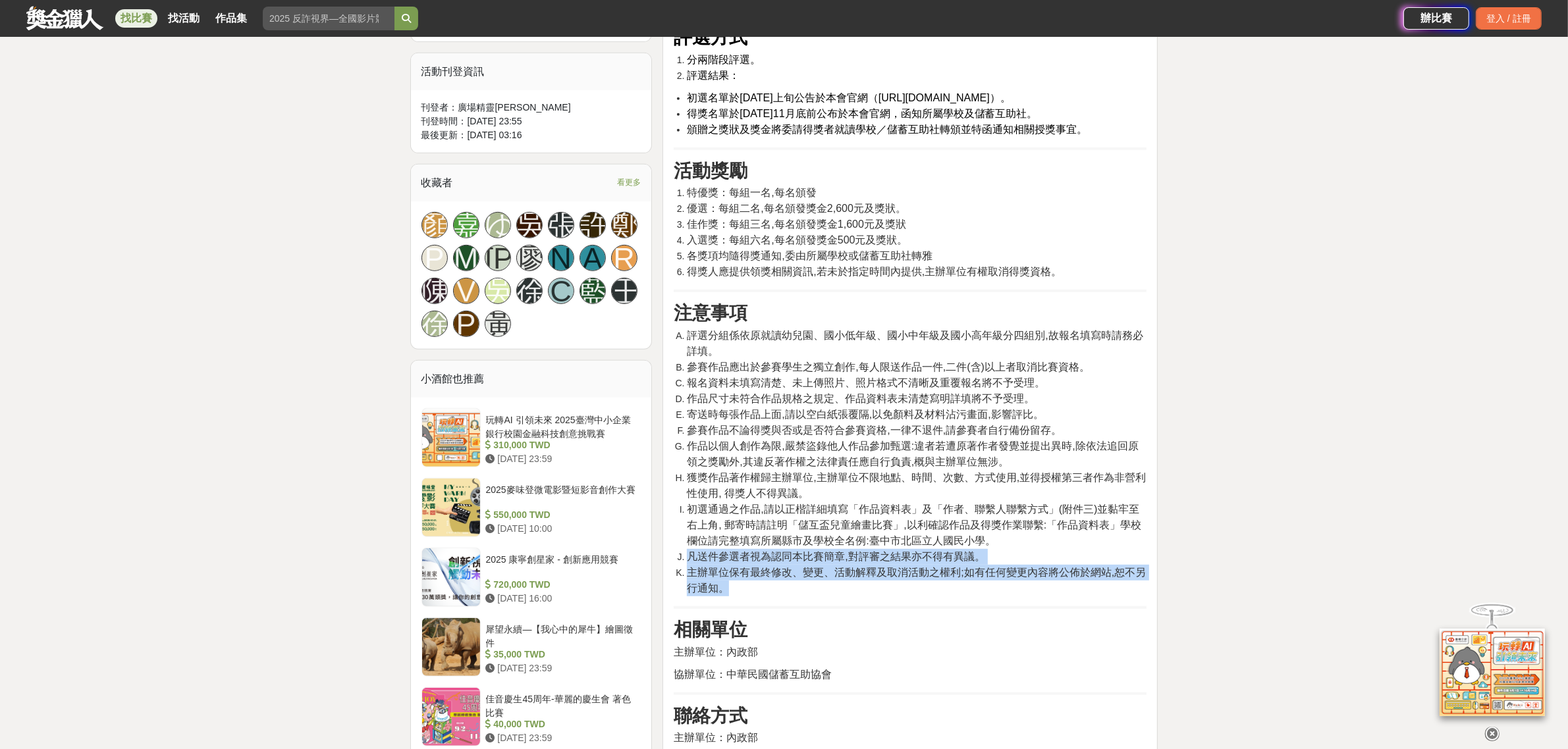
drag, startPoint x: 689, startPoint y: 583, endPoint x: 958, endPoint y: 614, distance: 270.8
click at [958, 596] on ol "評選分組係依原就讀幼兒園、國小低年級、國小中年級及國小高年級分四組別,故報名填寫時請務必詳填。 參賽作品應出於參賽學生之獨立創作,每人限送作品一件,二件(含)…" at bounding box center [909, 462] width 473 height 269
click at [884, 596] on li "主辦單位保有最終修改、變更、活動解釋及取消活動之權利;如有任何變更內容將公佈於網站,恕不另行通知。" at bounding box center [917, 581] width 460 height 32
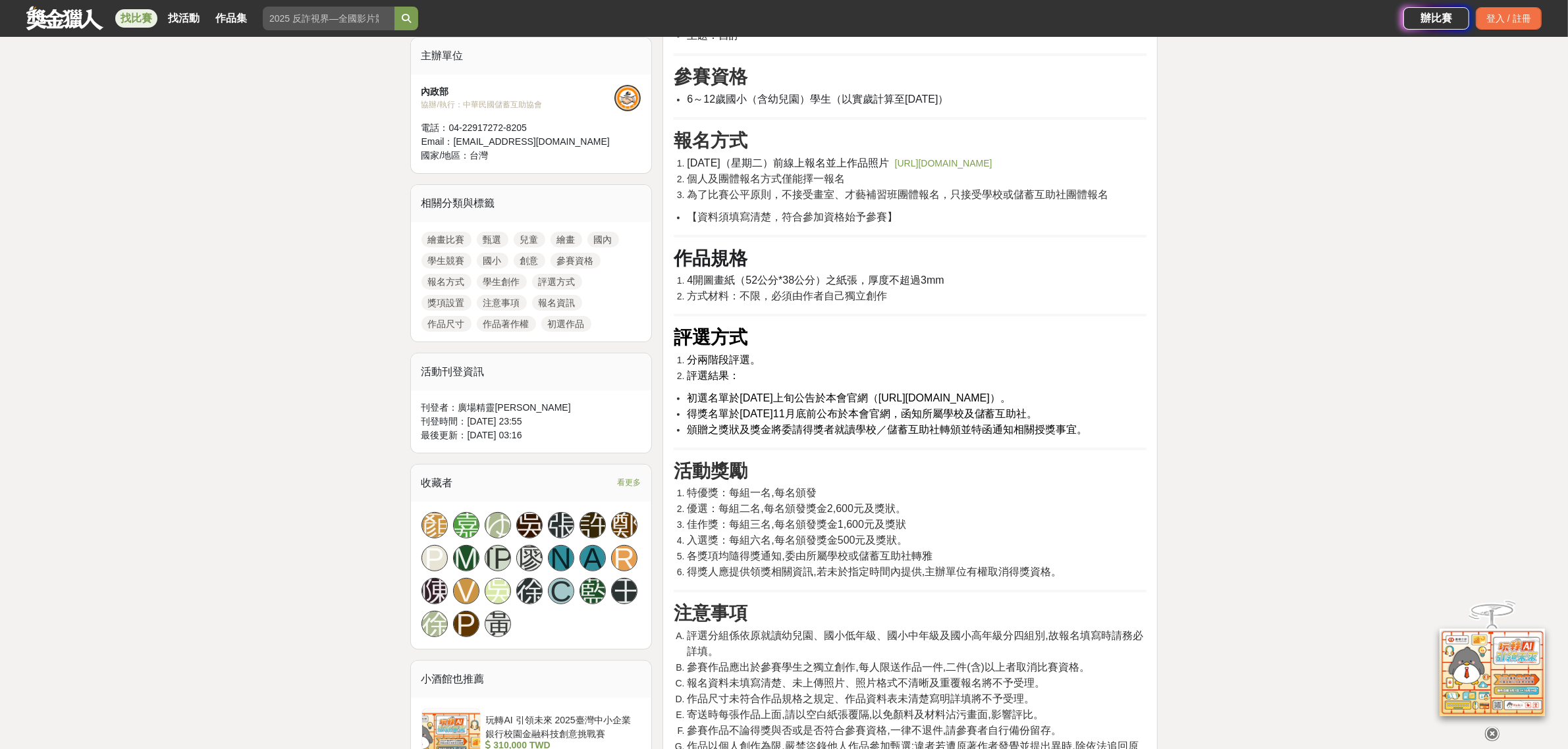
scroll to position [423, 0]
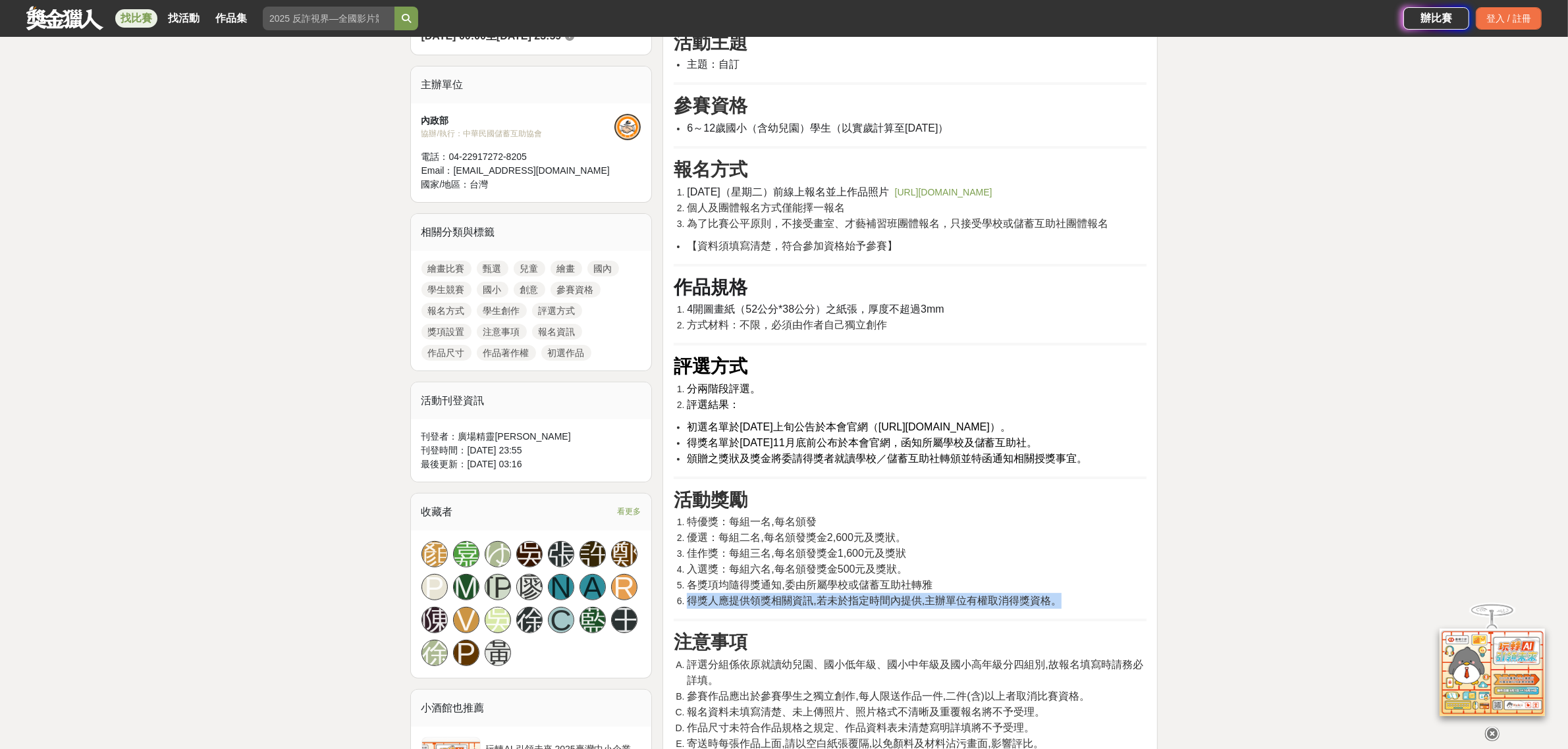
drag, startPoint x: 691, startPoint y: 627, endPoint x: 1058, endPoint y: 629, distance: 367.0
click at [1058, 599] on span "得獎人應提供領獎相關資訊,若未於指定時間內提供,主辦單位有權取消得獎資格。" at bounding box center [874, 600] width 375 height 11
click at [952, 599] on hr at bounding box center [909, 619] width 473 height 2
click at [901, 559] on span "佳作獎：每組三名,每名頒發獎金1,600元及獎狀" at bounding box center [796, 553] width 219 height 11
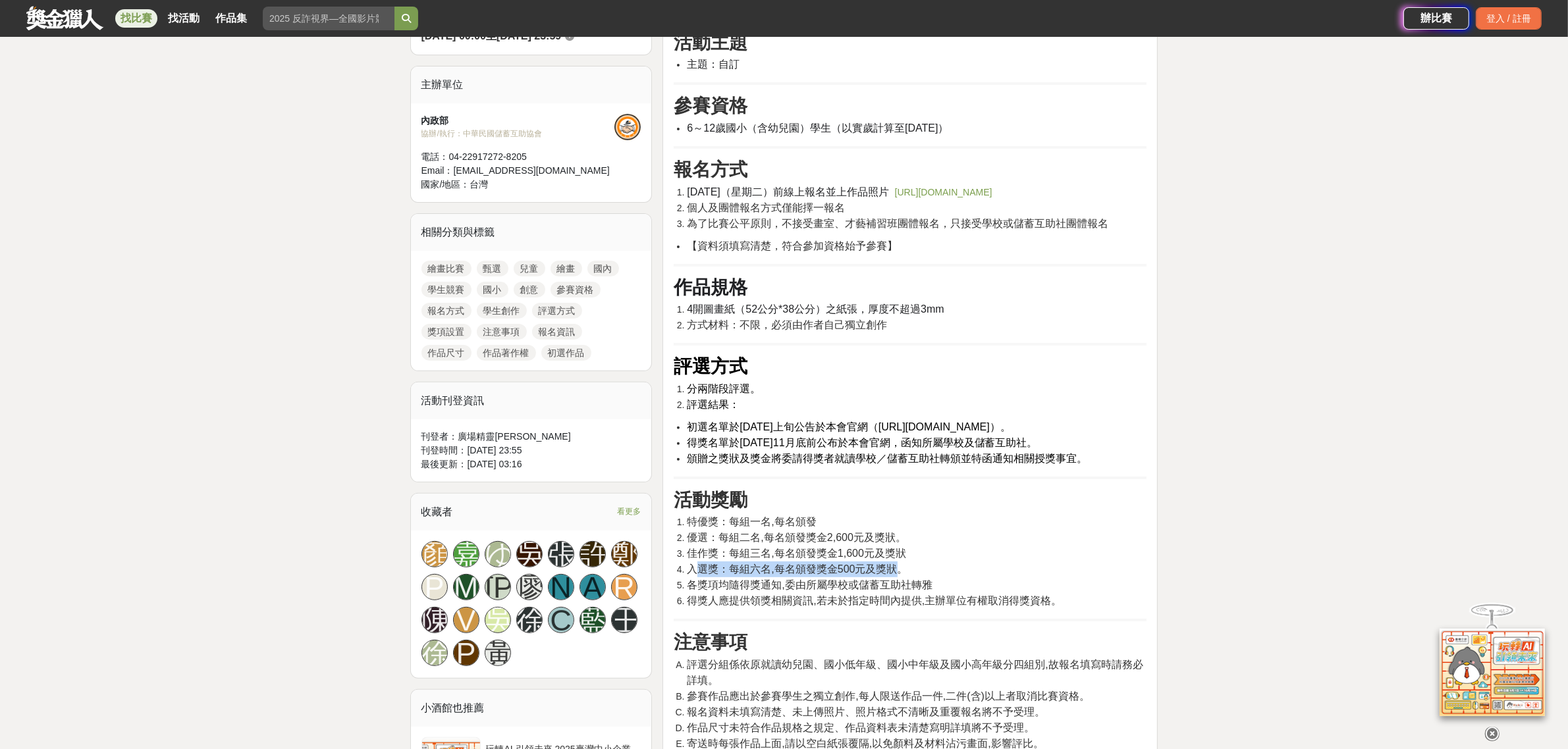
drag, startPoint x: 693, startPoint y: 596, endPoint x: 893, endPoint y: 596, distance: 200.0
click at [893, 574] on span "入選獎：每組六名,每名頒發獎金500元及獎狀。" at bounding box center [797, 569] width 221 height 11
click at [905, 574] on span "入選獎：每組六名,每名頒發獎金500元及獎狀。" at bounding box center [797, 569] width 221 height 11
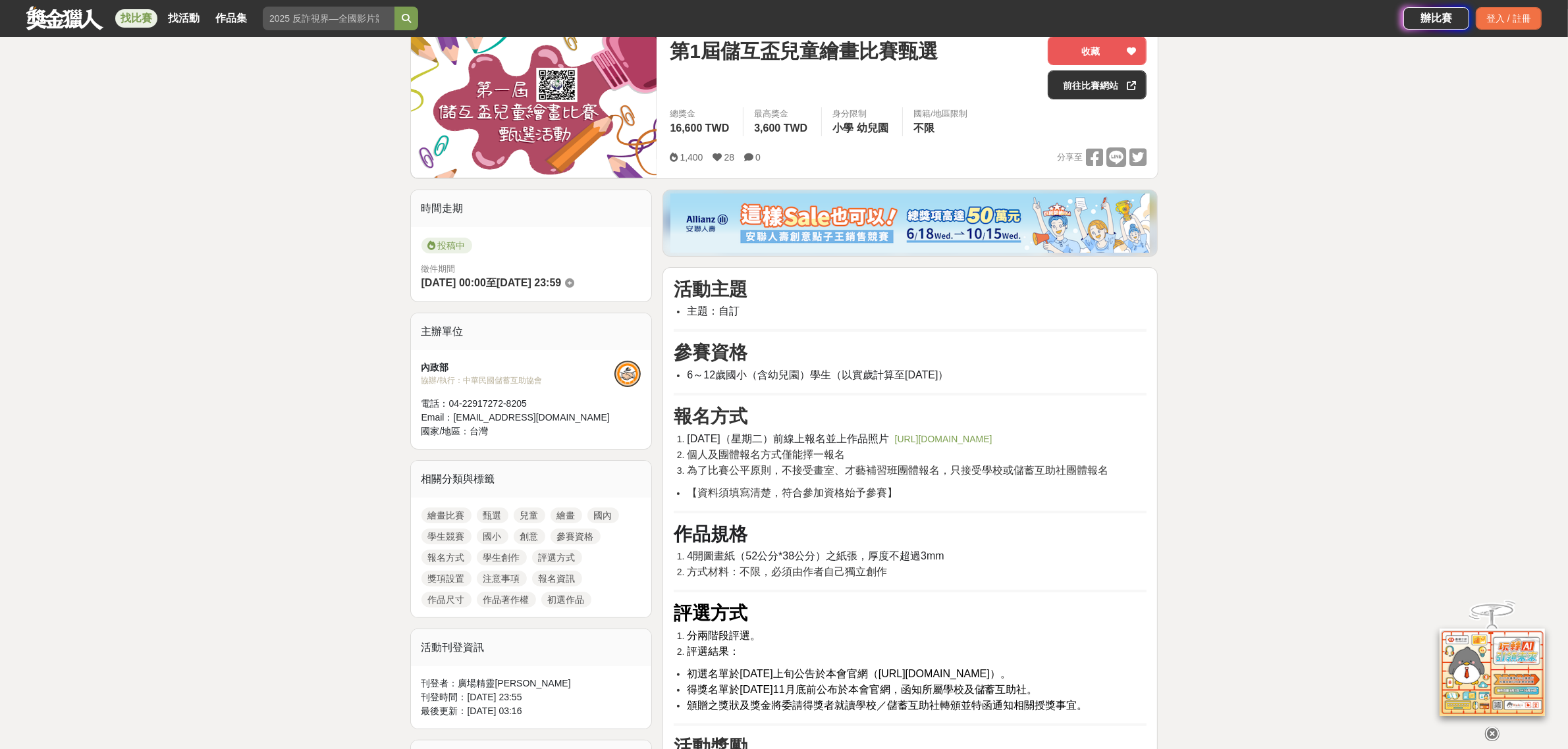
scroll to position [93, 0]
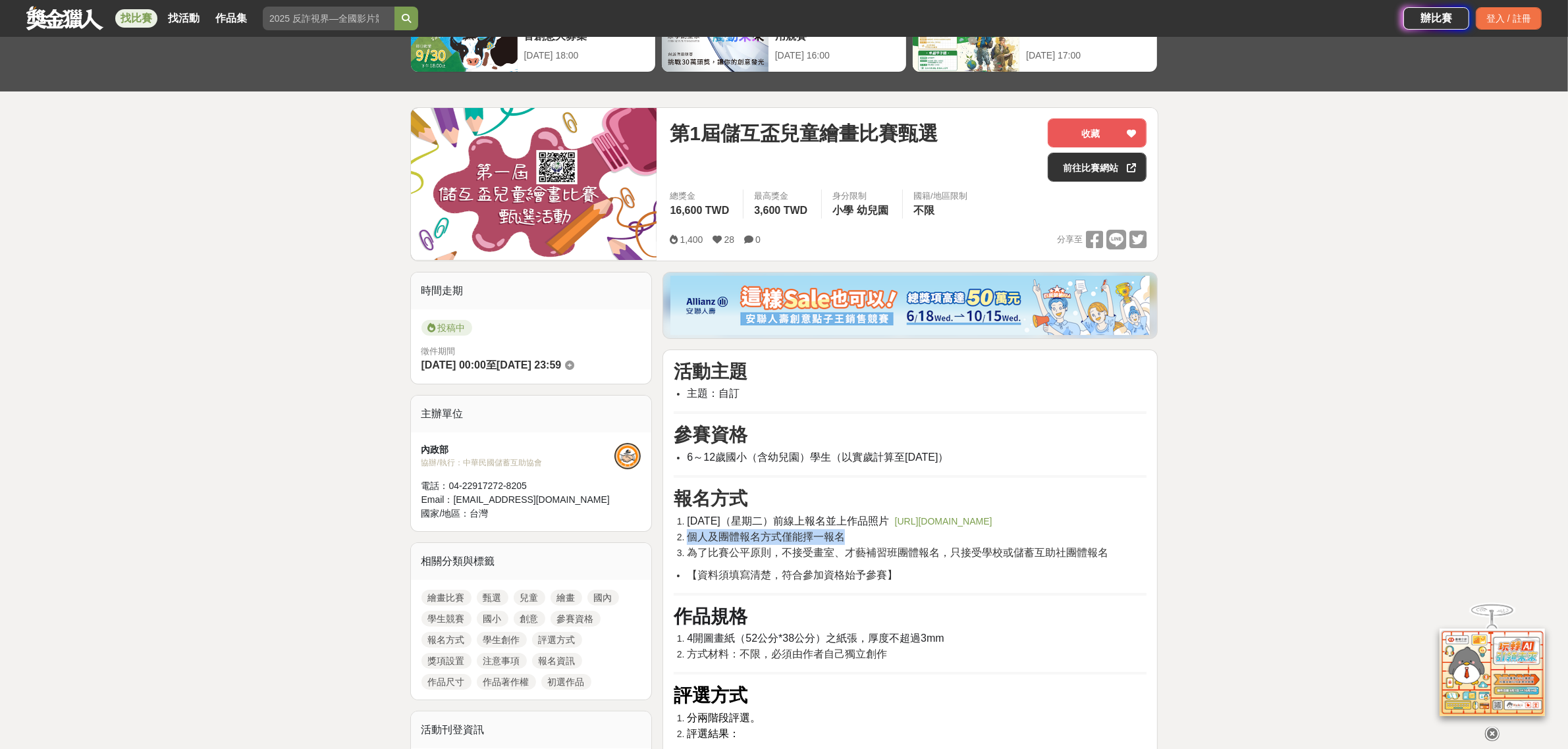
drag, startPoint x: 688, startPoint y: 567, endPoint x: 852, endPoint y: 566, distance: 164.0
click at [852, 545] on li "個人及團體報名方式僅能擇一報名" at bounding box center [917, 537] width 460 height 16
drag, startPoint x: 687, startPoint y: 580, endPoint x: 817, endPoint y: 580, distance: 130.0
click at [817, 559] on span "為了比賽公平原則，不接受畫室、才藝補習班團體報名，只接受學校或儲蓄互助社團體報名" at bounding box center [897, 552] width 421 height 11
click at [867, 559] on span "為了比賽公平原則，不接受畫室、才藝補習班團體報名，只接受學校或儲蓄互助社團體報名" at bounding box center [897, 552] width 421 height 11
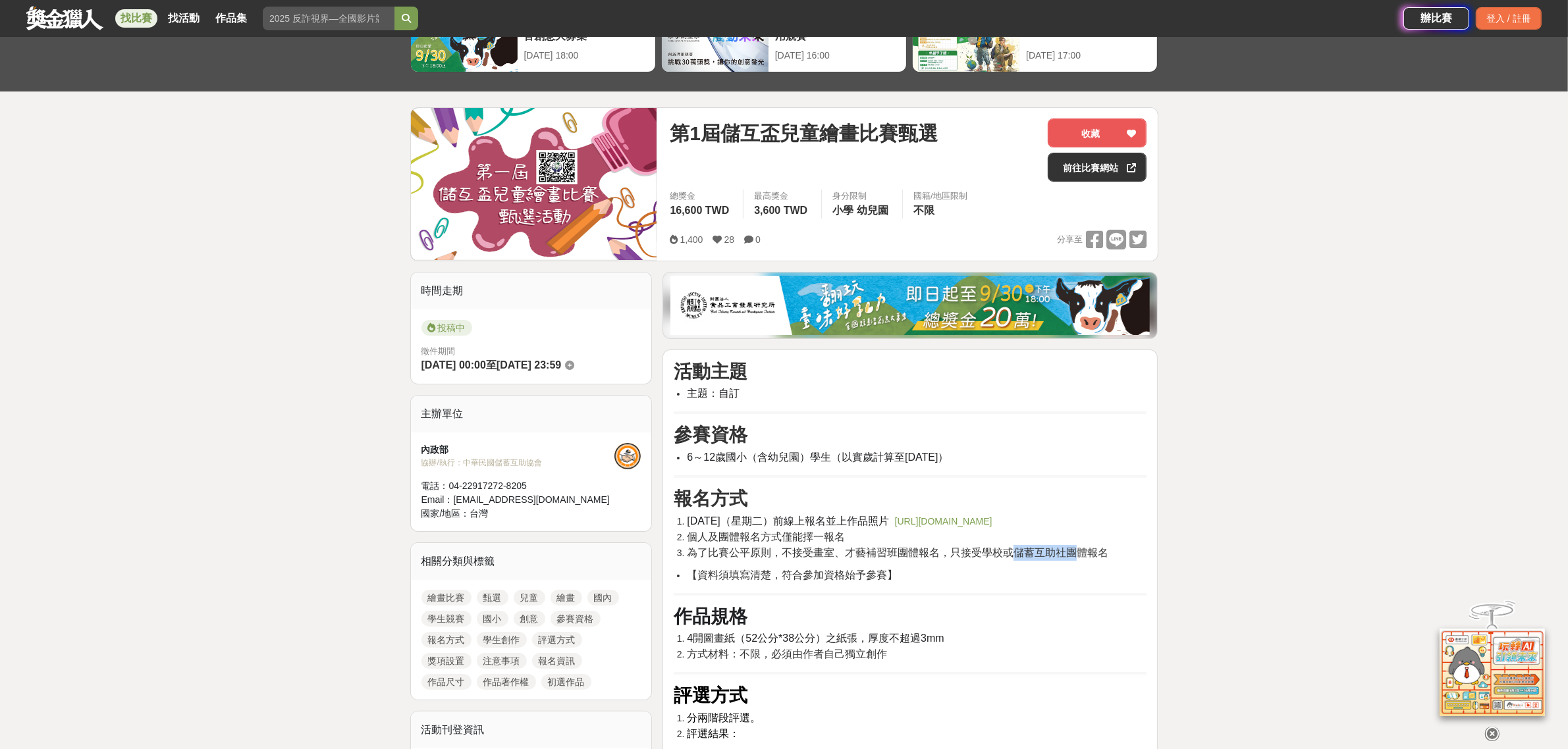
drag, startPoint x: 1014, startPoint y: 581, endPoint x: 1072, endPoint y: 583, distance: 58.0
click at [1072, 559] on span "為了比賽公平原則，不接受畫室、才藝補習班團體報名，只接受學校或儲蓄互助社團體報名" at bounding box center [897, 552] width 421 height 11
click at [897, 559] on span "為了比賽公平原則，不接受畫室、才藝補習班團體報名，只接受學校或儲蓄互助社團體報名" at bounding box center [897, 552] width 421 height 11
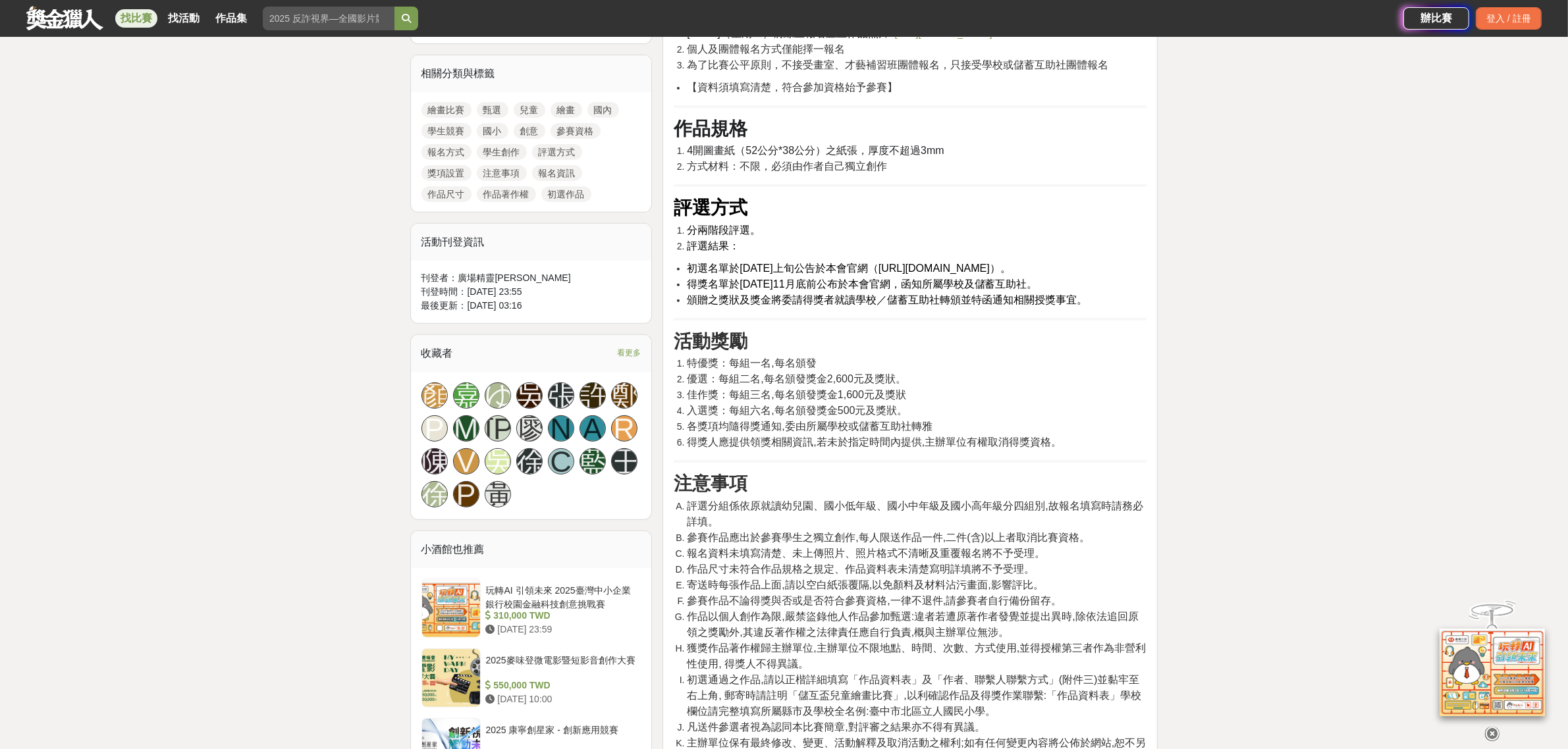
scroll to position [587, 0]
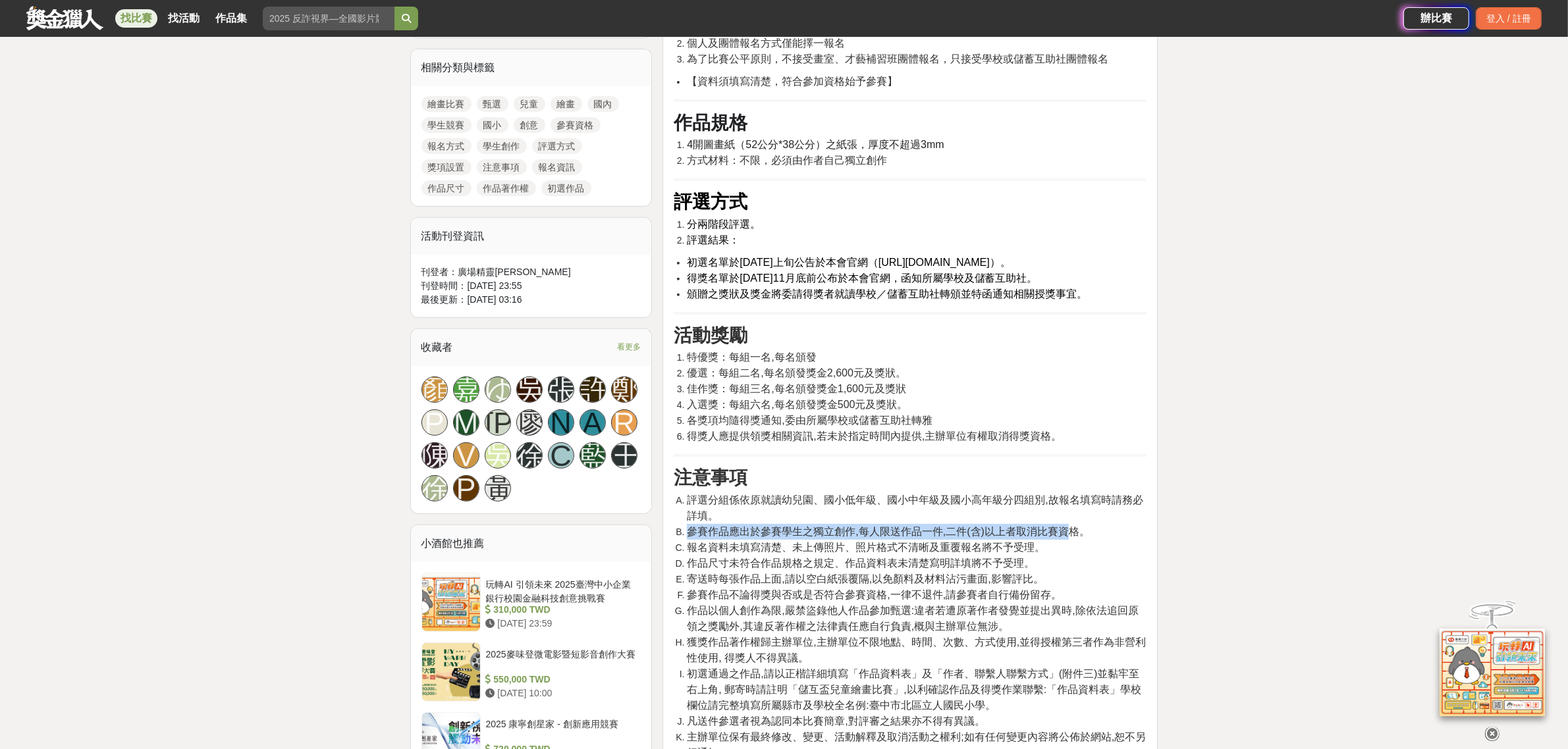
drag, startPoint x: 687, startPoint y: 557, endPoint x: 1068, endPoint y: 558, distance: 381.0
click at [1068, 537] on span "參賽作品應出於參賽學生之獨立創作,每人限送作品一件,二件(含)以上者取消比賽資格。" at bounding box center [888, 531] width 403 height 11
drag, startPoint x: 749, startPoint y: 578, endPoint x: 1044, endPoint y: 577, distance: 295.0
click at [1044, 553] on span "報名資料未填寫清楚、未上傳照片、照片格式不清晰及重覆報名將不予受理。" at bounding box center [866, 547] width 358 height 11
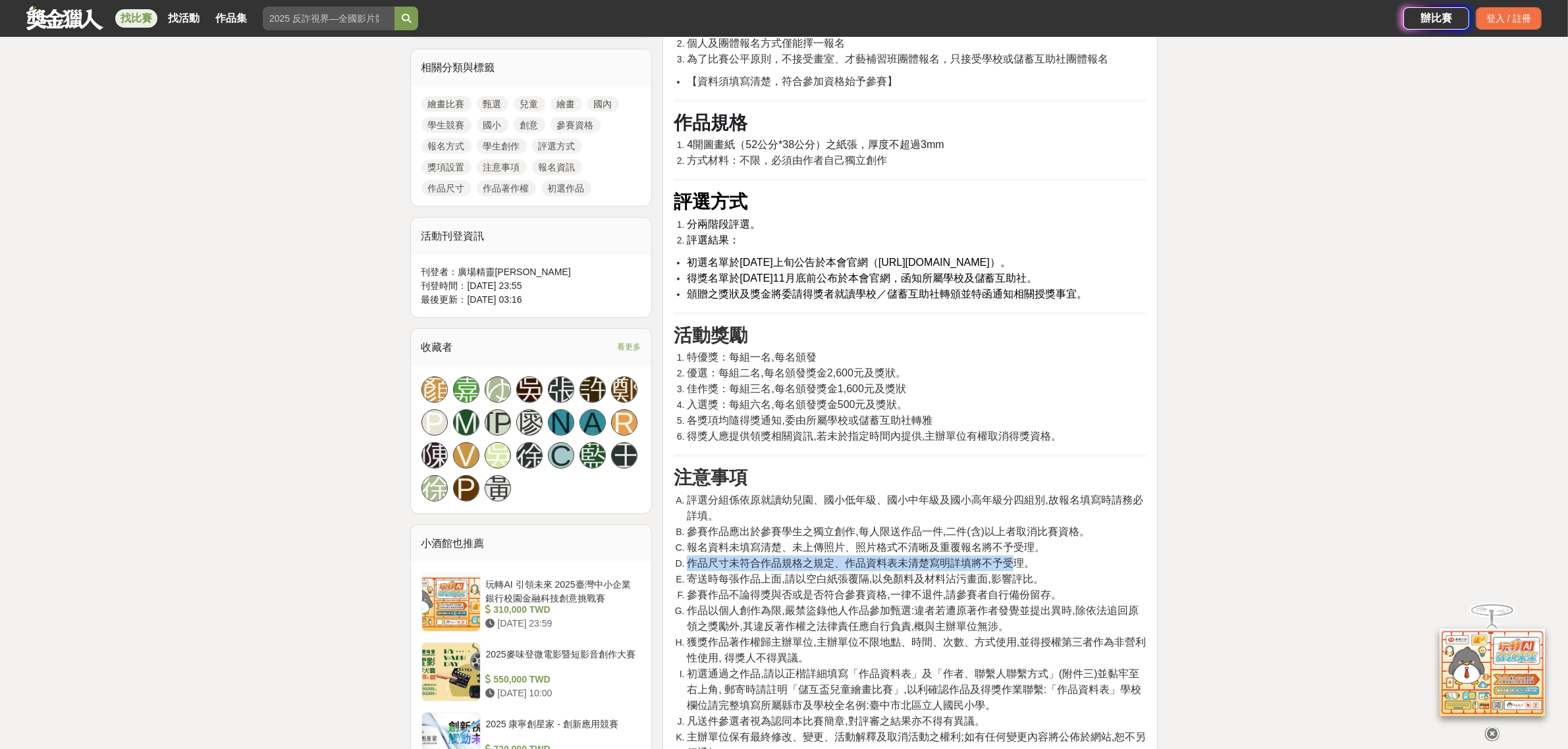
drag, startPoint x: 688, startPoint y: 589, endPoint x: 1012, endPoint y: 597, distance: 324.1
click at [1012, 569] on span "作品尺寸未符合作品規格之規定、作品資料表未清楚寫明詳填將不予受理。" at bounding box center [861, 563] width 348 height 11
drag, startPoint x: 688, startPoint y: 606, endPoint x: 1053, endPoint y: 612, distance: 365.0
click at [1053, 587] on li "寄送時每張作品上面,請以空白紙張覆隔,以免顏料及材料沾污畫面,影響評比。" at bounding box center [917, 579] width 460 height 16
drag, startPoint x: 814, startPoint y: 624, endPoint x: 1056, endPoint y: 623, distance: 242.0
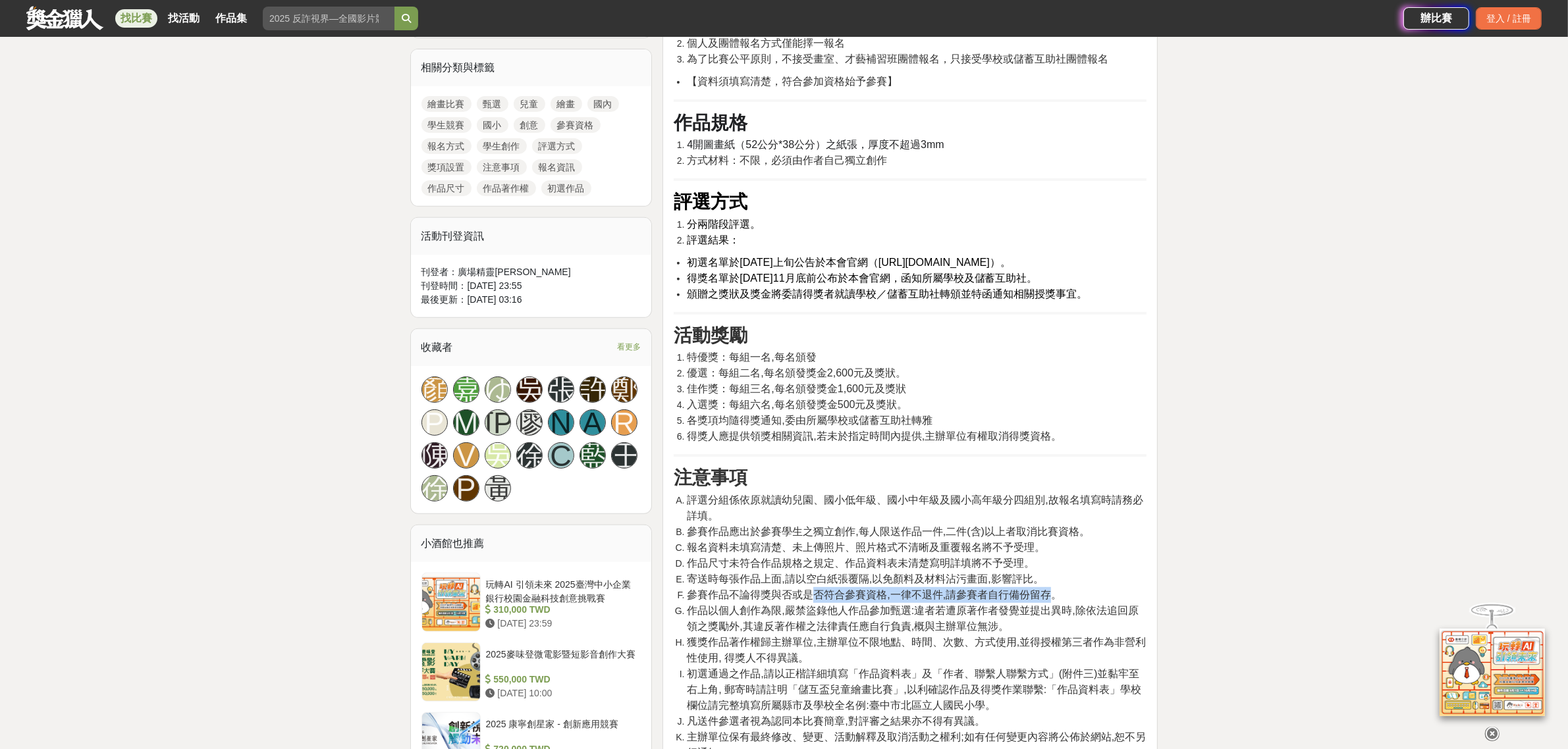
click at [1056, 599] on span "參賽作品不論得獎與否或是否符合參賽資格,一律不退件,請參賽者自行備份留存。" at bounding box center [874, 594] width 375 height 11
drag, startPoint x: 728, startPoint y: 637, endPoint x: 1106, endPoint y: 646, distance: 378.1
click at [1110, 599] on li "作品以個人創作為限,嚴禁盜錄他人作品參加甄選:違者若遭原著作者發覺並提出異時,除依法追回原領之獎勵外,其違反著作權之法律責任應自行負責,概與主辦單位無涉。" at bounding box center [917, 619] width 460 height 32
click at [771, 599] on span "獲獎作品著作權歸主辦單位,主辦單位不限地點、時間、次數、方式使用,並得授權第三者作為非營利性使用, 得獎人不得異議。" at bounding box center [916, 650] width 459 height 27
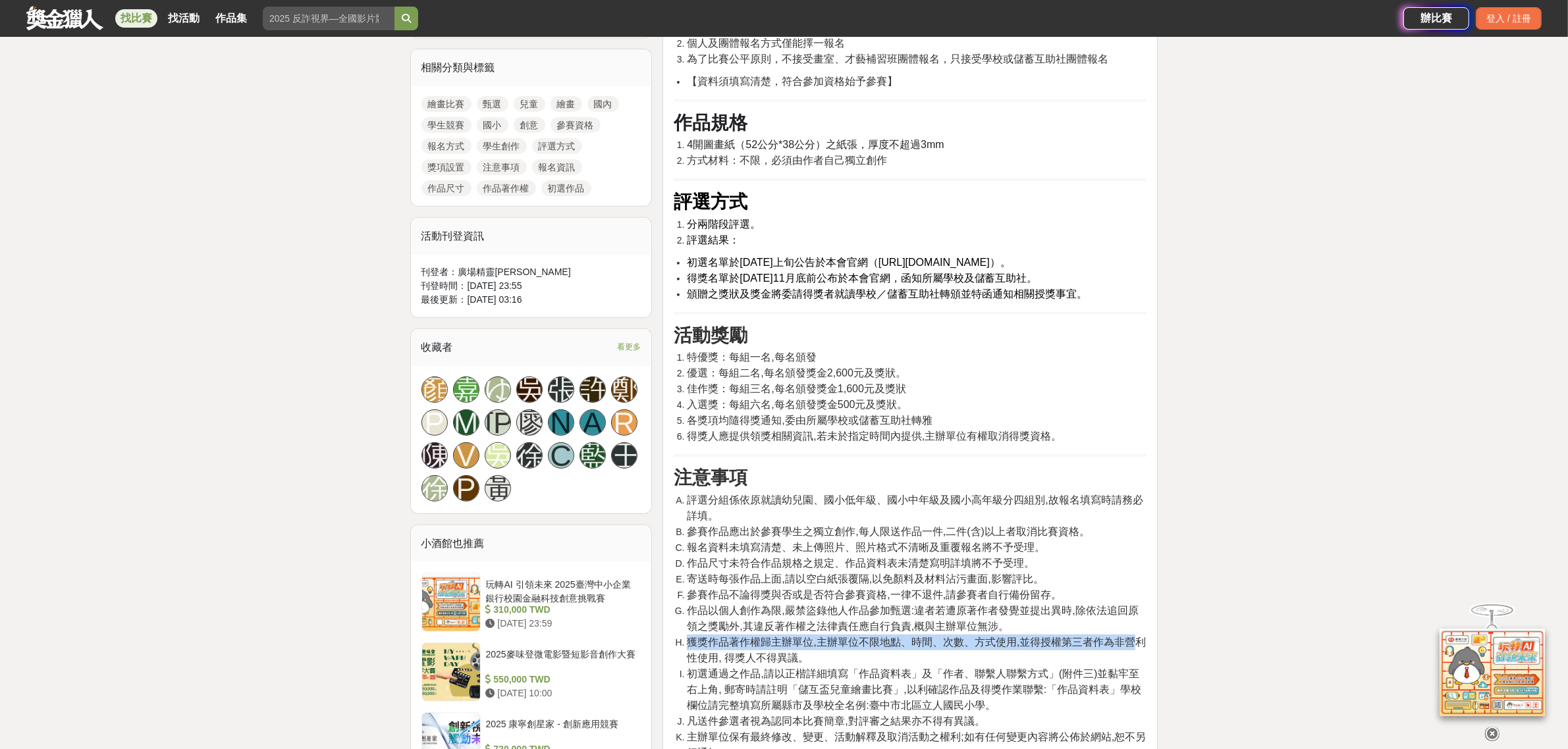
drag, startPoint x: 691, startPoint y: 669, endPoint x: 1131, endPoint y: 670, distance: 440.0
click at [1131, 599] on span "獲獎作品著作權歸主辦單位,主辦單位不限地點、時間、次數、方式使用,並得授權第三者作為非營利性使用, 得獎人不得異議。" at bounding box center [916, 650] width 459 height 27
click at [883, 599] on li "獲獎作品著作權歸主辦單位,主辦單位不限地點、時間、次數、方式使用,並得授權第三者作為非營利性使用, 得獎人不得異議。" at bounding box center [917, 650] width 460 height 32
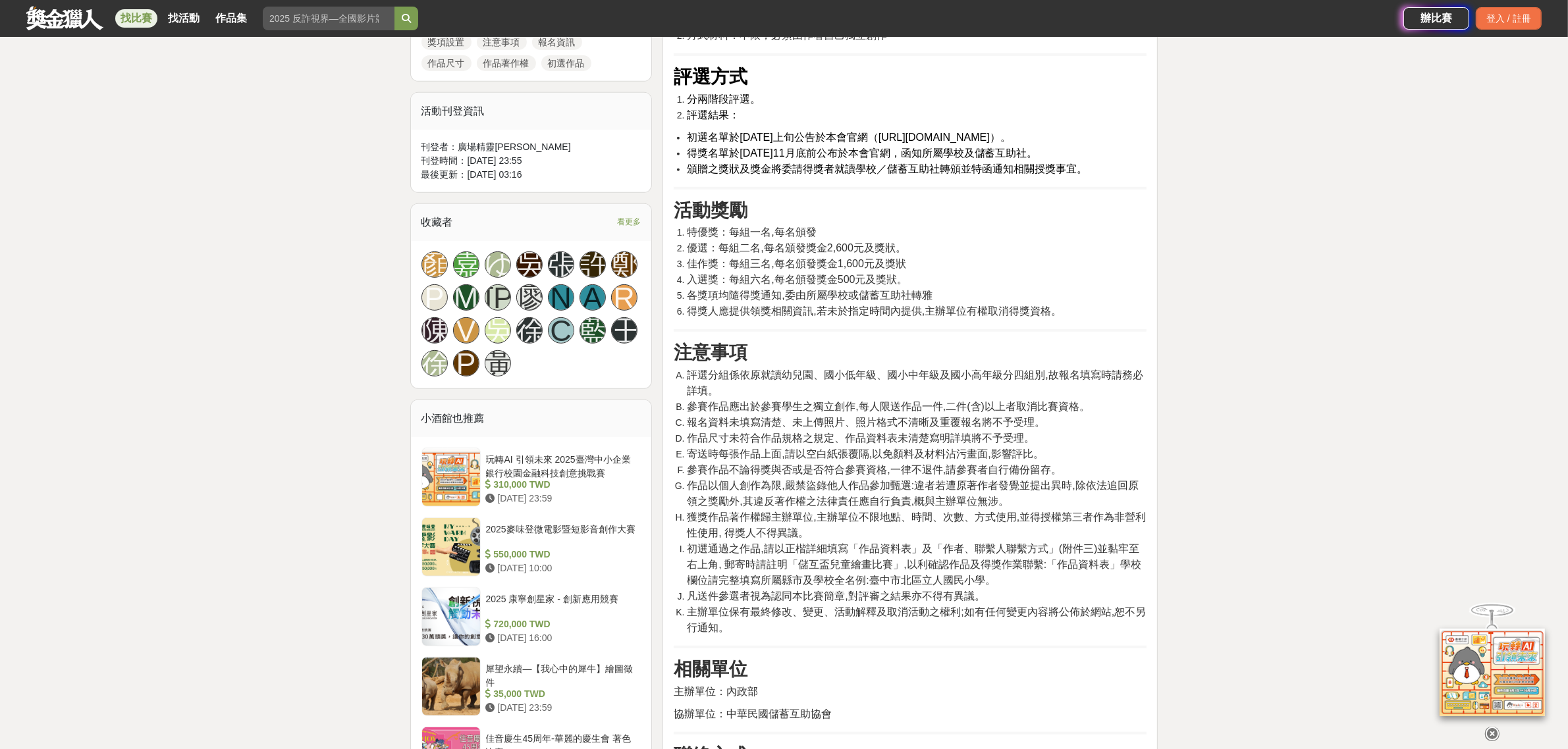
scroll to position [752, 0]
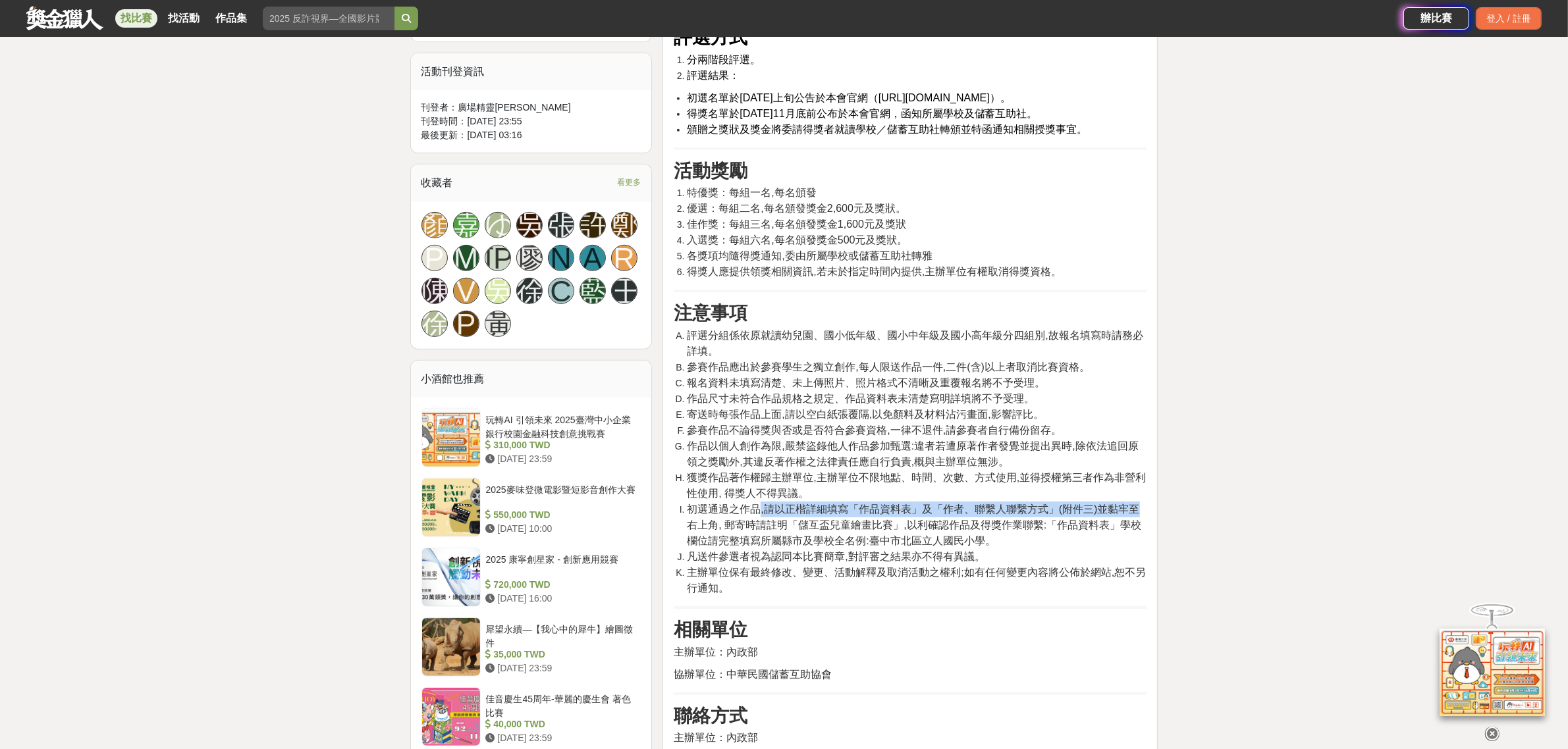
drag, startPoint x: 760, startPoint y: 534, endPoint x: 1141, endPoint y: 540, distance: 381.0
click at [1141, 540] on li "初選通過之作品,請以正楷詳細填寫「作品資料表」及「作者、聯繫人聯繫方式」(附件三)並黏牢至右上角, 郵寄時請註明「儲互盃兒童繪畫比賽」,以利確認作品及得獎作業…" at bounding box center [917, 525] width 460 height 47
click at [712, 562] on span "凡送件參選者視為認同本比賽簡章,對評審之結果亦不得有異議。" at bounding box center [836, 556] width 298 height 11
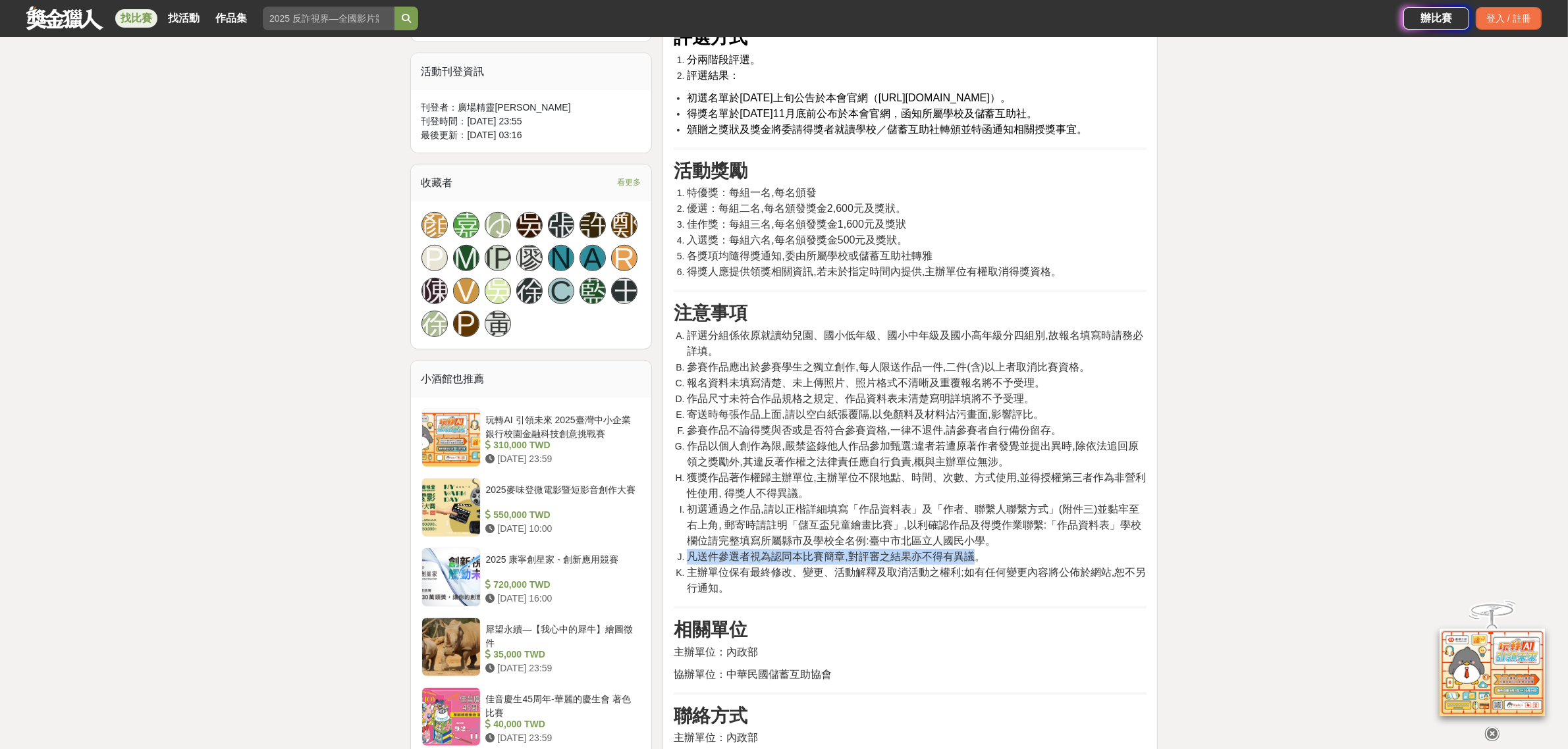
drag, startPoint x: 690, startPoint y: 584, endPoint x: 971, endPoint y: 590, distance: 281.1
click at [971, 562] on span "凡送件參選者視為認同本比賽簡章,對評審之結果亦不得有異議。" at bounding box center [836, 556] width 298 height 11
click at [817, 593] on span "主辦單位保有最終修改、變更、活動解釋及取消活動之權利;如有任何變更內容將公佈於網站,恕不另行通知。" at bounding box center [916, 581] width 459 height 27
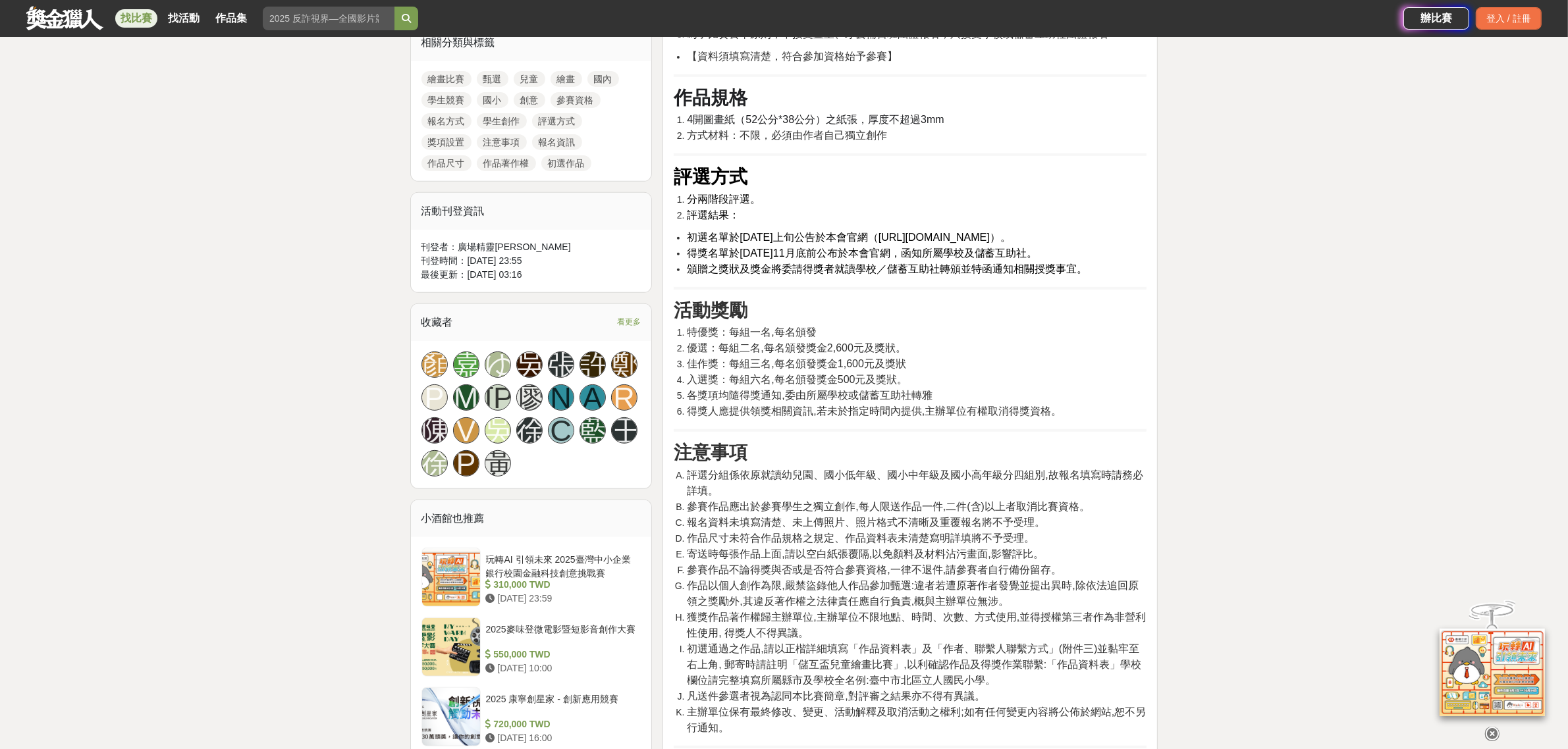
scroll to position [587, 0]
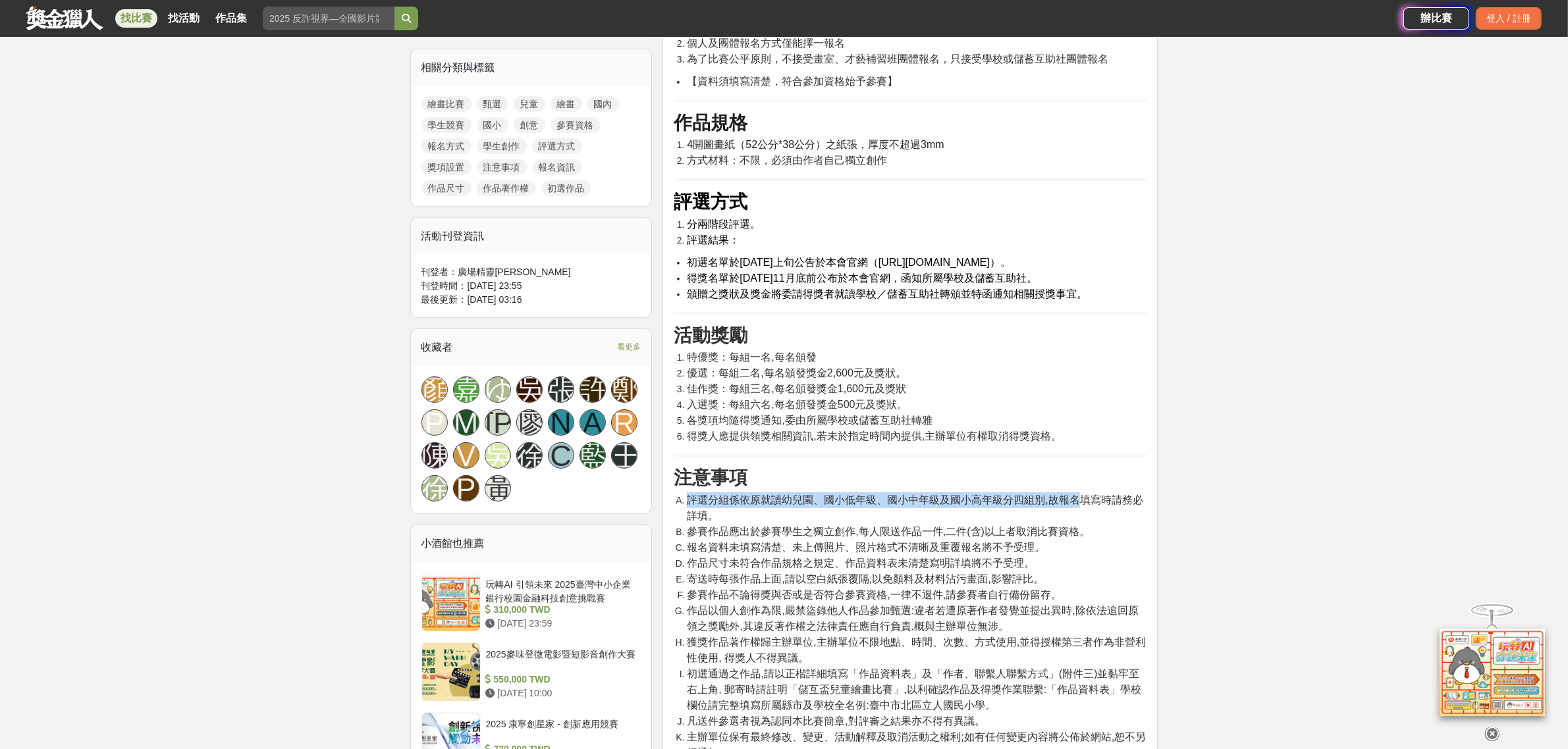
drag, startPoint x: 688, startPoint y: 524, endPoint x: 1077, endPoint y: 529, distance: 389.0
click at [1077, 521] on span "評選分組係依原就讀幼兒園、國小低年級、國小中年級及國小高年級分四組別,故報名填寫時請務必詳填。" at bounding box center [915, 508] width 455 height 27
click at [910, 524] on li "評選分組係依原就讀幼兒園、國小低年級、國小中年級及國小高年級分四組別,故報名填寫時請務必詳填。" at bounding box center [917, 508] width 460 height 32
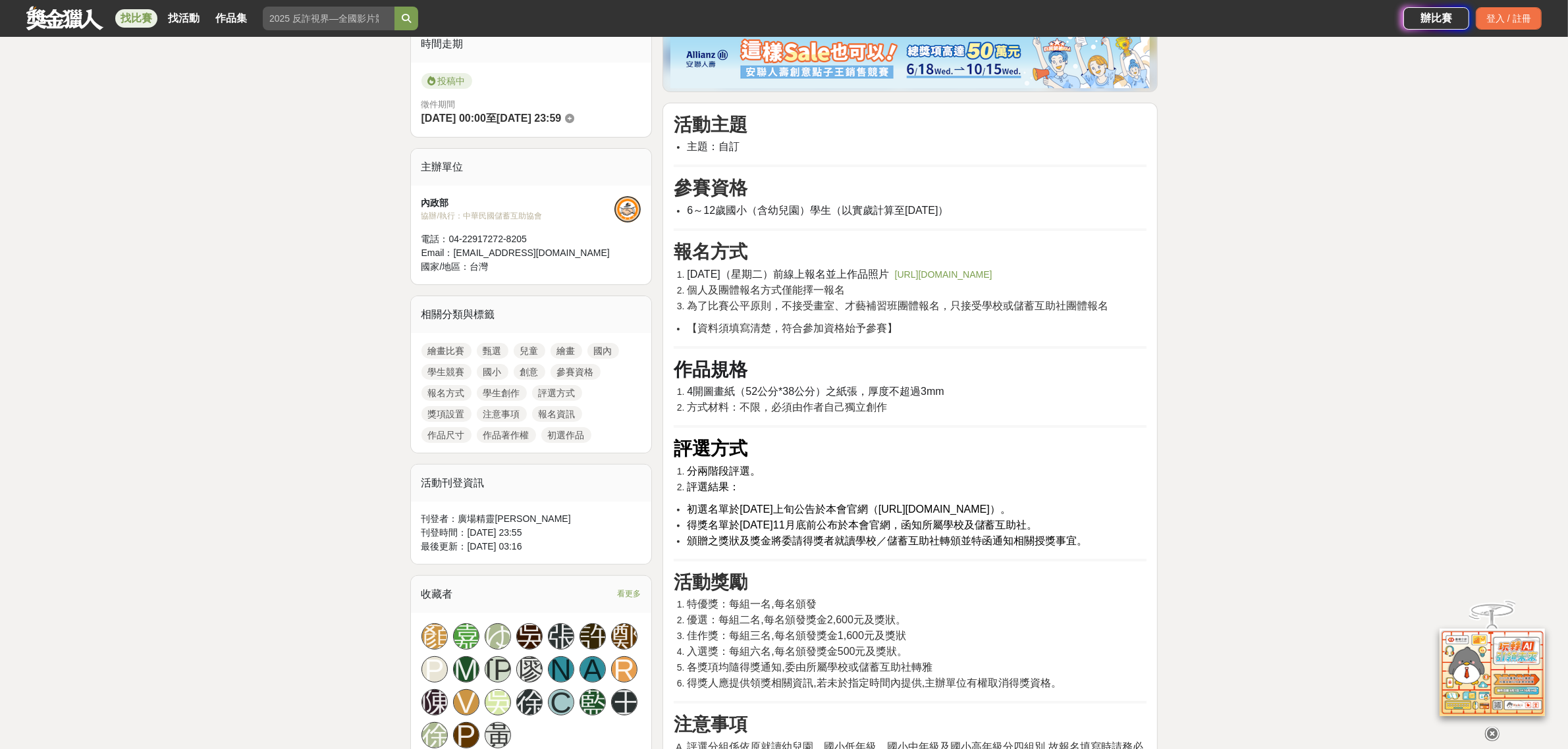
scroll to position [258, 0]
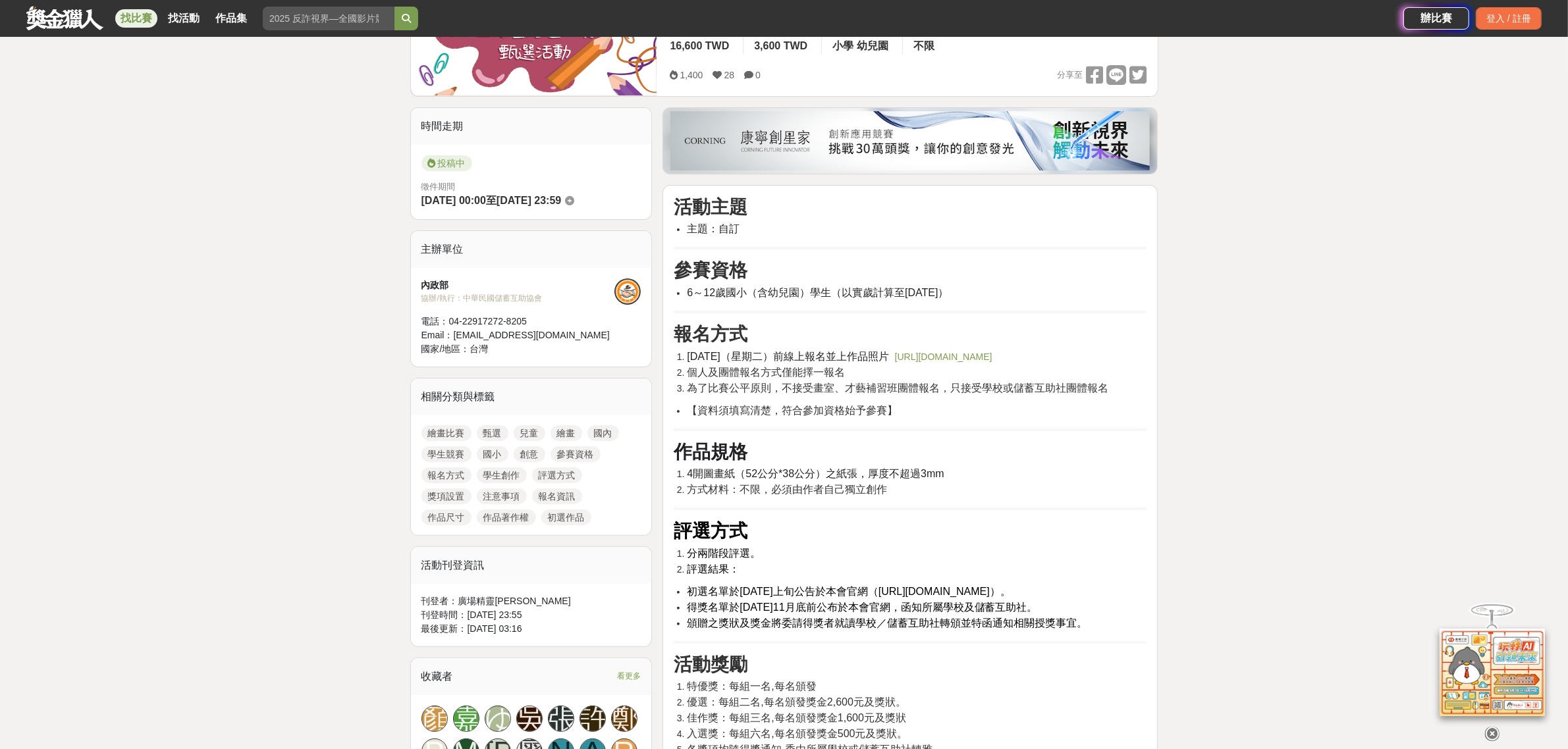
click at [895, 362] on link "https://docs.google.com/forms/d/e/1FAIpQLScNEl8YHS5eTzOBRxUAiBAoqZ9MZ5XdK4ArgIz…" at bounding box center [943, 357] width 97 height 11
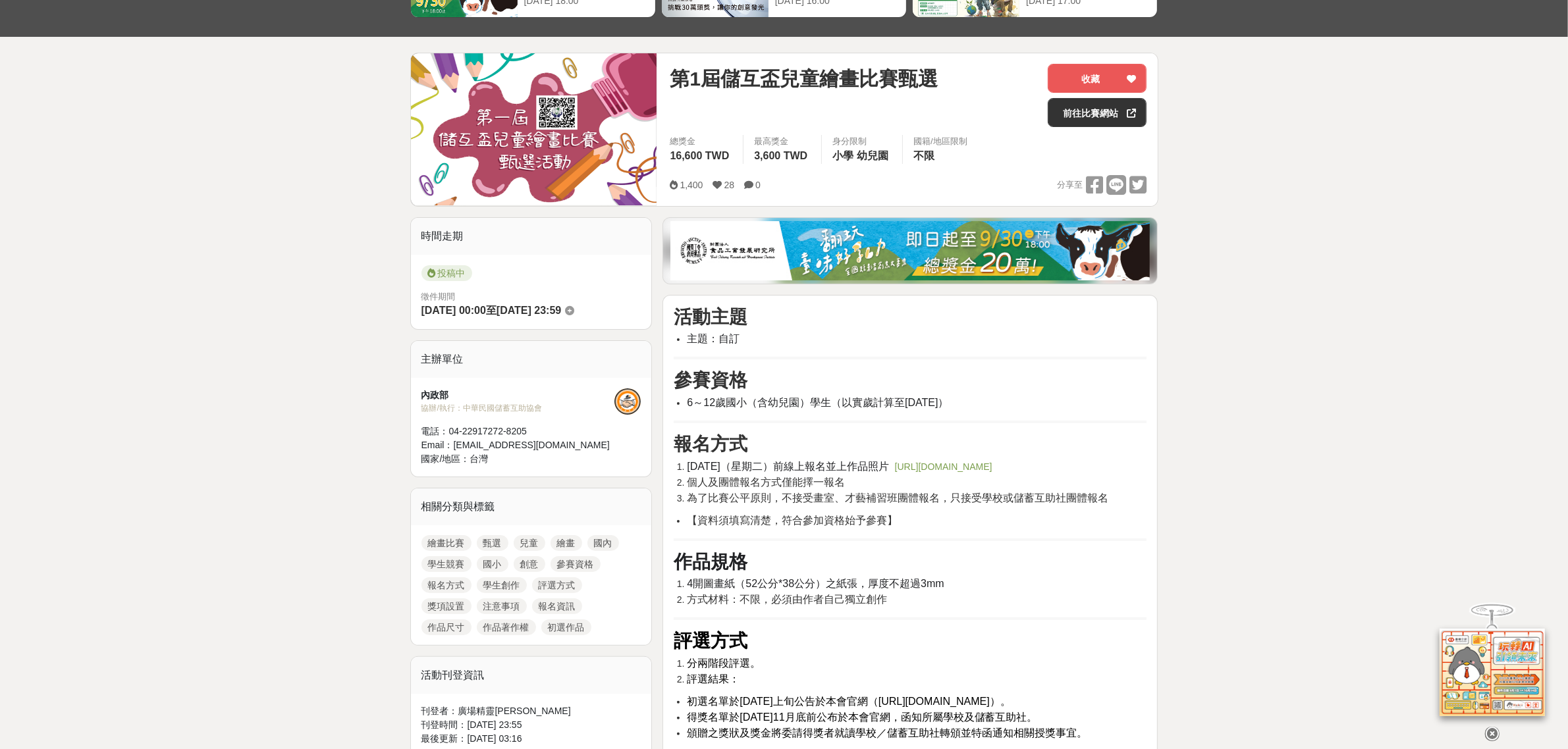
scroll to position [11, 0]
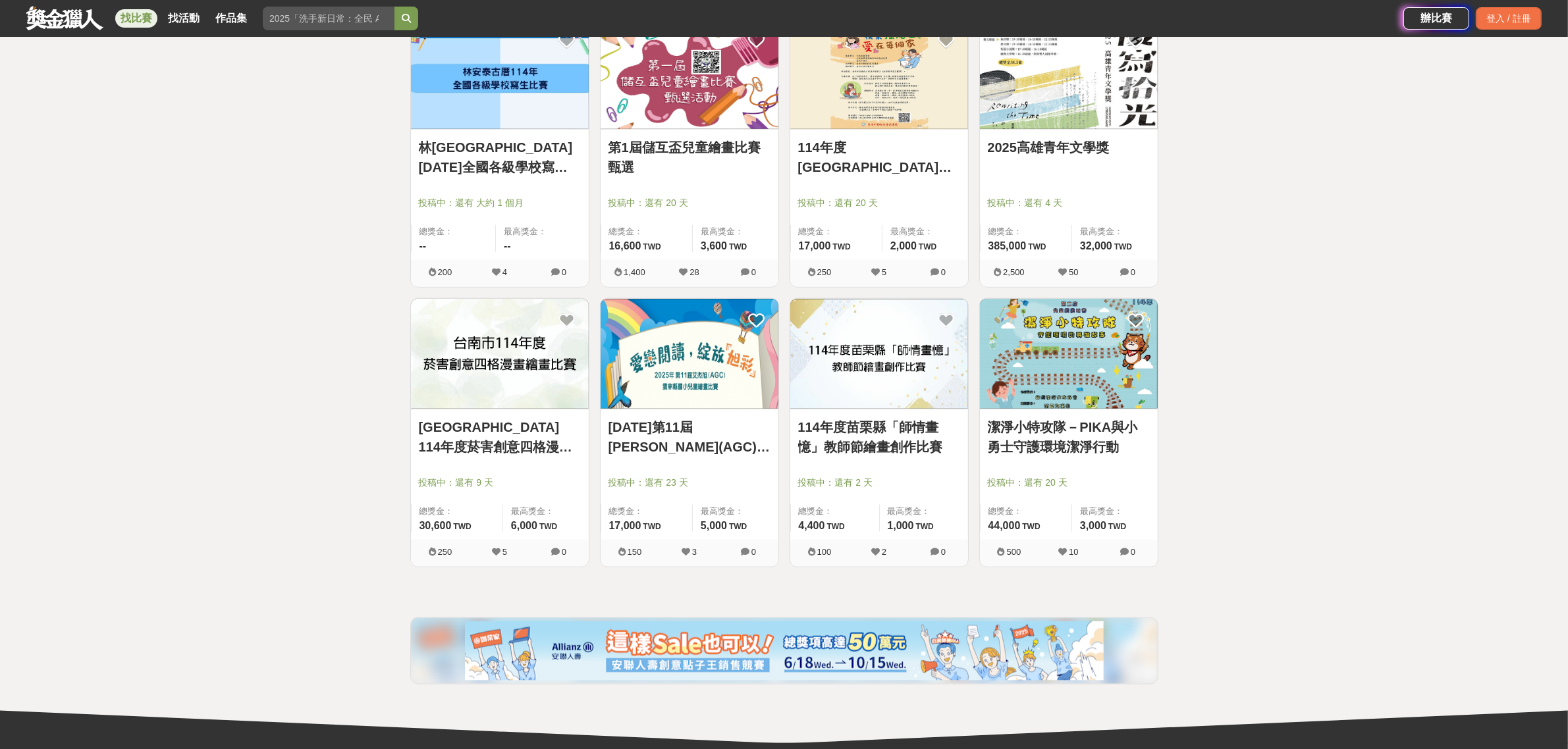
scroll to position [1975, 0]
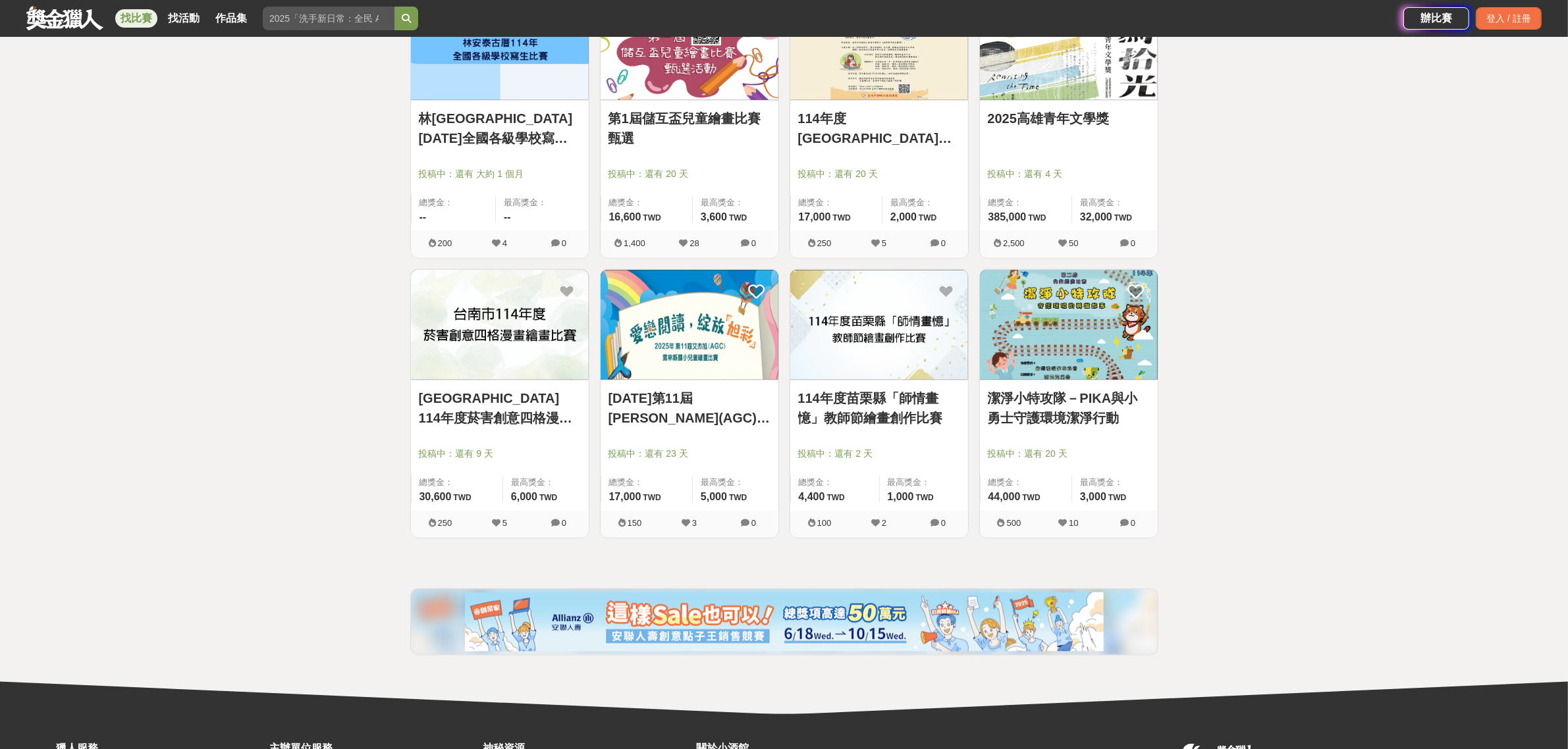
click at [1064, 407] on link "潔淨小特攻隊－PIKA與小勇士守護環境潔淨行動" at bounding box center [1068, 408] width 162 height 39
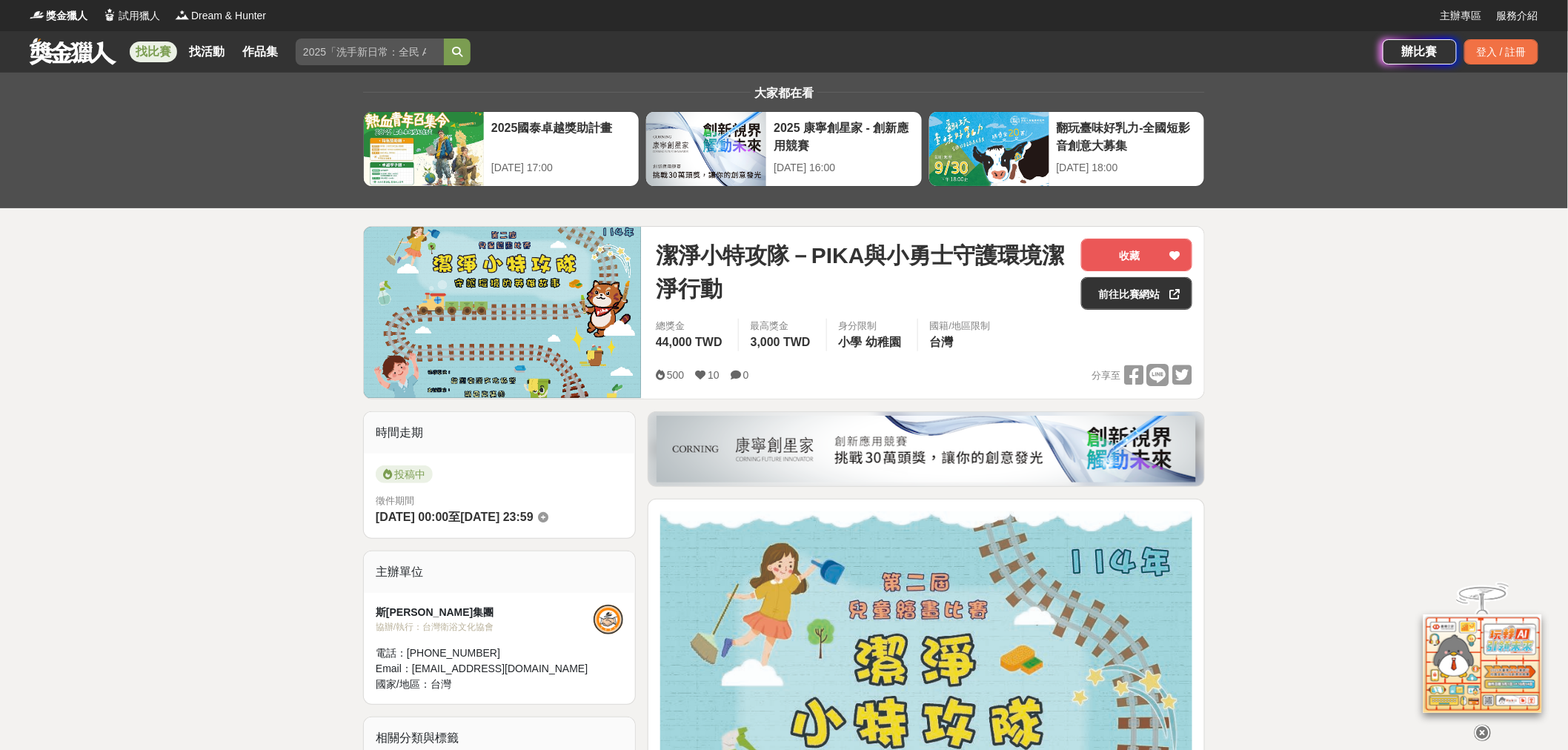
drag, startPoint x: 1510, startPoint y: 11, endPoint x: 1233, endPoint y: 279, distance: 385.4
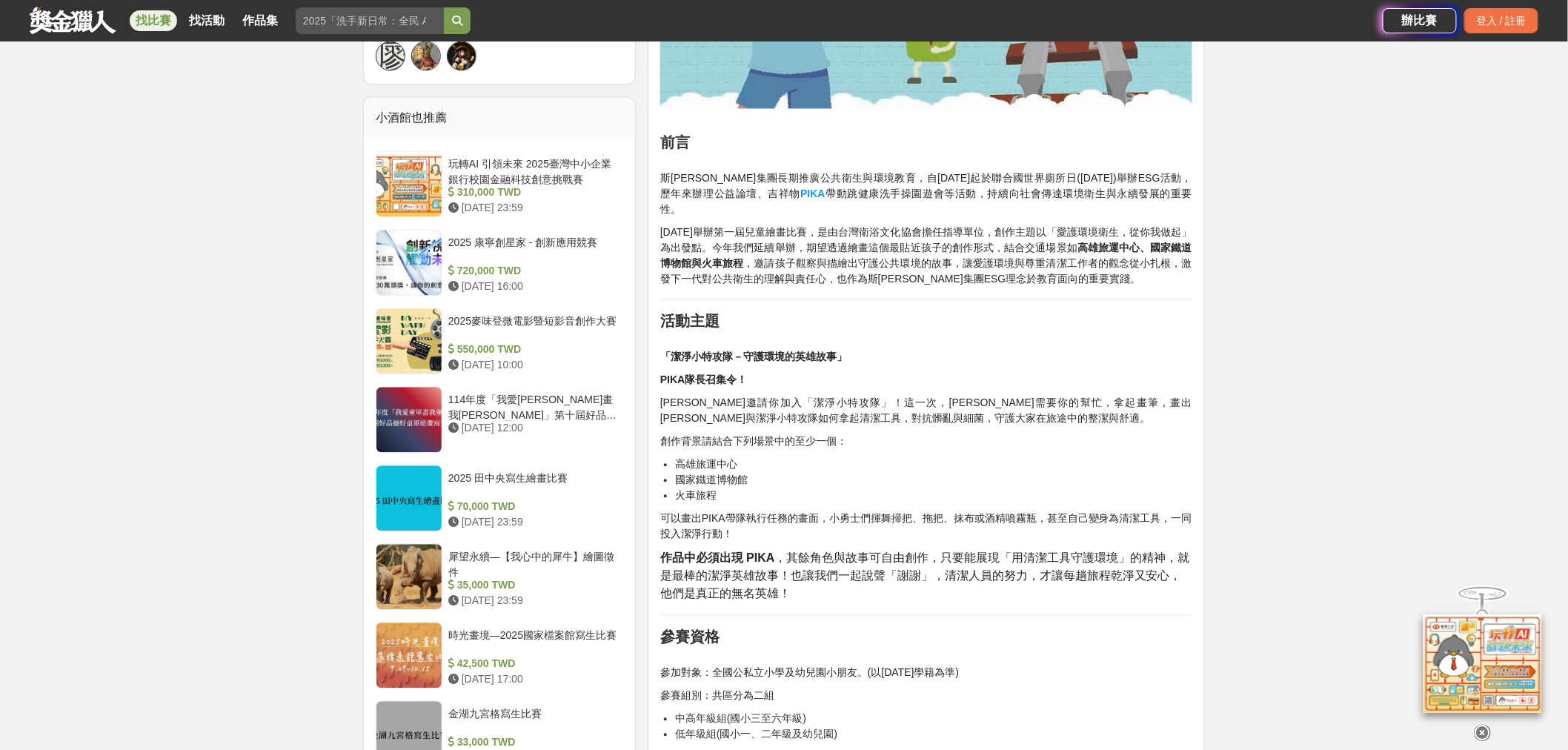
scroll to position [1234, 0]
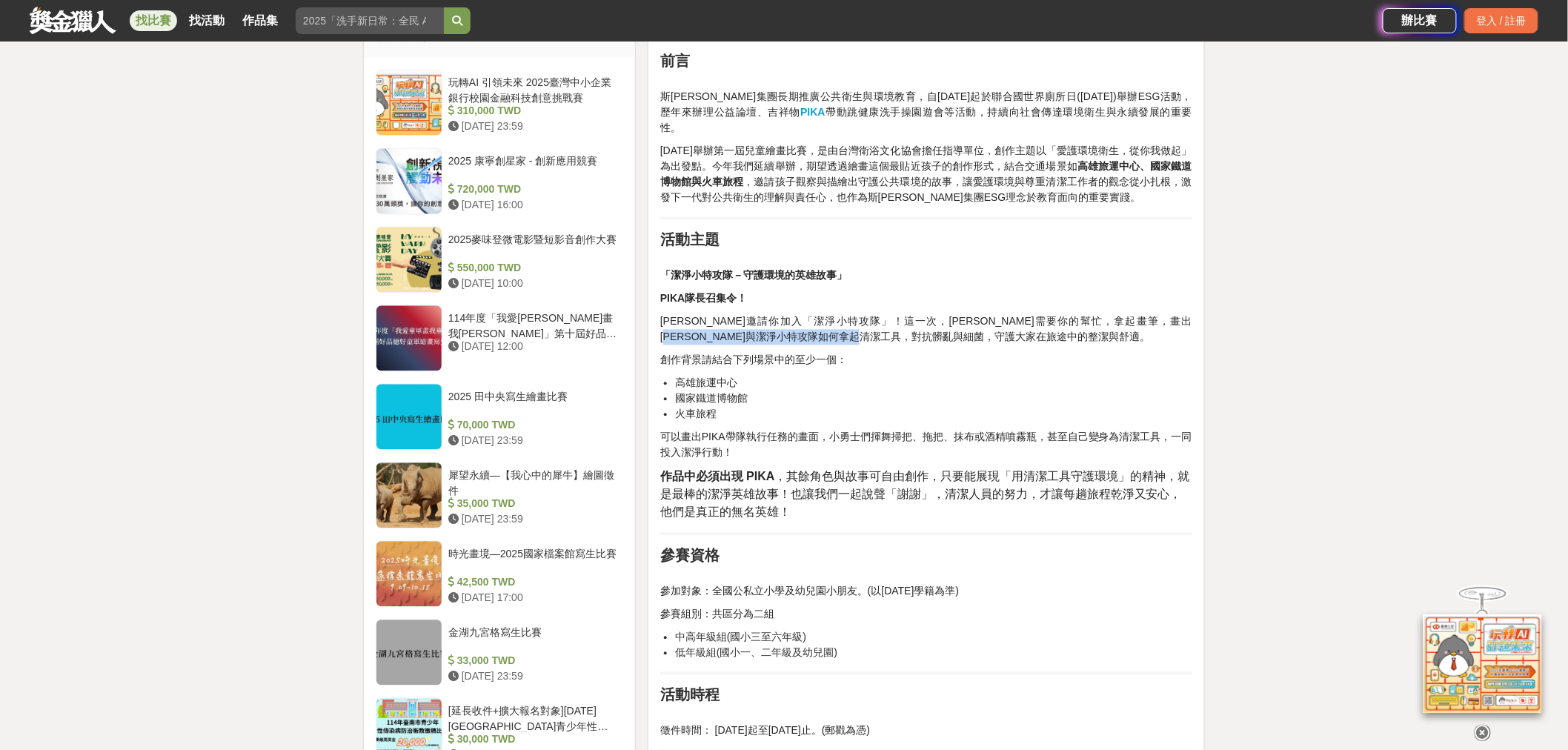
drag, startPoint x: 708, startPoint y: 321, endPoint x: 981, endPoint y: 321, distance: 273.0
click at [981, 321] on p "斯巴克邀請你加入「潔淨小特攻隊」！這一次，PIKA需要你的幫忙，拿起畫筆，畫出PIKA與潔淨小特攻隊如何拿起清潔工具，對抗髒亂與細菌，守護大家在旅途中的整潔與…" at bounding box center [926, 329] width 532 height 31
drag, startPoint x: 663, startPoint y: 344, endPoint x: 869, endPoint y: 349, distance: 206.1
click at [869, 352] on p "創作背景請結合下列場景中的至少一個：" at bounding box center [926, 360] width 532 height 15
click at [802, 406] on li "火車旅程" at bounding box center [933, 413] width 518 height 15
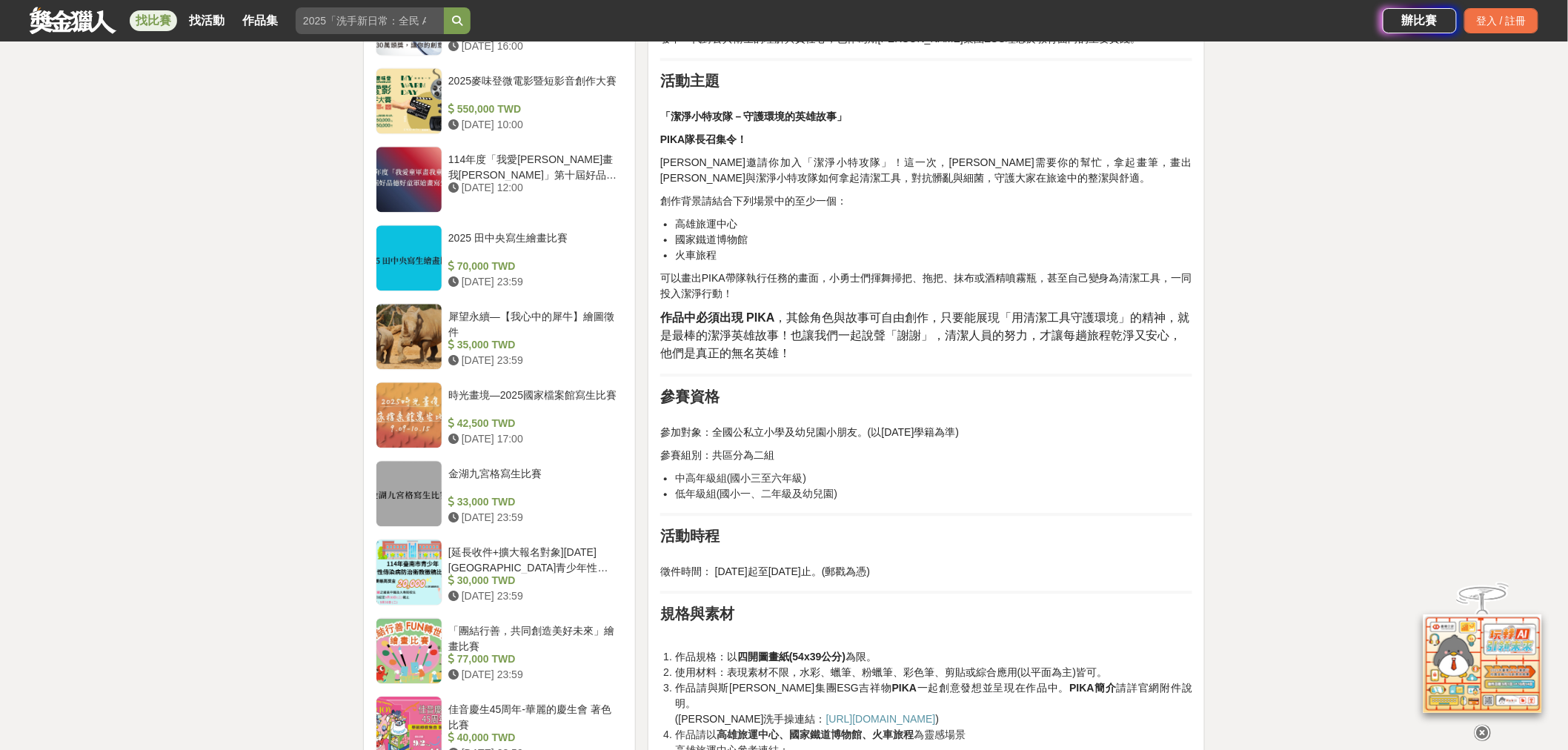
scroll to position [1399, 0]
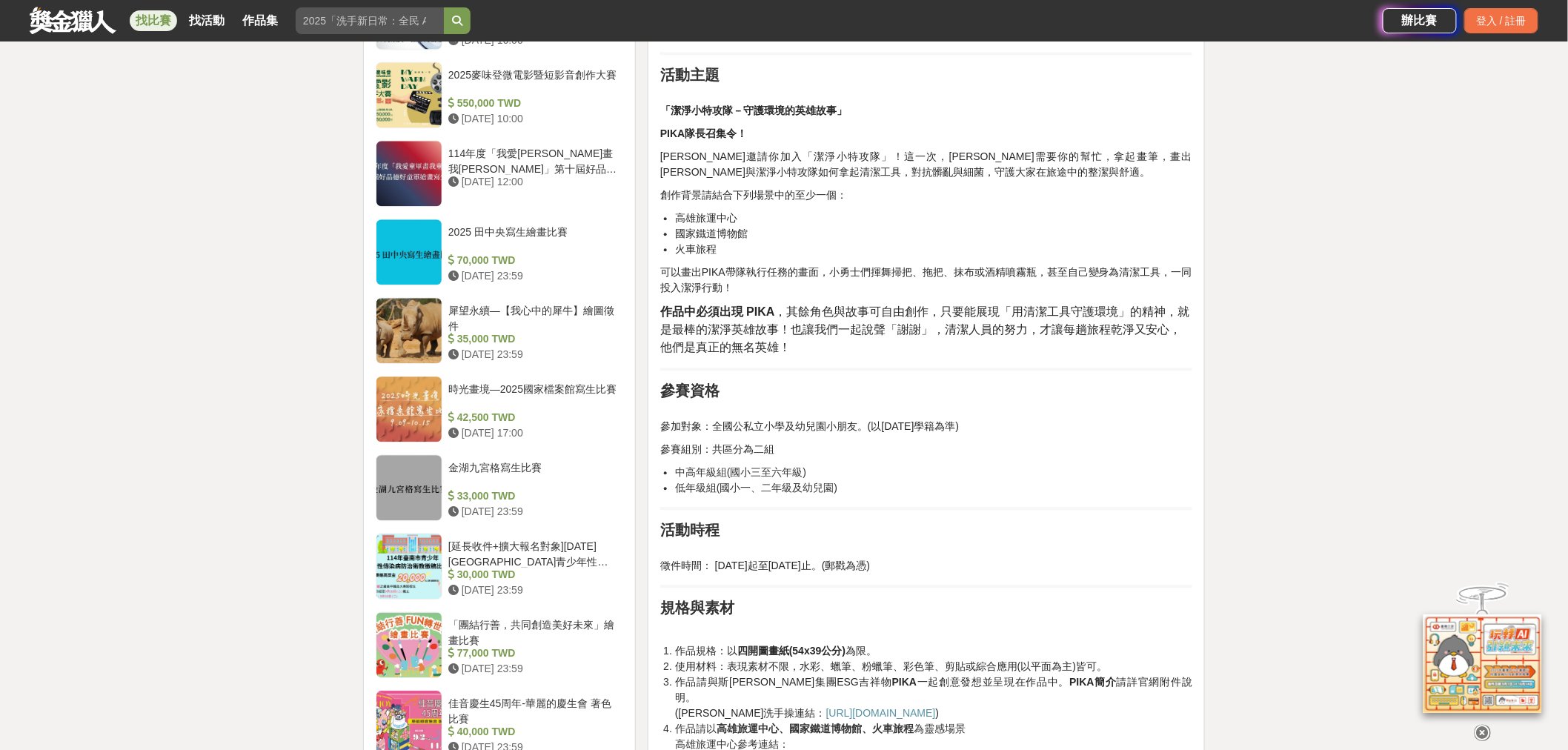
drag, startPoint x: 716, startPoint y: 411, endPoint x: 988, endPoint y: 415, distance: 272.0
click at [988, 415] on p "參加對象：全國公私立小學及幼兒園小朋友。(以2025年9月學籍為準)" at bounding box center [926, 419] width 532 height 31
drag, startPoint x: 677, startPoint y: 456, endPoint x: 851, endPoint y: 457, distance: 174.0
click at [851, 465] on li "中高年級組(國小三至六年級)" at bounding box center [933, 472] width 518 height 15
click at [841, 489] on div "前言 斯巴克集團長期推廣公共衛生與環境教育，自2019年起於聯合國世界廁所日(11月19日)舉辦ESG活動，歷年來辦理公益論壇、吉祥物 PIKA 帶動跳健康洗…" at bounding box center [926, 442] width 532 height 2661
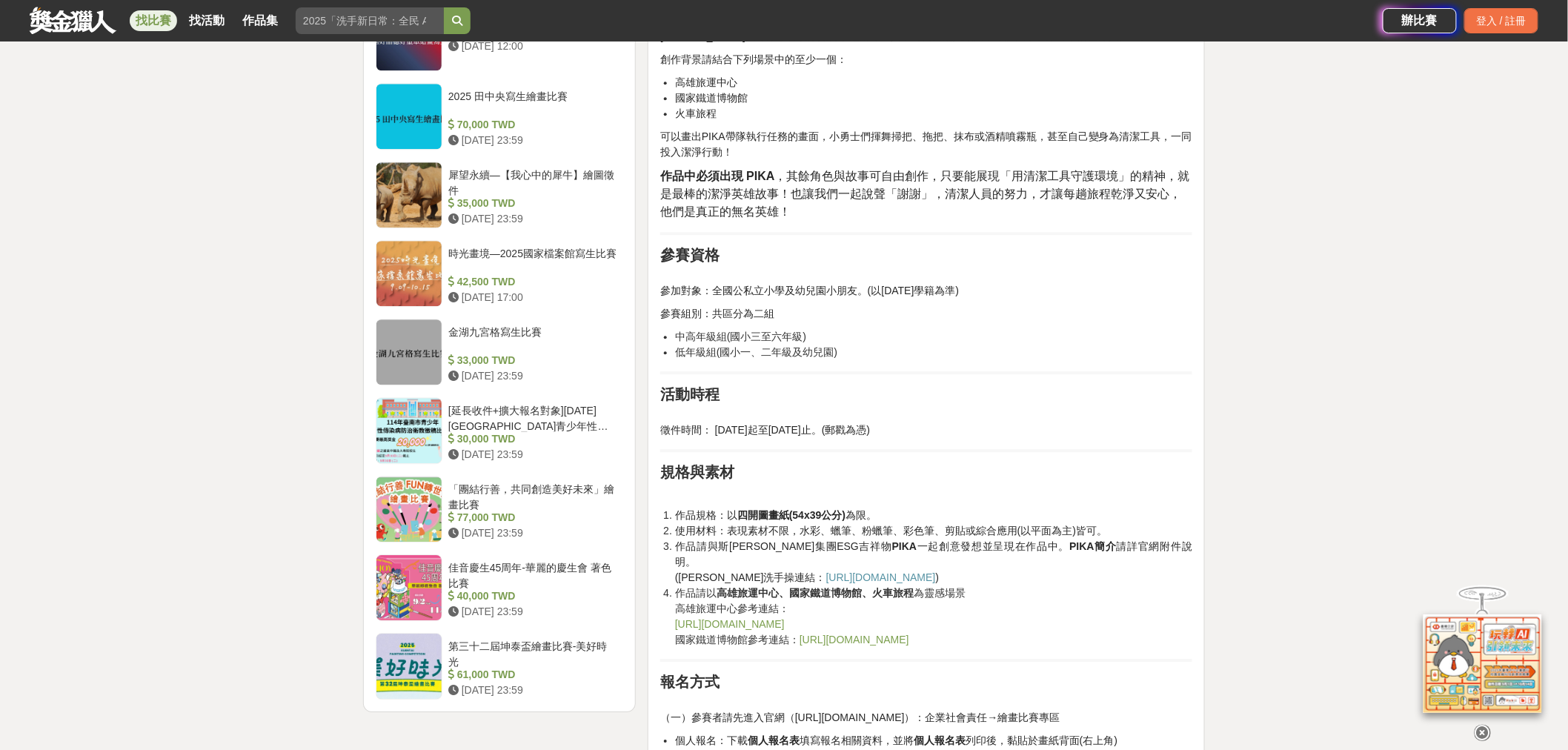
scroll to position [1564, 0]
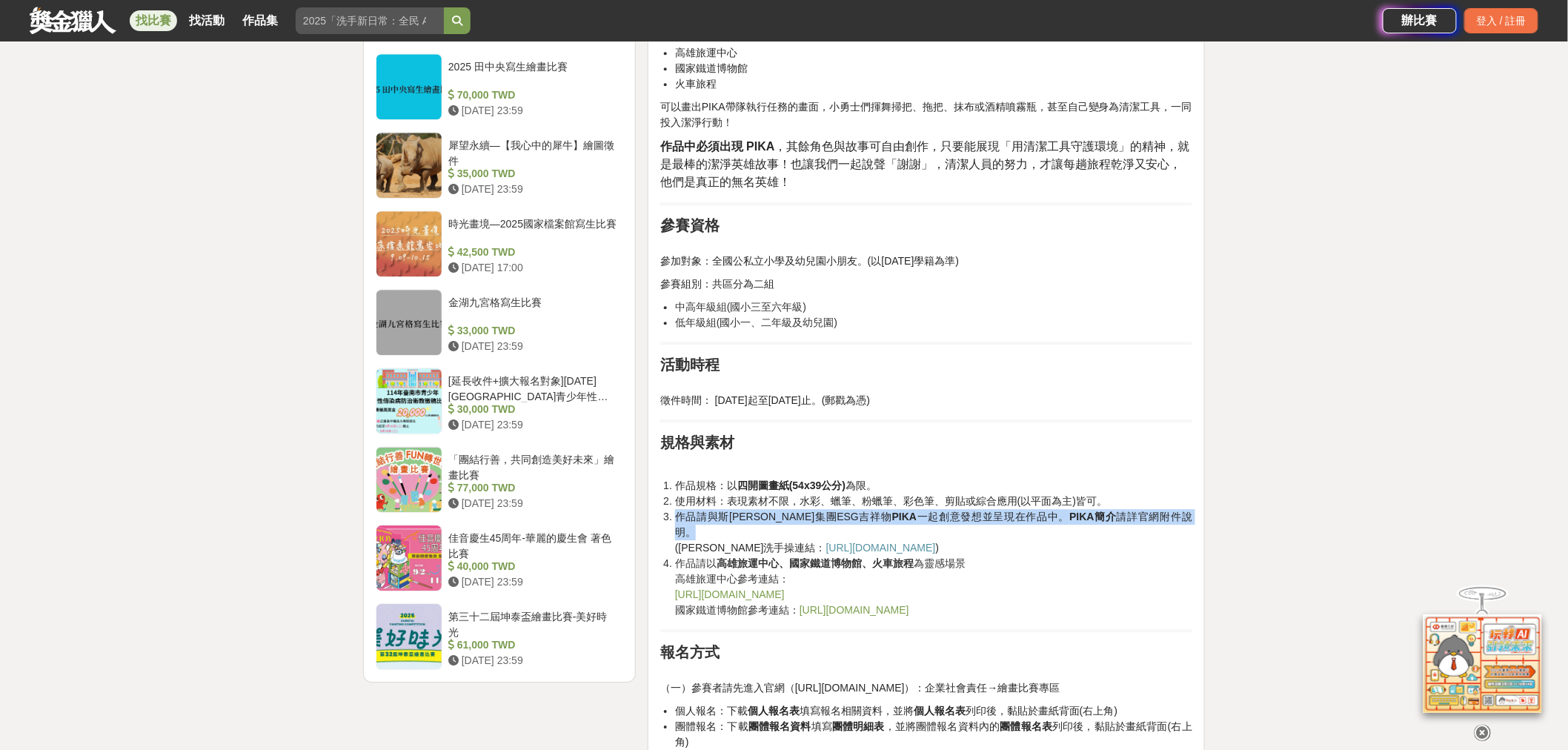
drag, startPoint x: 677, startPoint y: 502, endPoint x: 1139, endPoint y: 508, distance: 462.0
click at [1139, 509] on li "作品請與斯巴克集團ESG吉祥物 PIKA 一起創意發想並呈現在作品中。 PIKA簡介 請詳官網附件說明。 (PIKA健康洗手操連結： https://yout…" at bounding box center [933, 532] width 518 height 47
click at [1058, 556] on li "作品請以 高雄旅運中心、國家鐵道博物館、火車旅程 為靈感場景 高雄旅運中心參考連結： https://khh.travel/zh-tw/attractions…" at bounding box center [933, 587] width 518 height 62
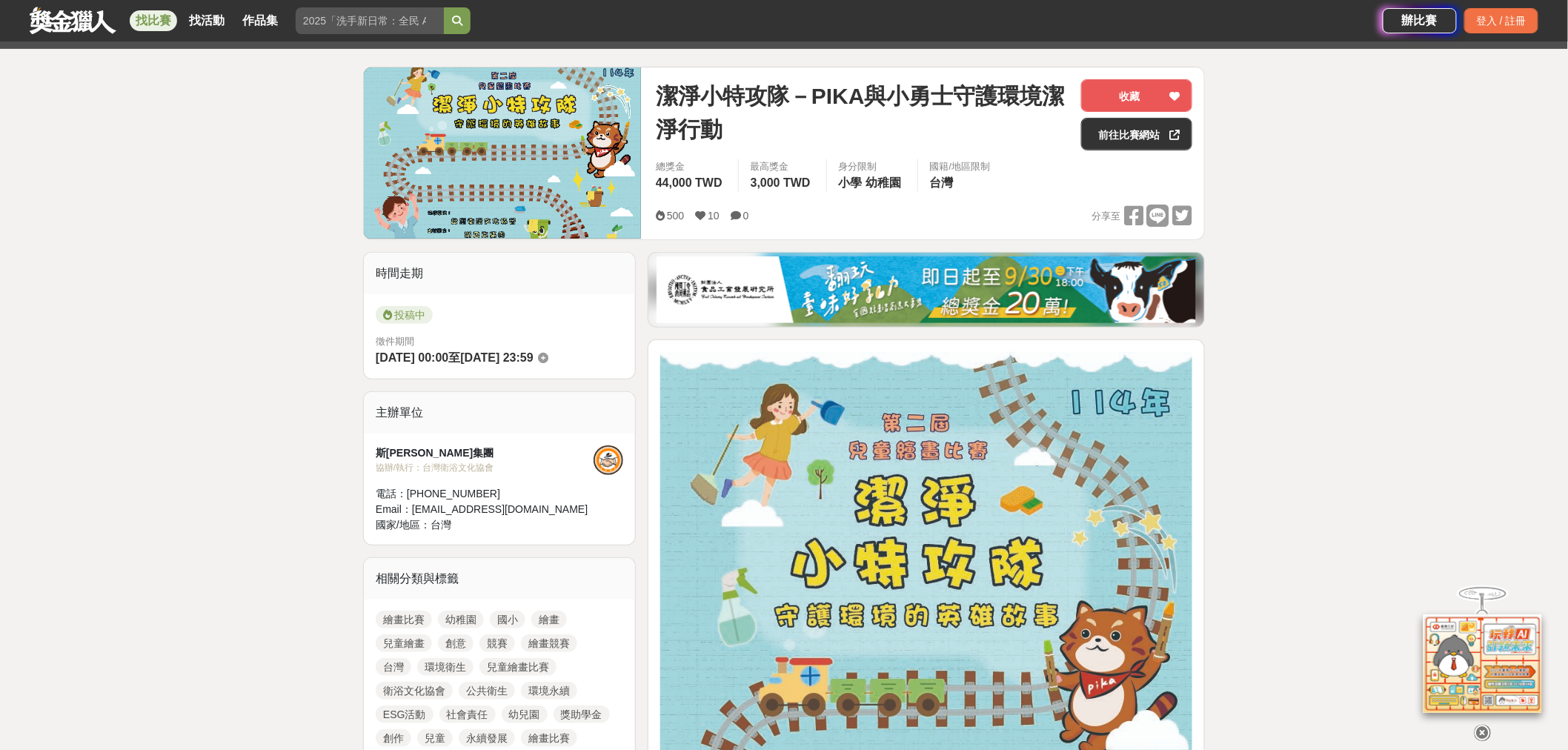
scroll to position [0, 0]
